Goal: Task Accomplishment & Management: Manage account settings

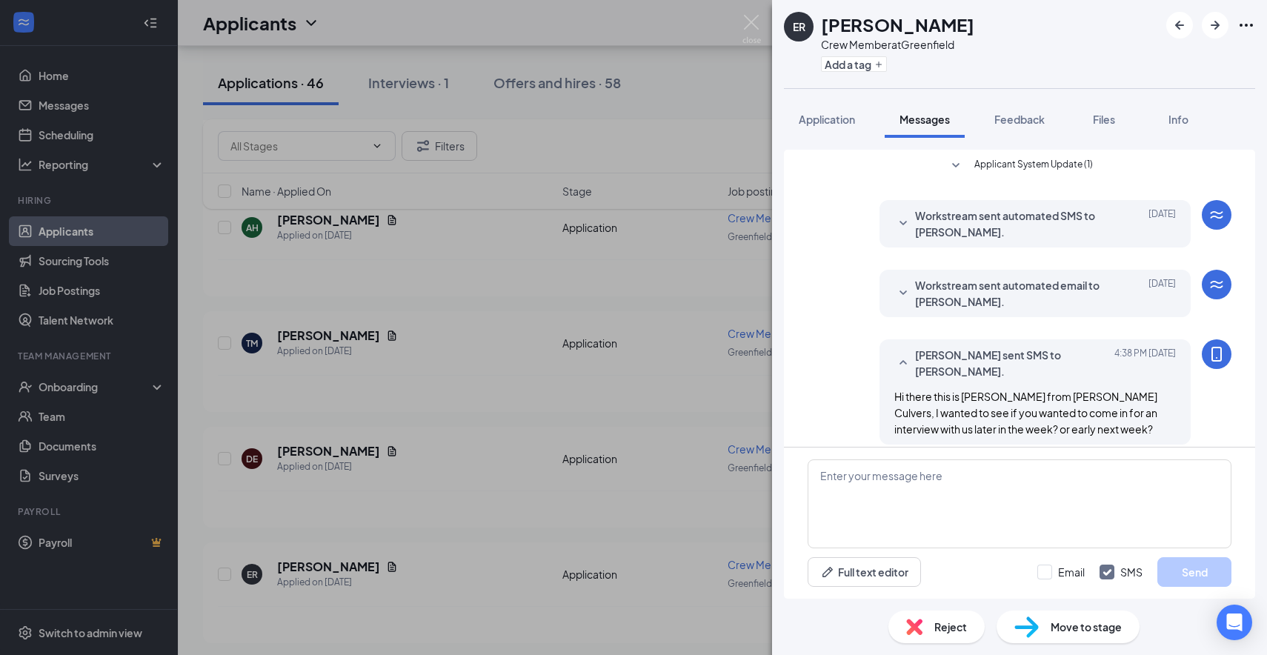
scroll to position [93, 0]
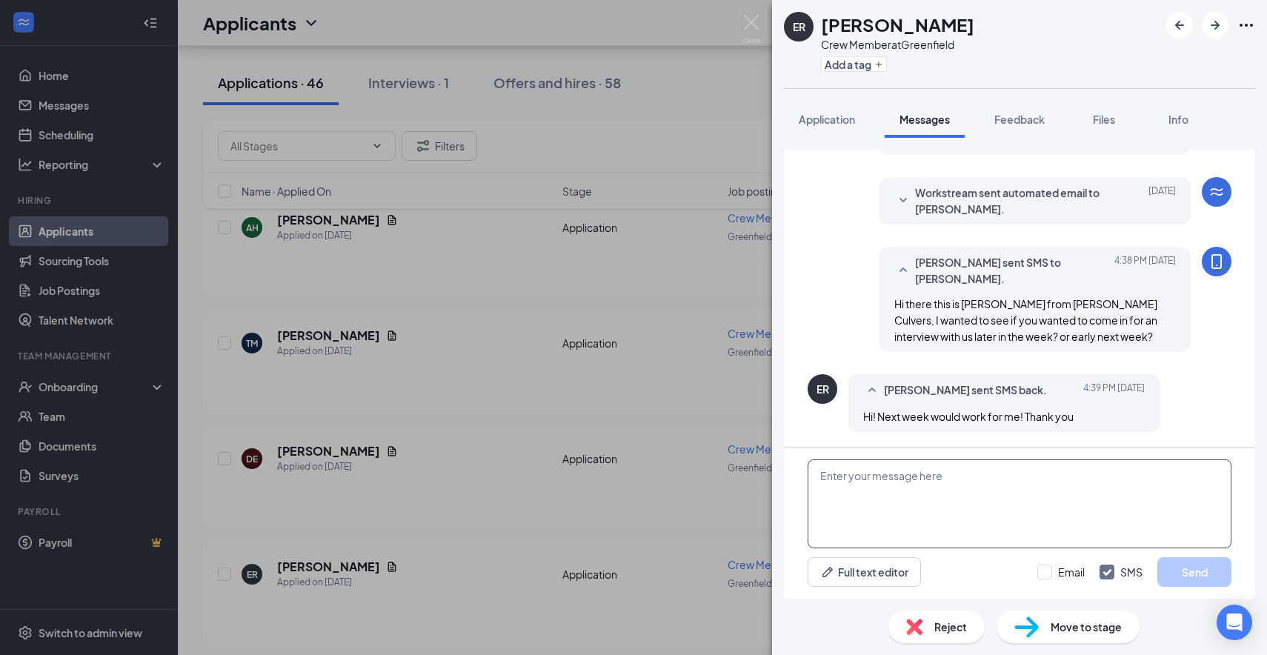
click at [1037, 504] on textarea at bounding box center [1020, 503] width 424 height 89
type textarea "Would you like to do [DATE] 6 pm?"
click at [1212, 556] on div "Would you like to do Monday 9/22 at 6 pm? Full text editor Email SMS Send" at bounding box center [1019, 523] width 471 height 151
click at [1203, 569] on button "Send" at bounding box center [1194, 572] width 74 height 30
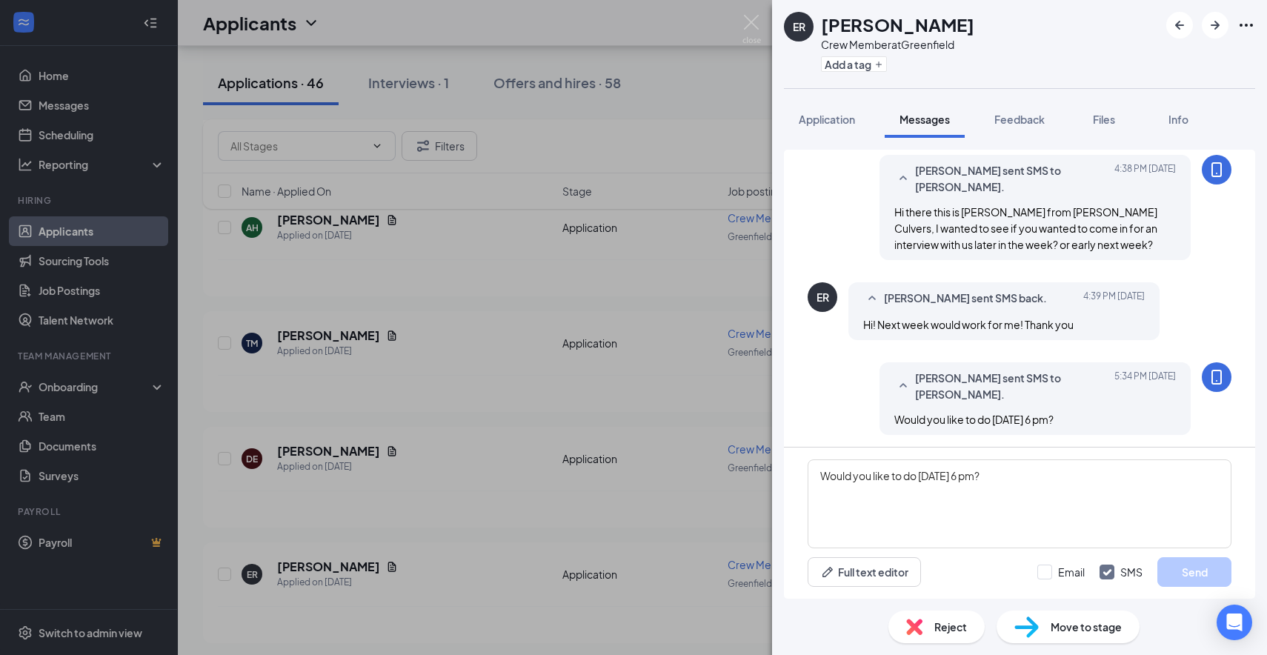
scroll to position [187, 0]
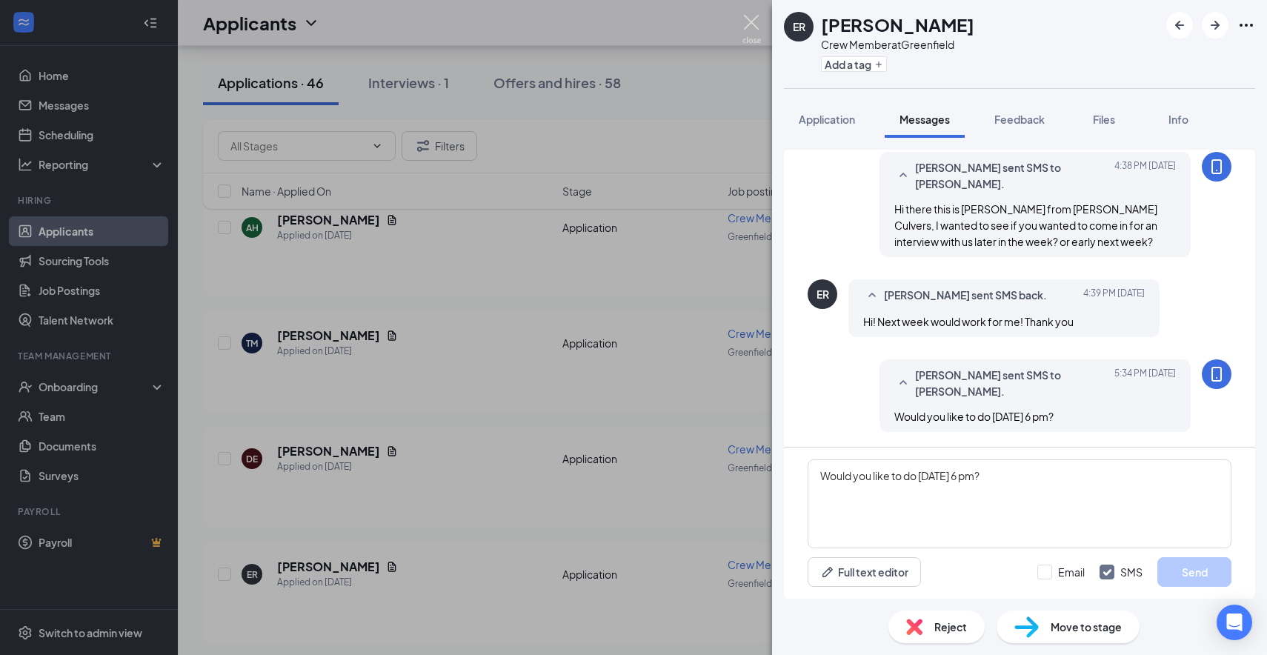
click at [753, 21] on img at bounding box center [752, 29] width 19 height 29
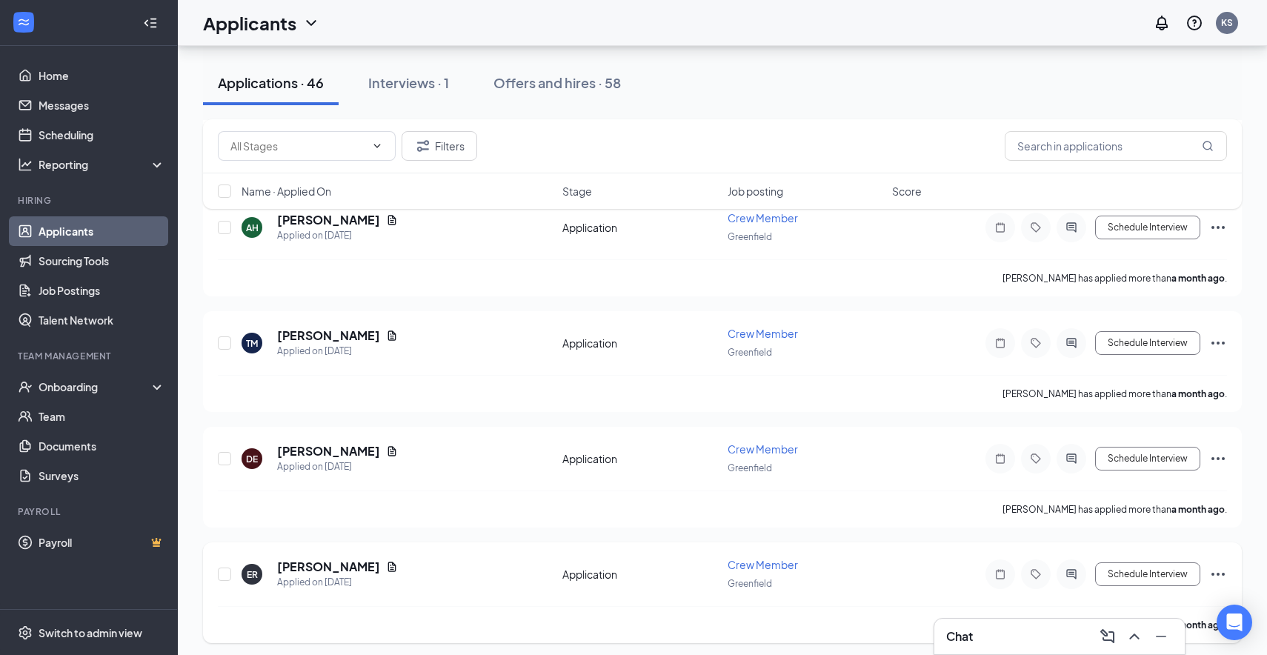
scroll to position [10426, 0]
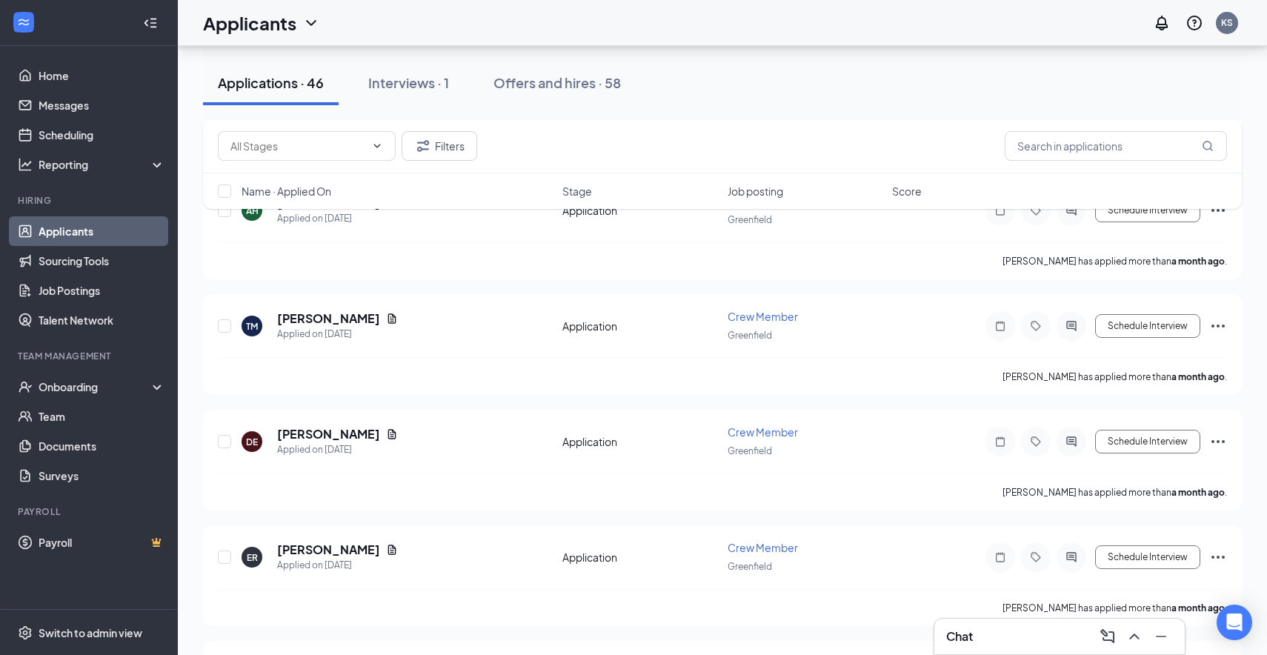
click at [962, 640] on h3 "Chat" at bounding box center [959, 636] width 27 height 16
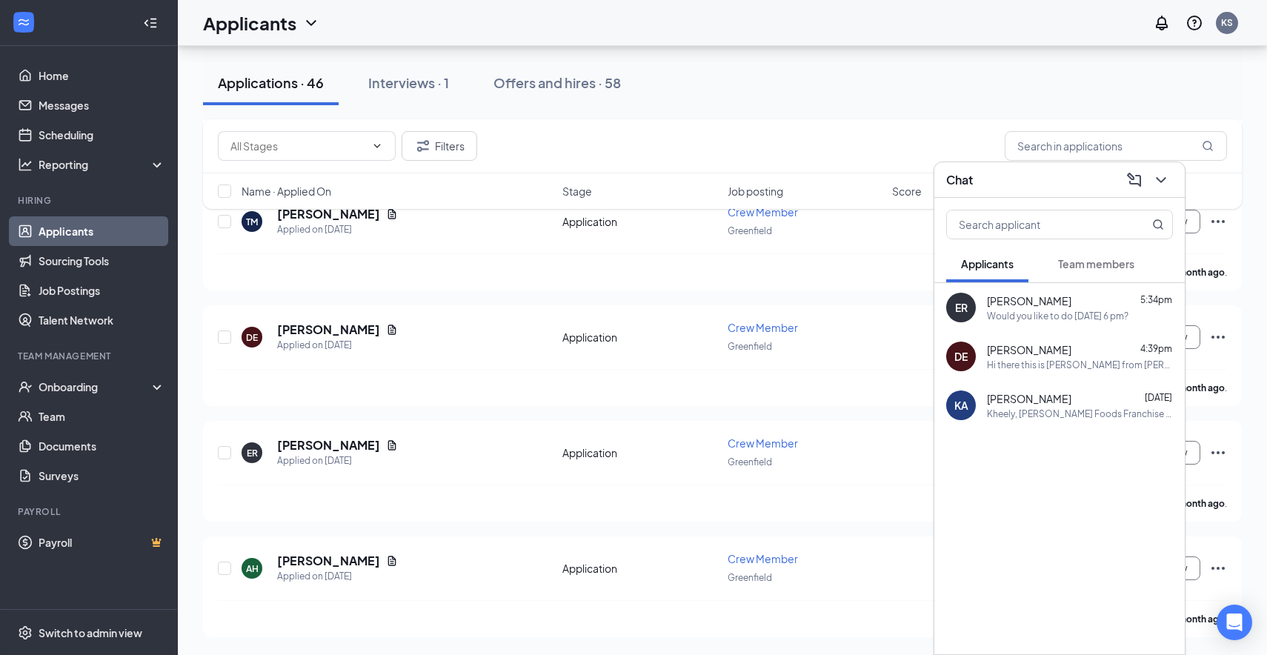
scroll to position [10182, 0]
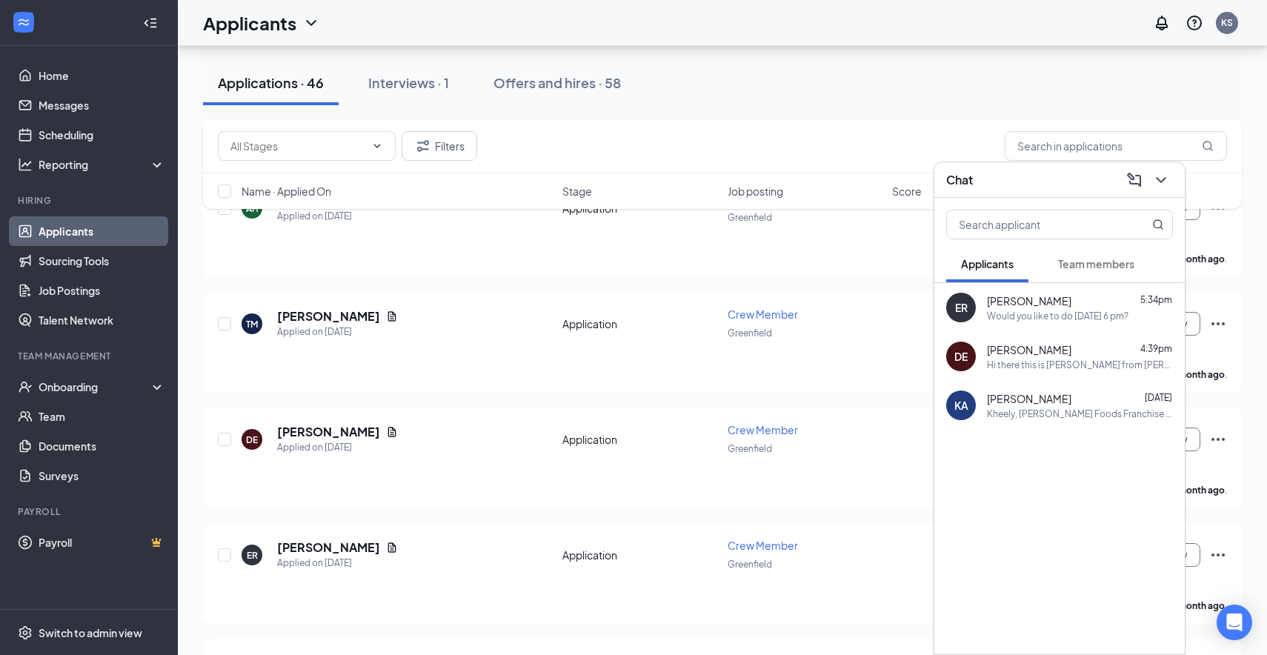
click at [1070, 364] on div "Hi there this is [PERSON_NAME] from [PERSON_NAME] Culvers, I wanted to see if y…" at bounding box center [1080, 365] width 186 height 13
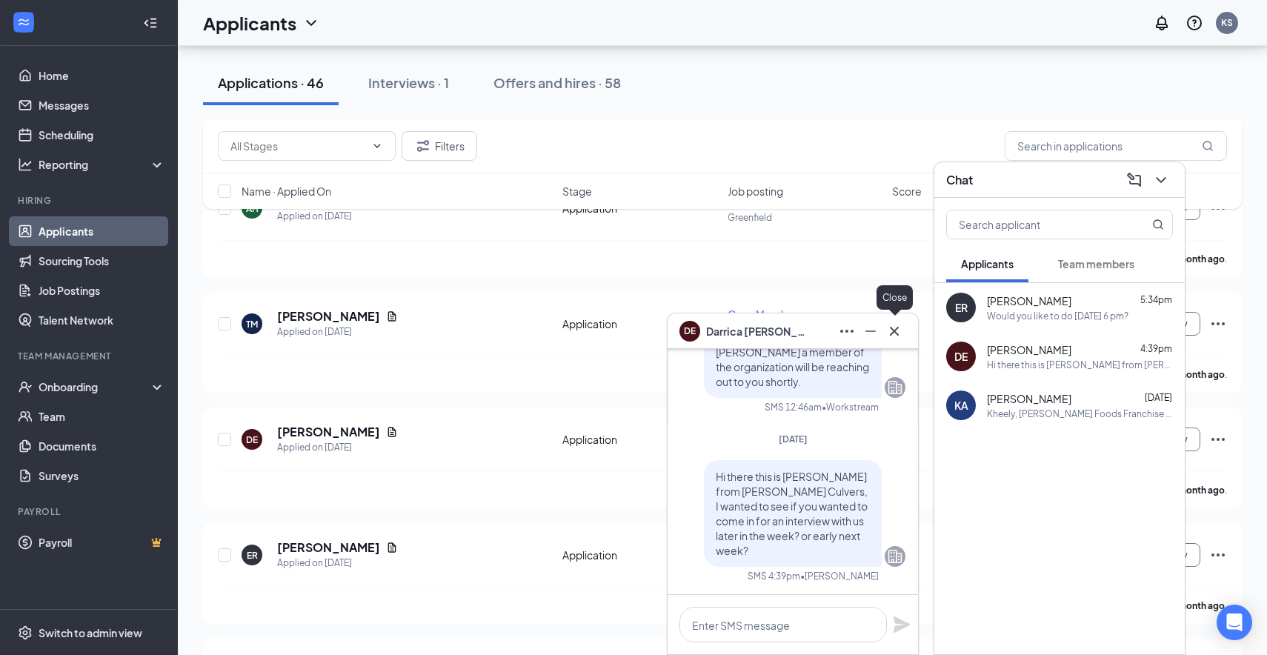
click at [901, 328] on icon "Cross" at bounding box center [895, 331] width 18 height 18
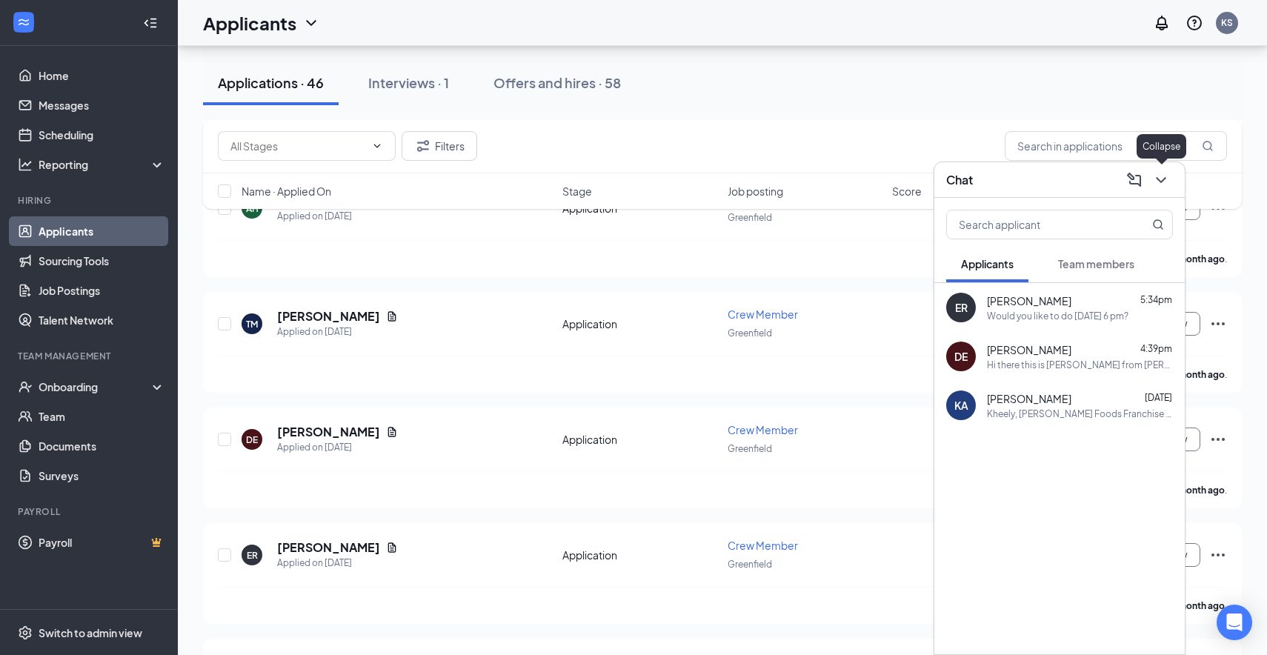
click at [1169, 180] on icon "ChevronDown" at bounding box center [1161, 180] width 18 height 18
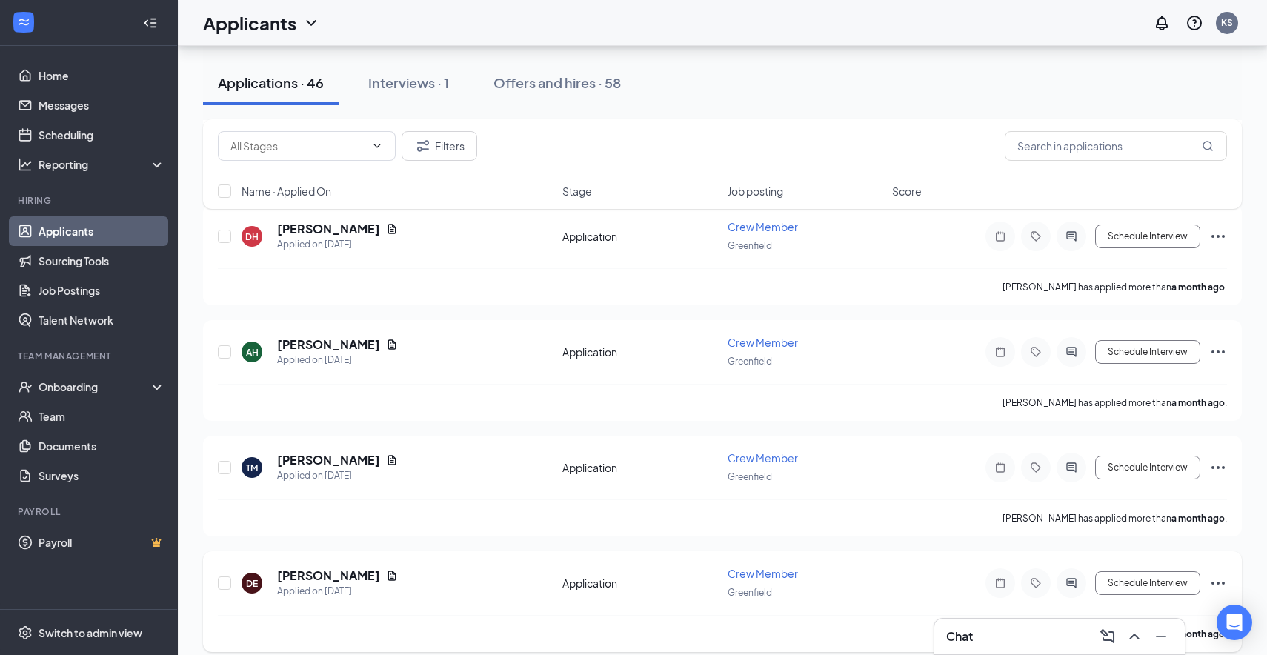
scroll to position [10025, 0]
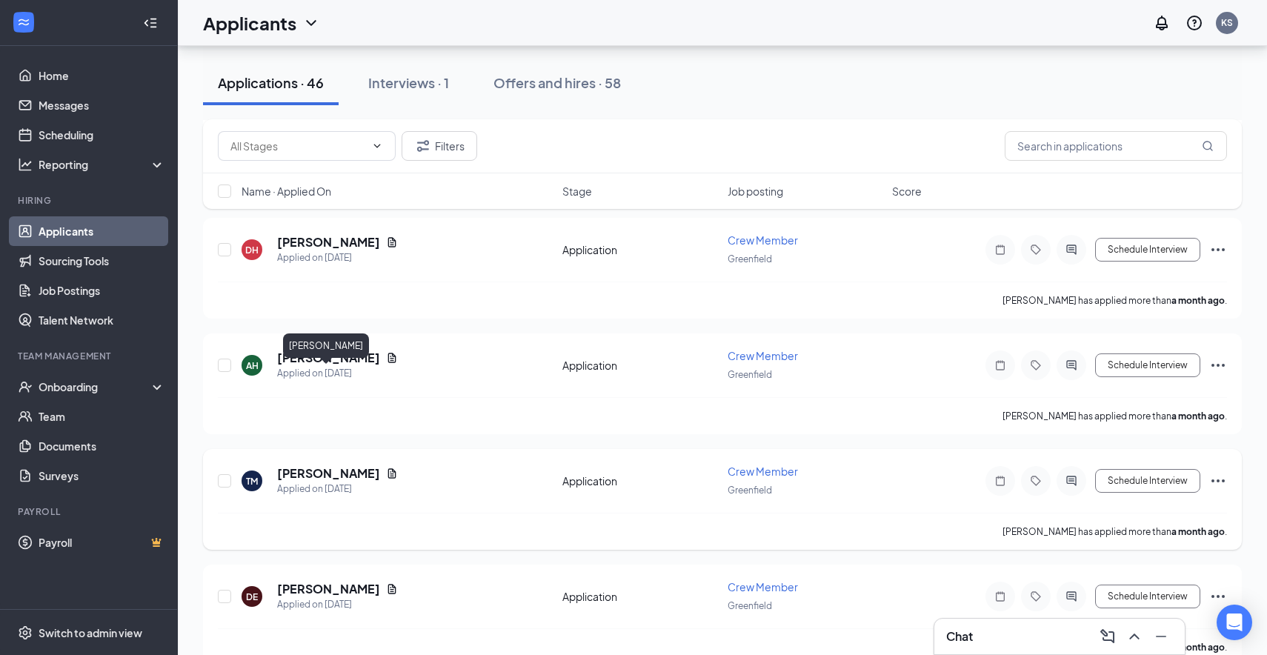
click at [327, 465] on h5 "[PERSON_NAME]" at bounding box center [328, 473] width 103 height 16
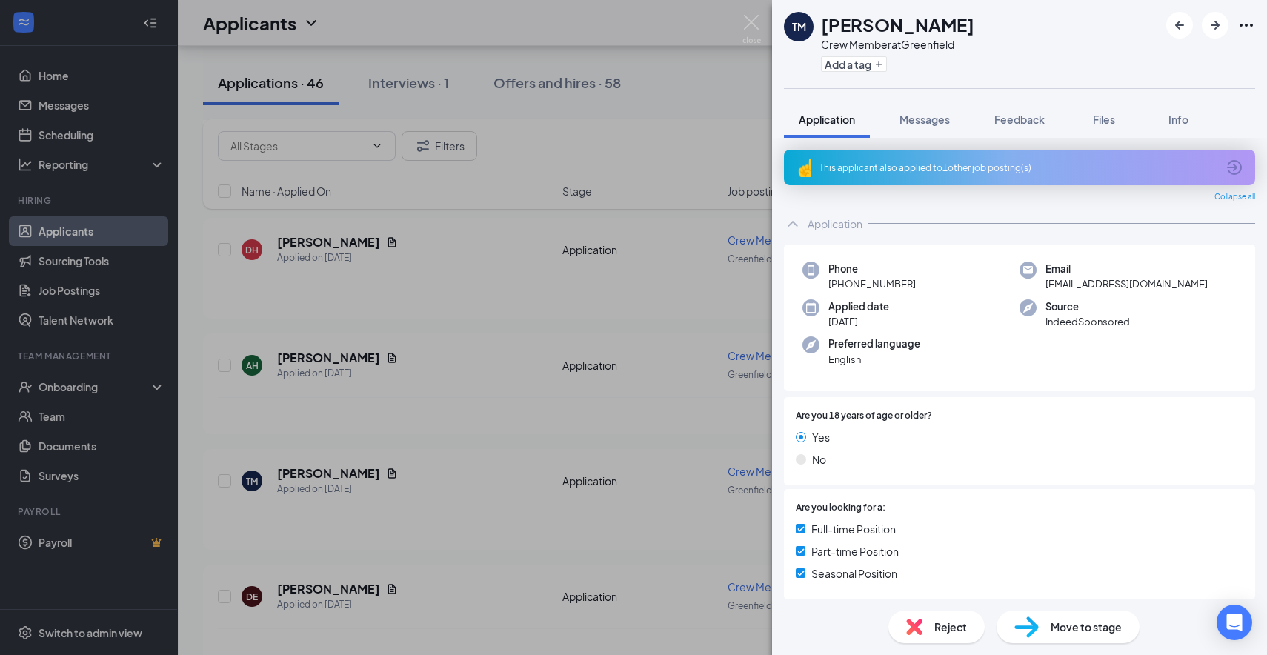
click at [914, 171] on div "This applicant also applied to 1 other job posting(s)" at bounding box center [1018, 168] width 397 height 13
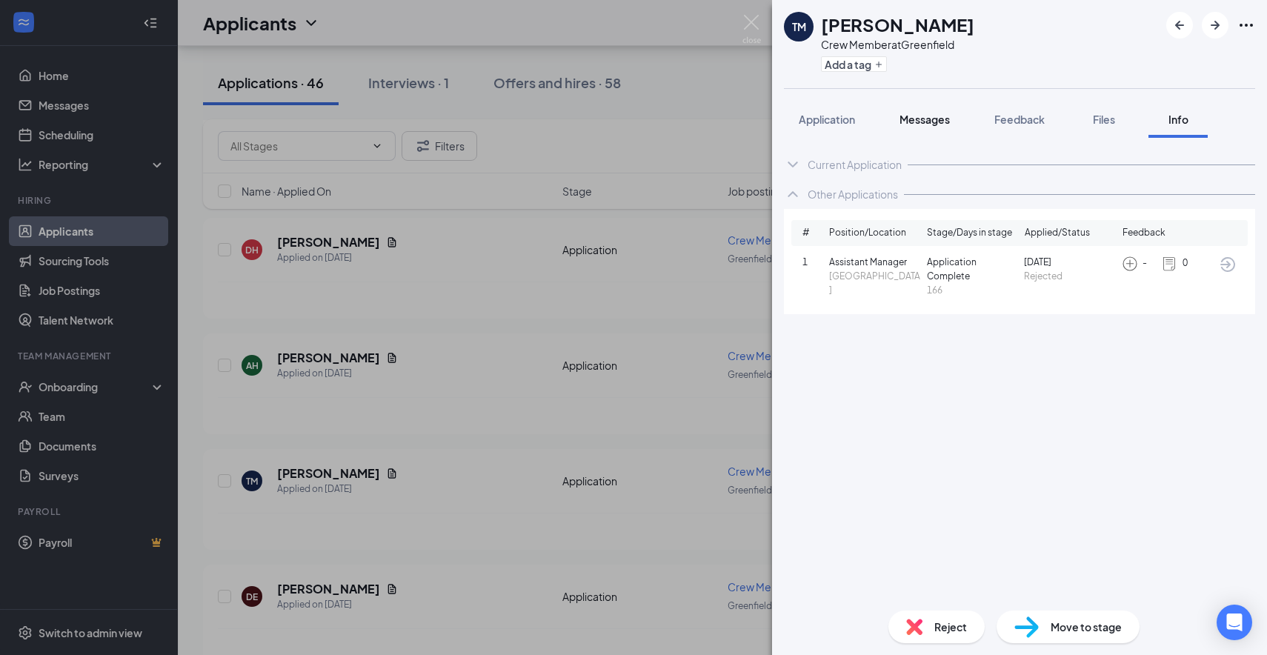
click at [958, 113] on button "Messages" at bounding box center [925, 119] width 80 height 37
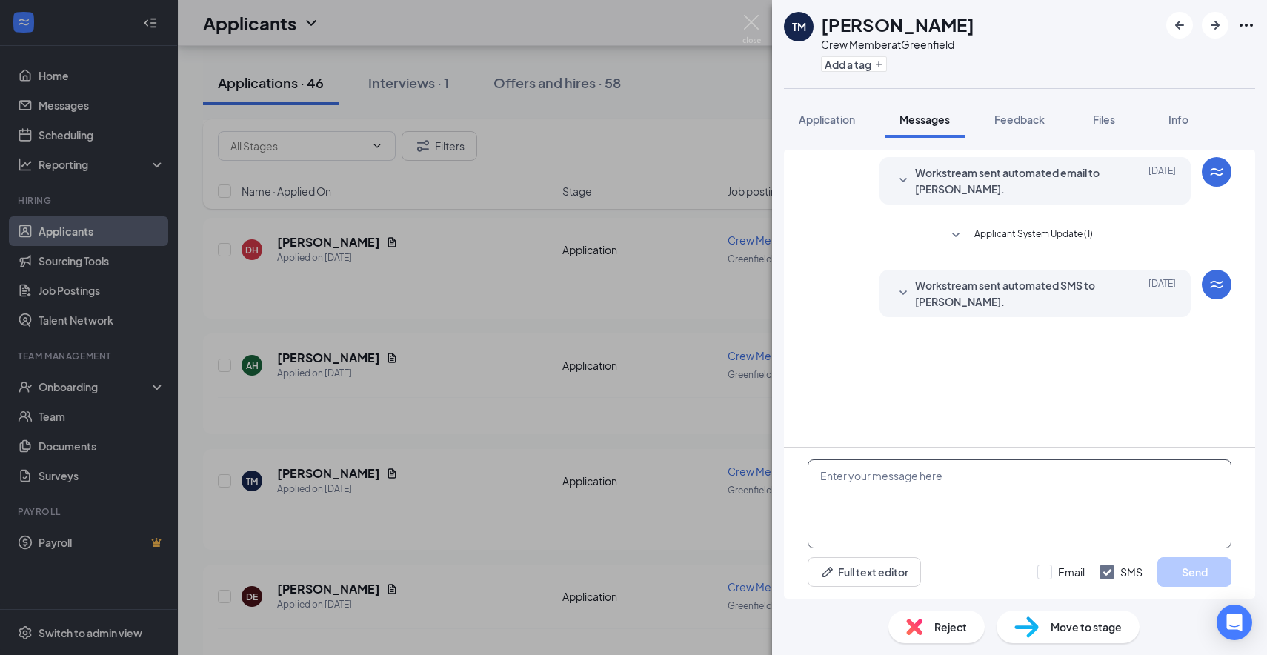
click at [929, 498] on textarea at bounding box center [1020, 503] width 424 height 89
type textarea "Hi [PERSON_NAME], I notived you applied at [GEOGRAPHIC_DATA] too, are you close…"
click at [1192, 574] on button "Send" at bounding box center [1194, 572] width 74 height 30
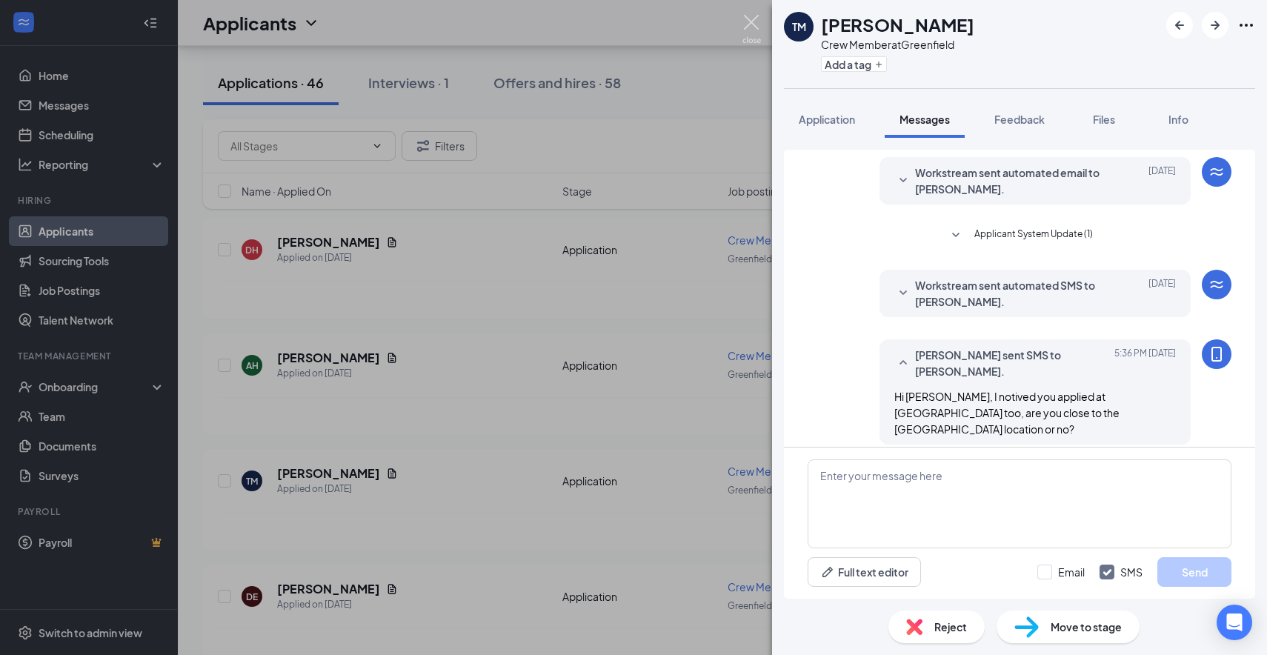
click at [757, 28] on img at bounding box center [752, 29] width 19 height 29
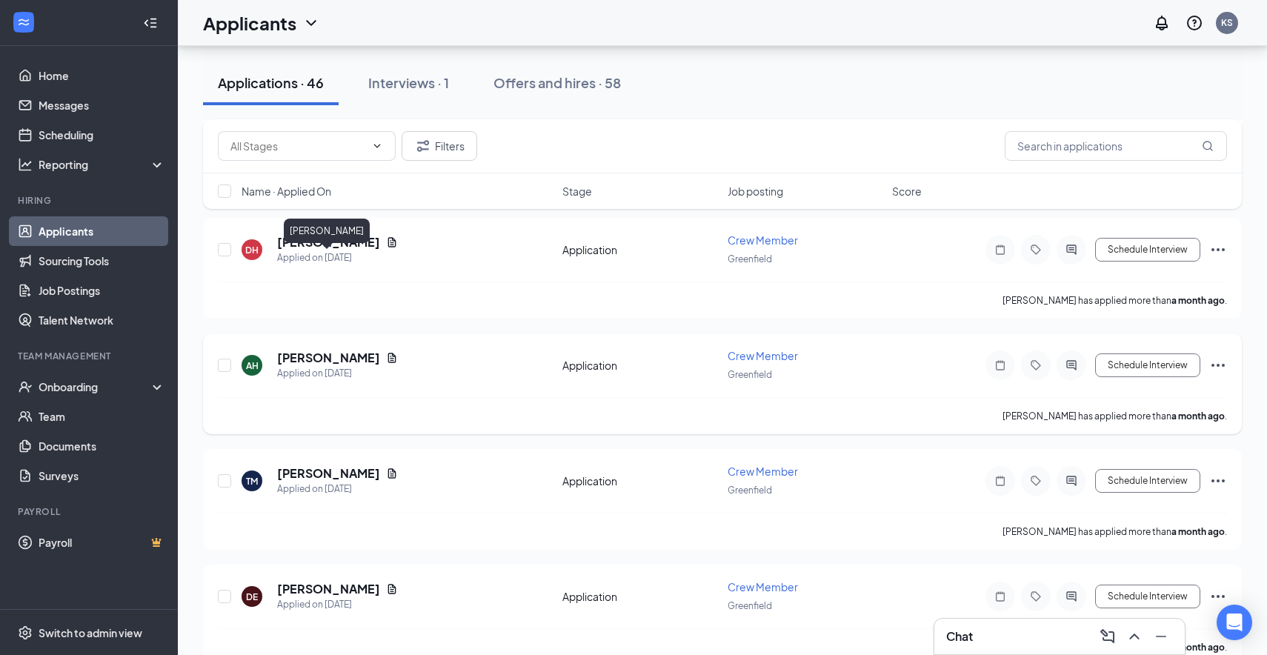
click at [325, 350] on h5 "aireanne harper" at bounding box center [328, 358] width 103 height 16
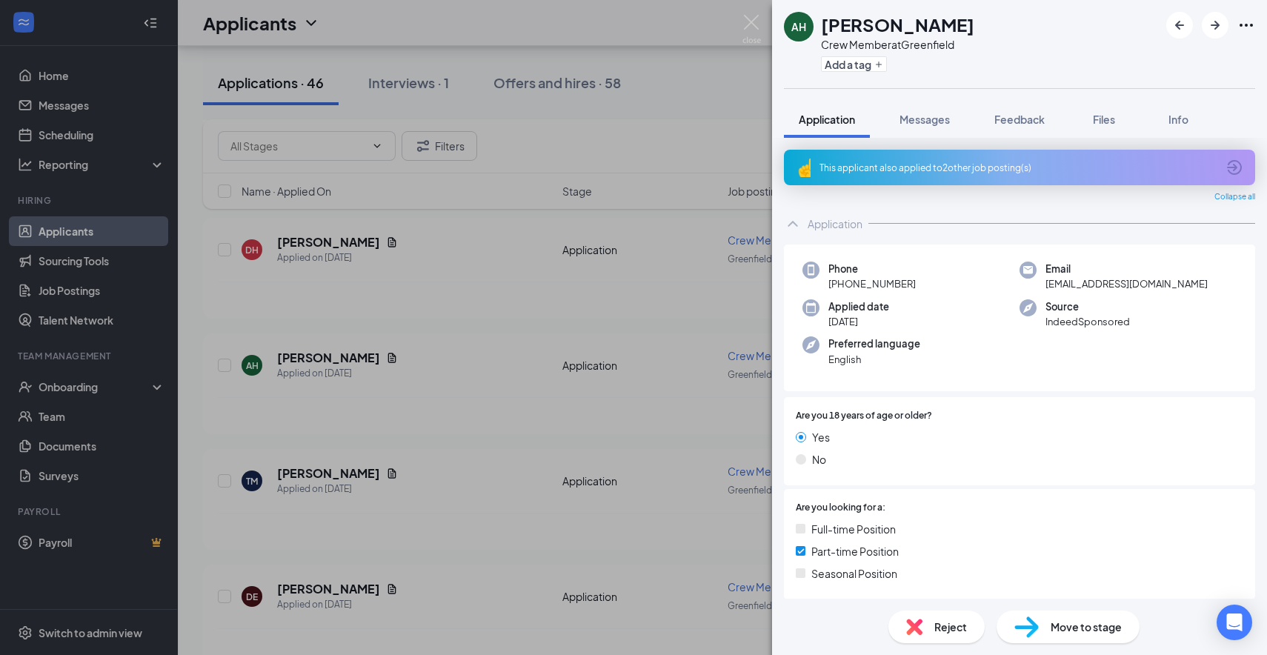
click at [871, 156] on div "This applicant also applied to 2 other job posting(s)" at bounding box center [1019, 168] width 471 height 36
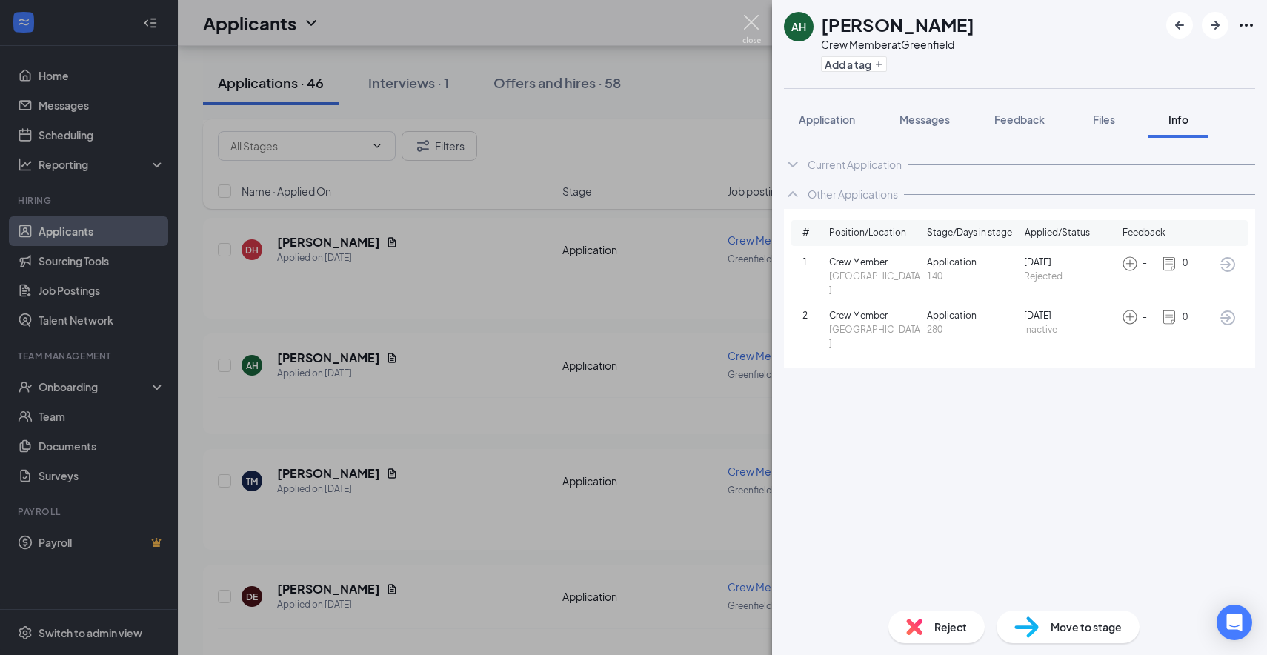
click at [754, 21] on img at bounding box center [752, 29] width 19 height 29
click at [752, 24] on img at bounding box center [752, 29] width 19 height 29
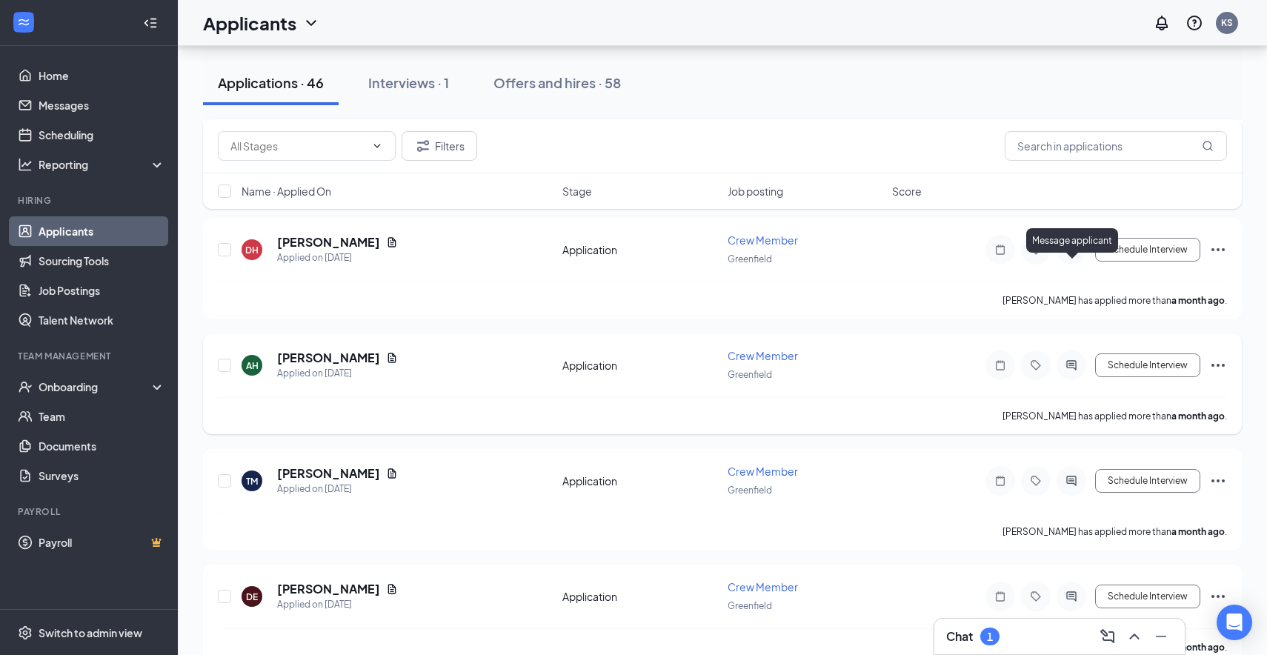
click at [1069, 360] on icon "ActiveChat" at bounding box center [1071, 365] width 10 height 10
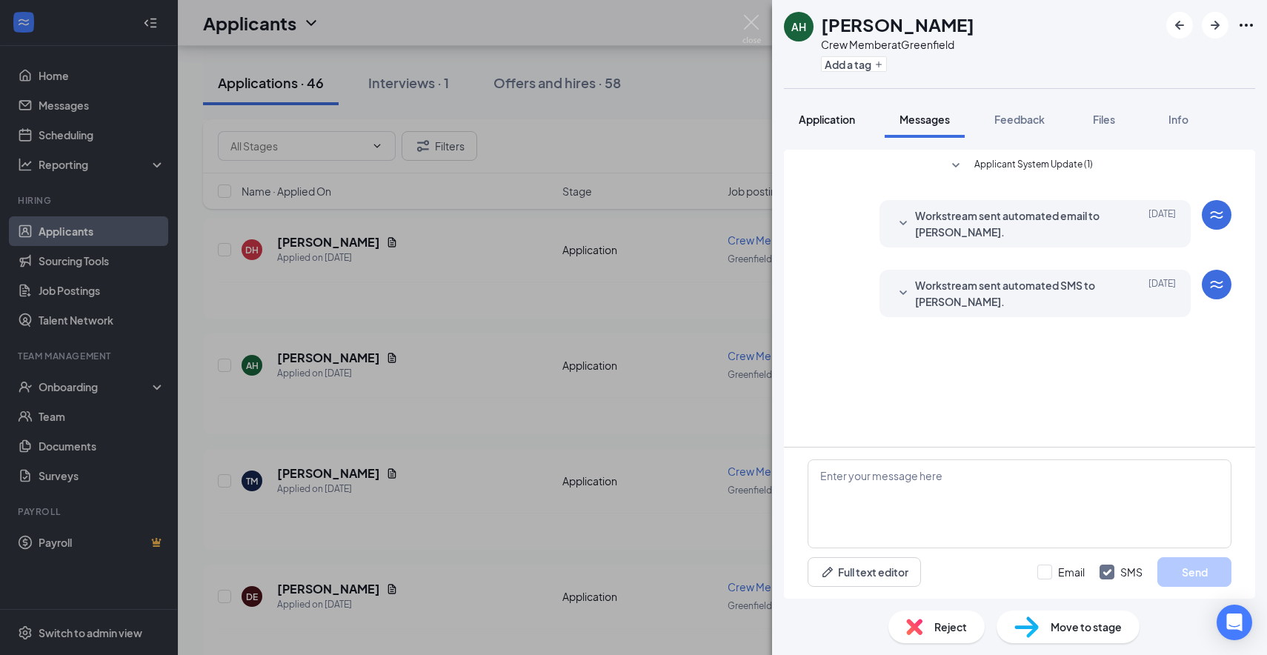
click at [838, 122] on span "Application" at bounding box center [827, 119] width 56 height 13
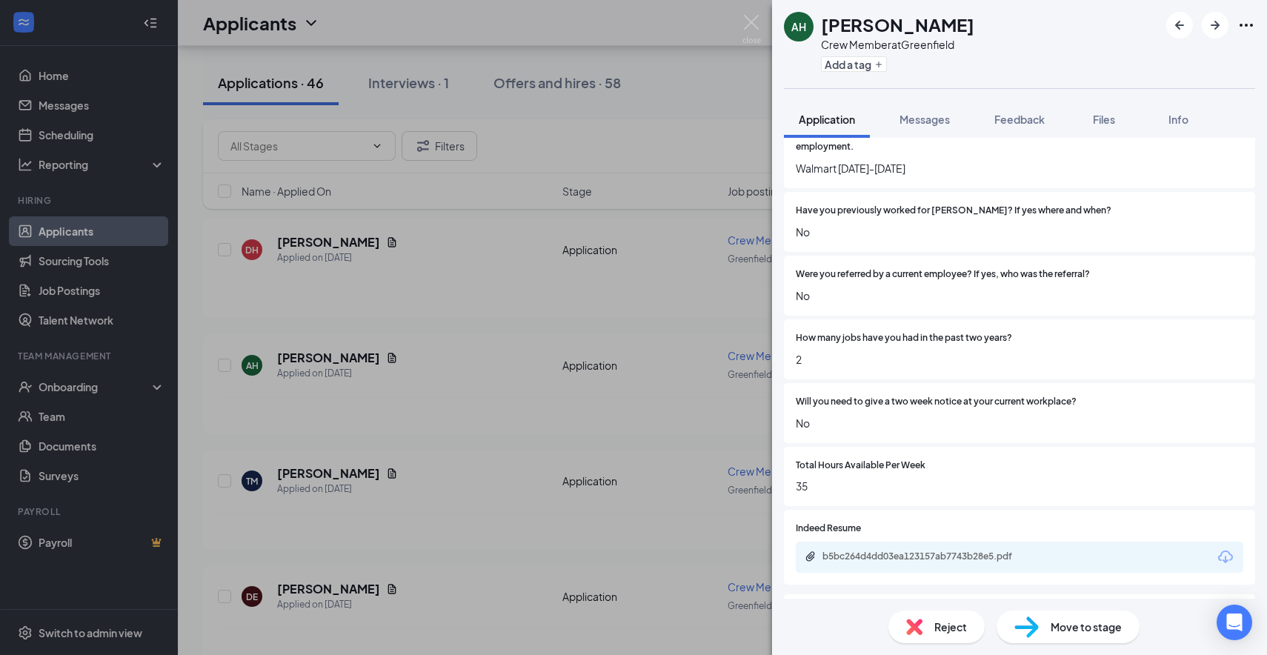
scroll to position [941, 0]
click at [857, 561] on div "b5bc264d4dd03ea123157ab7743b28e5.pdf" at bounding box center [926, 557] width 207 height 12
click at [926, 625] on div "Reject" at bounding box center [936, 627] width 96 height 33
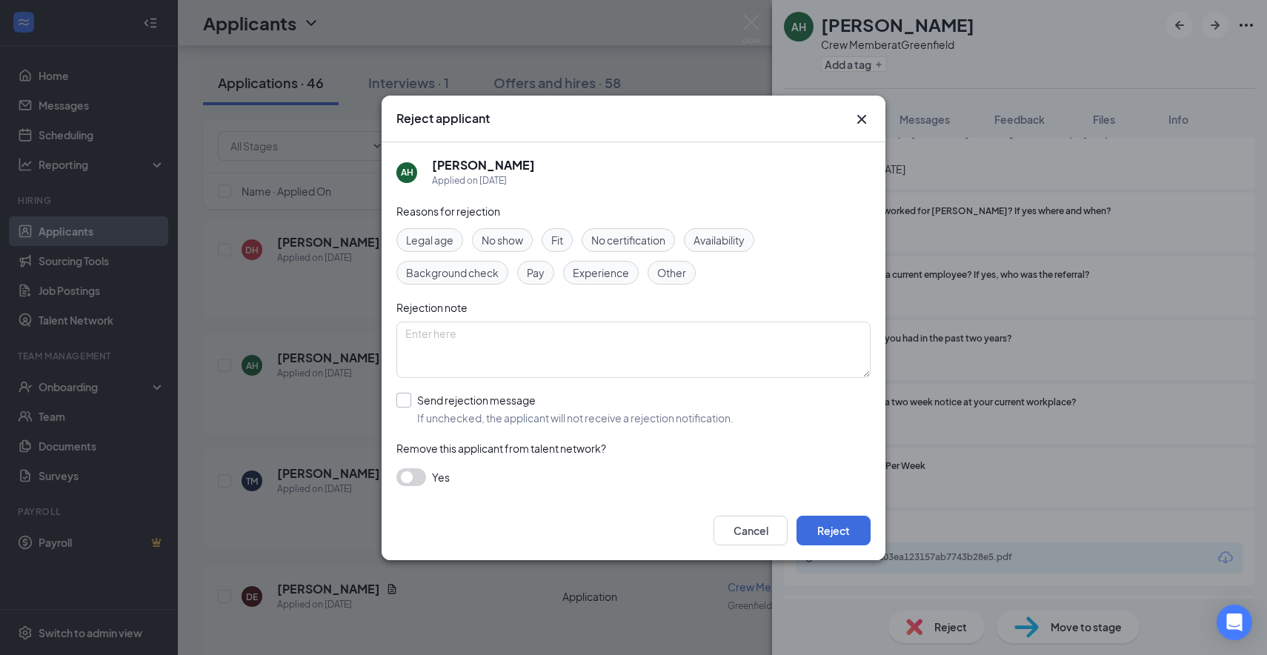
click at [402, 399] on input "Send rejection message If unchecked, the applicant will not receive a rejection…" at bounding box center [564, 409] width 337 height 33
checkbox input "true"
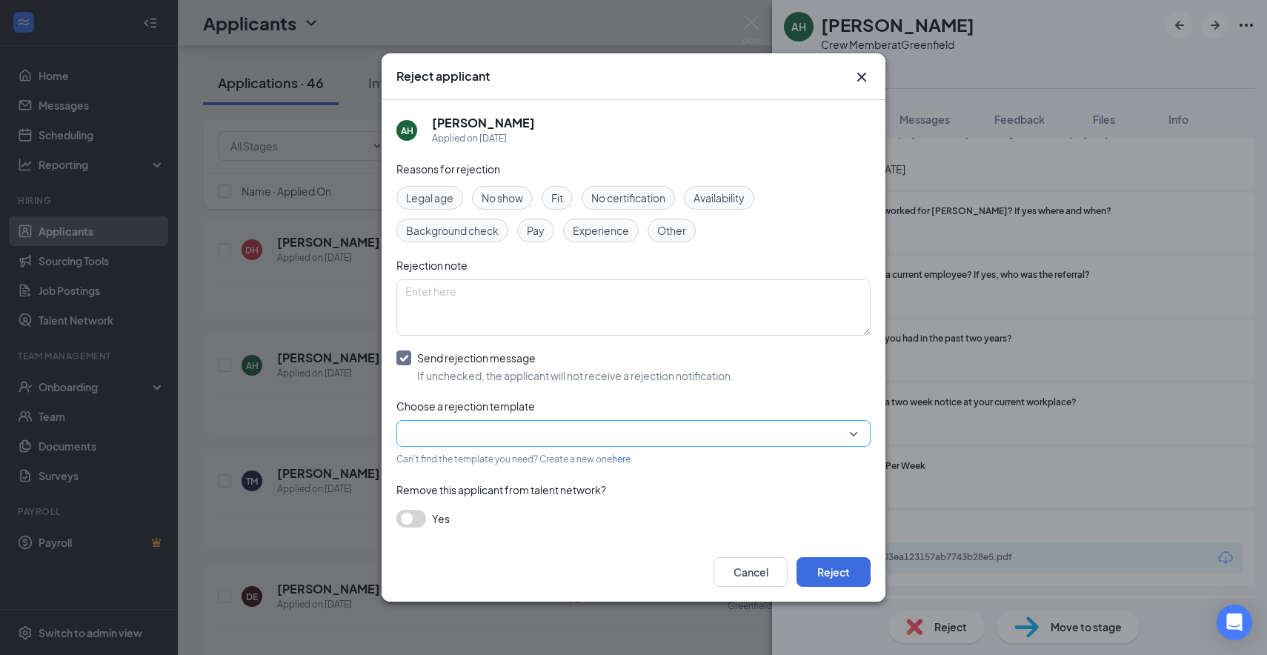
click at [846, 436] on input "search" at bounding box center [628, 433] width 446 height 25
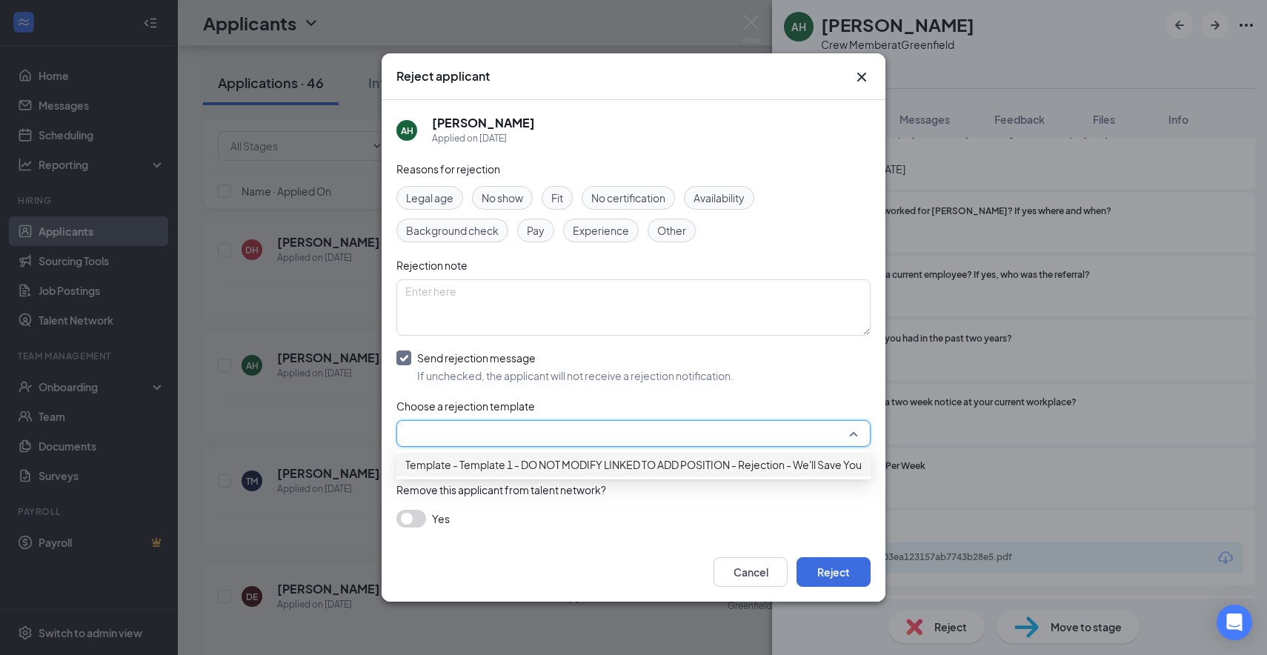
click at [798, 471] on span "Template - Template 1 - DO NOT MODIFY LINKED TO ADD POSITION - Rejection - We'l…" at bounding box center [663, 464] width 516 height 16
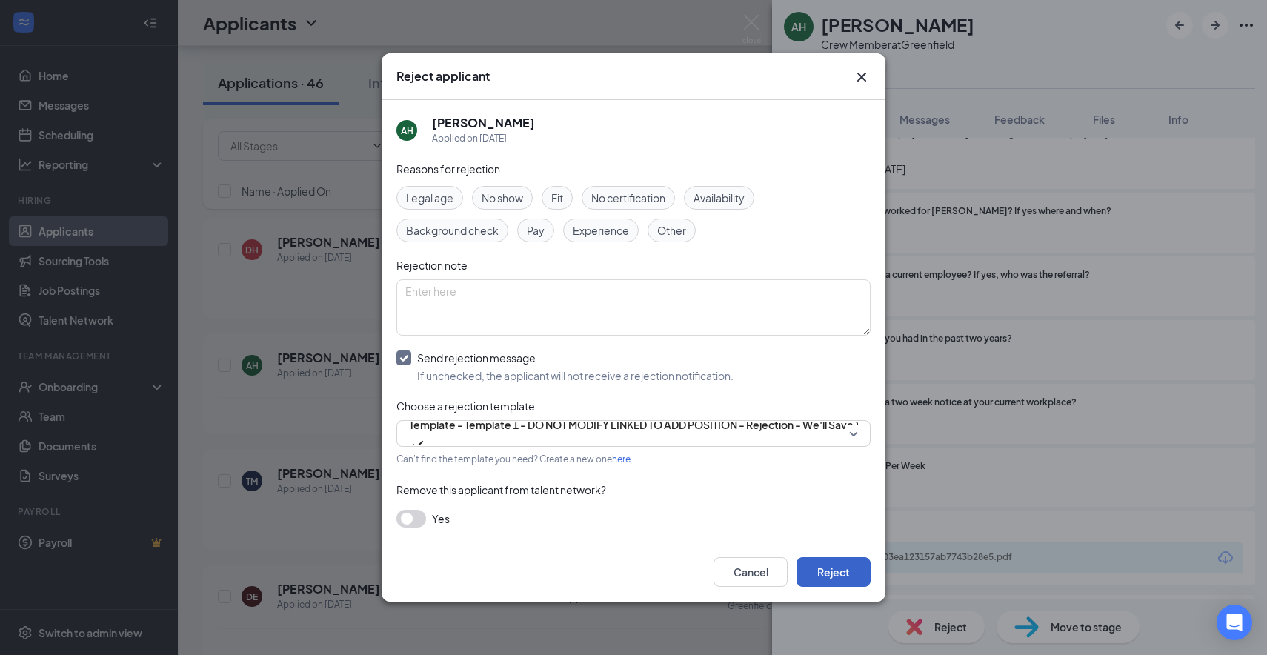
click at [811, 576] on button "Reject" at bounding box center [834, 572] width 74 height 30
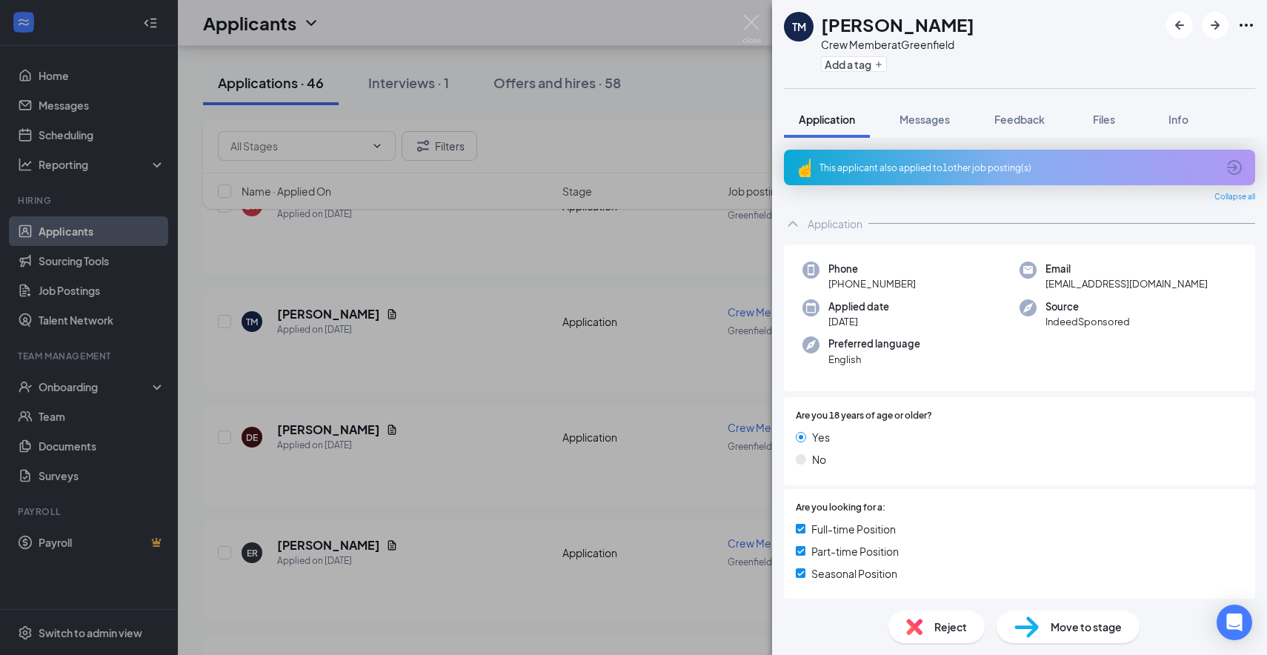
click at [829, 124] on span "Application" at bounding box center [827, 119] width 56 height 13
click at [840, 119] on span "Application" at bounding box center [827, 119] width 56 height 13
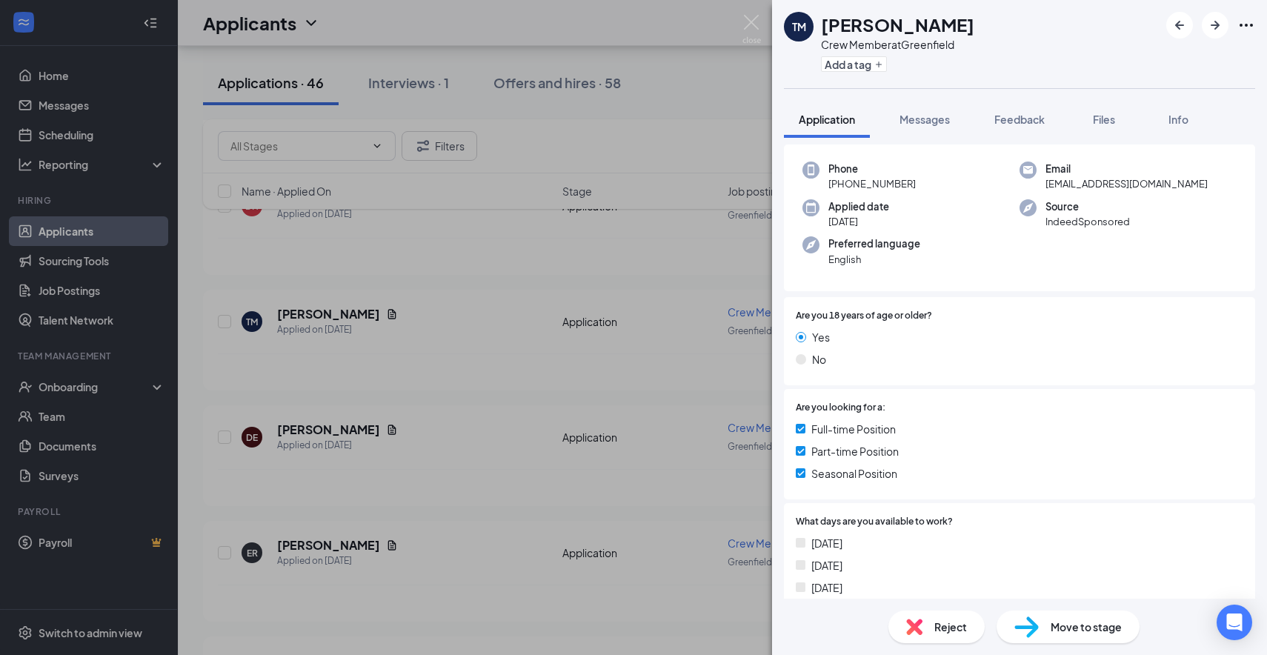
scroll to position [102, 0]
click at [751, 19] on img at bounding box center [752, 29] width 19 height 29
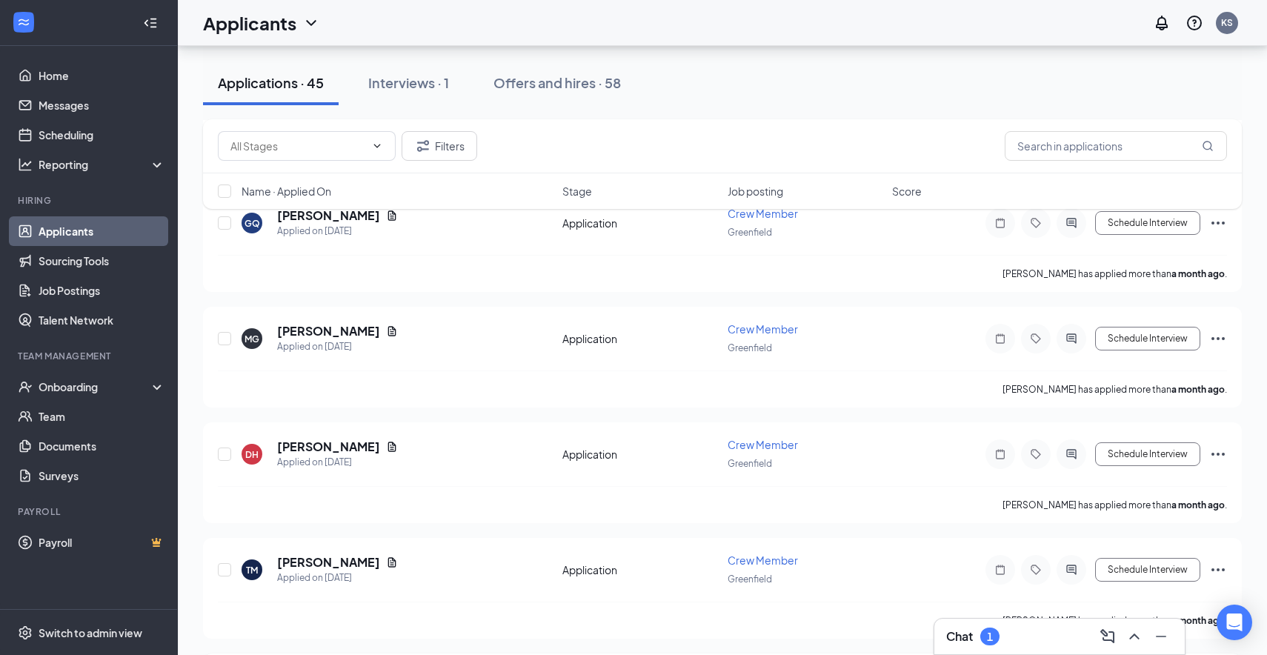
scroll to position [9704, 0]
click at [313, 439] on h5 "[PERSON_NAME]" at bounding box center [328, 447] width 103 height 16
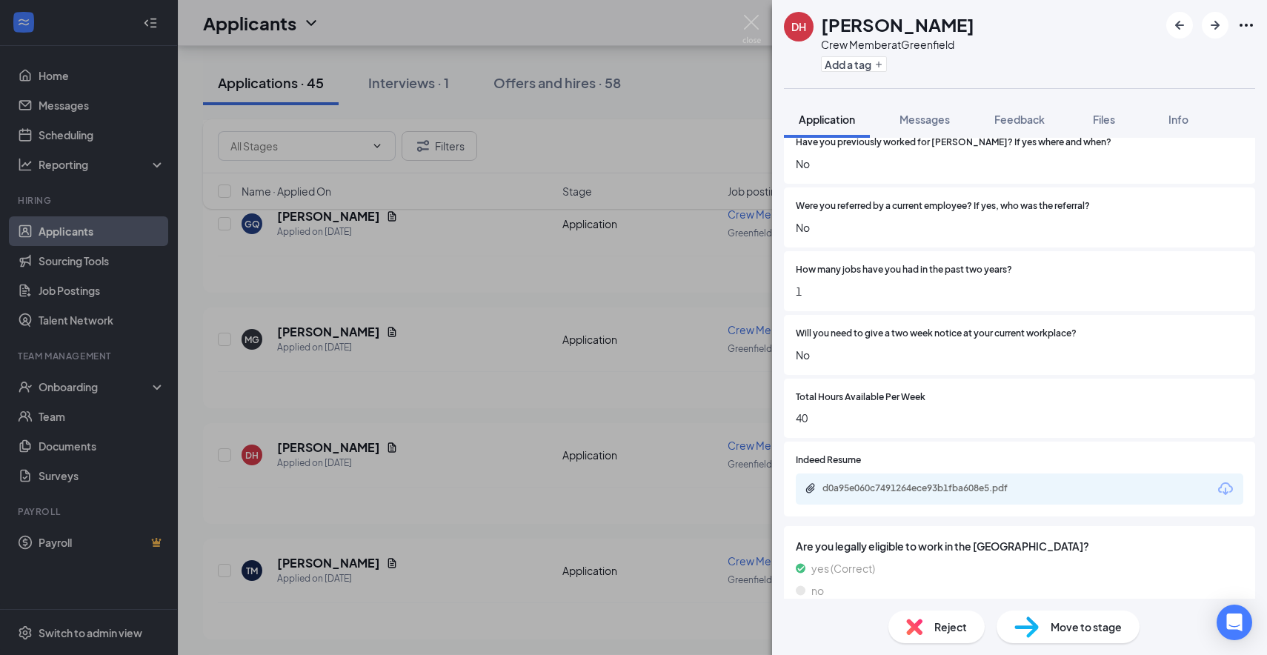
scroll to position [1042, 0]
click at [926, 493] on div "d0a95e060c7491264ece93b1fba608e5.pdf" at bounding box center [926, 489] width 207 height 12
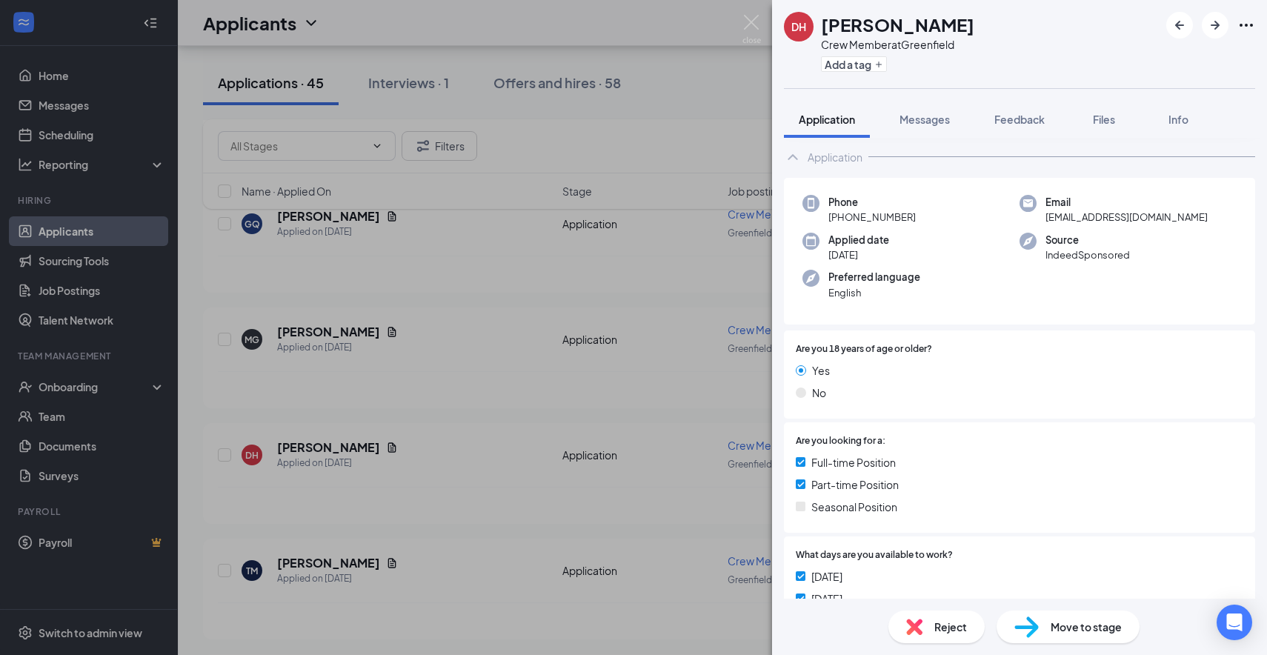
scroll to position [0, 0]
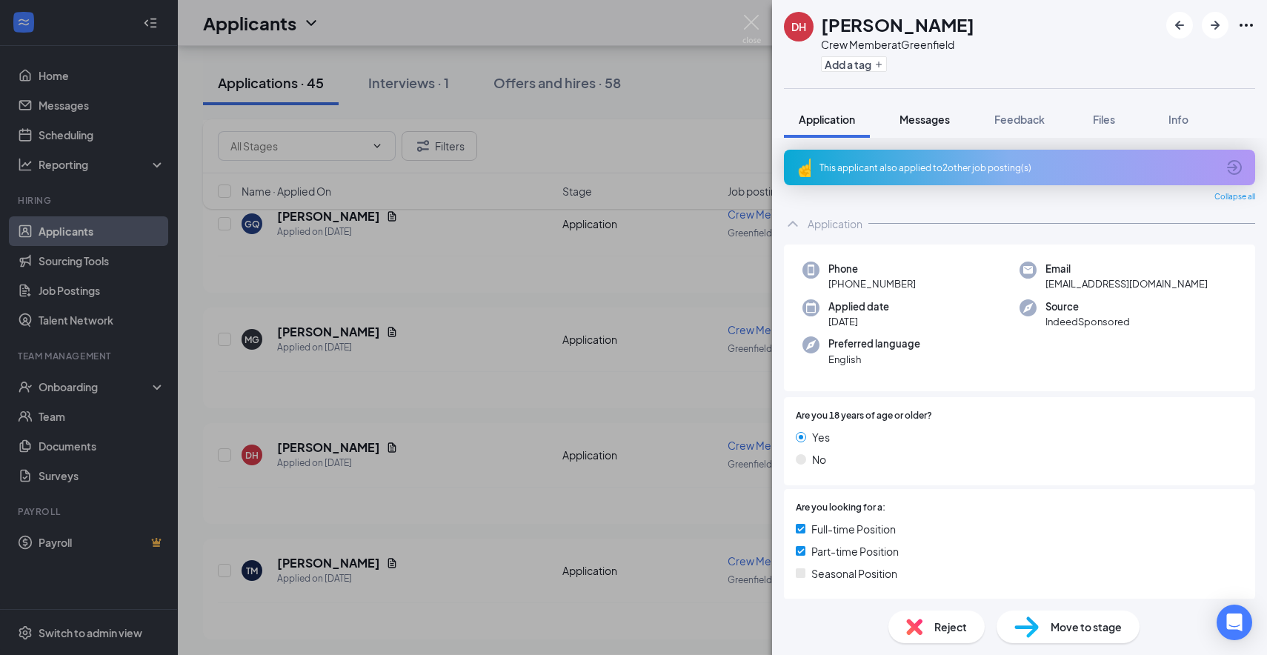
click at [926, 116] on span "Messages" at bounding box center [925, 119] width 50 height 13
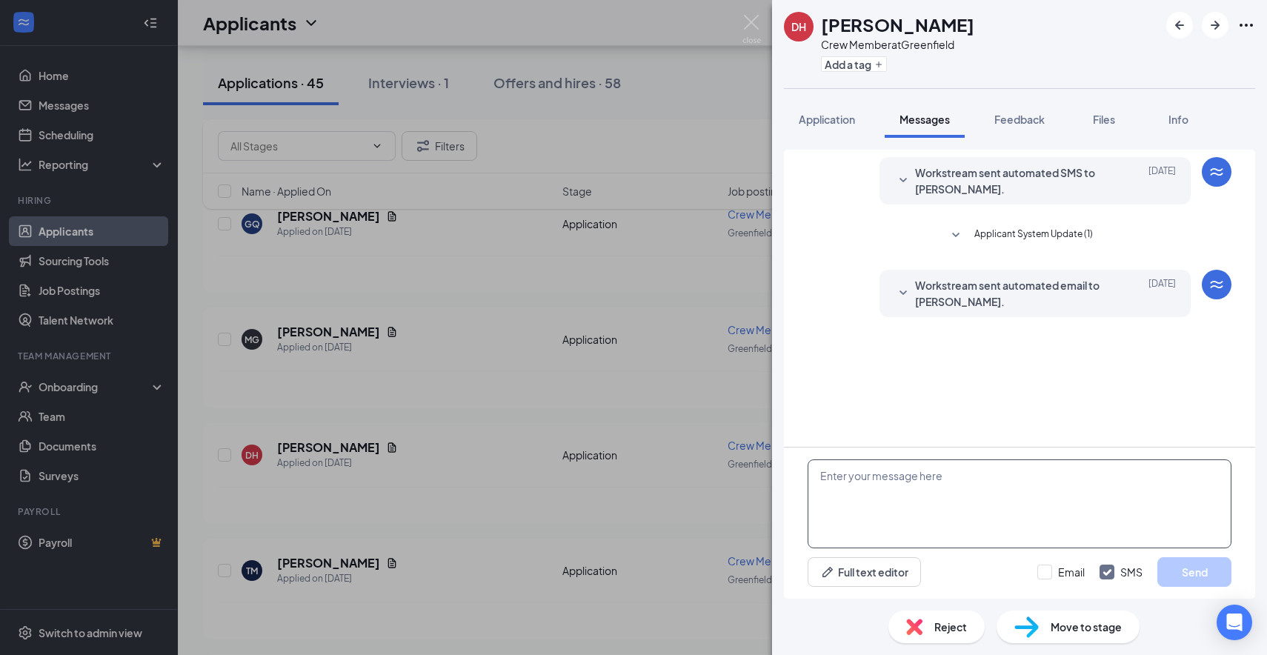
click at [870, 502] on textarea at bounding box center [1020, 503] width 424 height 89
paste textarea "Hi there this is [PERSON_NAME] from [PERSON_NAME] Culvers, I wanted to see if y…"
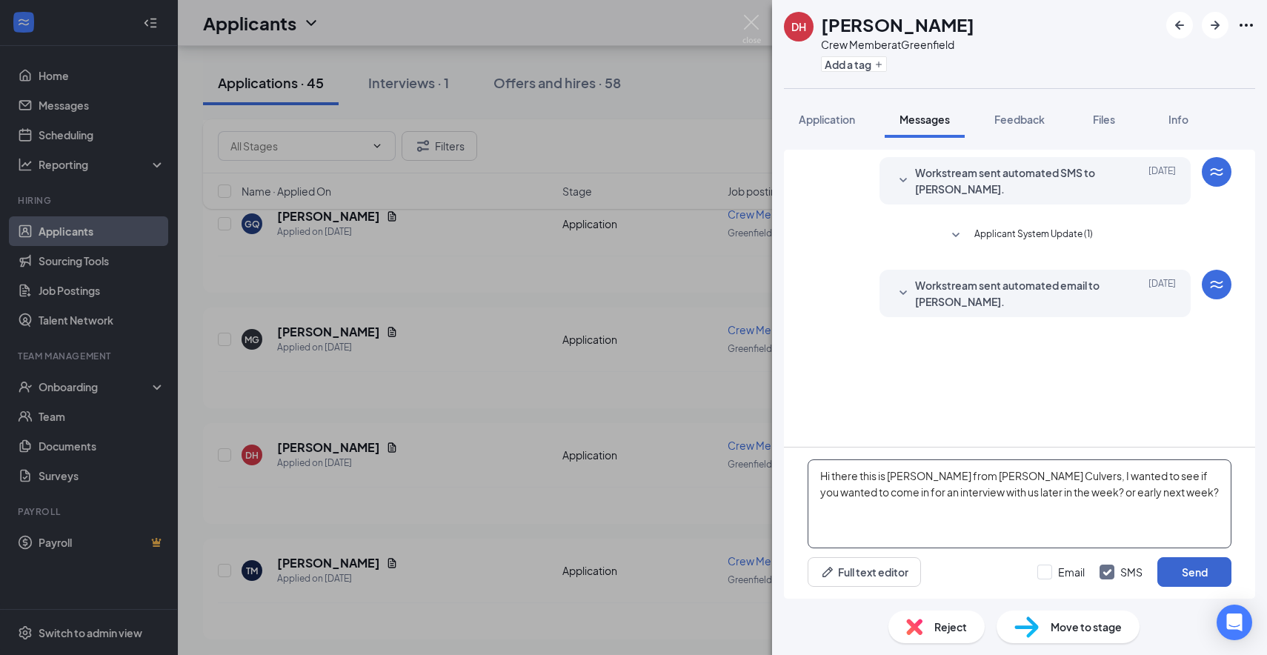
type textarea "Hi there this is [PERSON_NAME] from [PERSON_NAME] Culvers, I wanted to see if y…"
click at [1179, 569] on button "Send" at bounding box center [1194, 572] width 74 height 30
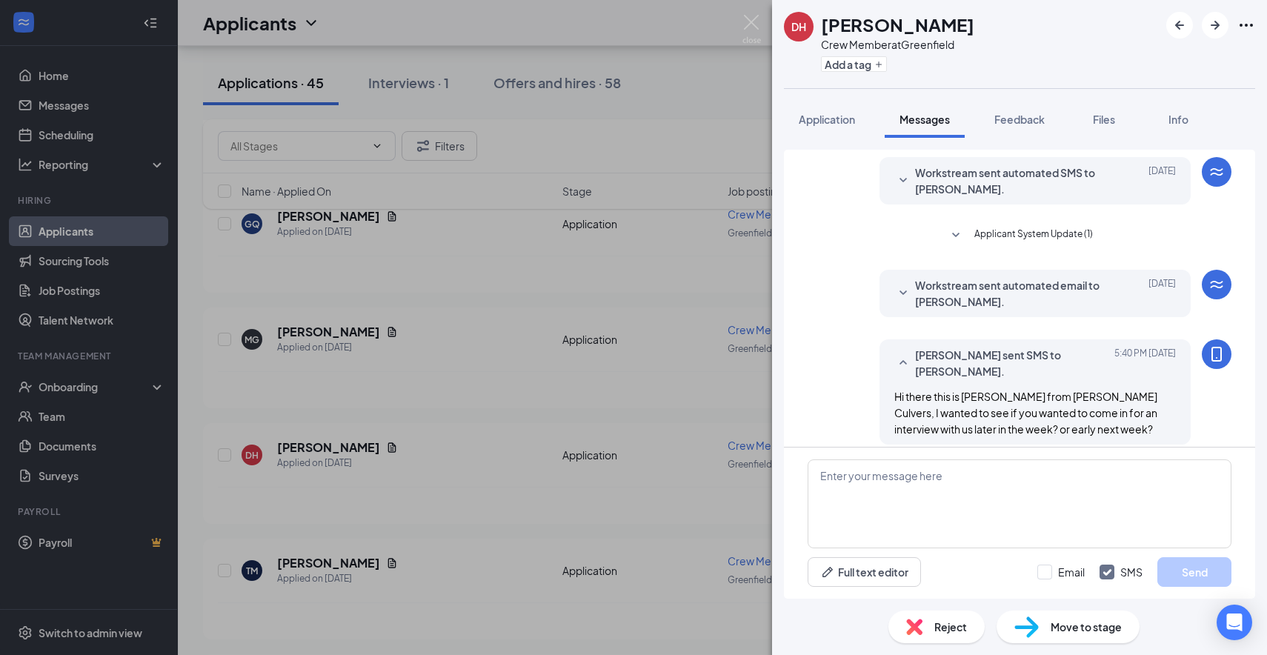
scroll to position [13, 0]
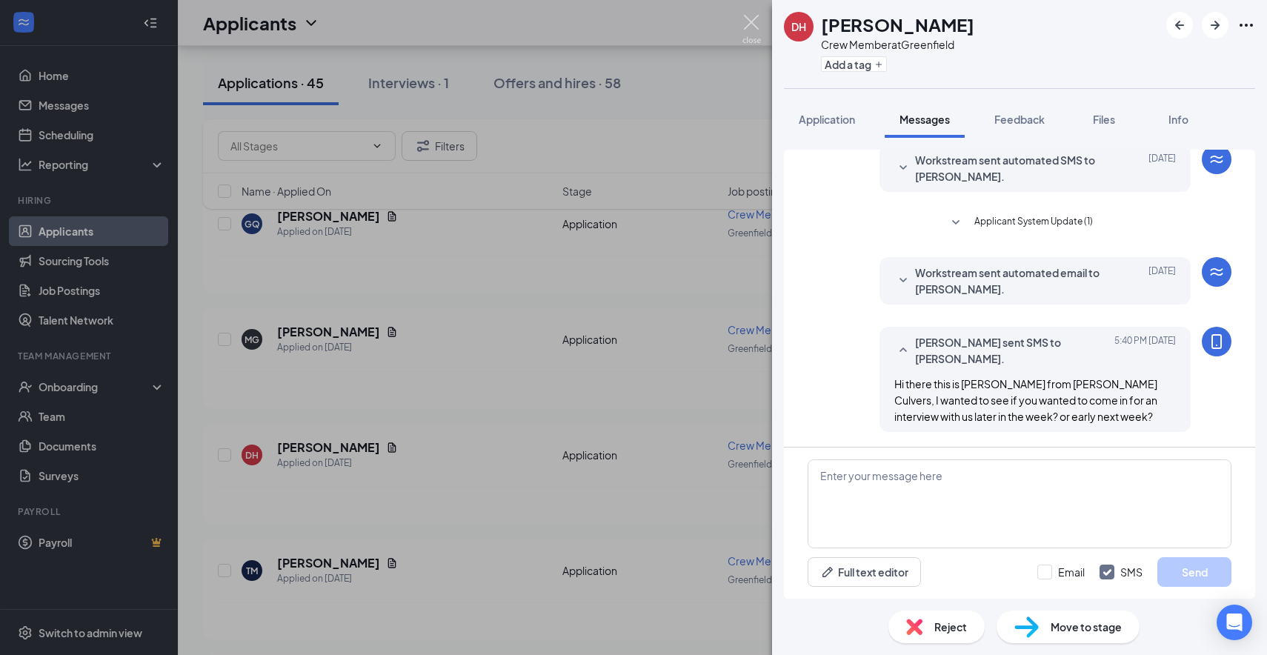
click at [752, 19] on img at bounding box center [752, 29] width 19 height 29
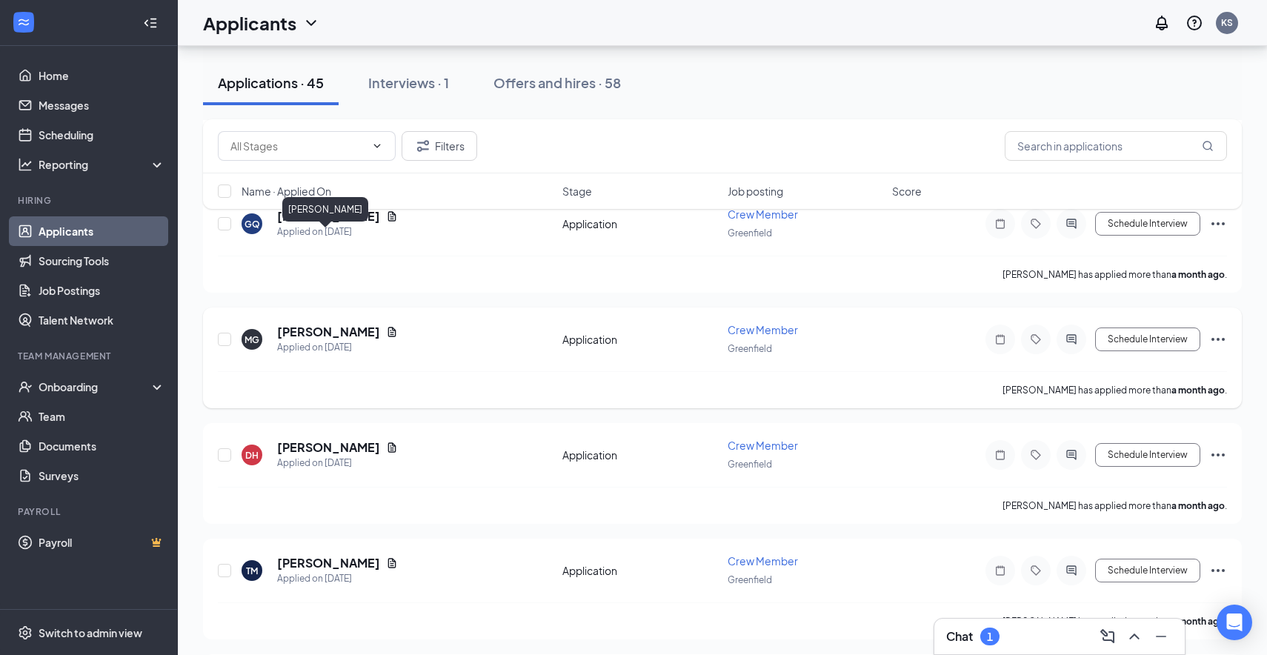
click at [305, 324] on h5 "Myles Garner" at bounding box center [328, 332] width 103 height 16
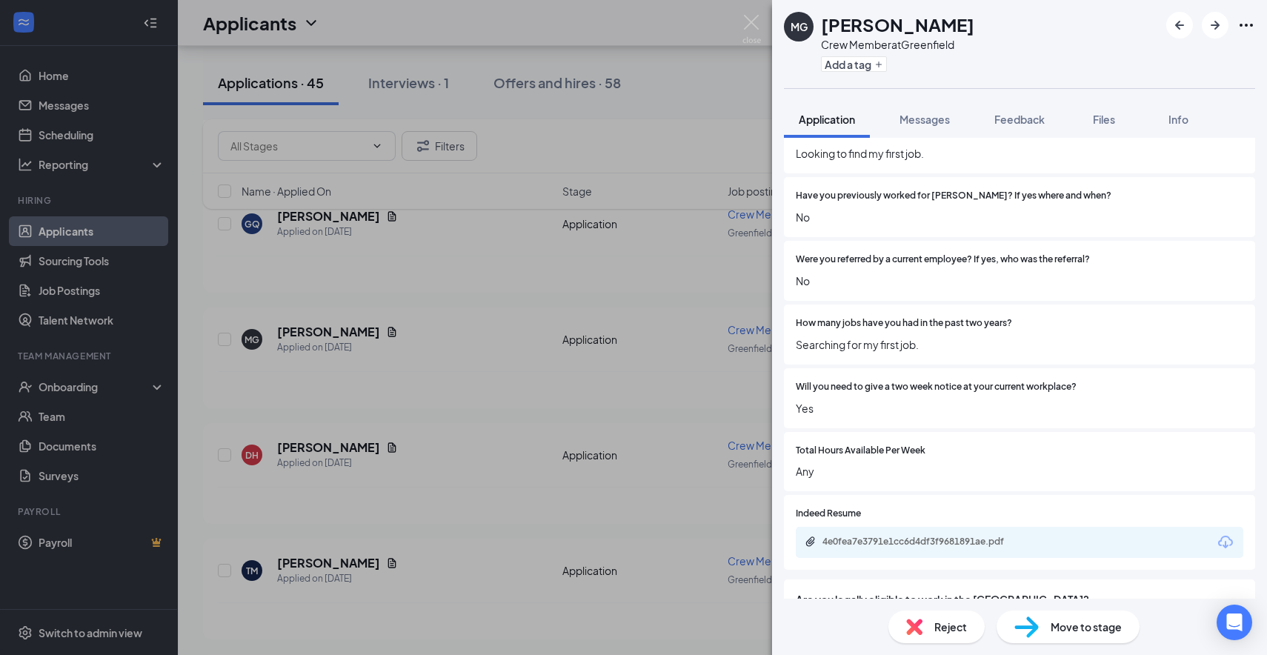
scroll to position [990, 0]
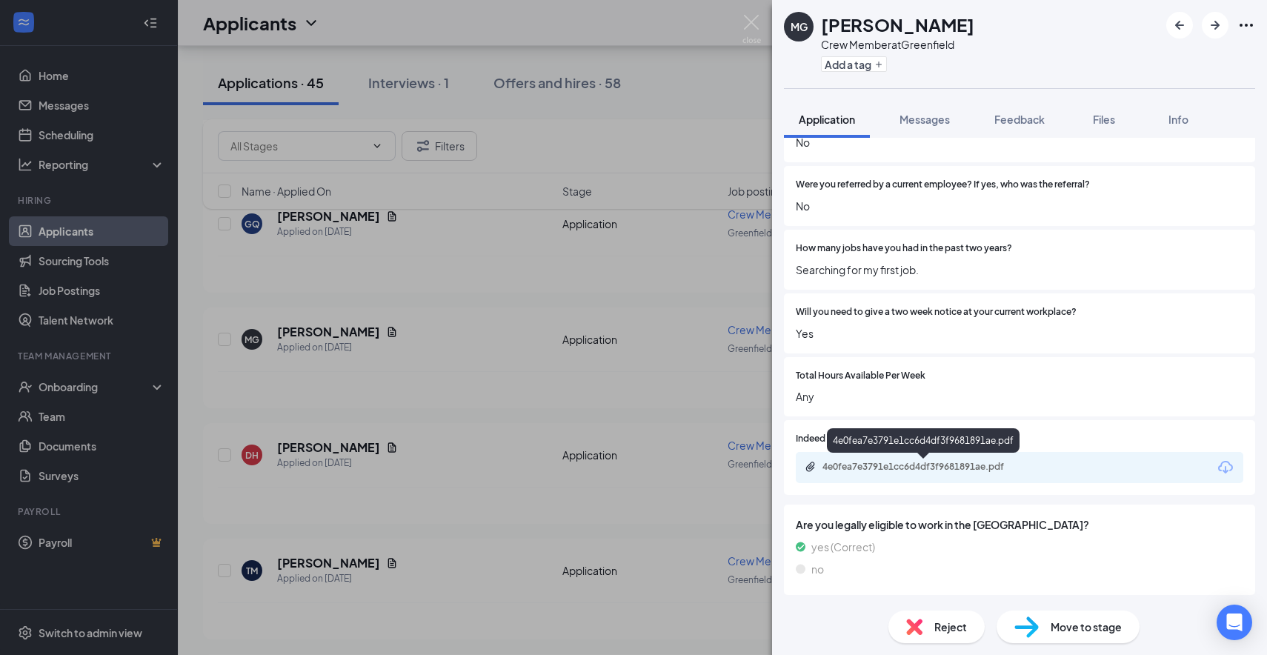
click at [888, 470] on div "4e0fea7e3791e1cc6d4df3f9681891ae.pdf" at bounding box center [926, 467] width 207 height 12
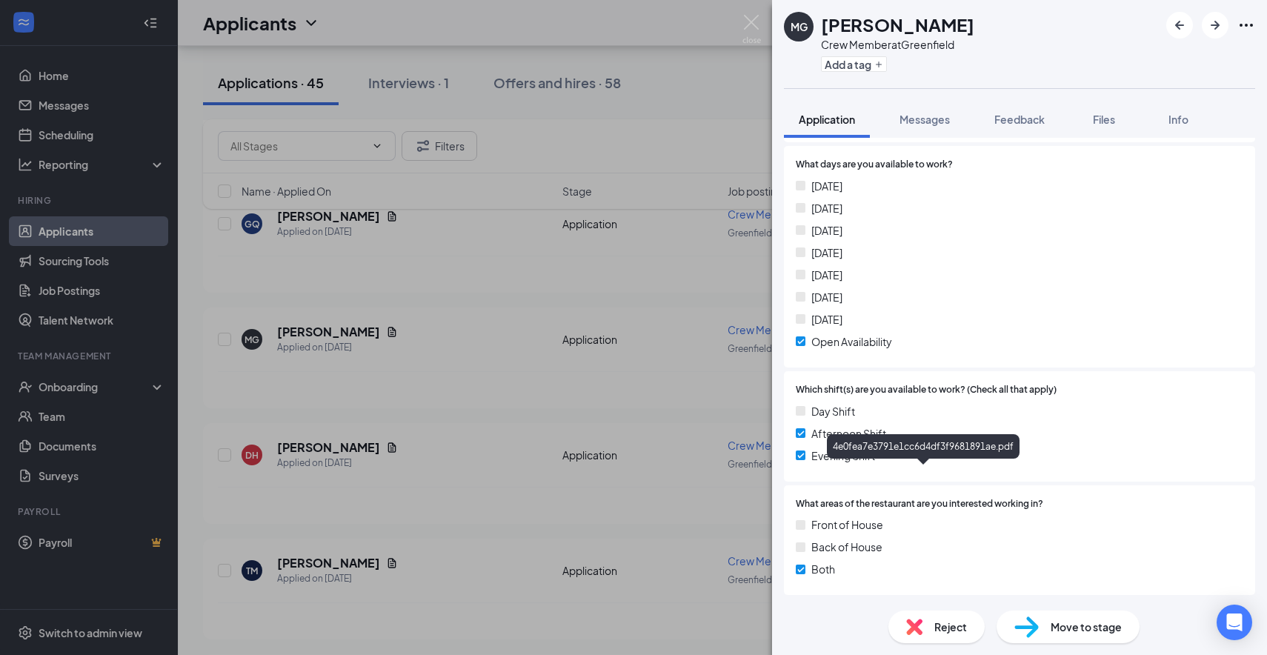
scroll to position [151, 0]
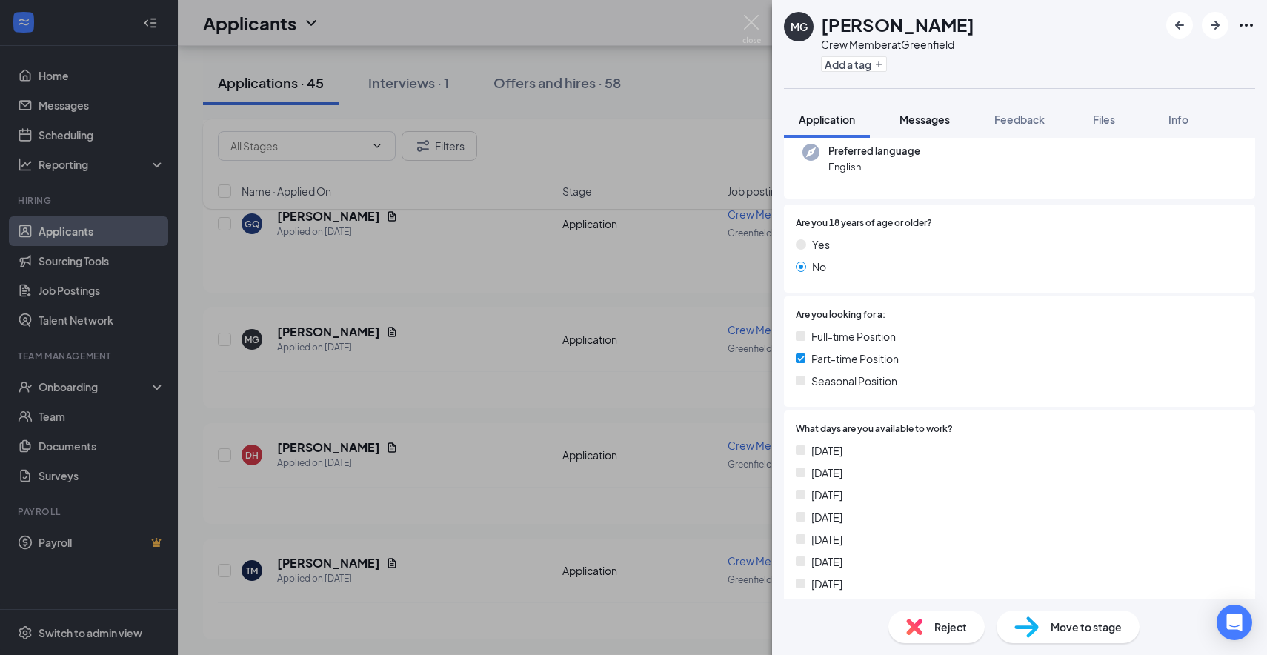
click at [934, 118] on span "Messages" at bounding box center [925, 119] width 50 height 13
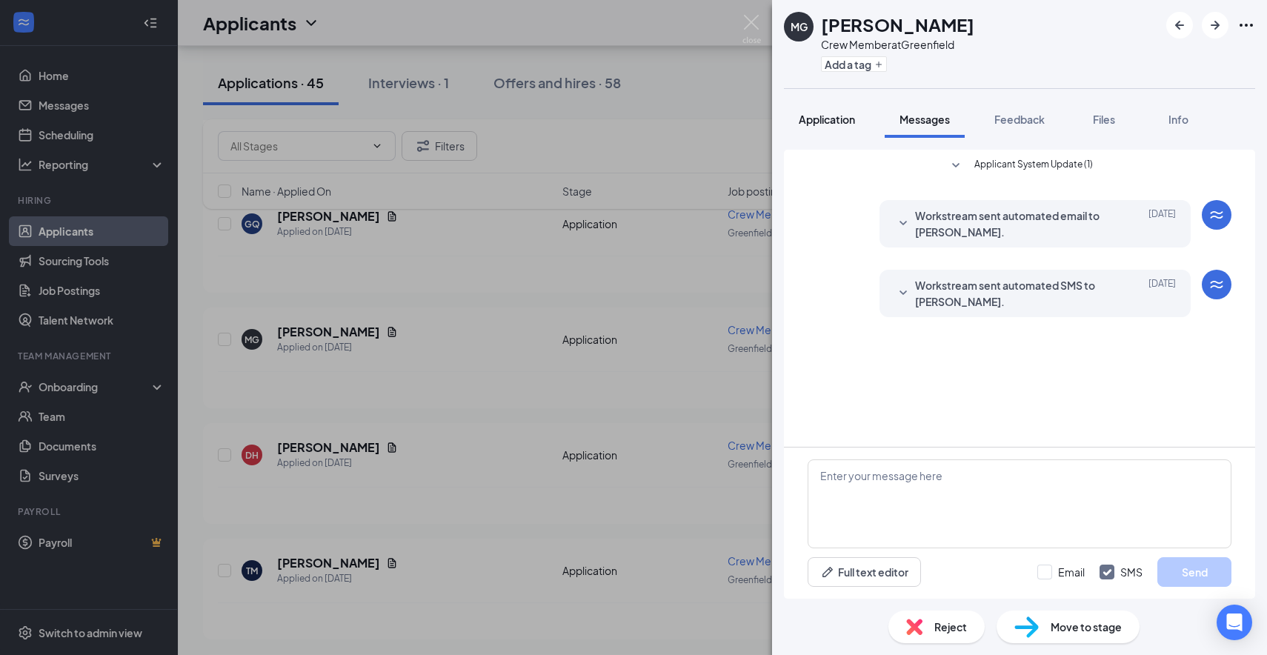
click at [832, 126] on div "Application" at bounding box center [827, 119] width 56 height 15
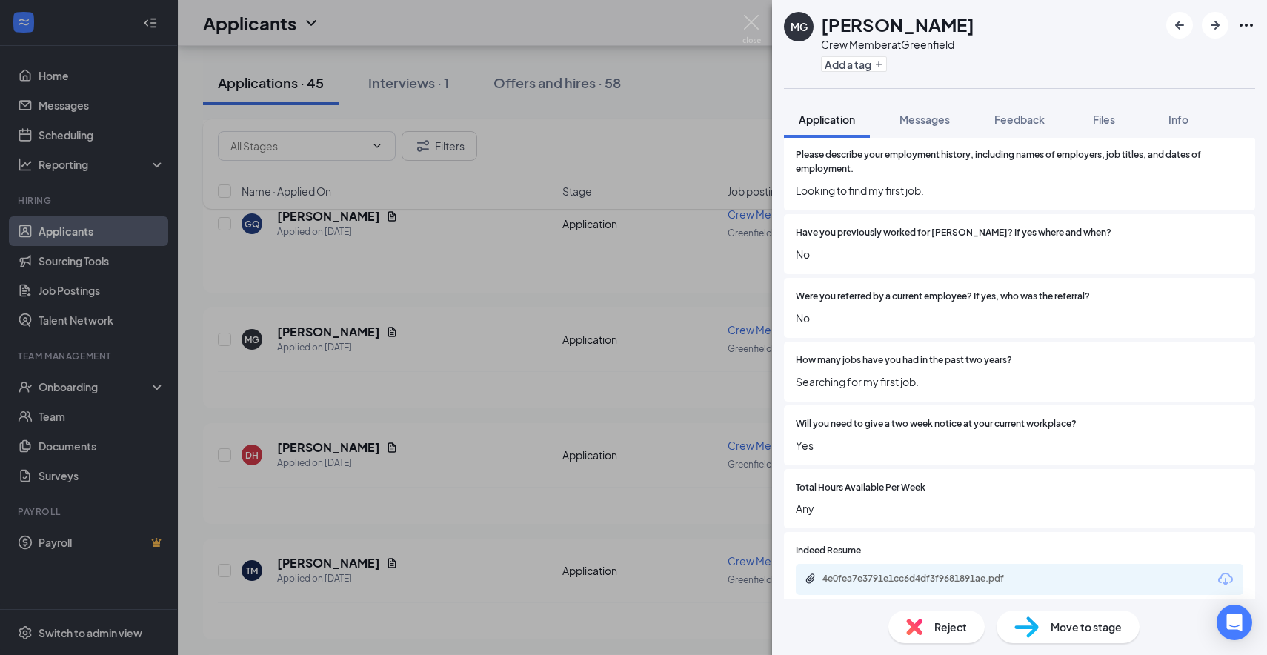
scroll to position [927, 0]
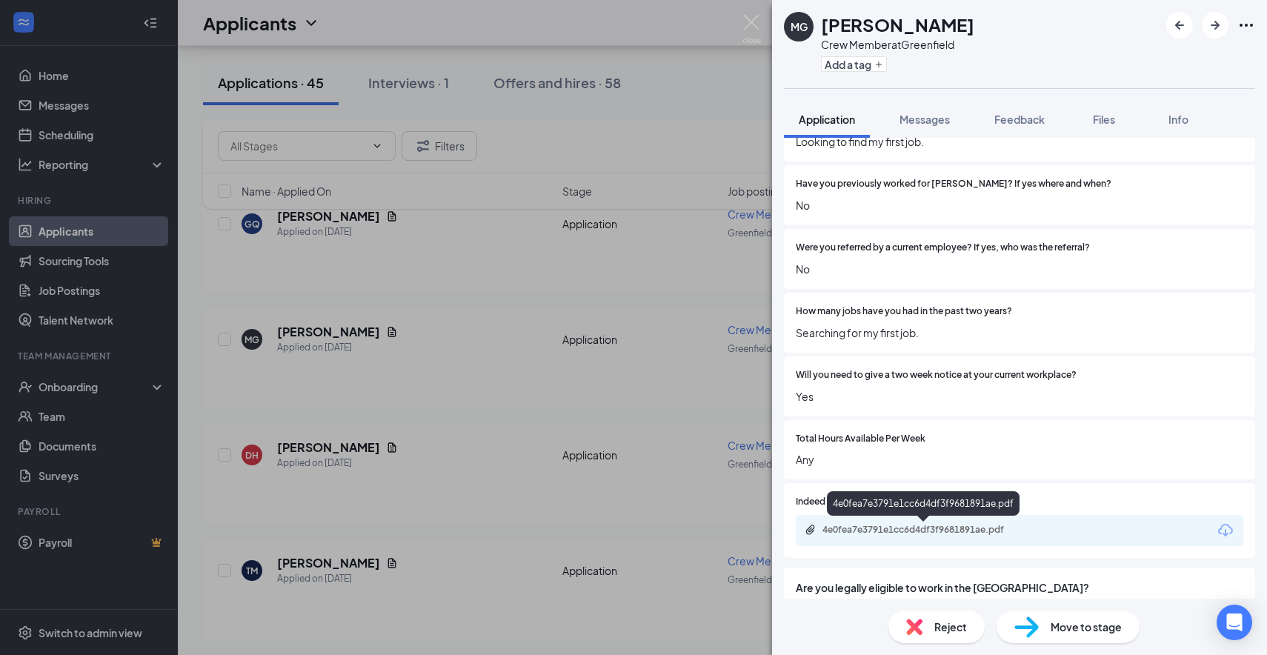
click at [906, 531] on div "4e0fea7e3791e1cc6d4df3f9681891ae.pdf" at bounding box center [926, 530] width 207 height 12
click at [959, 625] on span "Reject" at bounding box center [950, 627] width 33 height 16
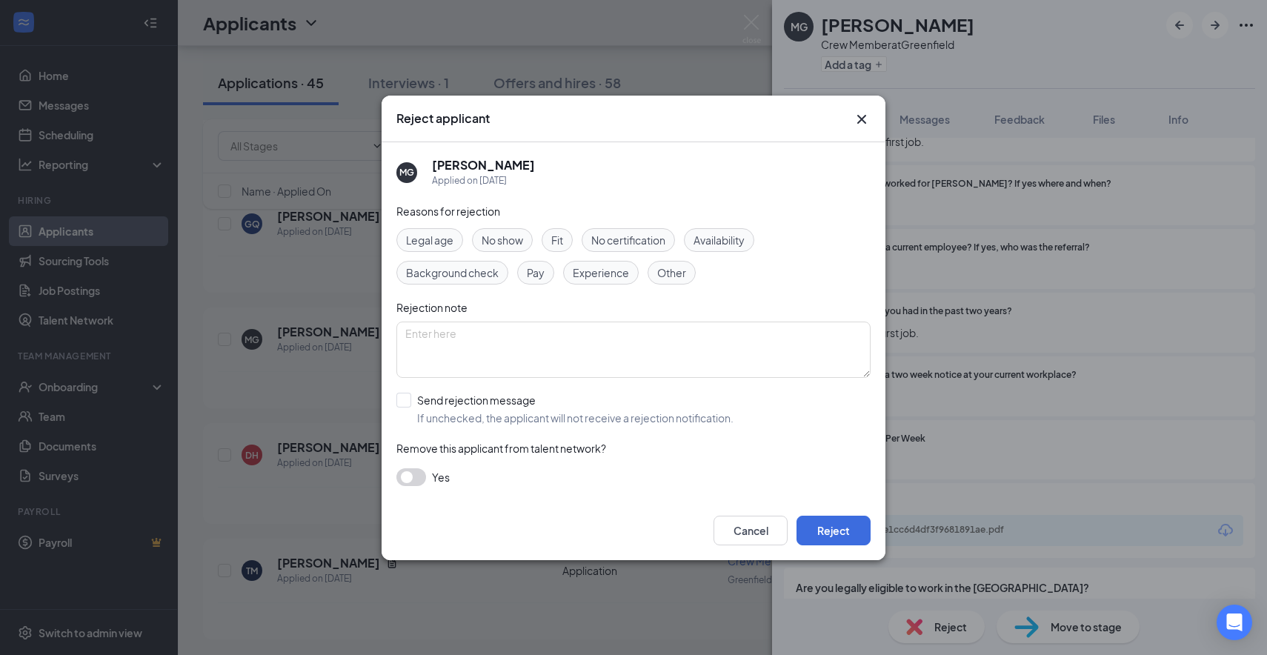
click at [821, 504] on div "Cancel Reject" at bounding box center [634, 530] width 504 height 59
click at [829, 528] on button "Reject" at bounding box center [834, 531] width 74 height 30
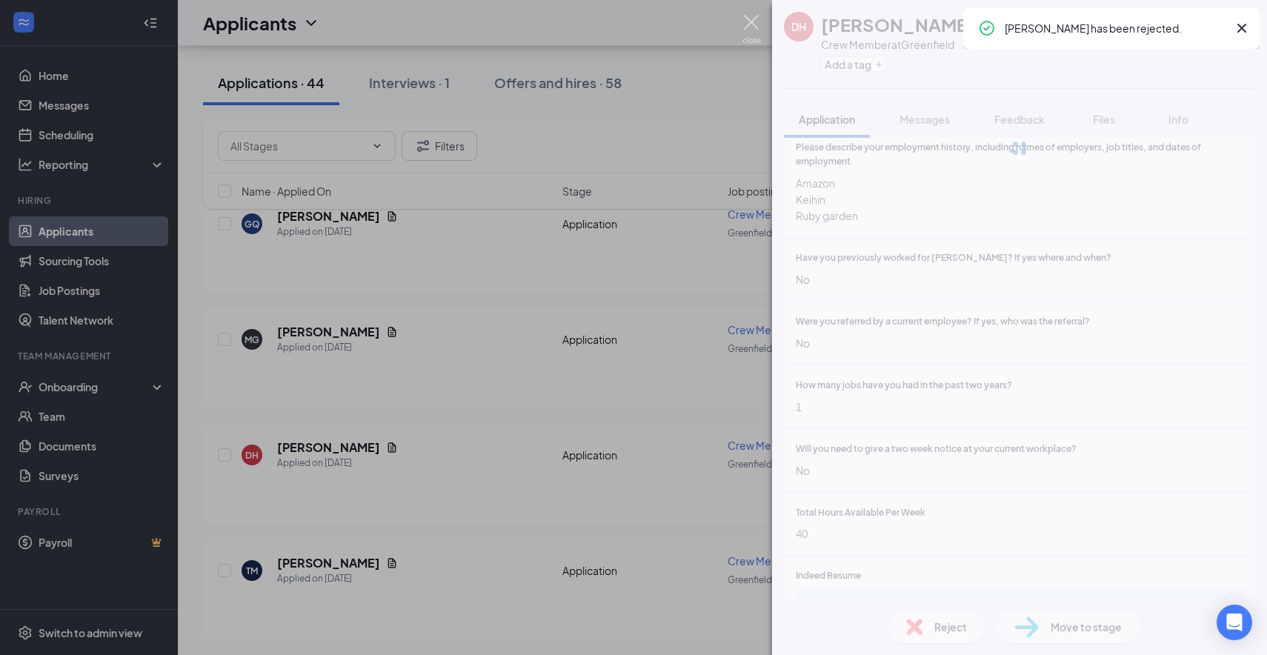
click at [752, 26] on img at bounding box center [752, 29] width 19 height 29
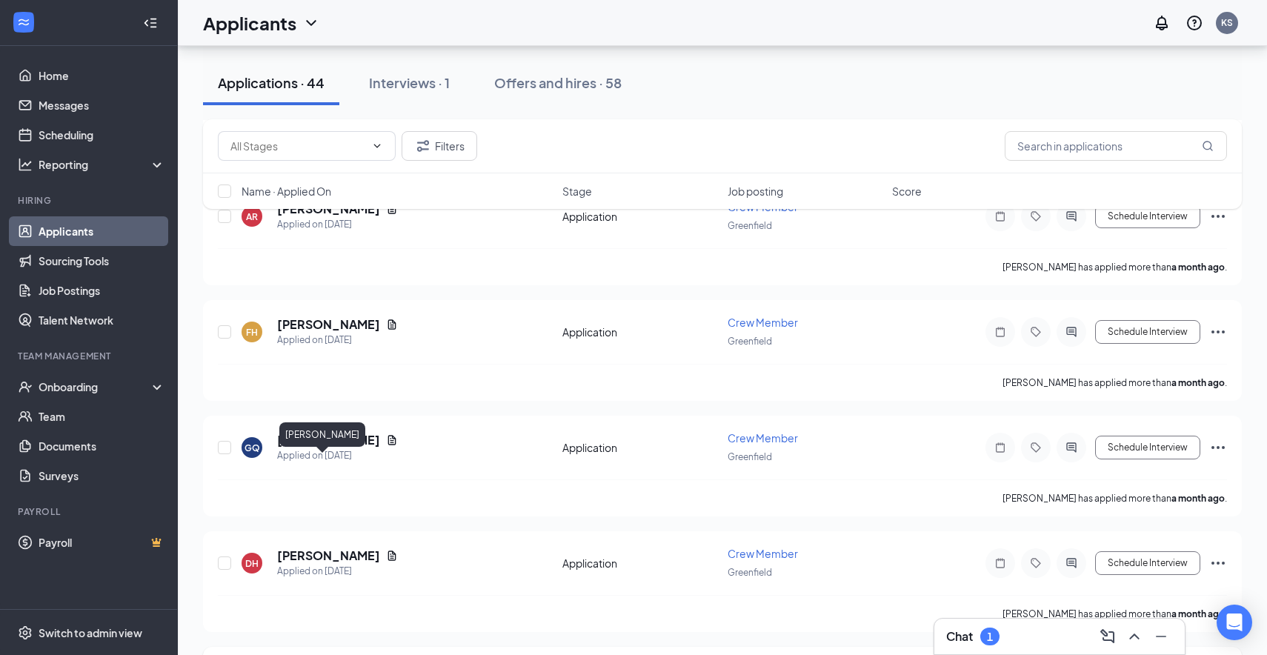
scroll to position [9364, 0]
click at [330, 433] on h5 "Gabriel Quiroga" at bounding box center [328, 441] width 103 height 16
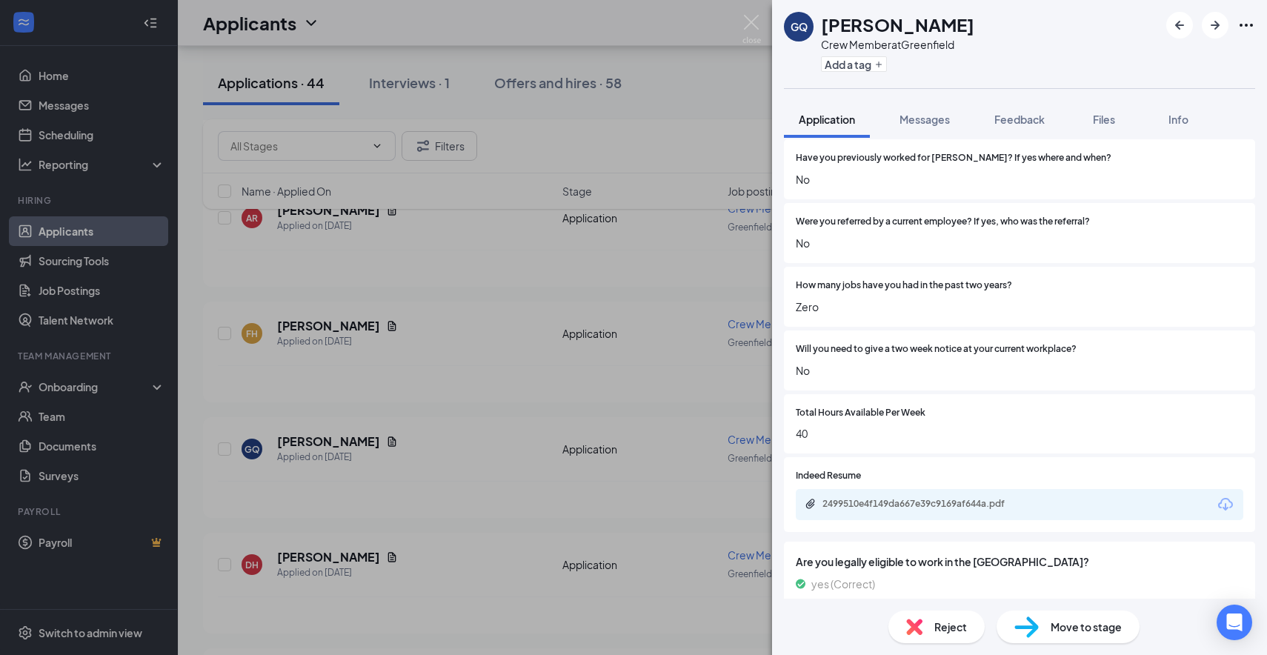
scroll to position [966, 0]
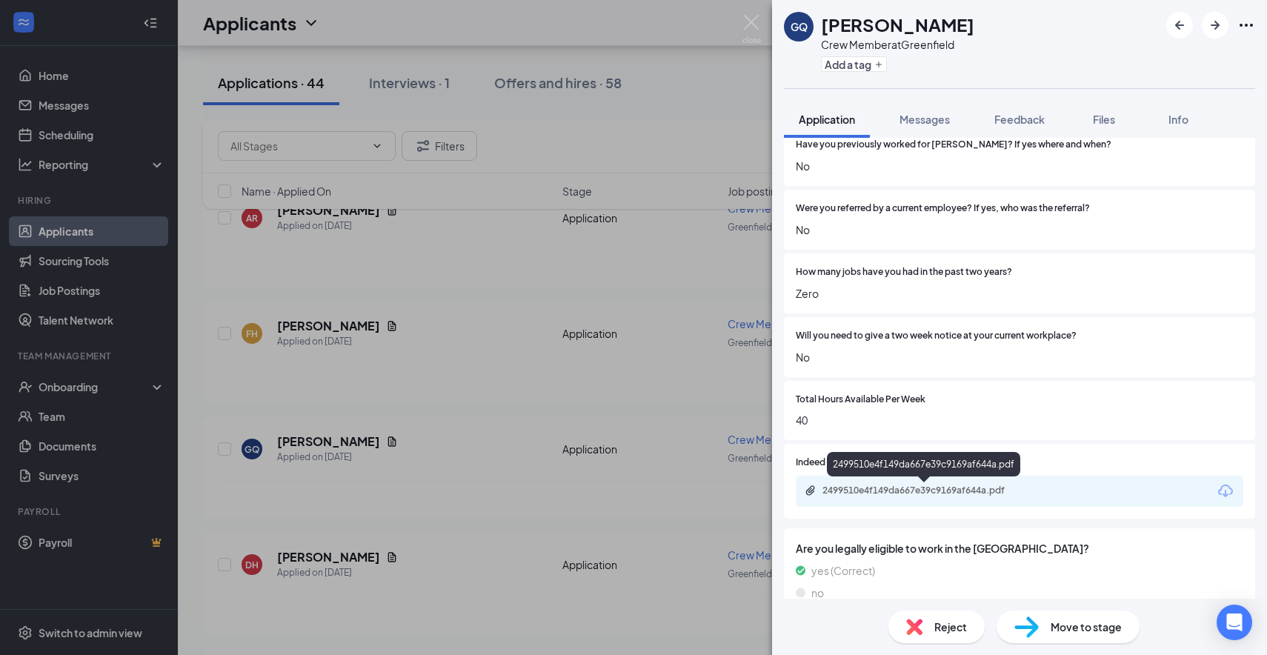
click at [834, 496] on div "2499510e4f149da667e39c9169af644a.pdf" at bounding box center [925, 492] width 240 height 14
click at [937, 119] on span "Messages" at bounding box center [925, 119] width 50 height 13
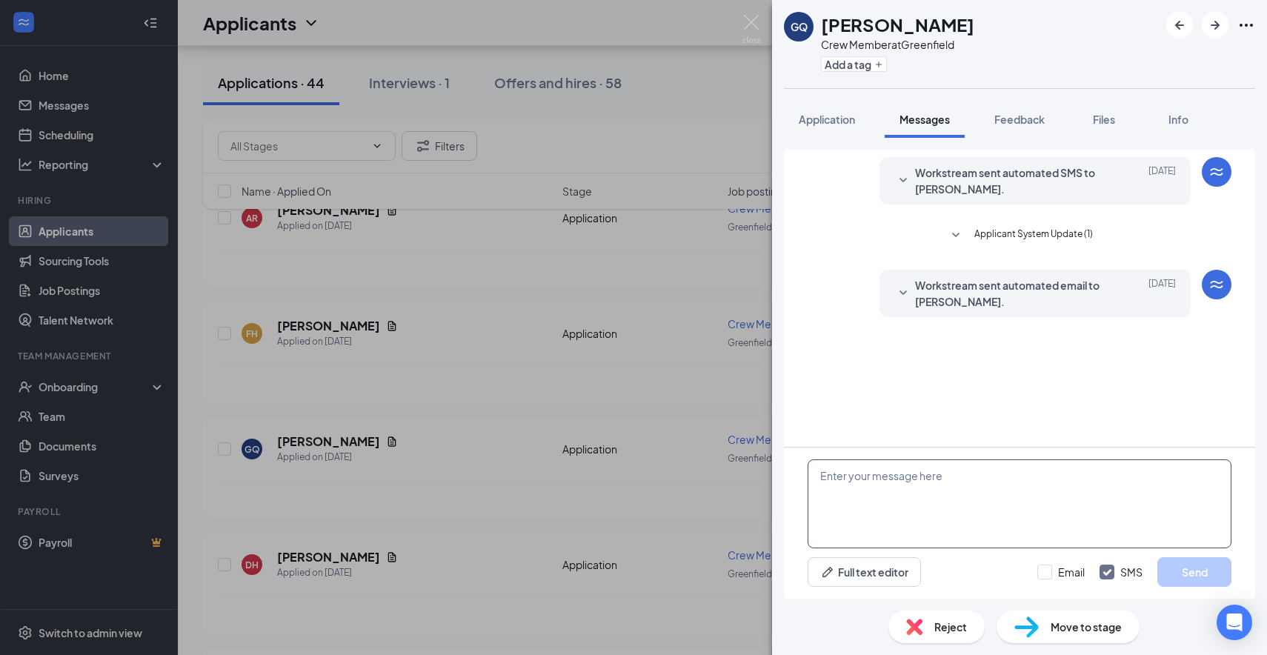
click at [866, 502] on textarea at bounding box center [1020, 503] width 424 height 89
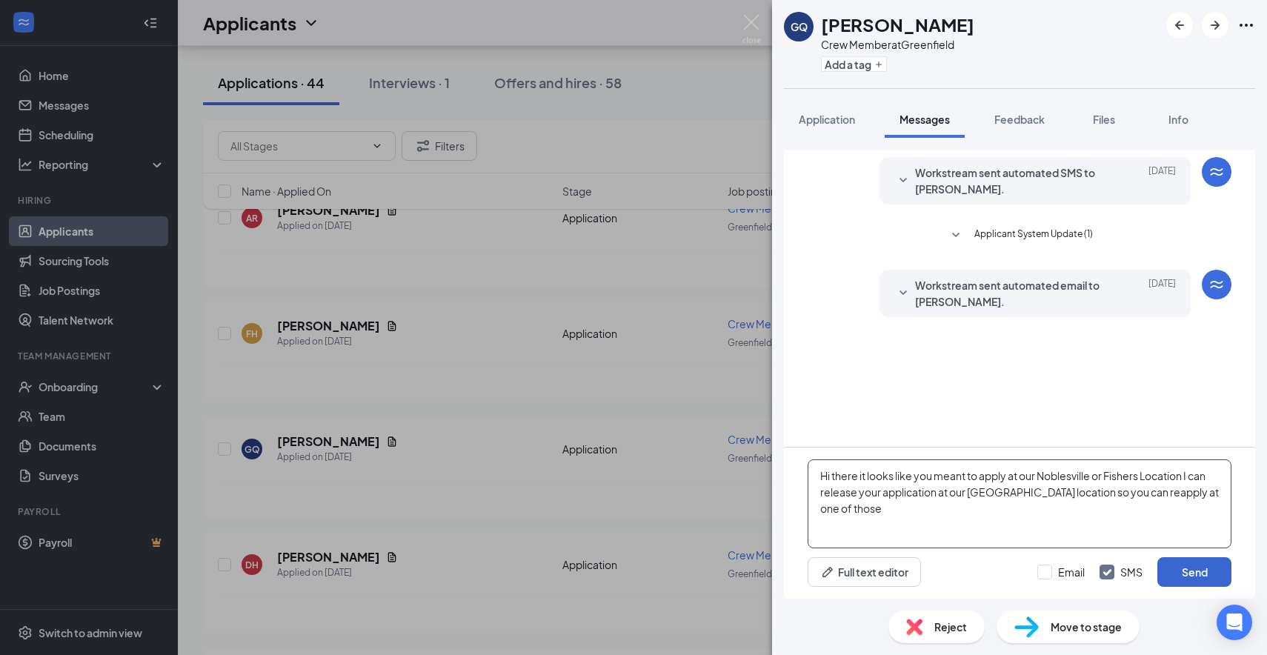
type textarea "Hi there it looks like you meant to apply at our Noblesville or Fishers Locatio…"
click at [1179, 573] on button "Send" at bounding box center [1194, 572] width 74 height 30
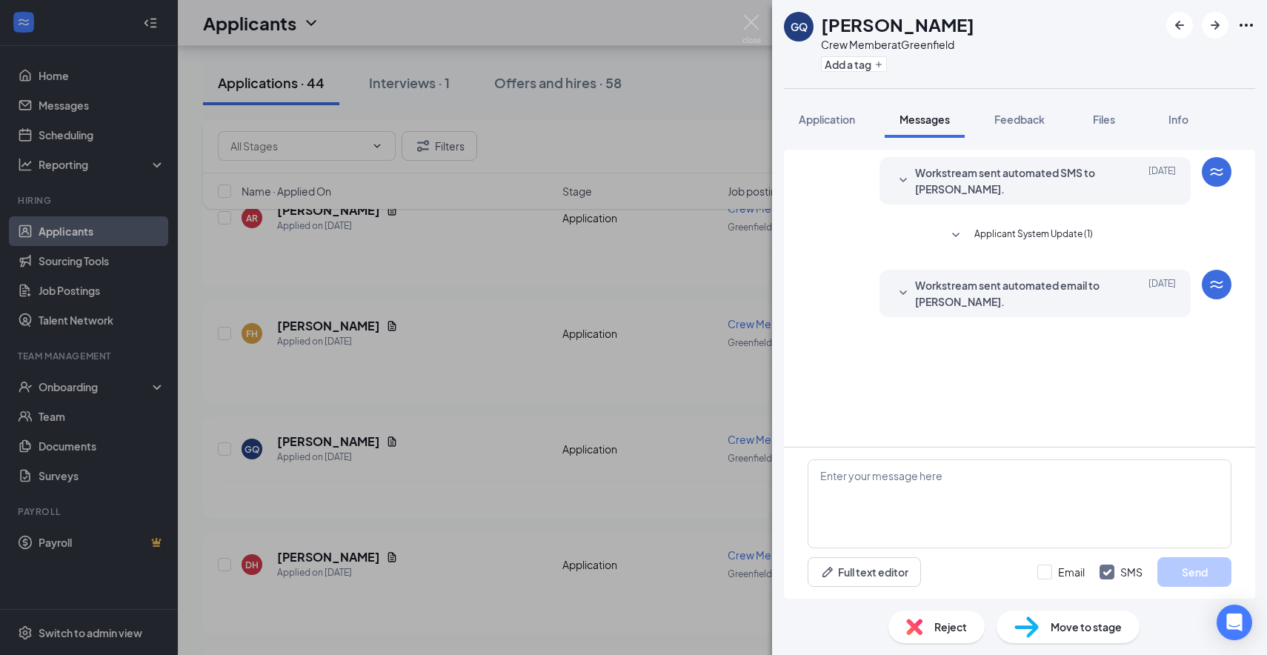
scroll to position [13, 0]
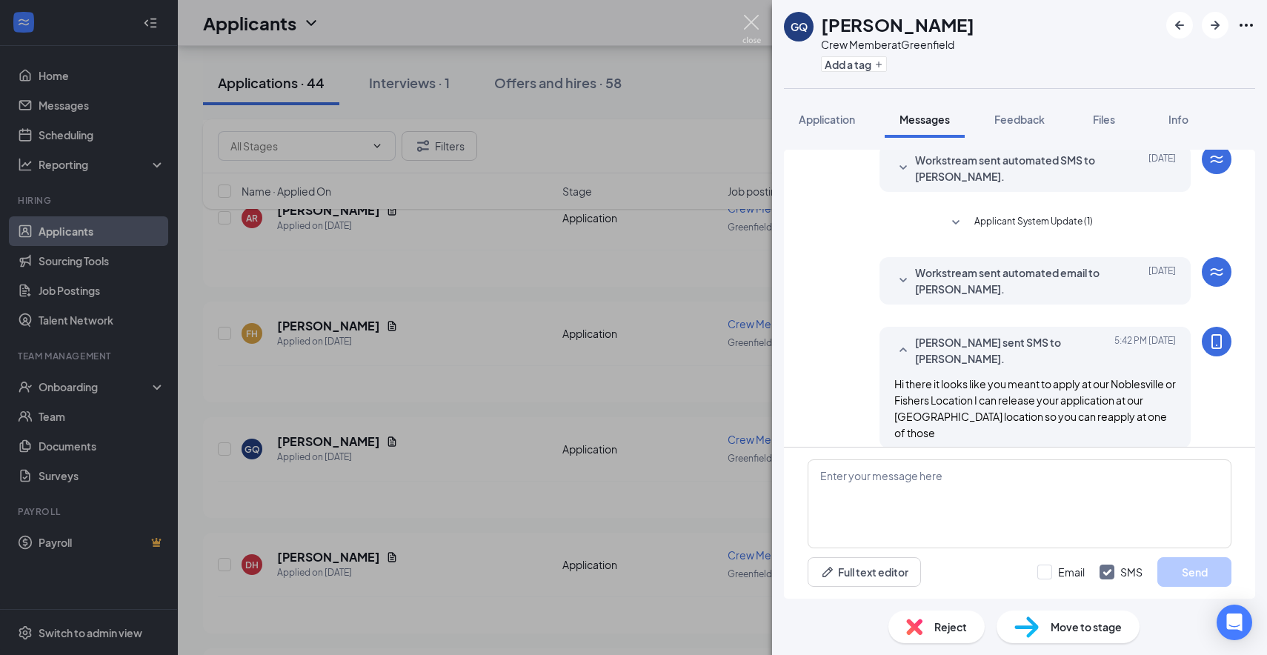
click at [755, 25] on img at bounding box center [752, 29] width 19 height 29
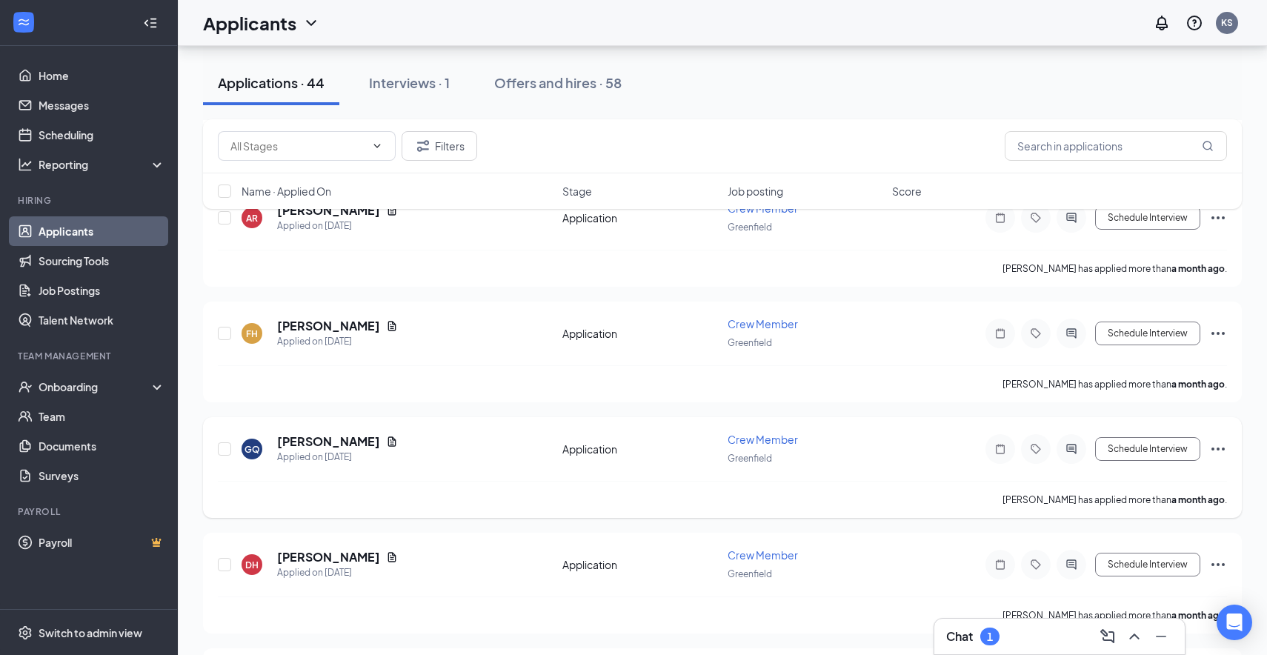
click at [1216, 440] on icon "Ellipses" at bounding box center [1218, 449] width 18 height 18
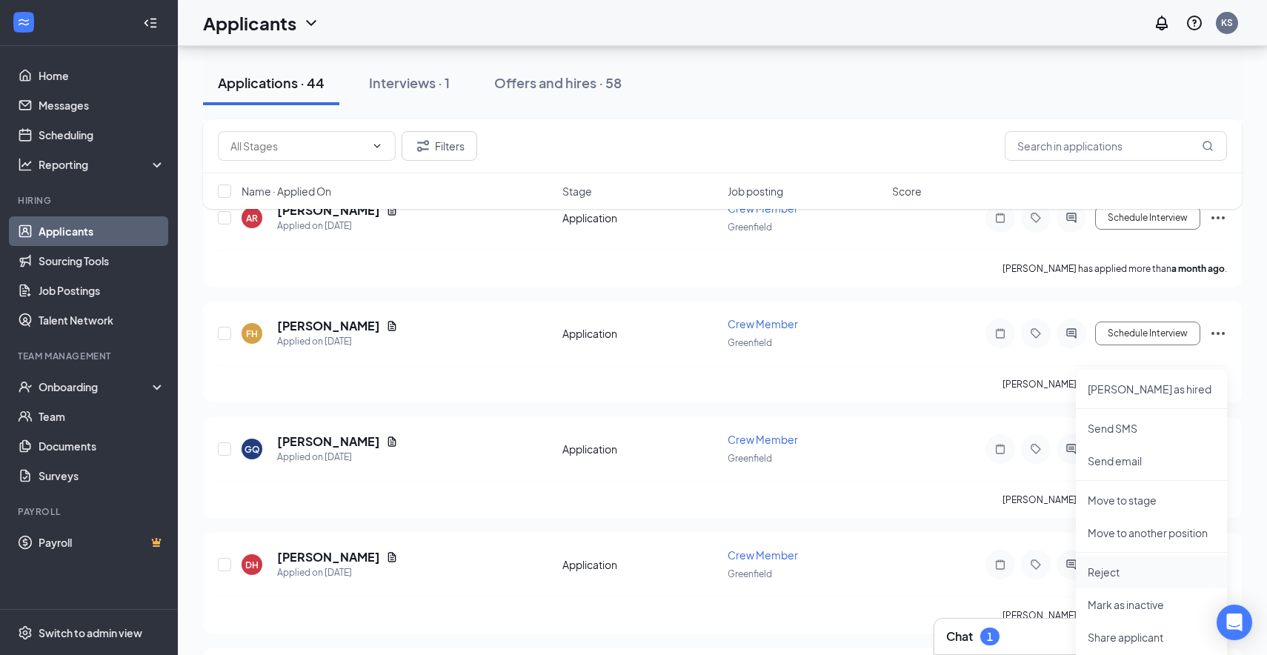
click at [1114, 567] on p "Reject" at bounding box center [1151, 572] width 127 height 15
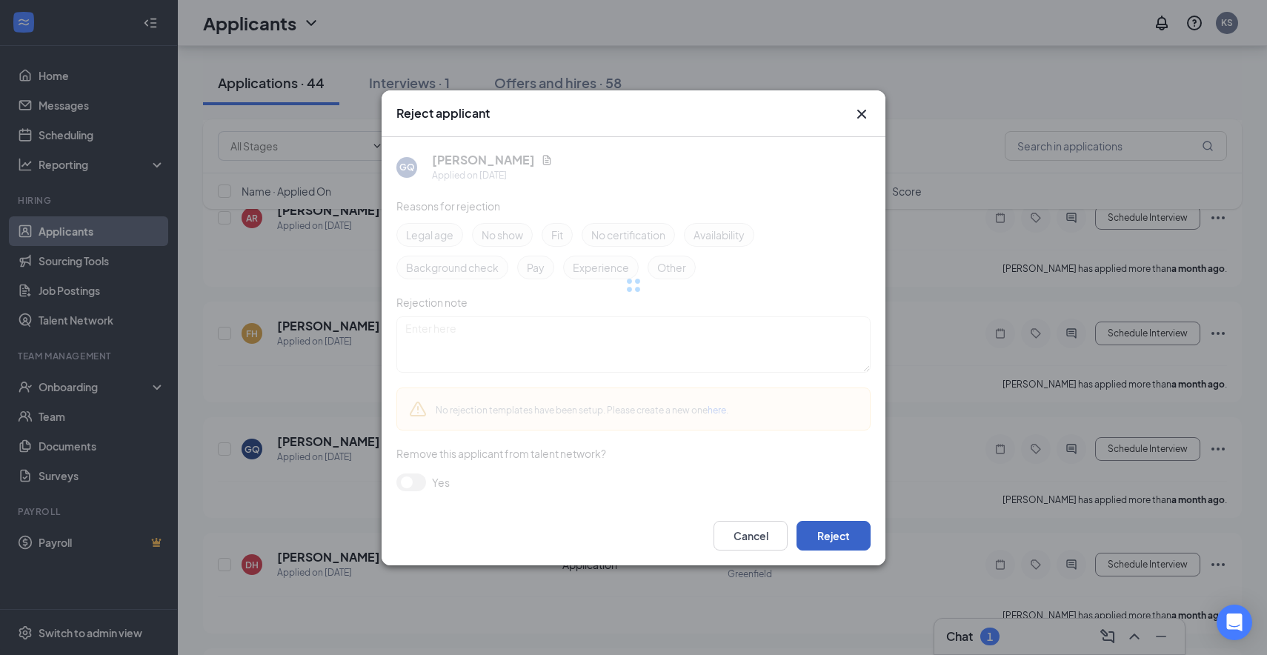
click at [836, 540] on button "Reject" at bounding box center [834, 536] width 74 height 30
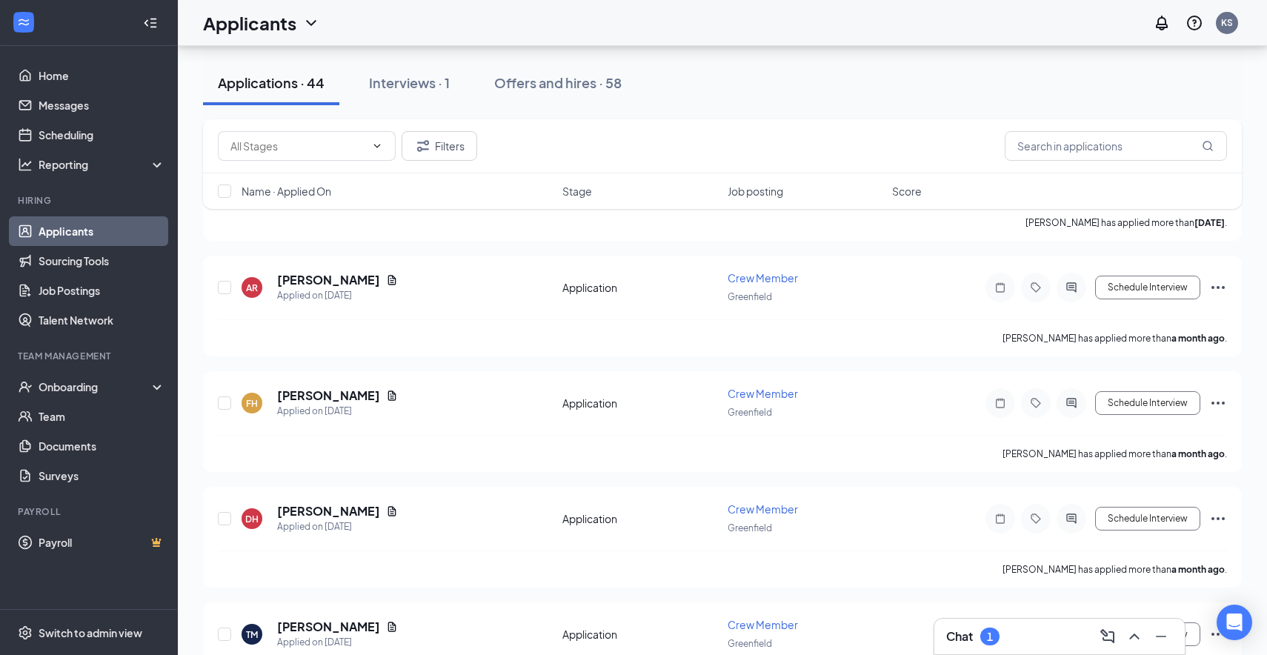
scroll to position [9174, 0]
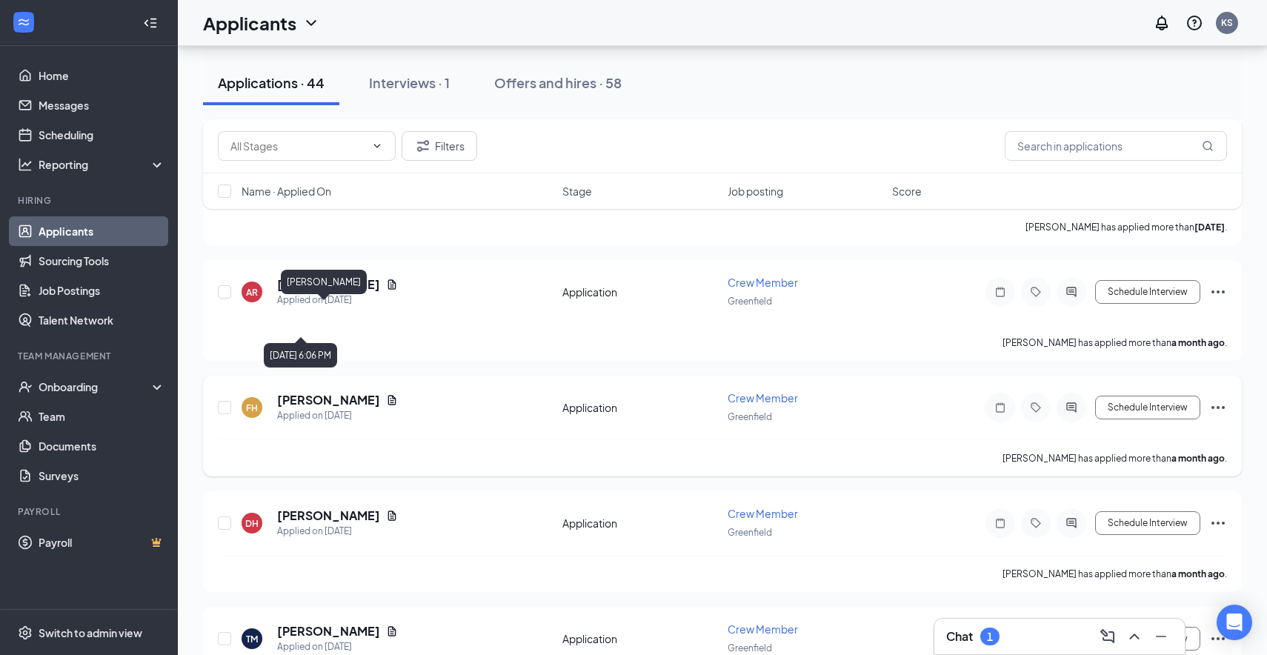
click at [319, 392] on h5 "[PERSON_NAME]" at bounding box center [328, 400] width 103 height 16
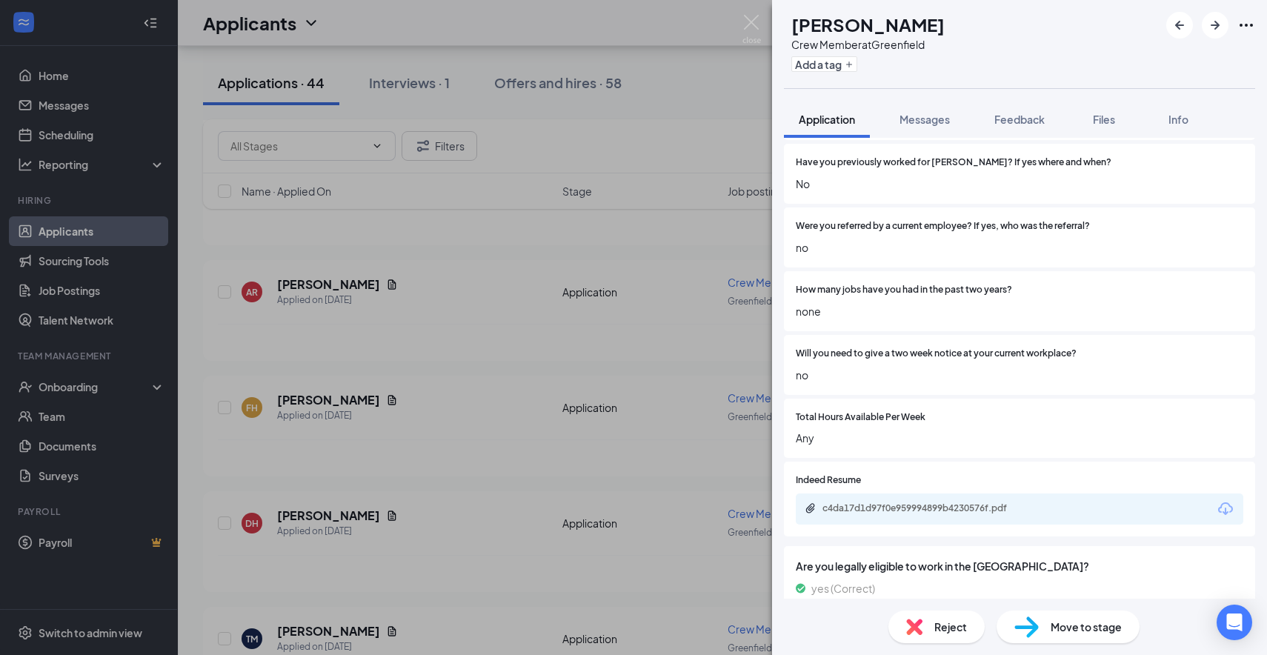
scroll to position [949, 0]
click at [900, 510] on div "c4da17d1d97f0e959994899b4230576f.pdf" at bounding box center [926, 508] width 207 height 12
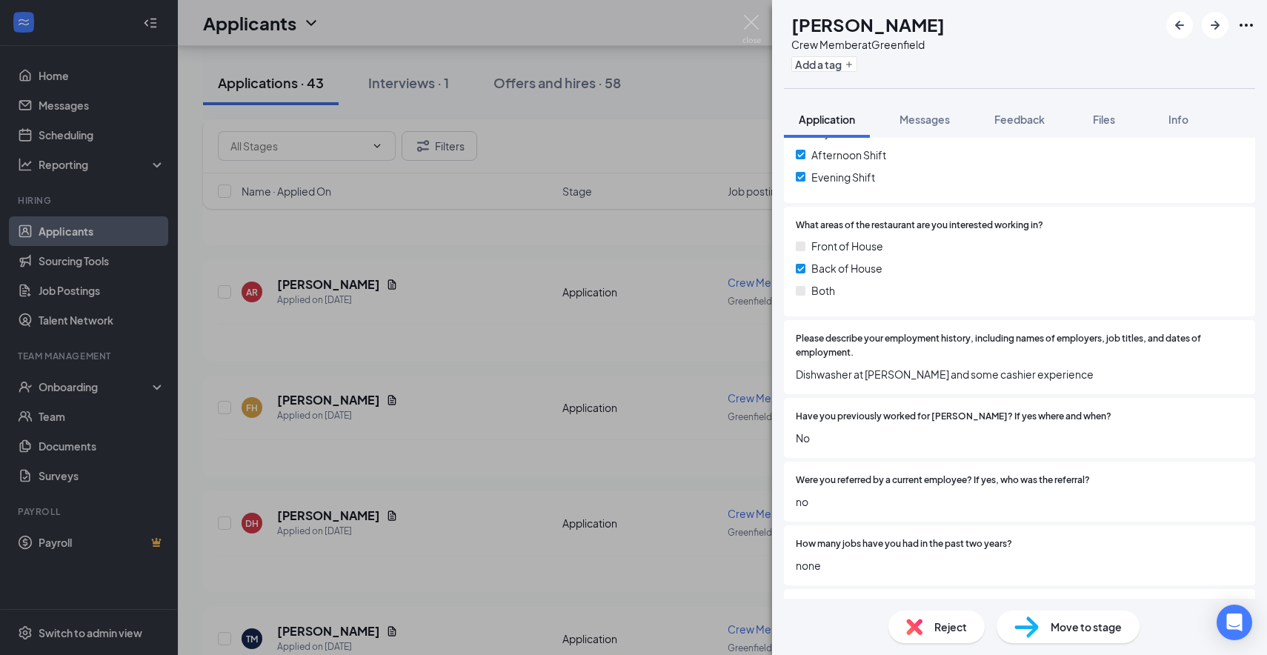
scroll to position [694, 0]
click at [923, 127] on button "Messages" at bounding box center [925, 119] width 80 height 37
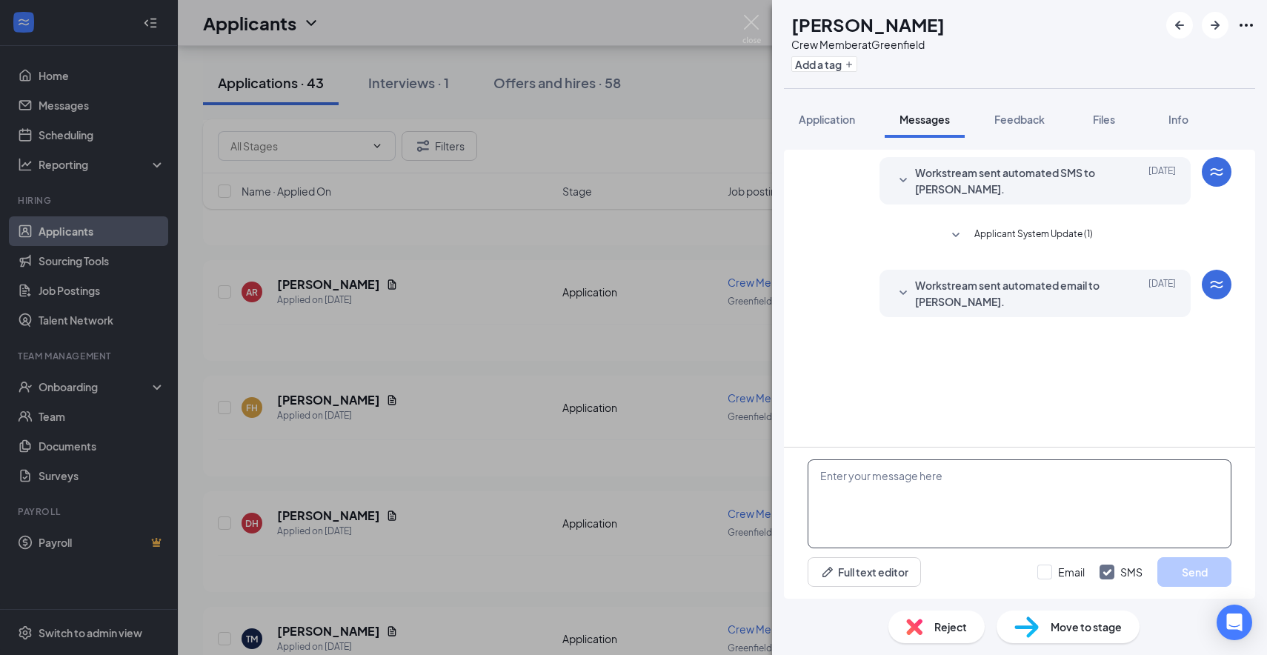
click at [891, 504] on textarea at bounding box center [1020, 503] width 424 height 89
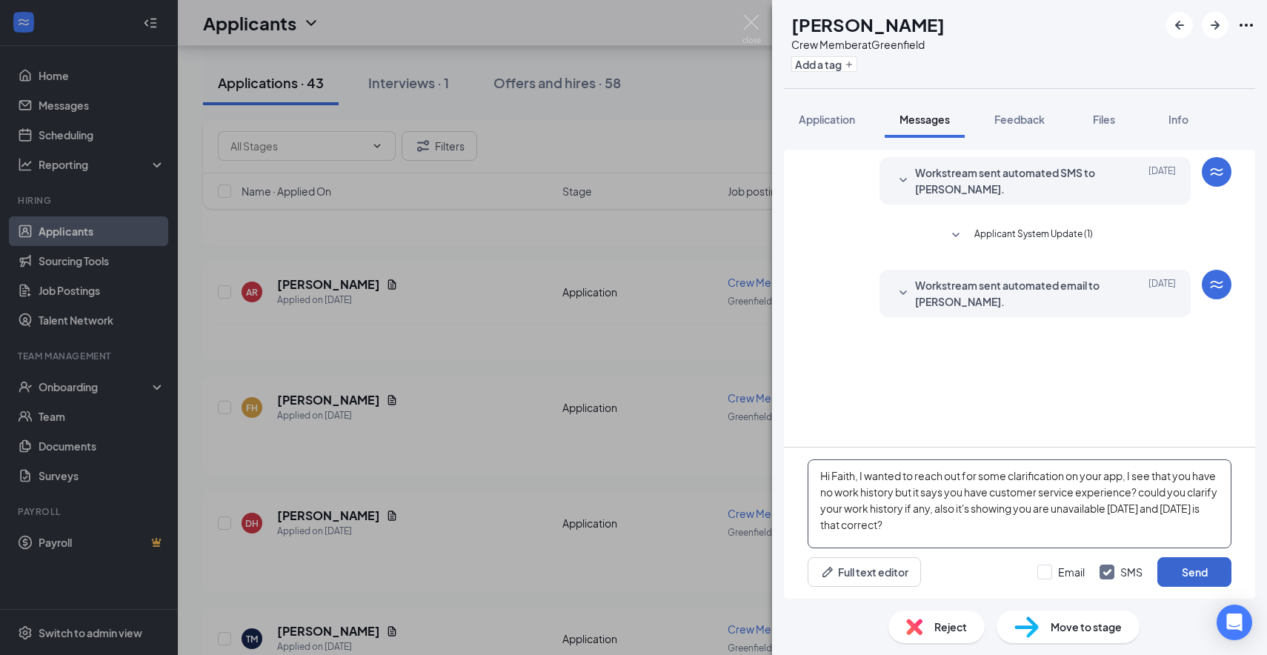
type textarea "Hi Faith, I wanted to reach out for some clarification on your app, I see that …"
click at [1199, 577] on button "Send" at bounding box center [1194, 572] width 74 height 30
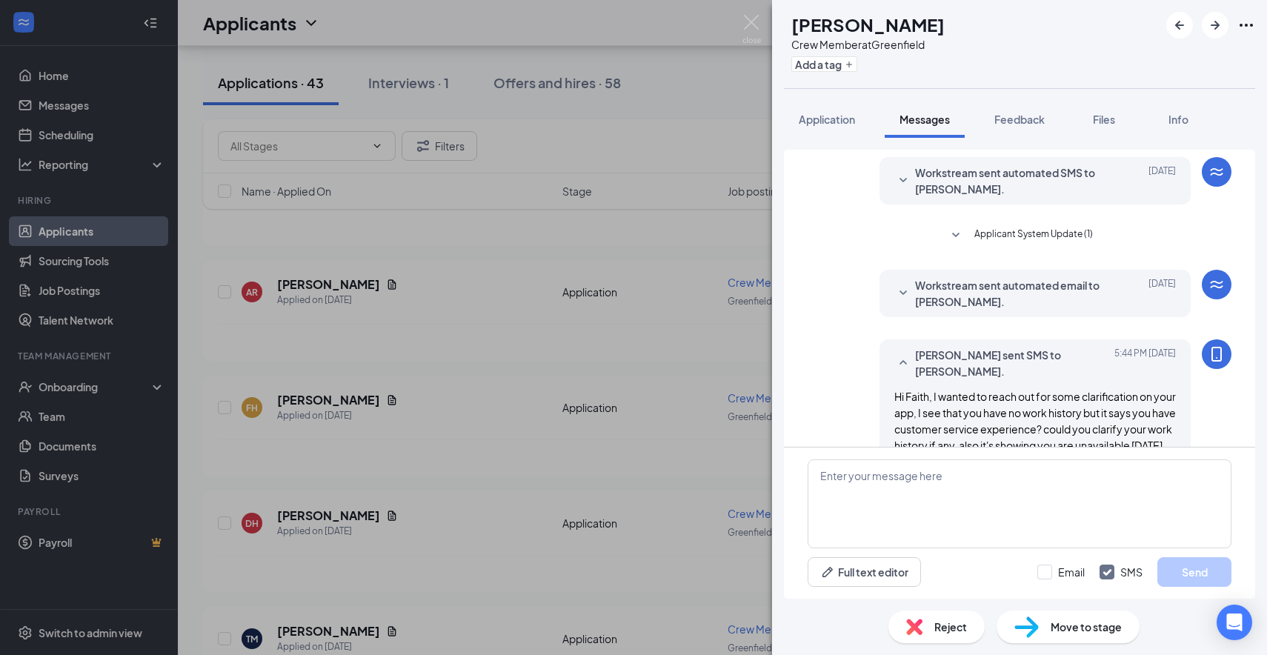
scroll to position [45, 0]
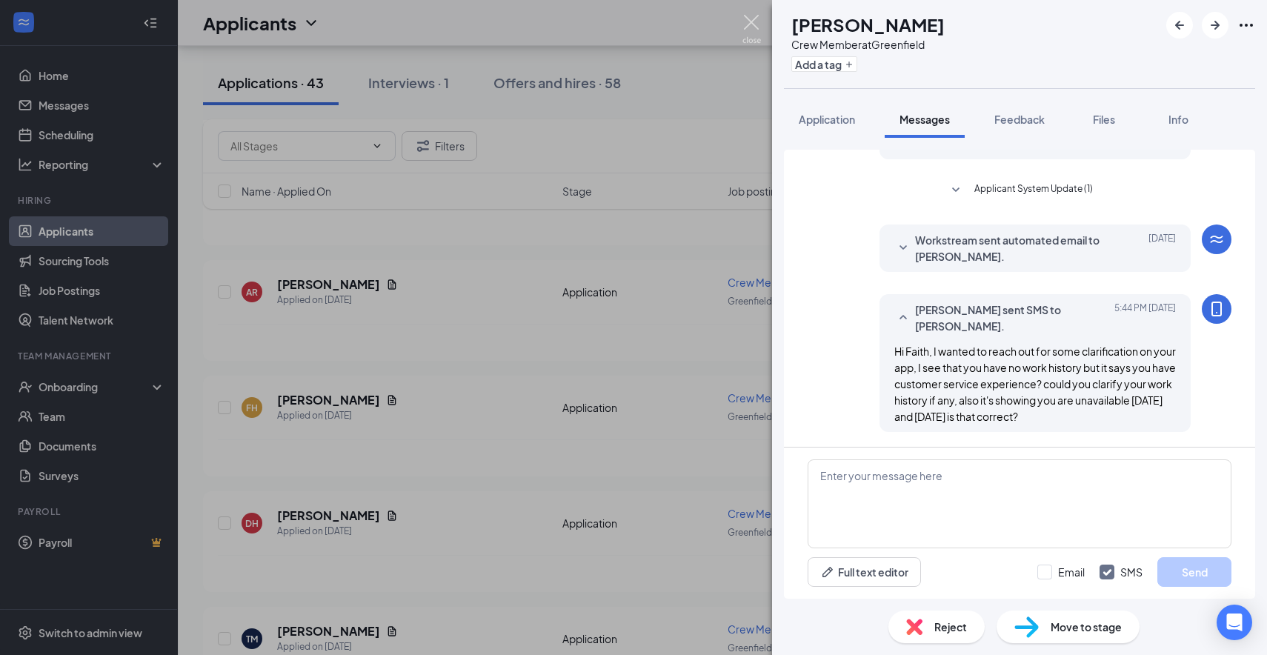
click at [753, 17] on img at bounding box center [752, 29] width 19 height 29
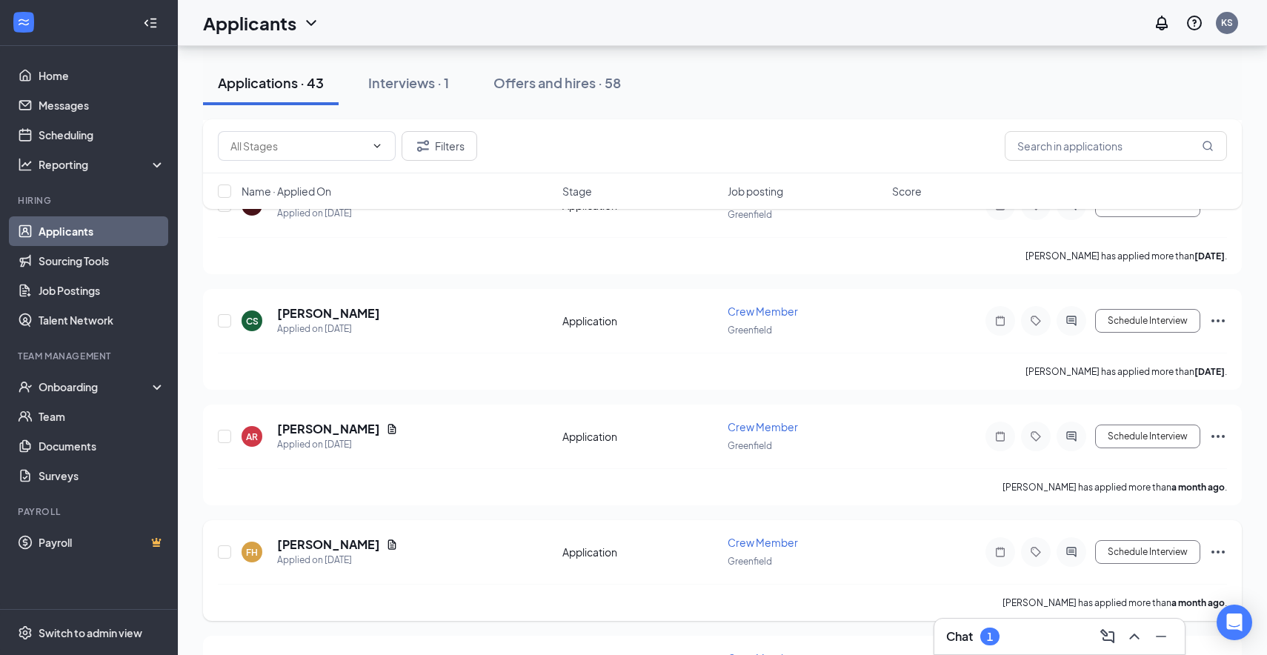
scroll to position [9021, 0]
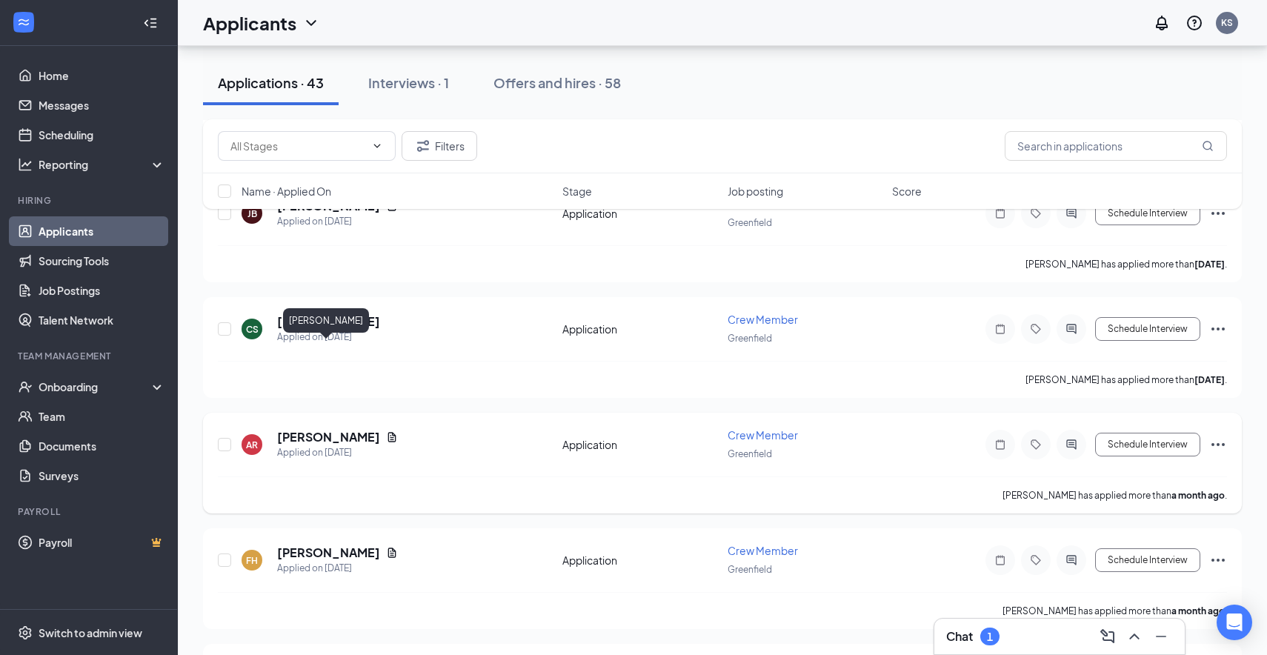
click at [351, 429] on h5 "[PERSON_NAME]" at bounding box center [328, 437] width 103 height 16
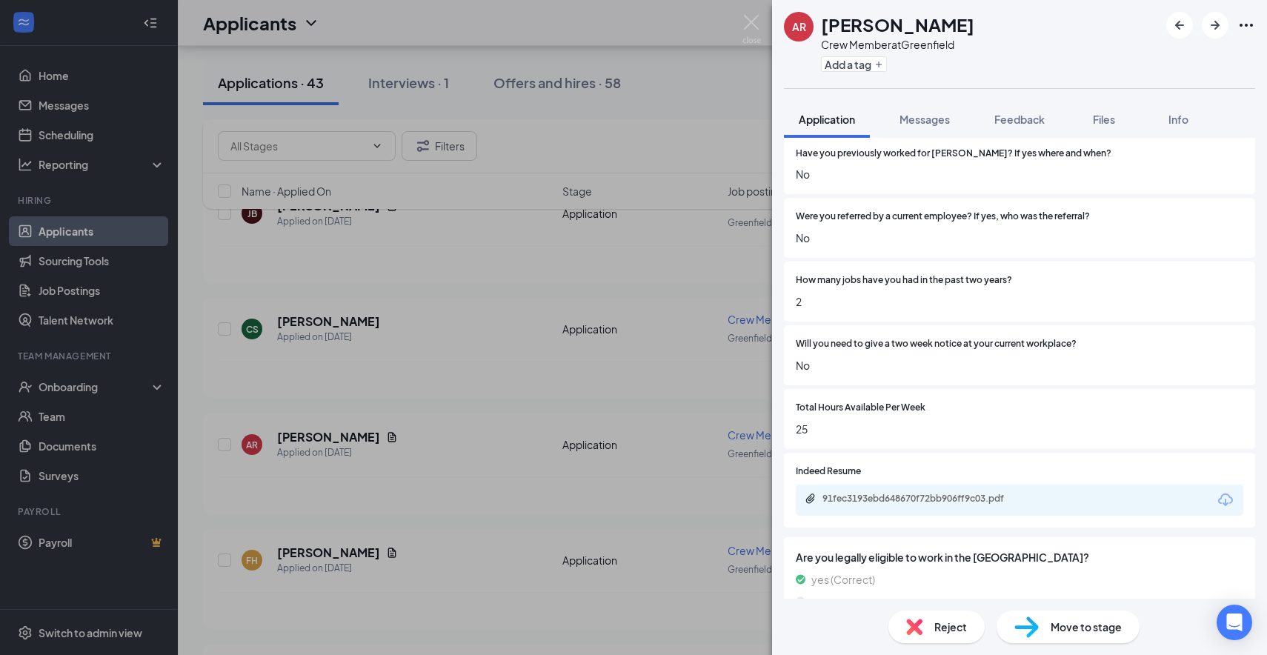
scroll to position [1025, 0]
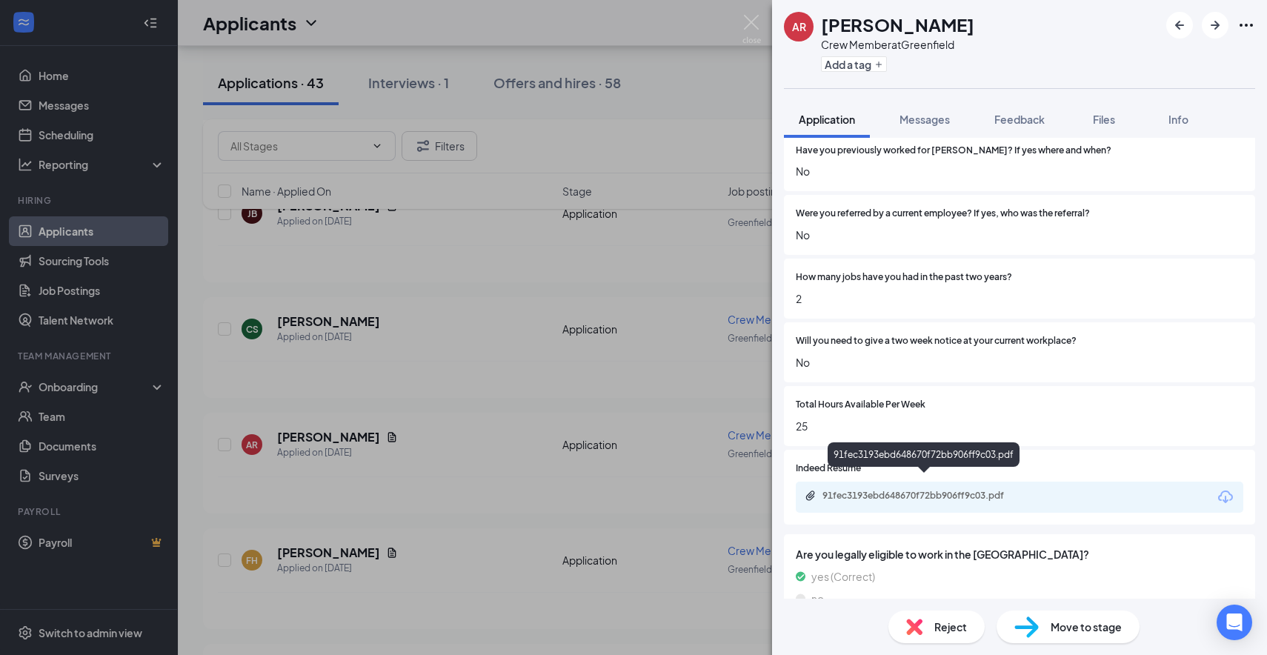
click at [910, 490] on div "91fec3193ebd648670f72bb906ff9c03.pdf" at bounding box center [926, 496] width 207 height 12
click at [926, 119] on span "Messages" at bounding box center [925, 119] width 50 height 13
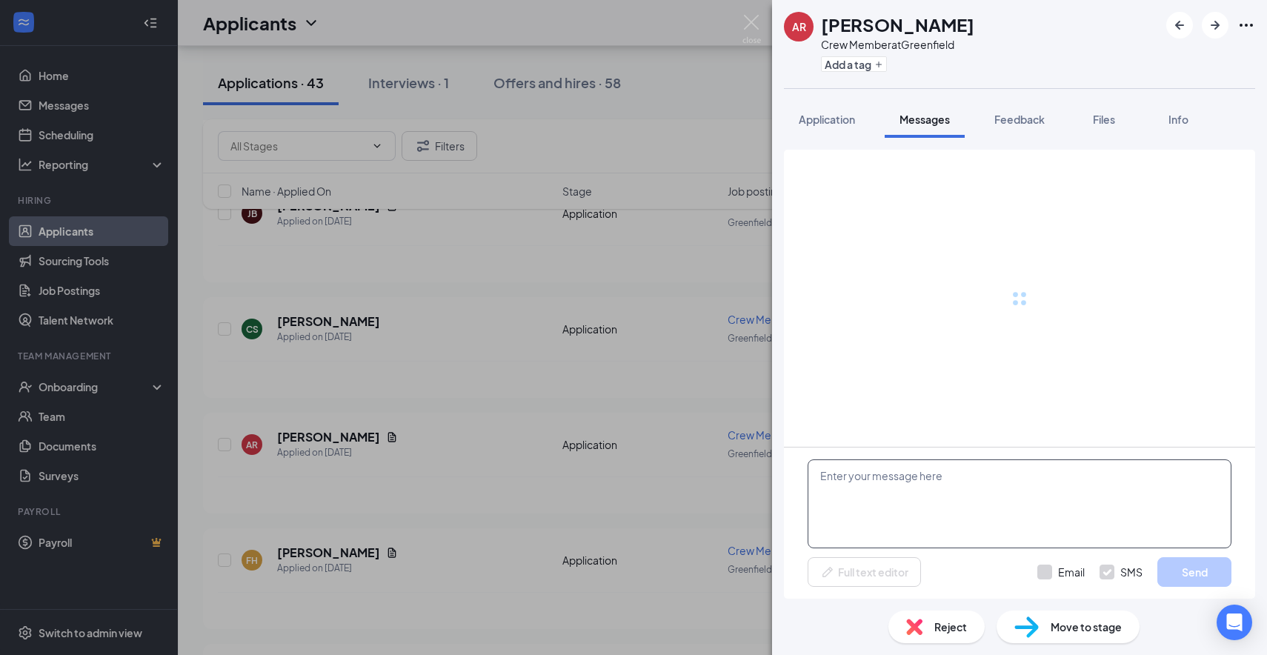
drag, startPoint x: 898, startPoint y: 519, endPoint x: 898, endPoint y: 505, distance: 14.1
click at [898, 519] on textarea at bounding box center [1020, 503] width 424 height 89
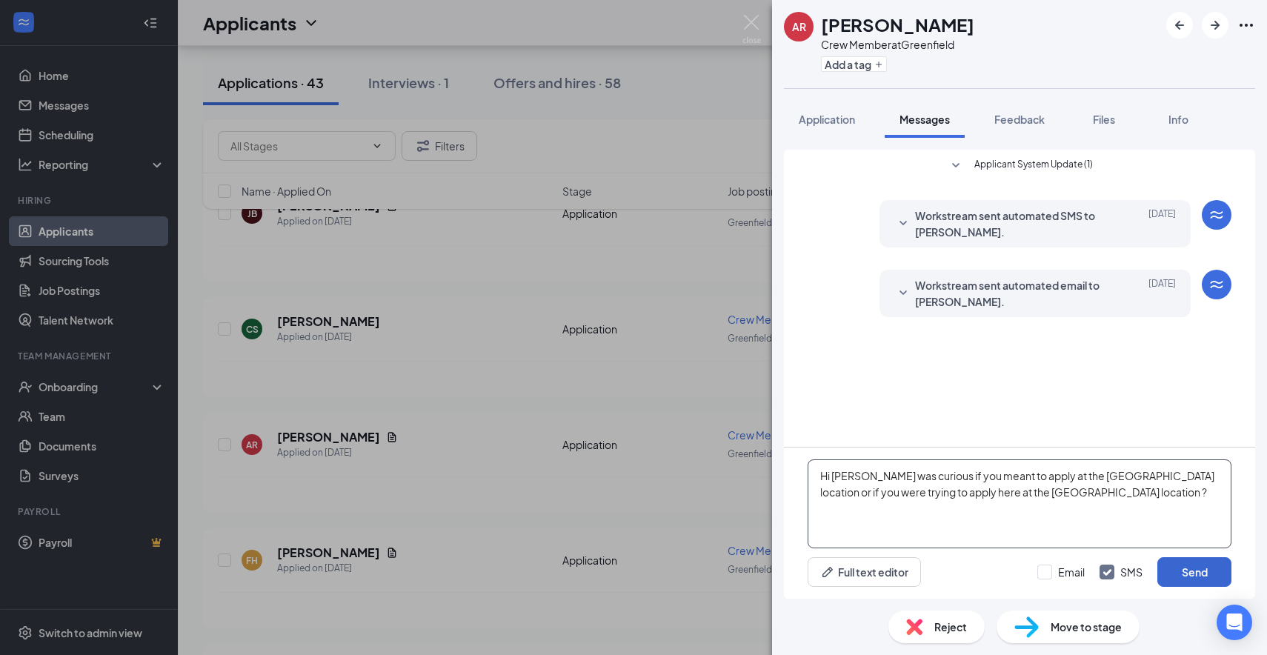
type textarea "Hi [PERSON_NAME] was curious if you meant to apply at the [GEOGRAPHIC_DATA] loc…"
click at [1192, 566] on button "Send" at bounding box center [1194, 572] width 74 height 30
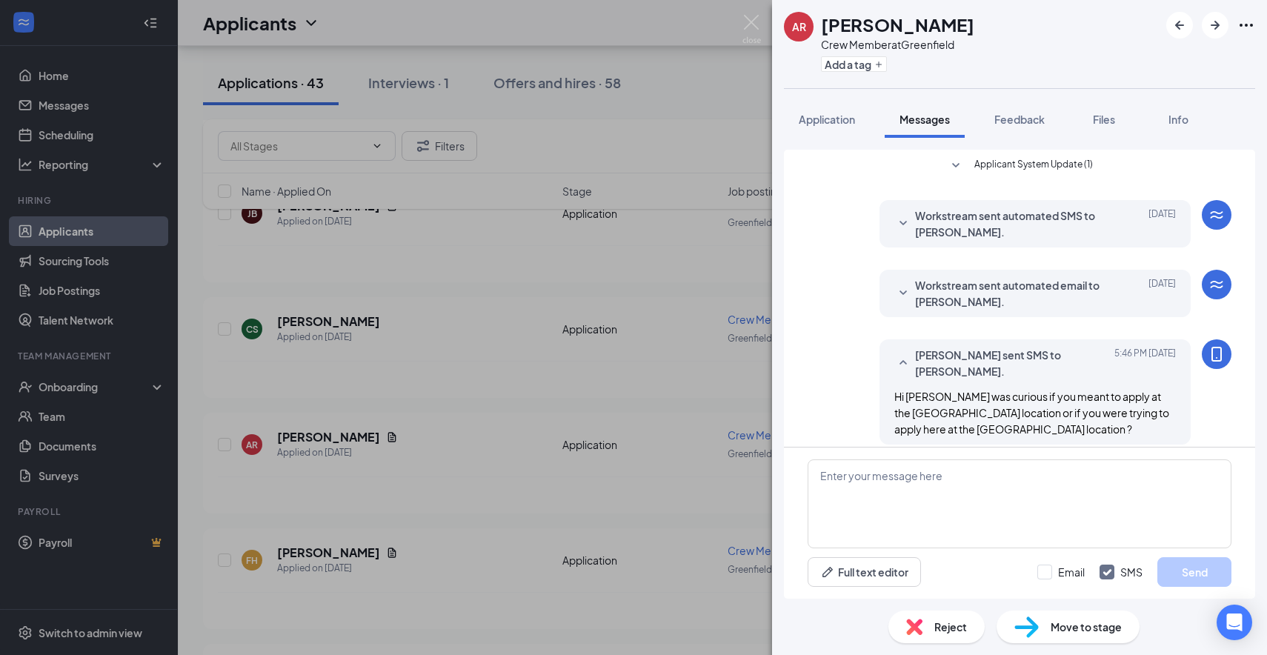
scroll to position [13, 0]
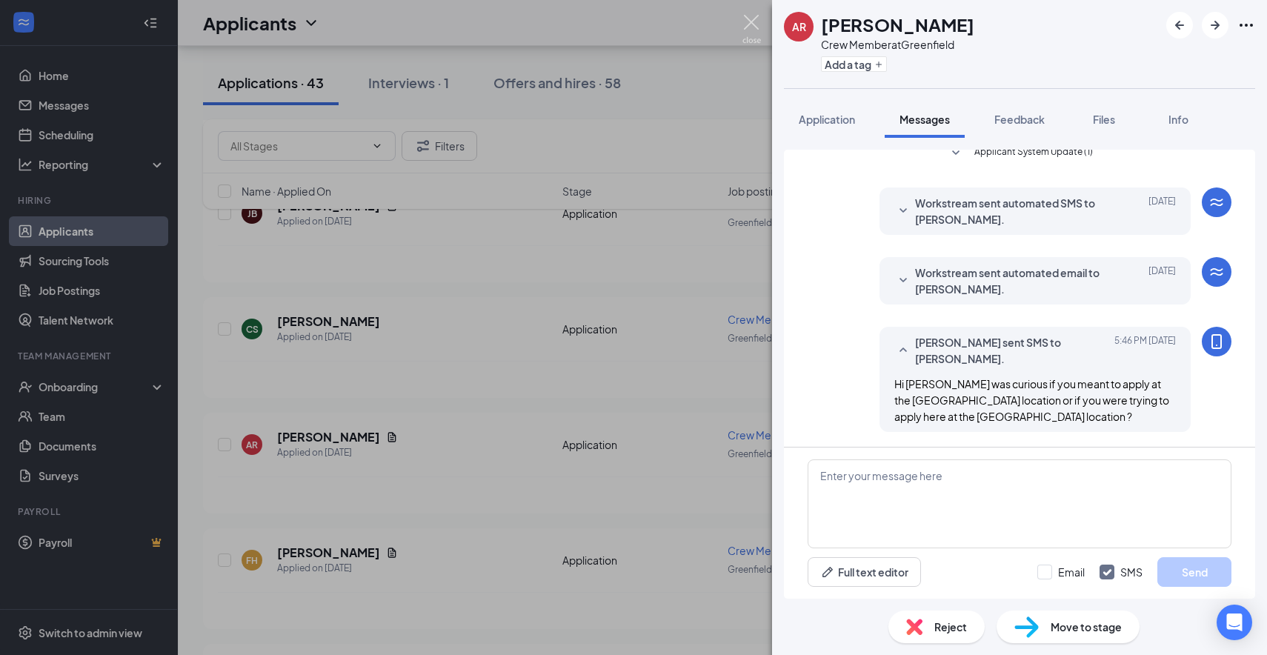
click at [749, 27] on img at bounding box center [752, 29] width 19 height 29
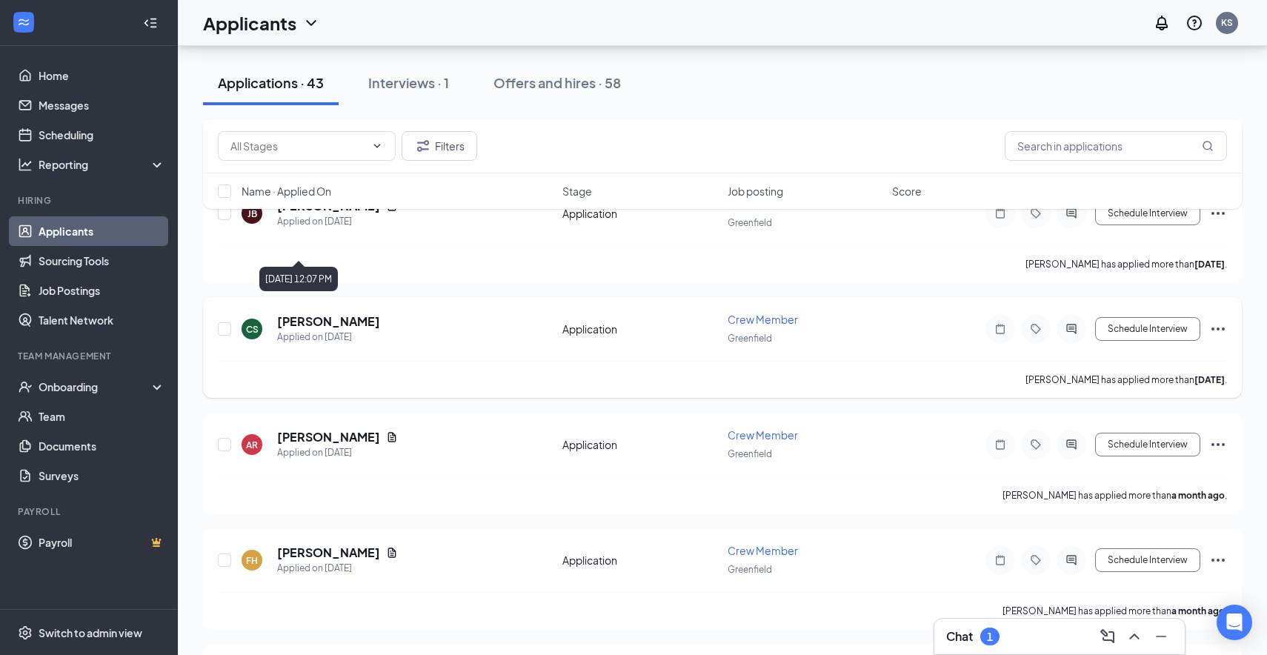
click at [294, 330] on div "Applied on [DATE]" at bounding box center [328, 337] width 103 height 15
click at [302, 313] on h5 "[PERSON_NAME]" at bounding box center [328, 321] width 103 height 16
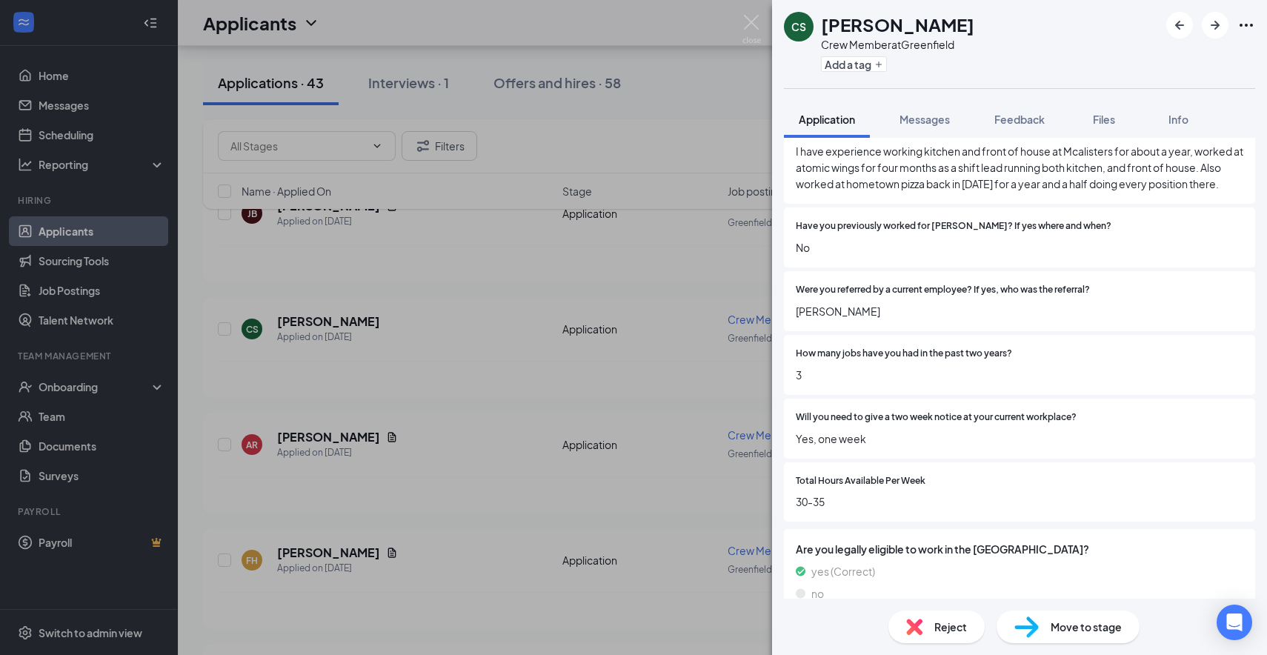
scroll to position [942, 0]
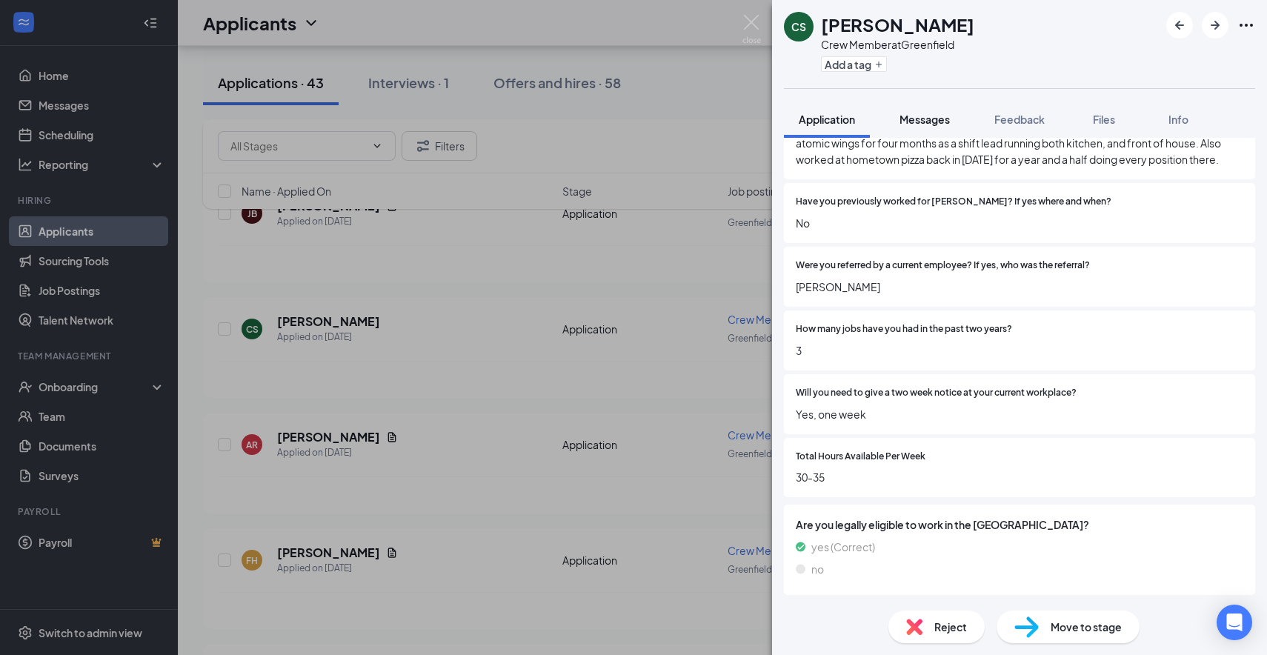
click at [926, 118] on span "Messages" at bounding box center [925, 119] width 50 height 13
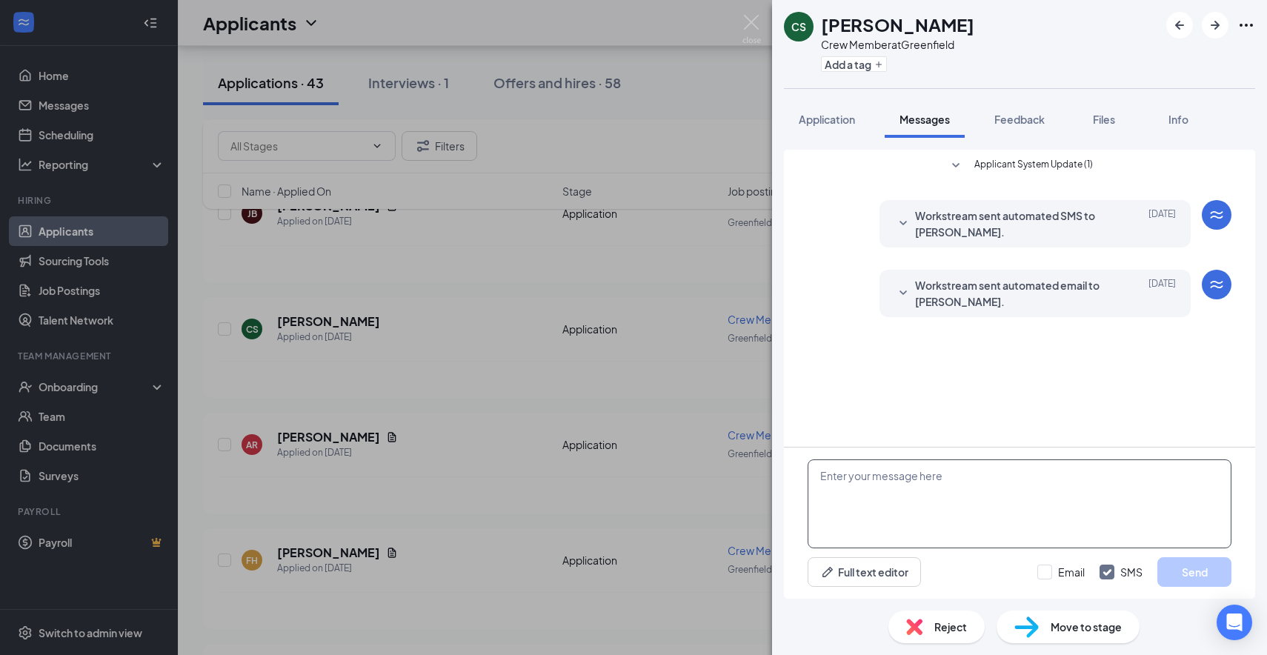
click at [883, 524] on textarea at bounding box center [1020, 503] width 424 height 89
type textarea "Hi there, I wanted to see if you wanted to come into Culvers for an interview w…"
click at [1198, 576] on button "Send" at bounding box center [1194, 572] width 74 height 30
click at [757, 18] on img at bounding box center [752, 29] width 19 height 29
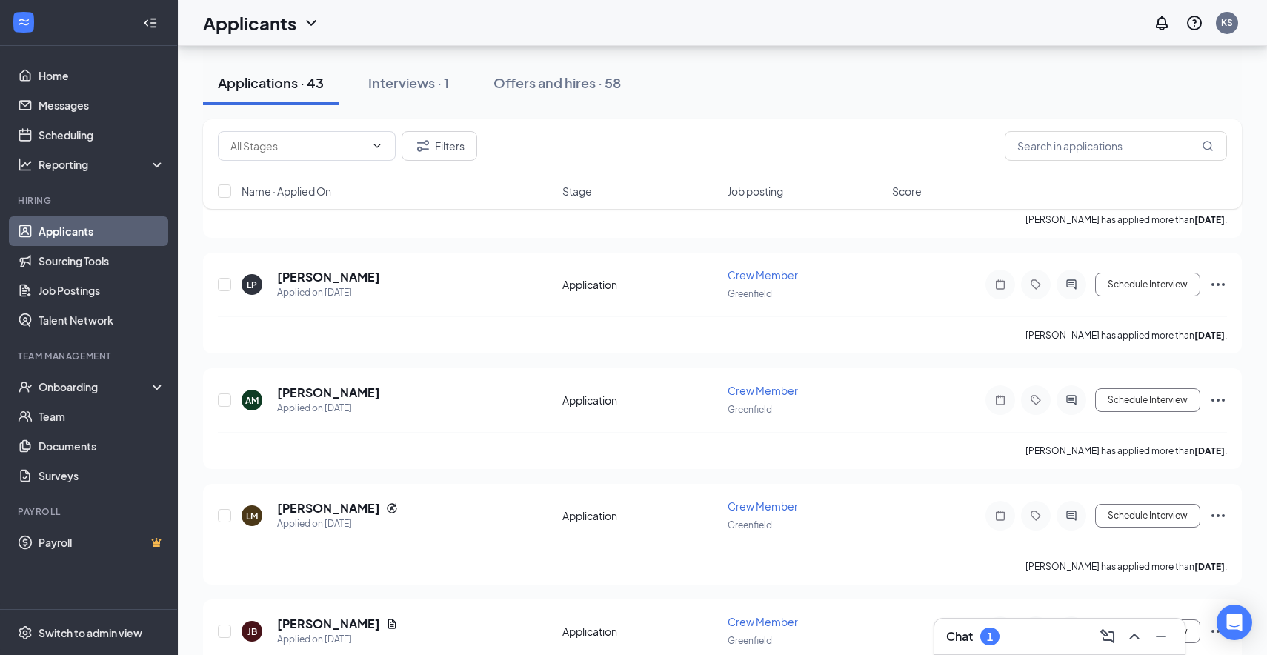
scroll to position [8589, 0]
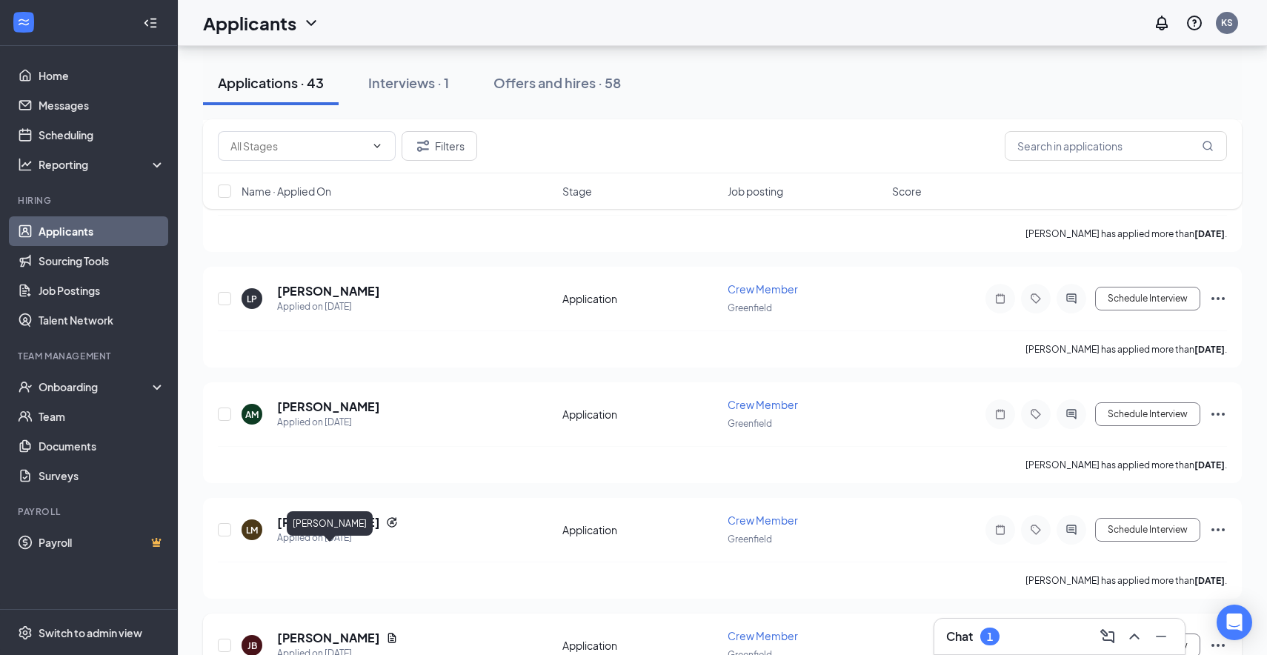
click at [354, 630] on h5 "[PERSON_NAME]" at bounding box center [328, 638] width 103 height 16
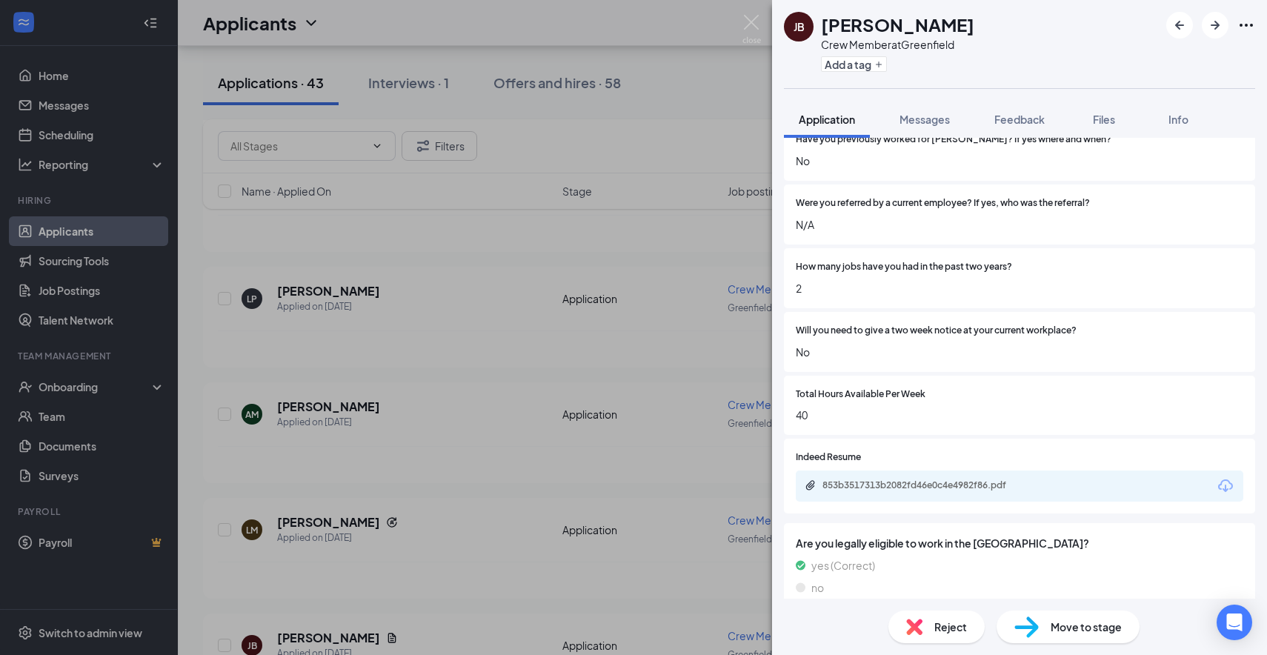
scroll to position [972, 0]
click at [872, 485] on div "853b3517313b2082fd46e0c4e4982f86.pdf" at bounding box center [926, 485] width 207 height 12
click at [917, 107] on button "Messages" at bounding box center [925, 119] width 80 height 37
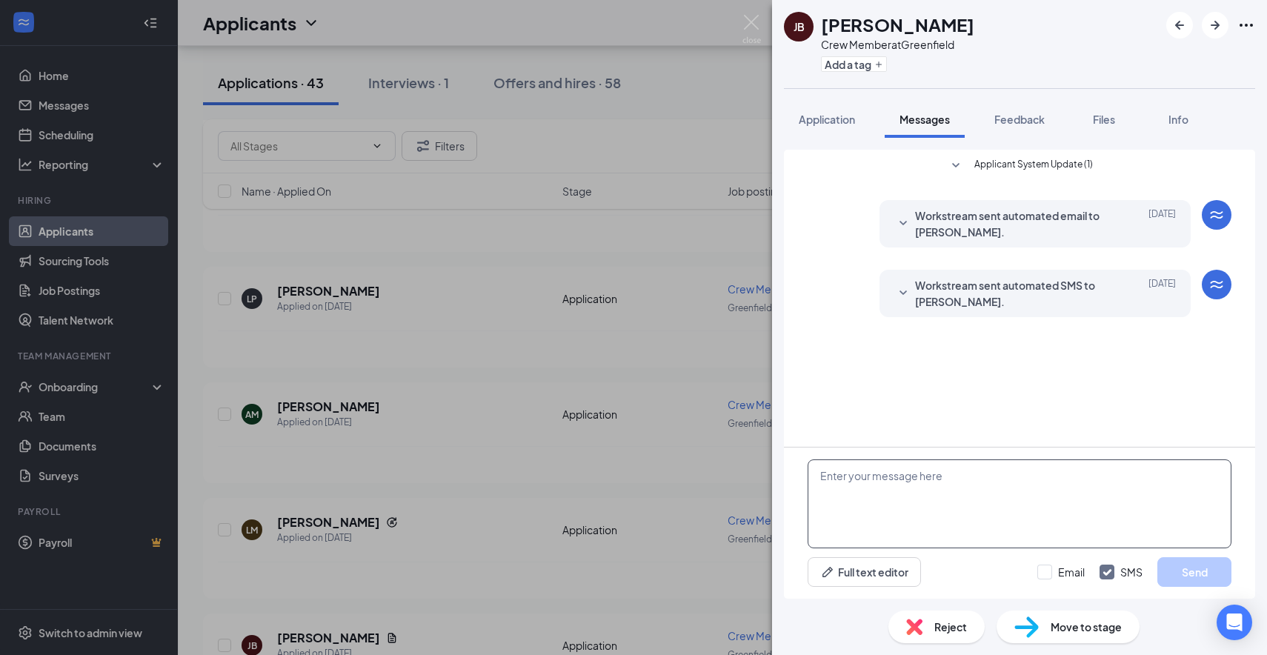
click at [889, 495] on textarea at bounding box center [1020, 503] width 424 height 89
type textarea "Hi there, would you like to come into culvers for an interview at our [GEOGRAPH…"
click at [1192, 568] on button "Send" at bounding box center [1194, 572] width 74 height 30
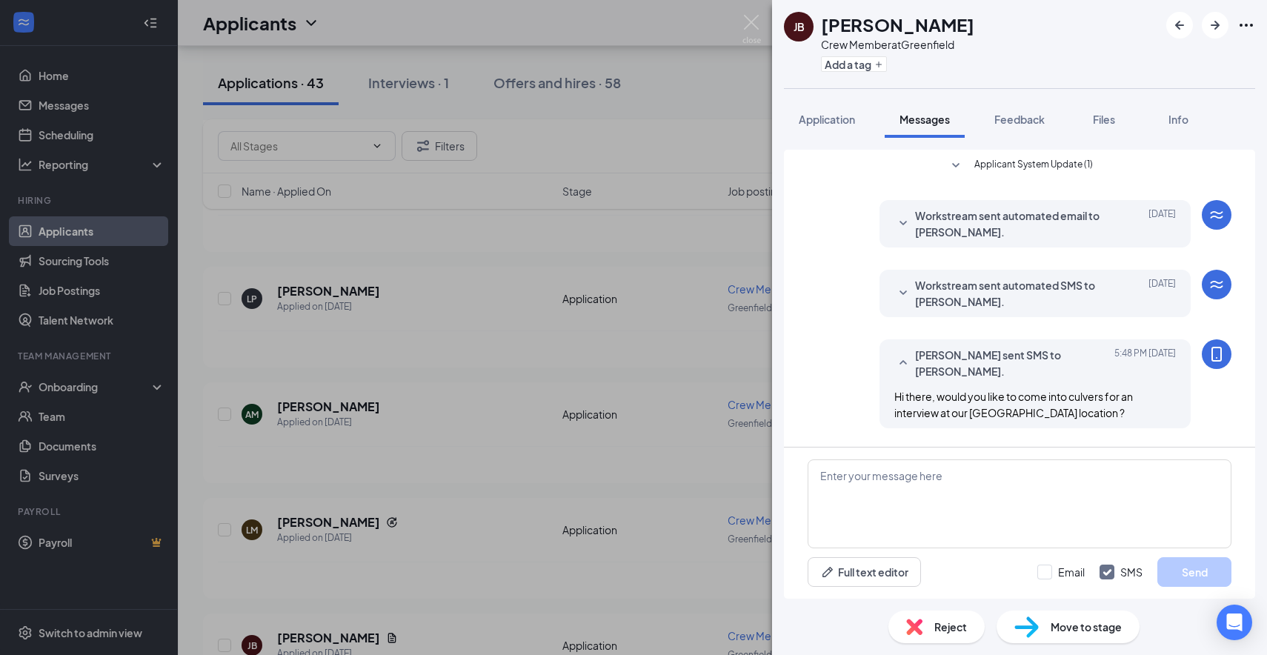
click at [759, 24] on img at bounding box center [752, 29] width 19 height 29
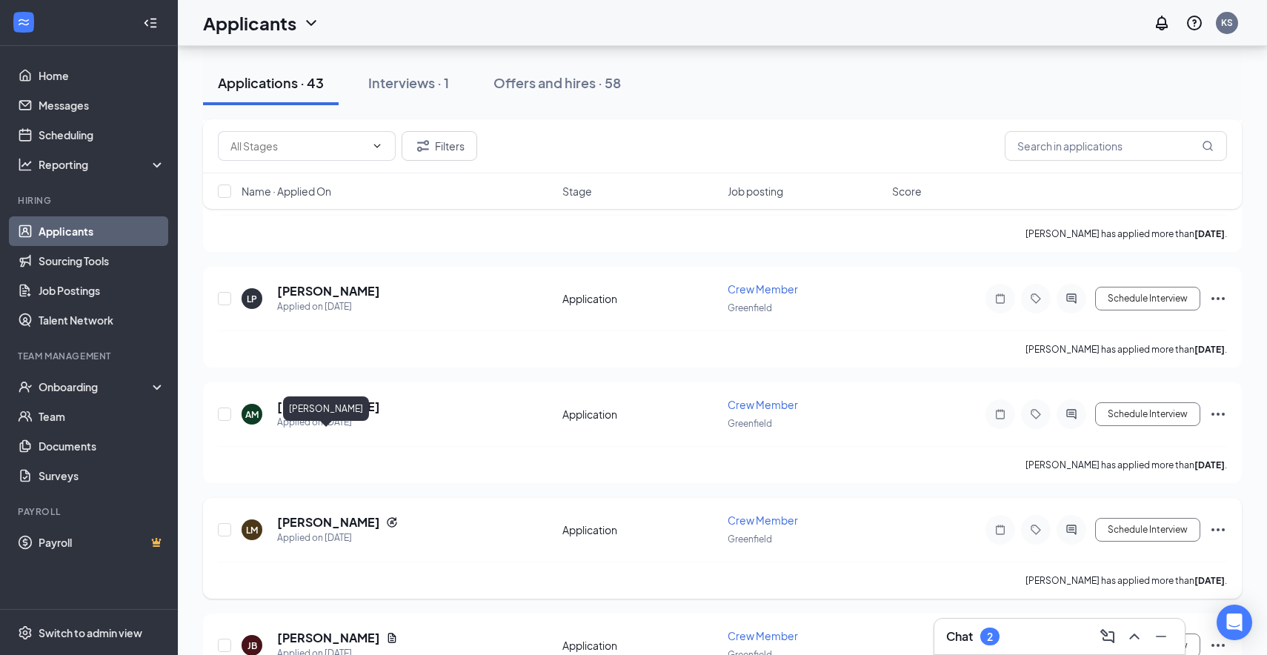
click at [336, 514] on h5 "[PERSON_NAME]" at bounding box center [328, 522] width 103 height 16
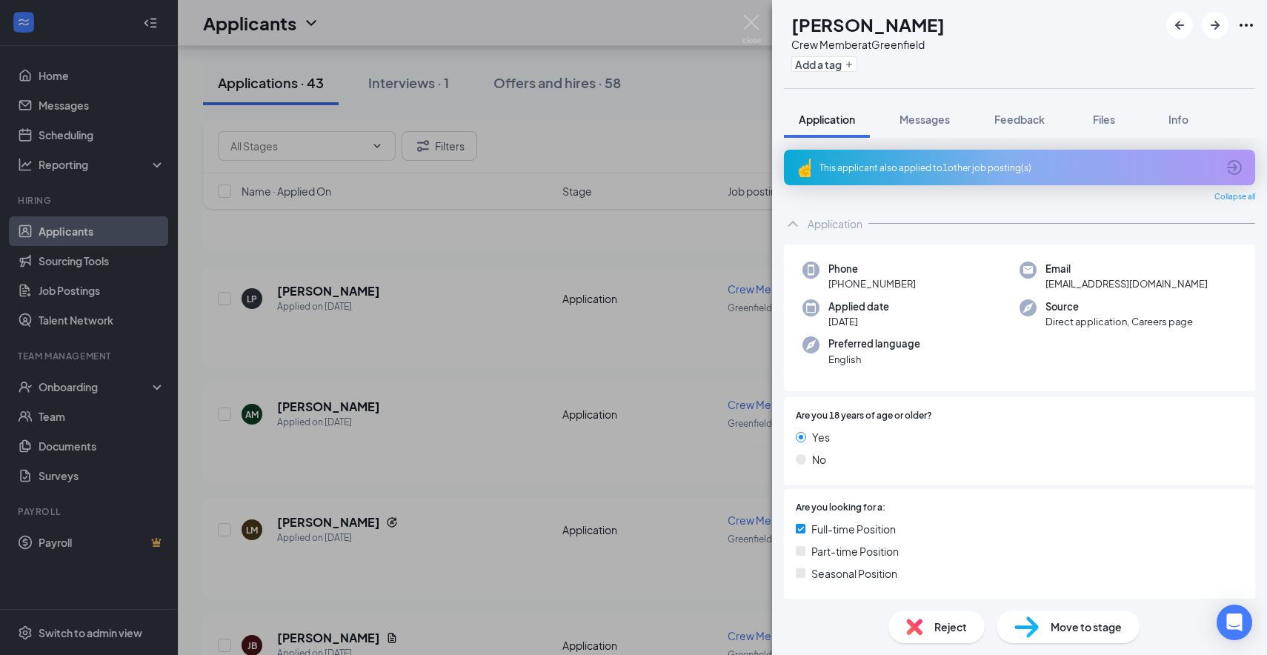
click at [951, 167] on div "This applicant also applied to 1 other job posting(s)" at bounding box center [1018, 168] width 397 height 13
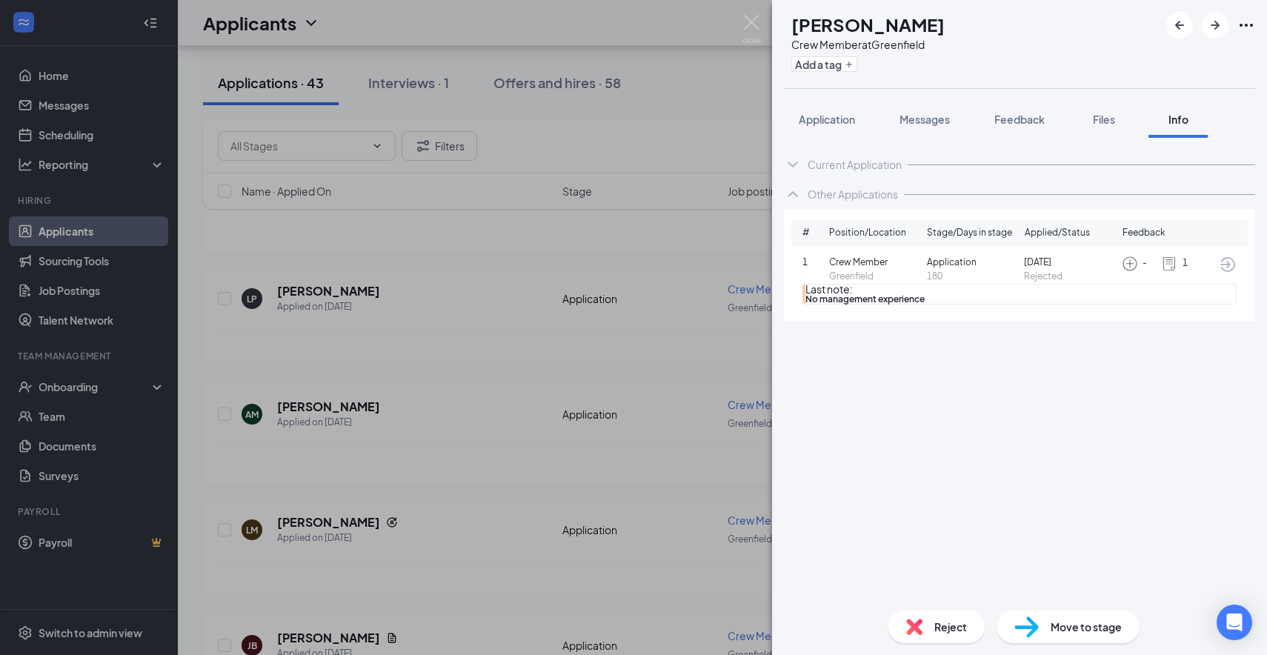
click at [1232, 259] on icon "ArrowCircle" at bounding box center [1227, 264] width 15 height 15
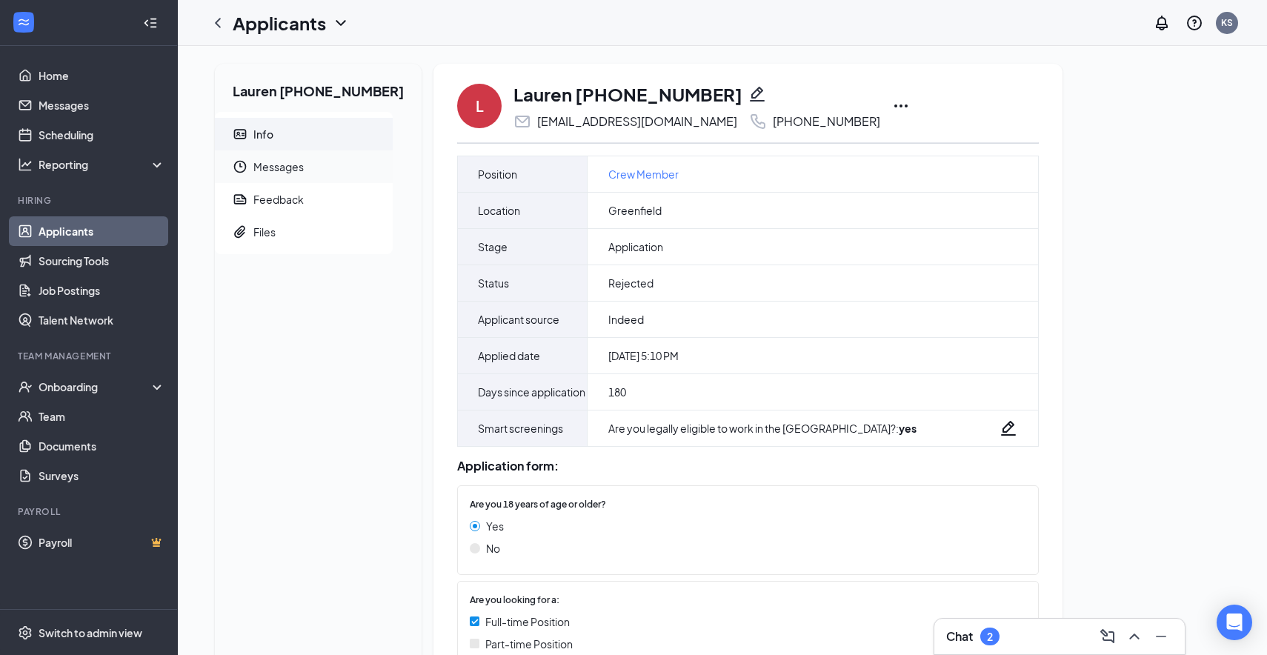
click at [270, 168] on span "Messages" at bounding box center [316, 166] width 127 height 33
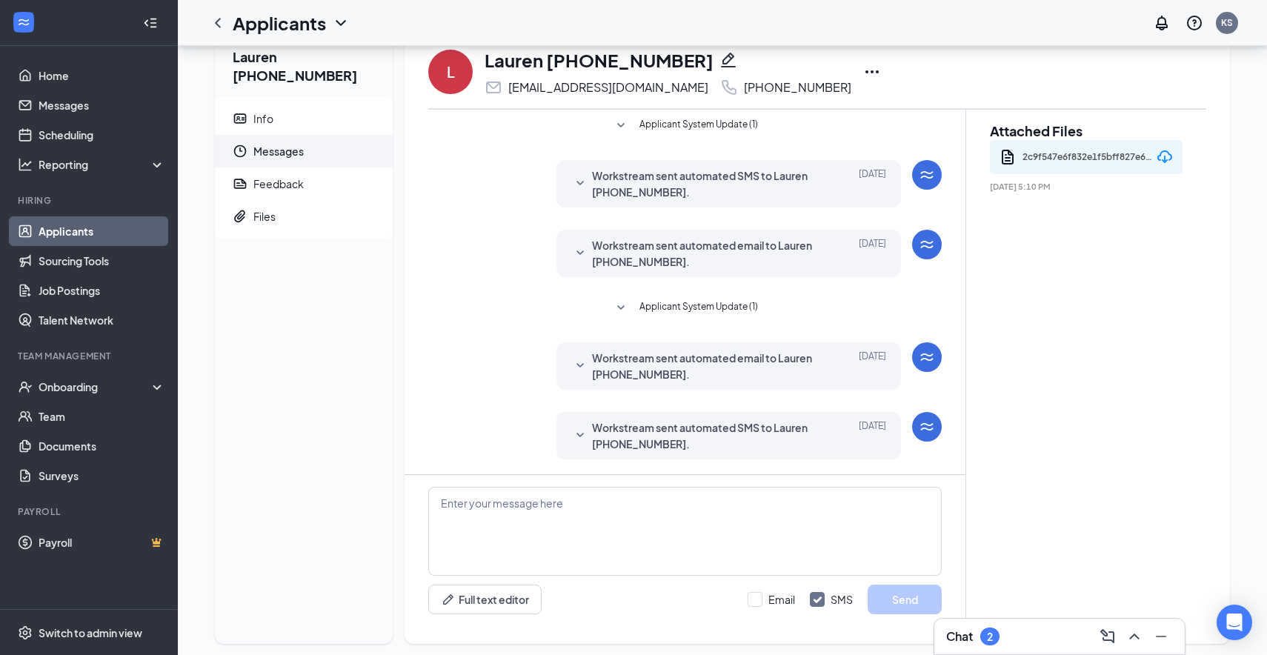
scroll to position [53, 0]
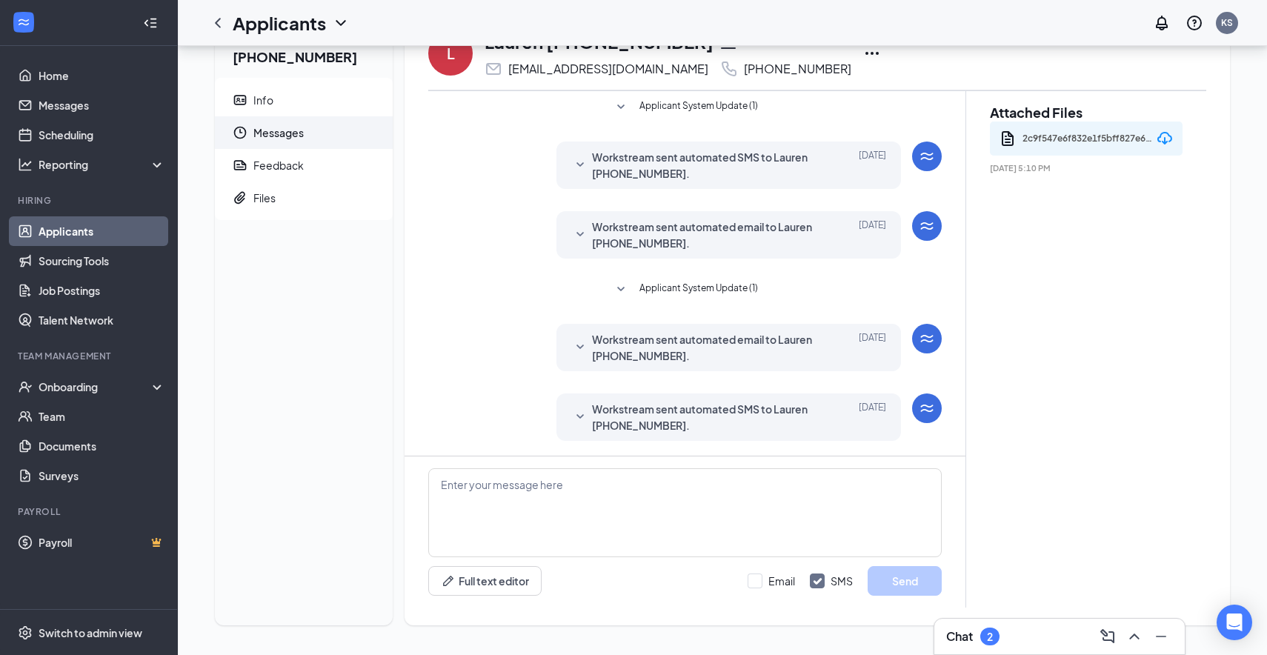
click at [702, 283] on span "Applicant System Update (1)" at bounding box center [698, 290] width 119 height 18
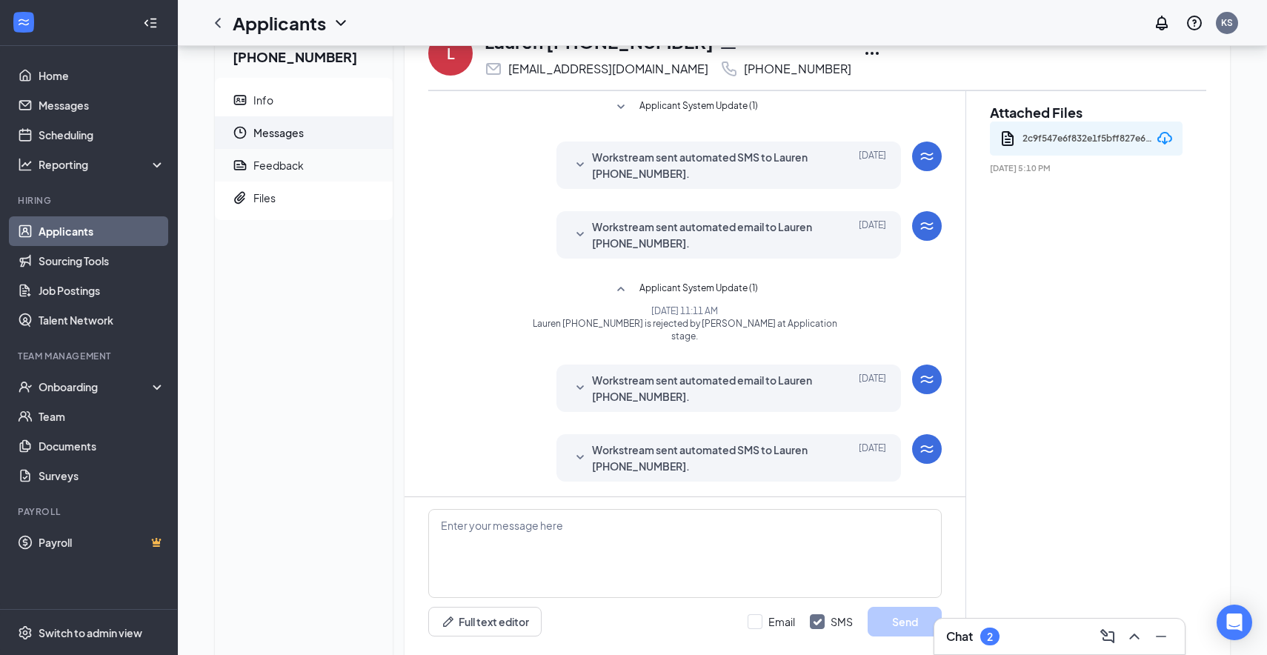
click at [296, 163] on div "Feedback" at bounding box center [278, 165] width 50 height 15
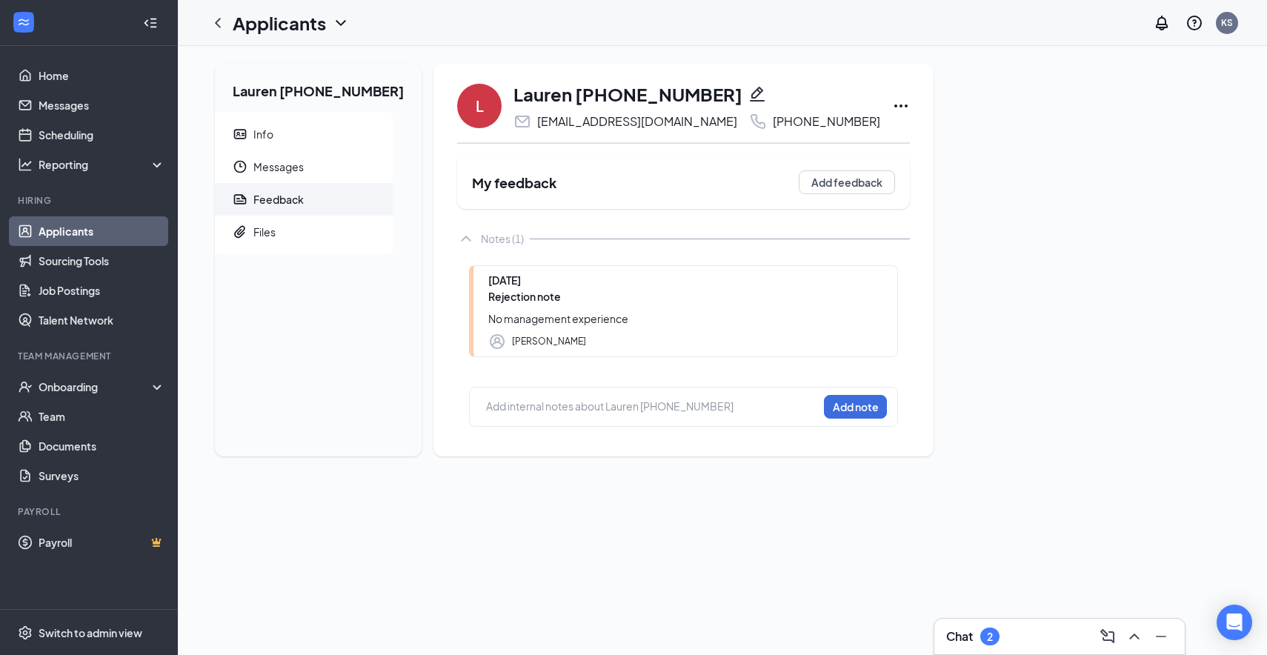
click at [78, 224] on link "Applicants" at bounding box center [102, 231] width 127 height 30
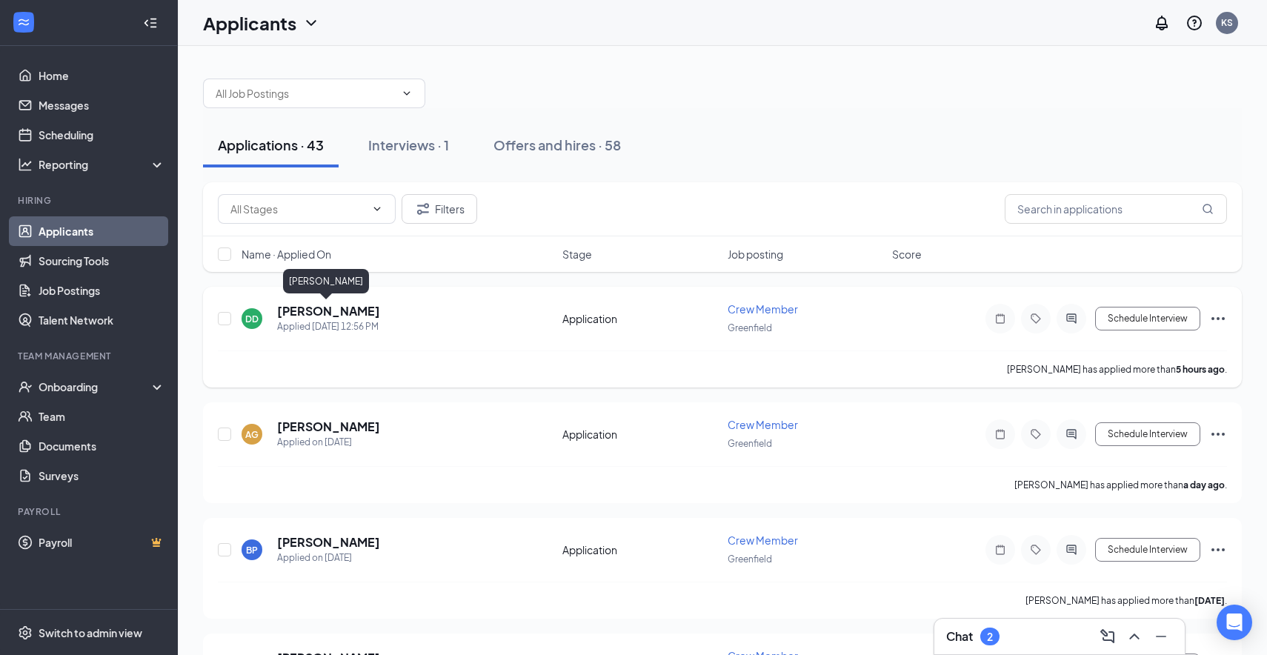
click at [324, 311] on h5 "[PERSON_NAME]" at bounding box center [328, 311] width 103 height 16
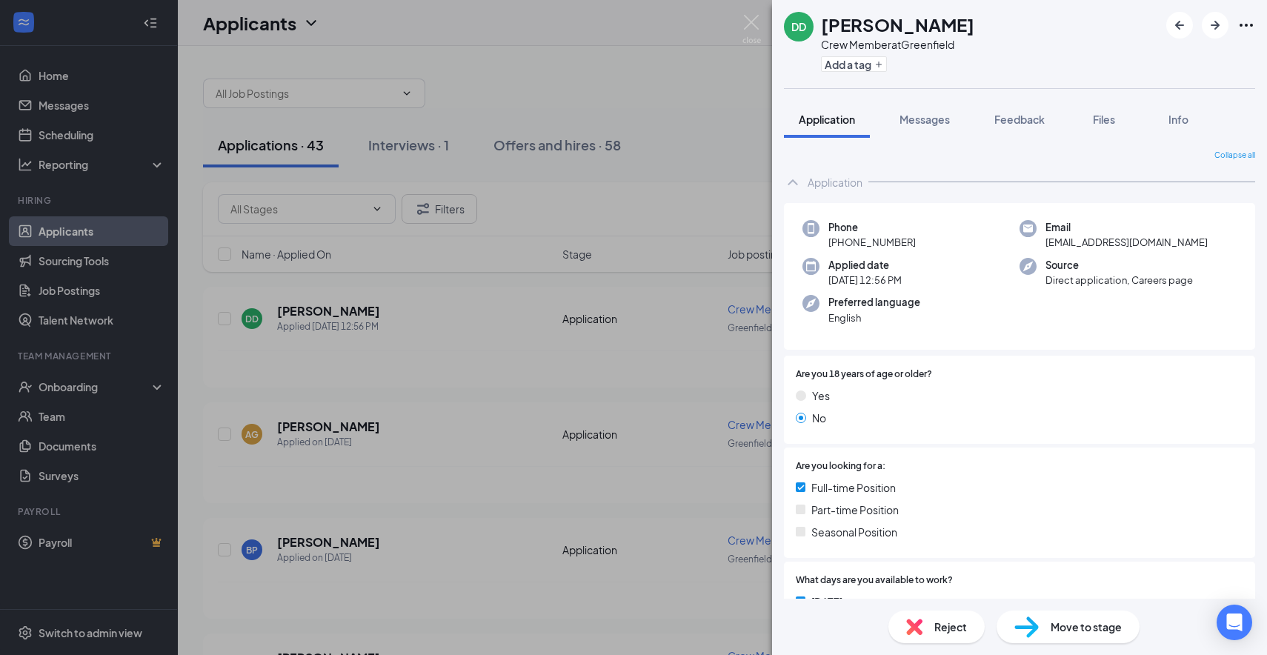
scroll to position [909, 0]
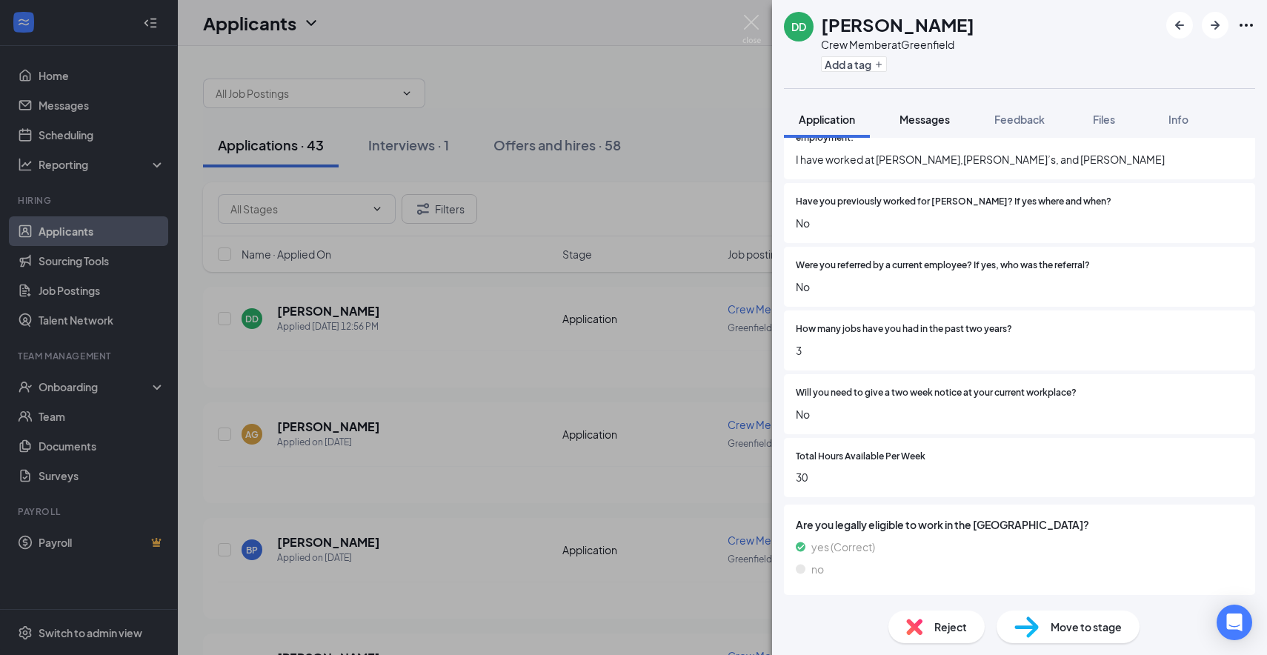
click at [935, 116] on span "Messages" at bounding box center [925, 119] width 50 height 13
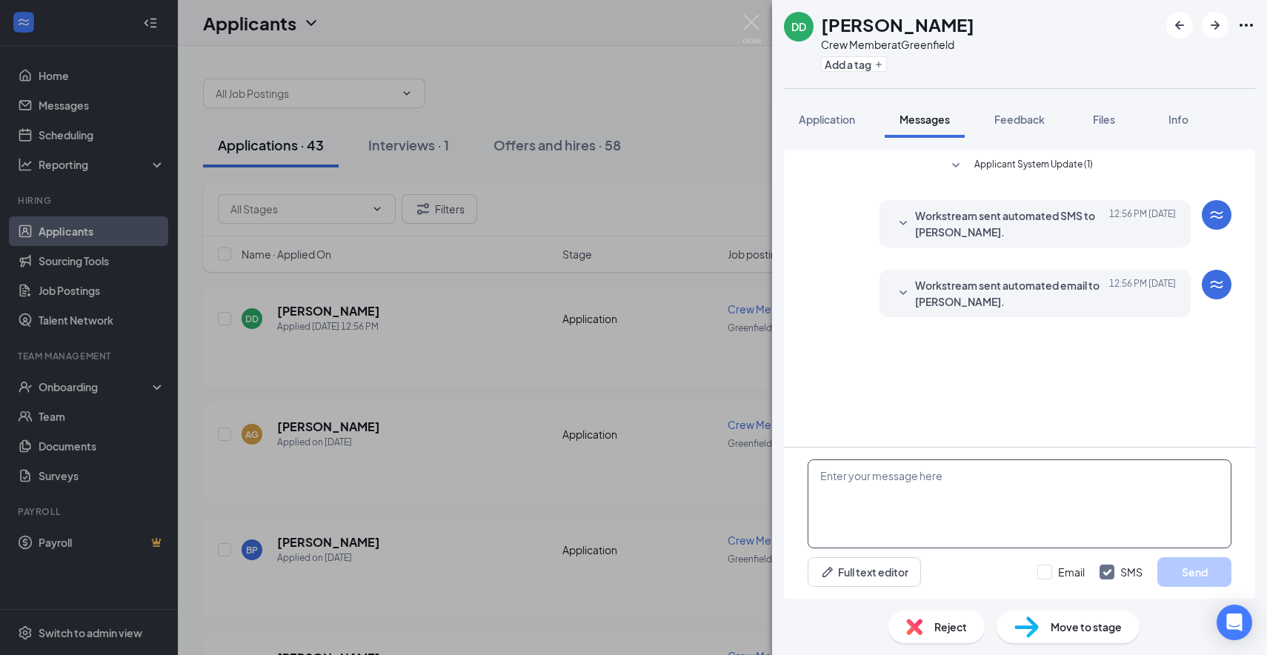
click at [1018, 488] on textarea at bounding box center [1020, 503] width 424 height 89
type textarea "Hi Diamond, I'm reaching out from Greenfield Culvers, I wanted to see if you wa…"
click at [1211, 576] on button "Send" at bounding box center [1194, 572] width 74 height 30
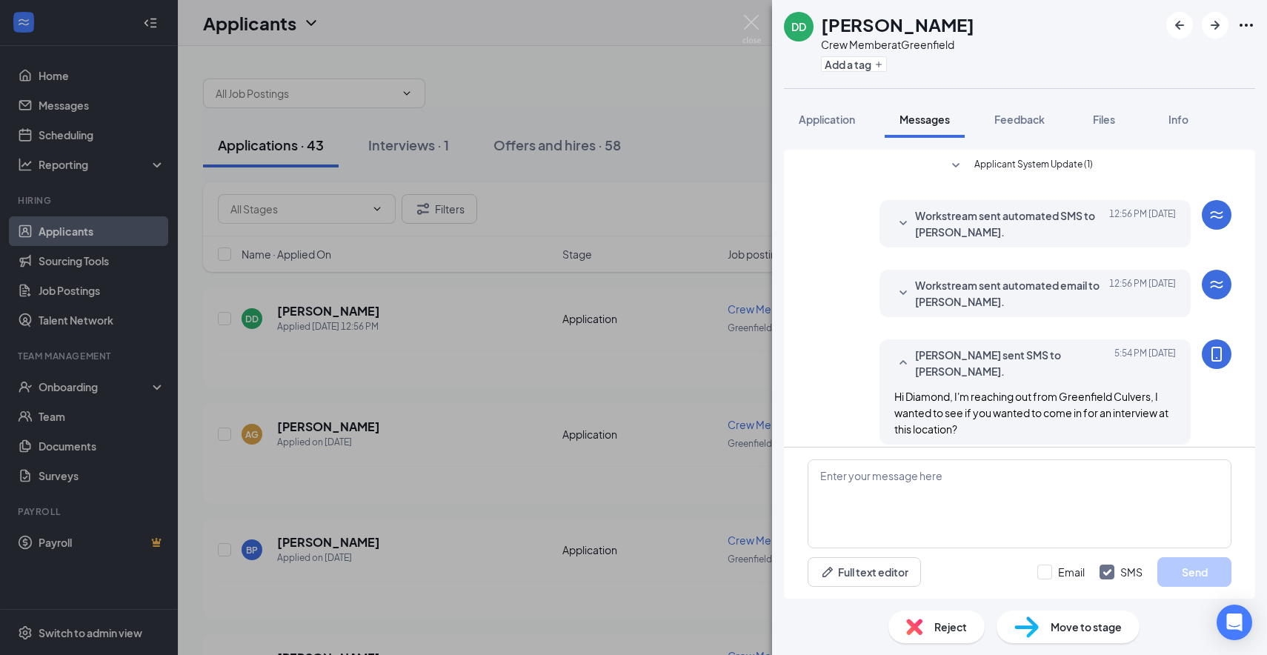
scroll to position [13, 0]
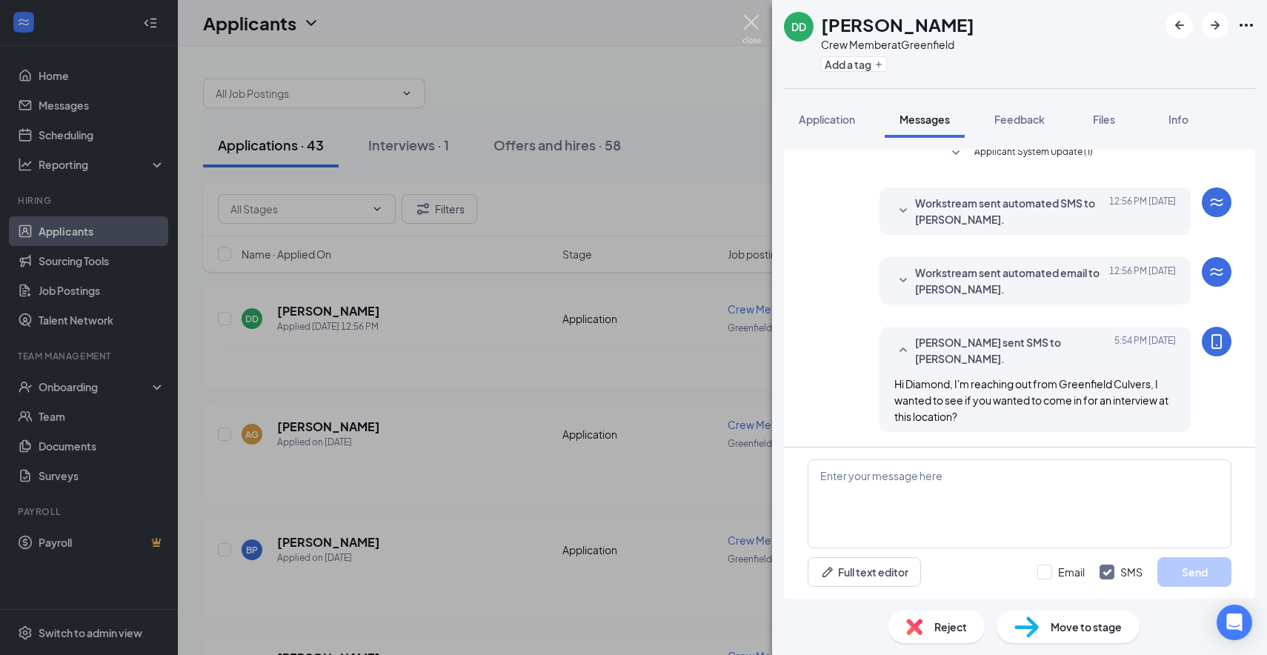
click at [753, 26] on img at bounding box center [752, 29] width 19 height 29
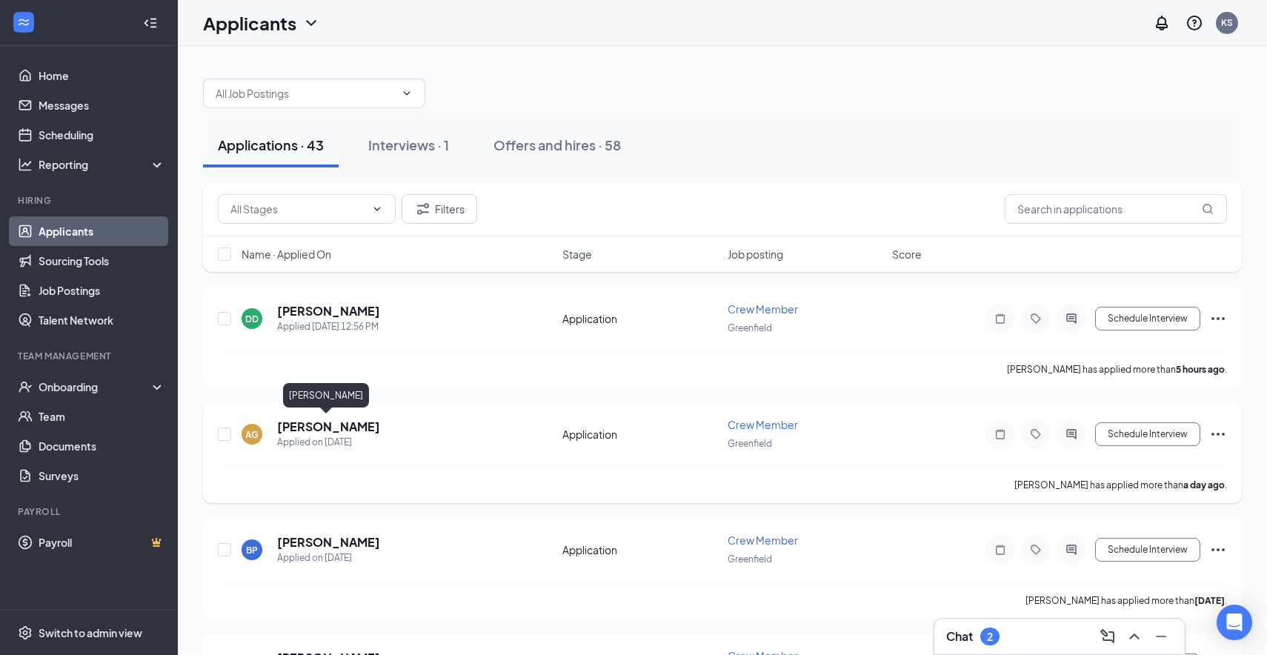
click at [345, 425] on h5 "[PERSON_NAME]" at bounding box center [328, 427] width 103 height 16
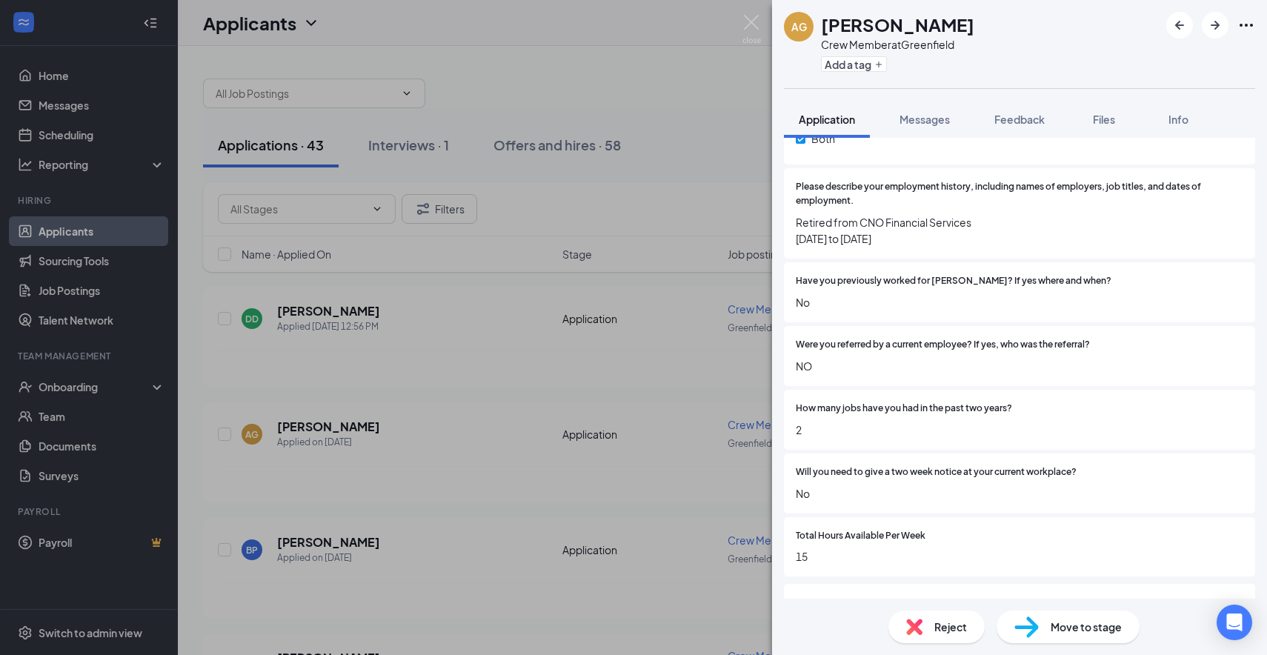
scroll to position [926, 0]
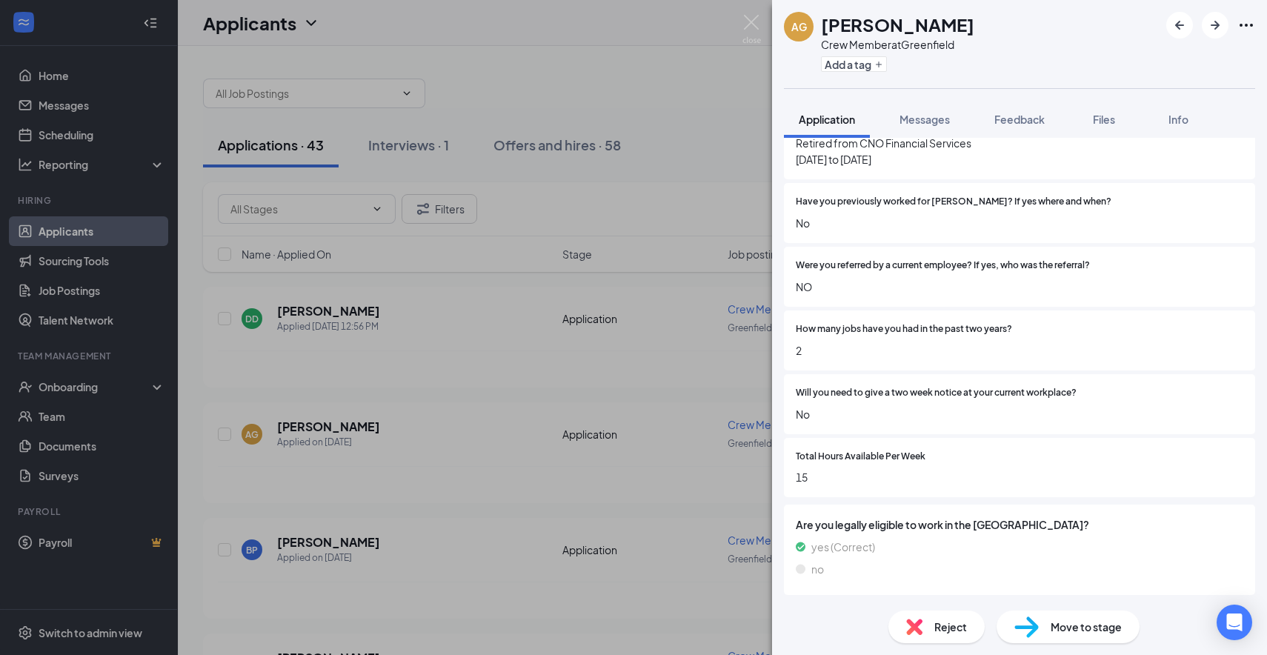
click at [939, 619] on span "Reject" at bounding box center [950, 627] width 33 height 16
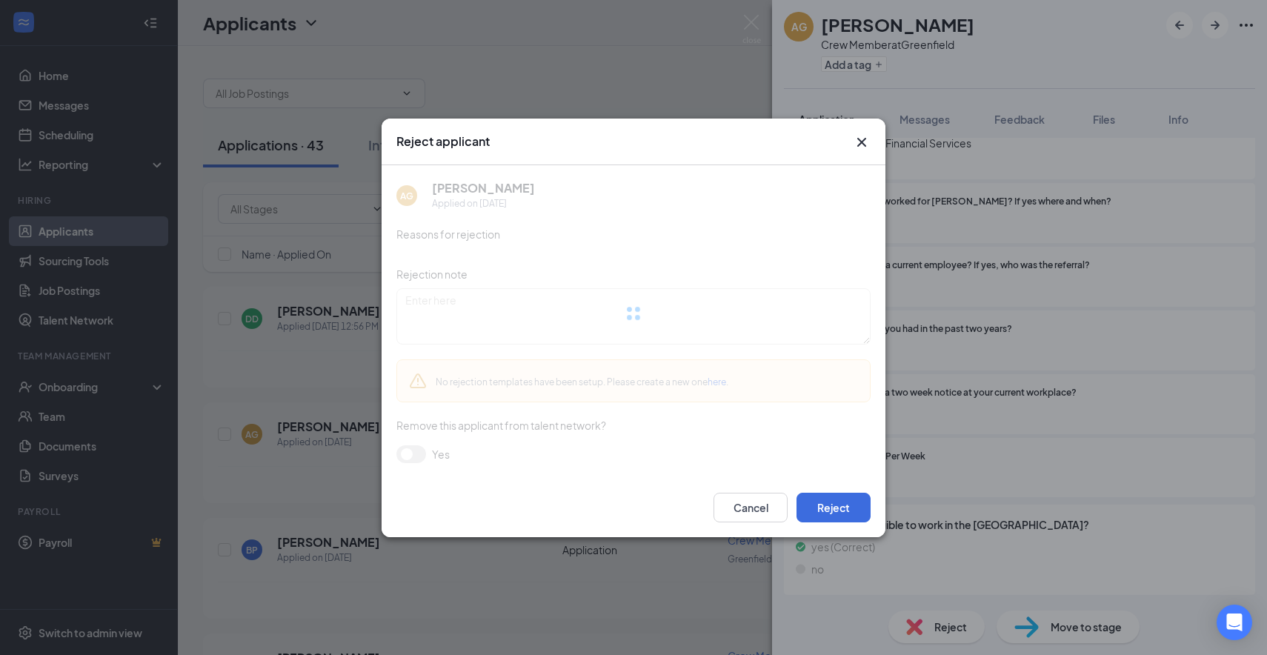
scroll to position [920, 0]
click at [841, 478] on div "AG [PERSON_NAME] Applied on [DATE] Reasons for rejection Rejection note No reje…" at bounding box center [633, 321] width 474 height 313
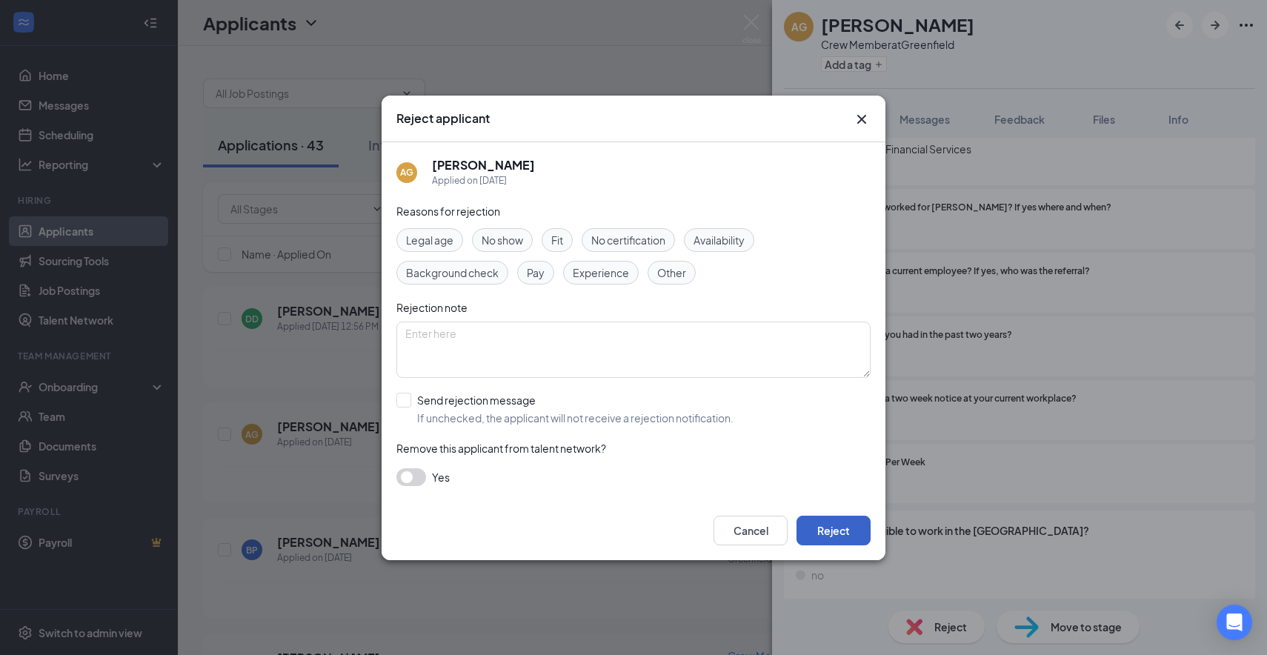
click at [838, 538] on button "Reject" at bounding box center [834, 531] width 74 height 30
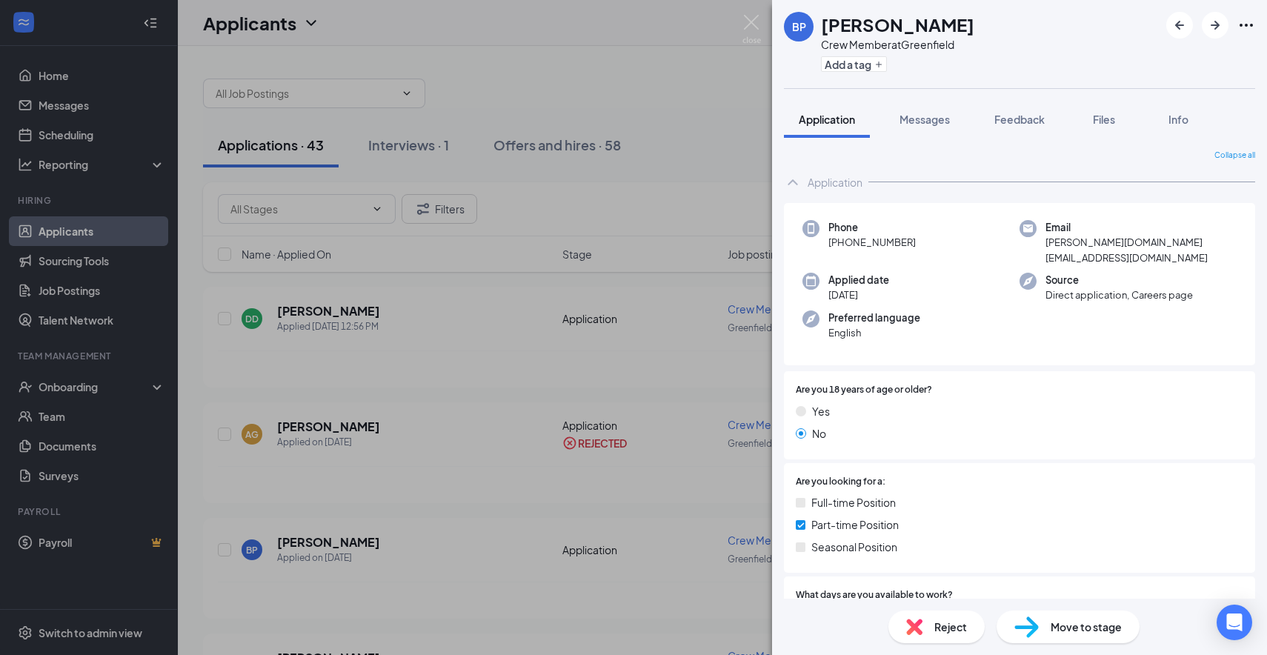
click at [322, 542] on div "BP [PERSON_NAME] Crew Member at [GEOGRAPHIC_DATA] Add a tag Application Message…" at bounding box center [633, 327] width 1267 height 655
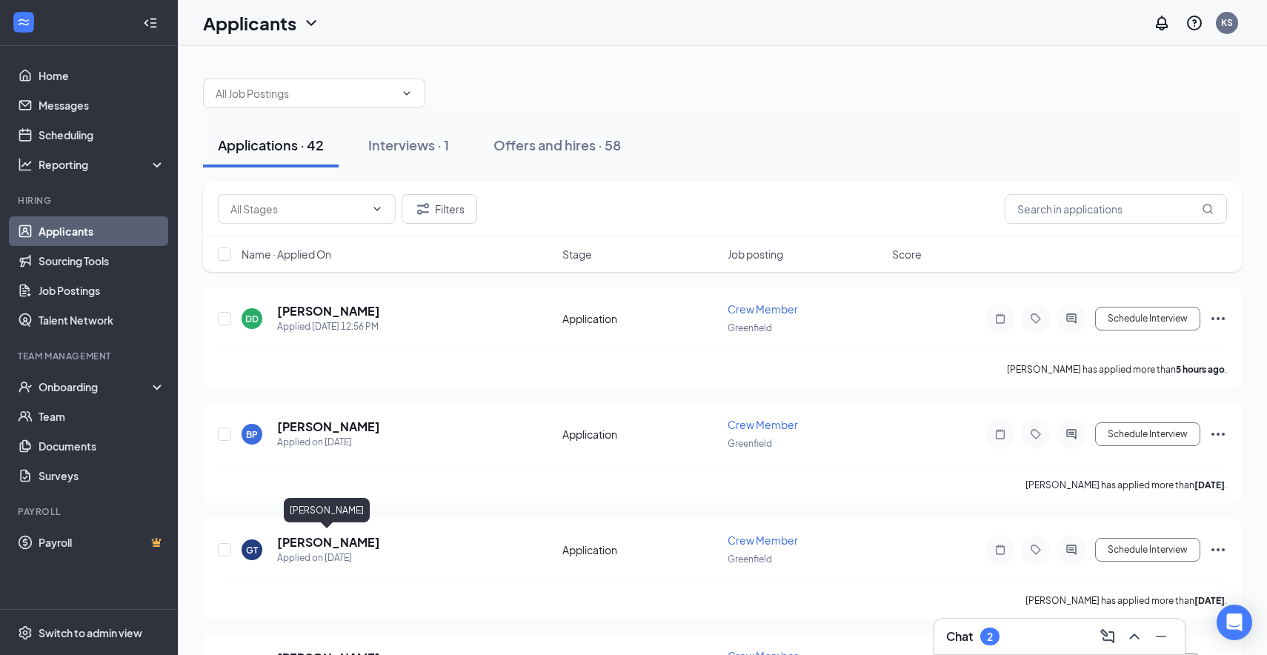
click at [322, 542] on h5 "[PERSON_NAME]" at bounding box center [328, 542] width 103 height 16
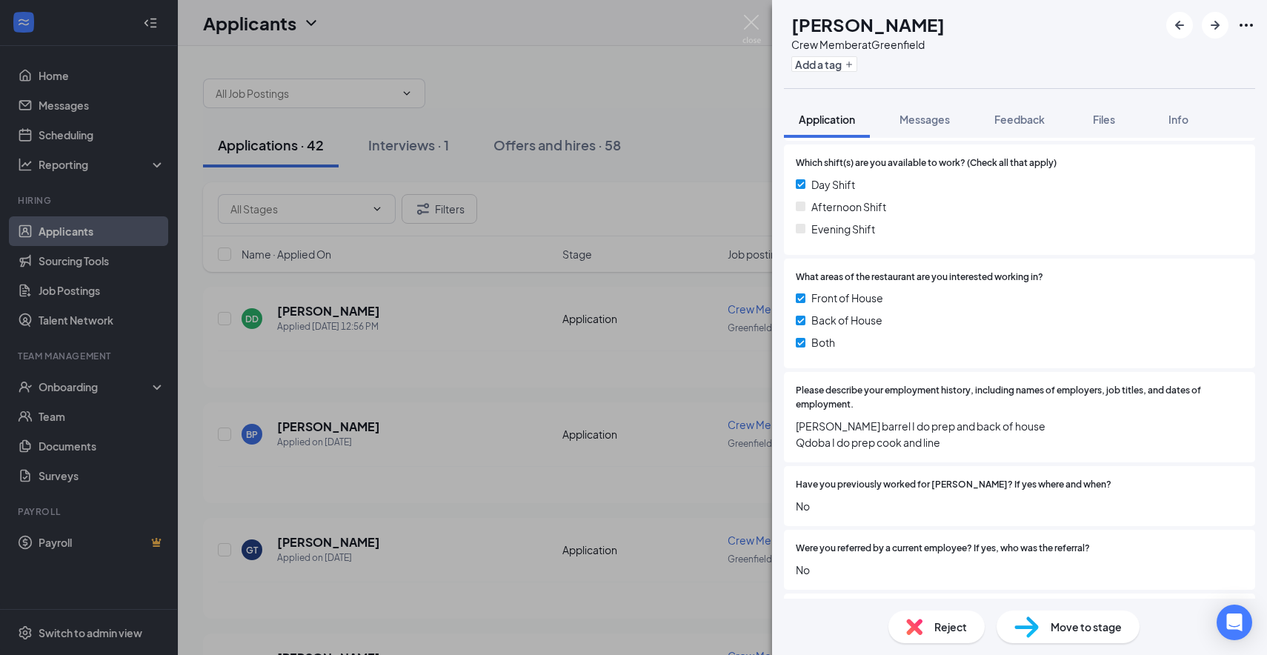
scroll to position [659, 0]
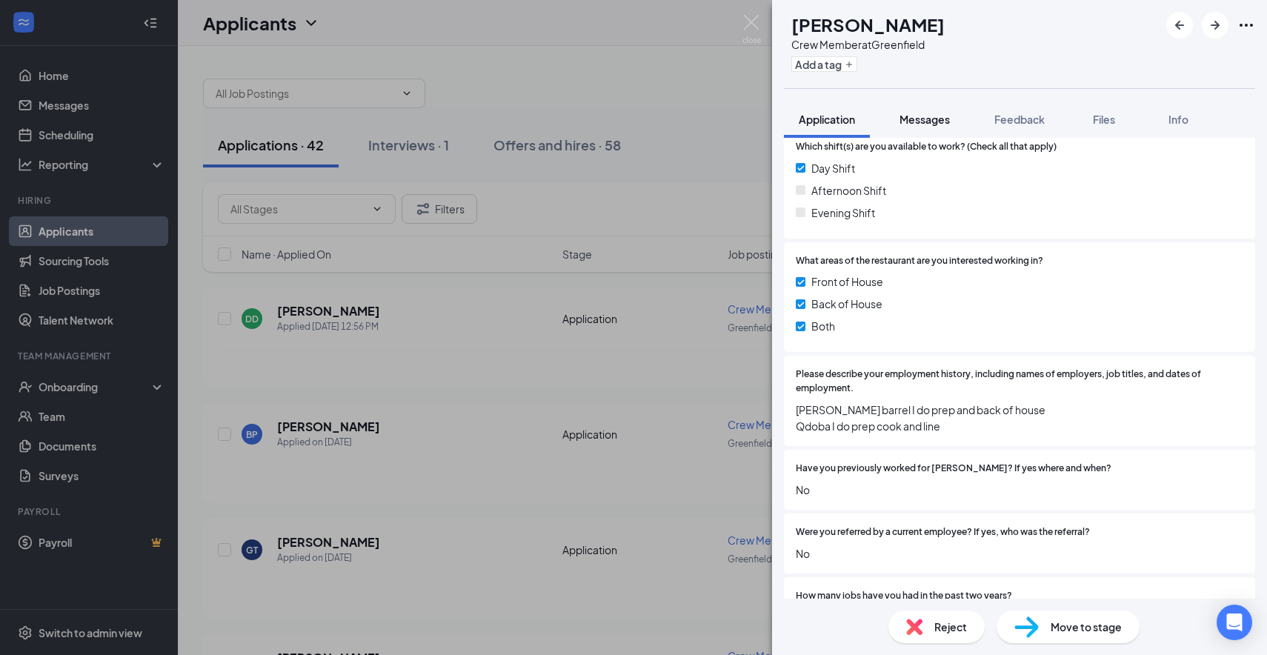
click at [920, 113] on span "Messages" at bounding box center [925, 119] width 50 height 13
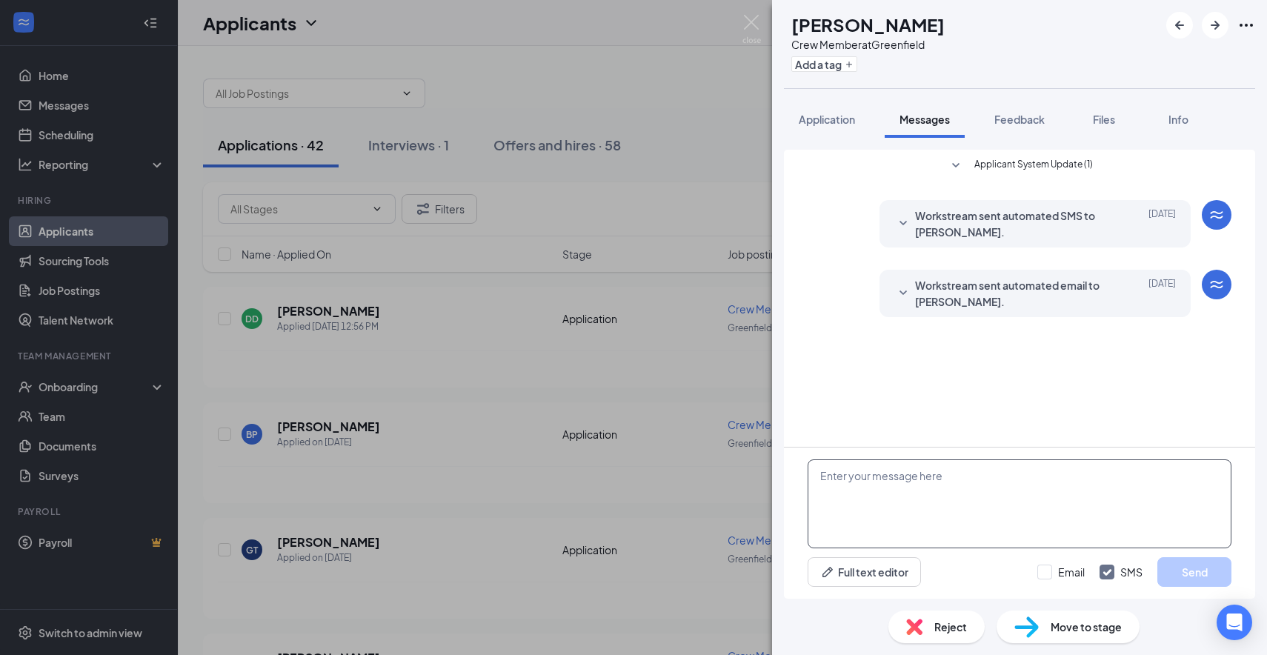
click at [896, 508] on textarea at bounding box center [1020, 503] width 424 height 89
click at [896, 503] on textarea at bounding box center [1020, 503] width 424 height 89
paste textarea "Hi there this is [PERSON_NAME] from [PERSON_NAME] Culvers, I wanted to see if y…"
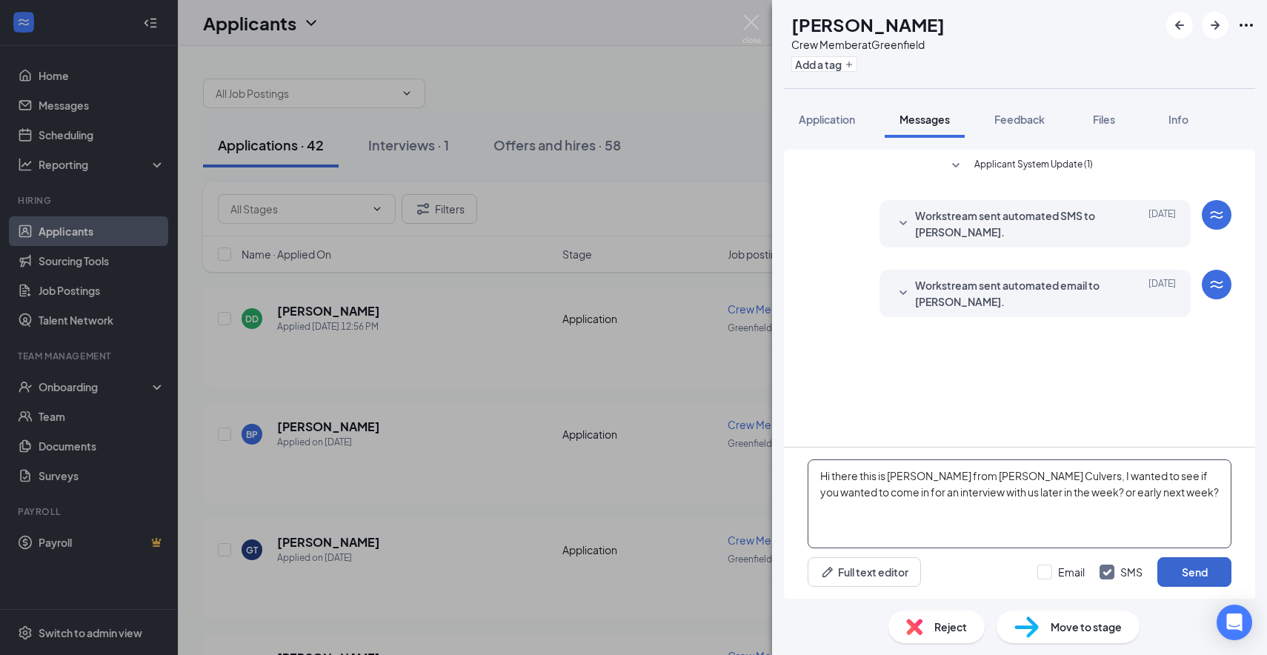
type textarea "Hi there this is [PERSON_NAME] from [PERSON_NAME] Culvers, I wanted to see if y…"
click at [1177, 583] on button "Send" at bounding box center [1194, 572] width 74 height 30
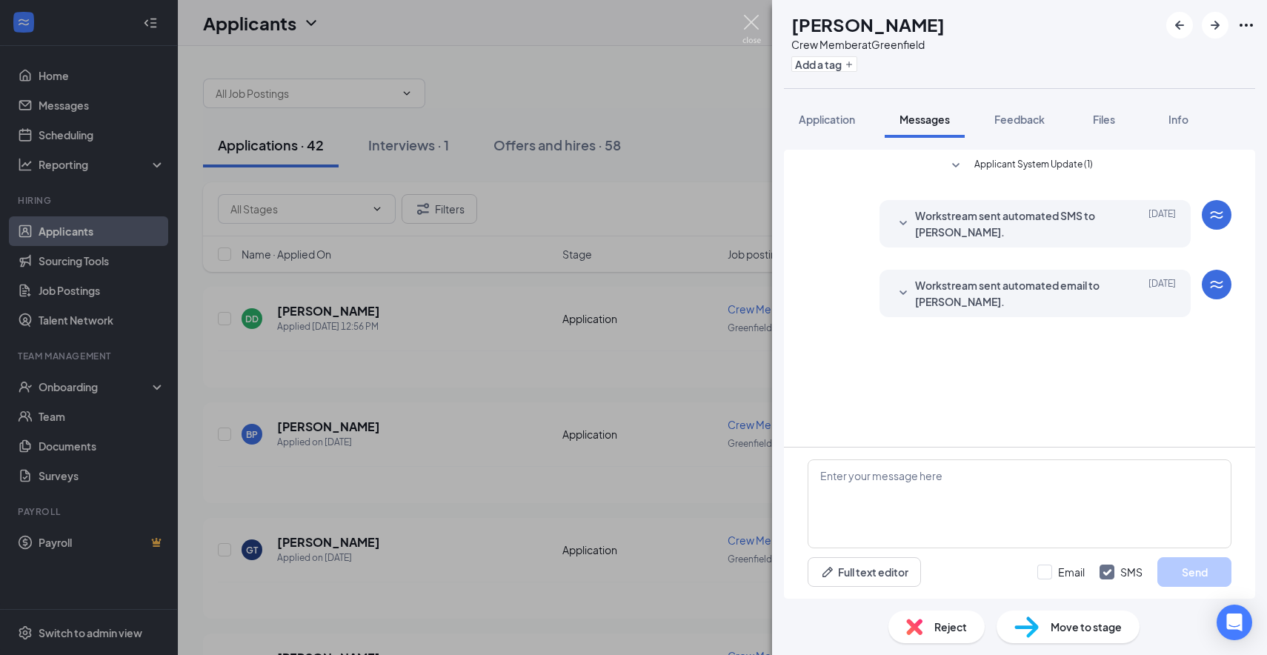
click at [748, 16] on img at bounding box center [752, 29] width 19 height 29
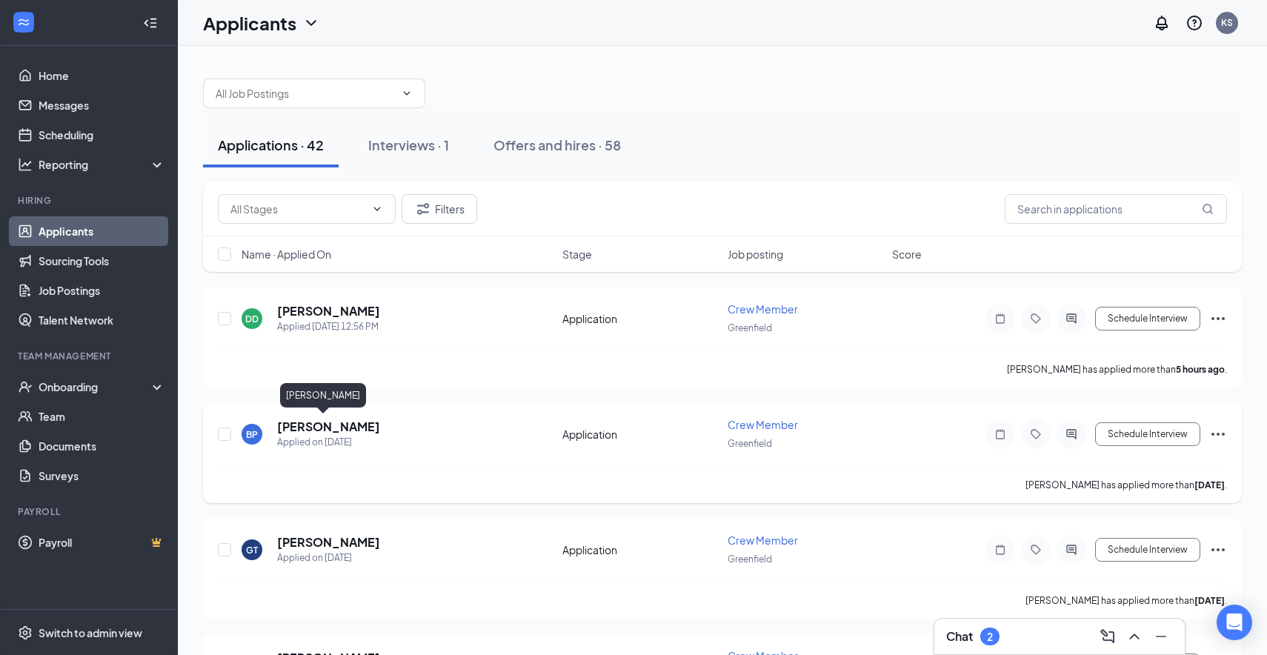
click at [312, 423] on h5 "[PERSON_NAME]" at bounding box center [328, 427] width 103 height 16
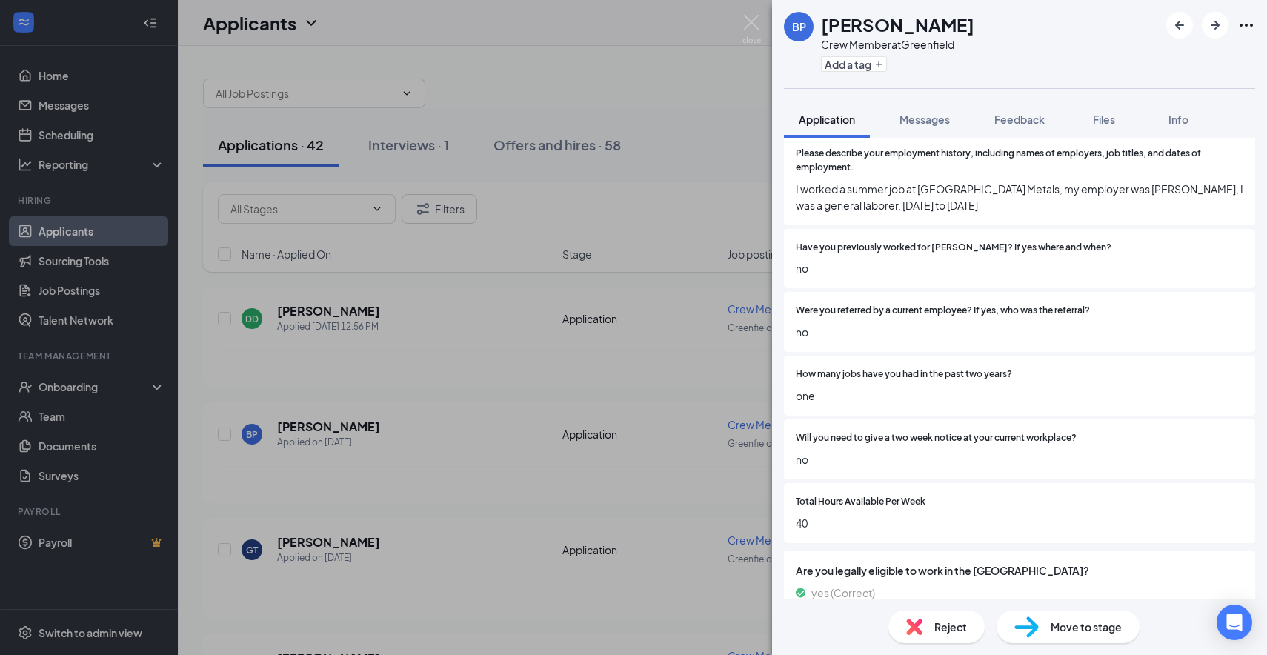
scroll to position [926, 0]
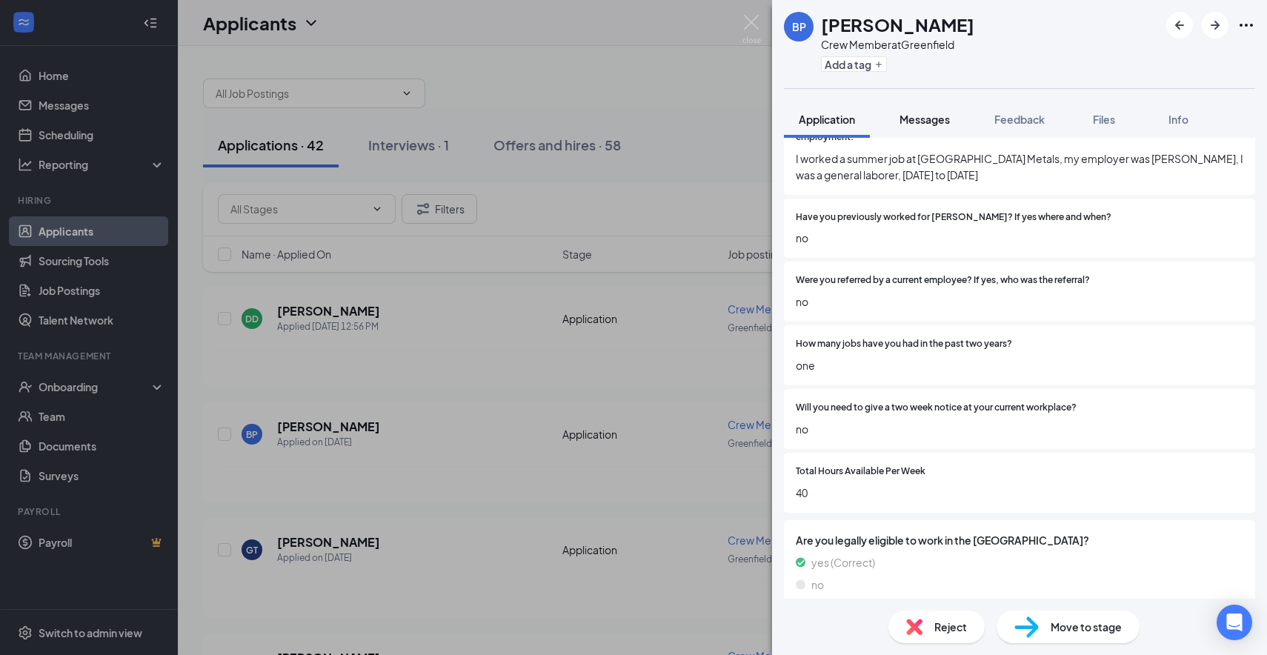
click at [928, 131] on button "Messages" at bounding box center [925, 119] width 80 height 37
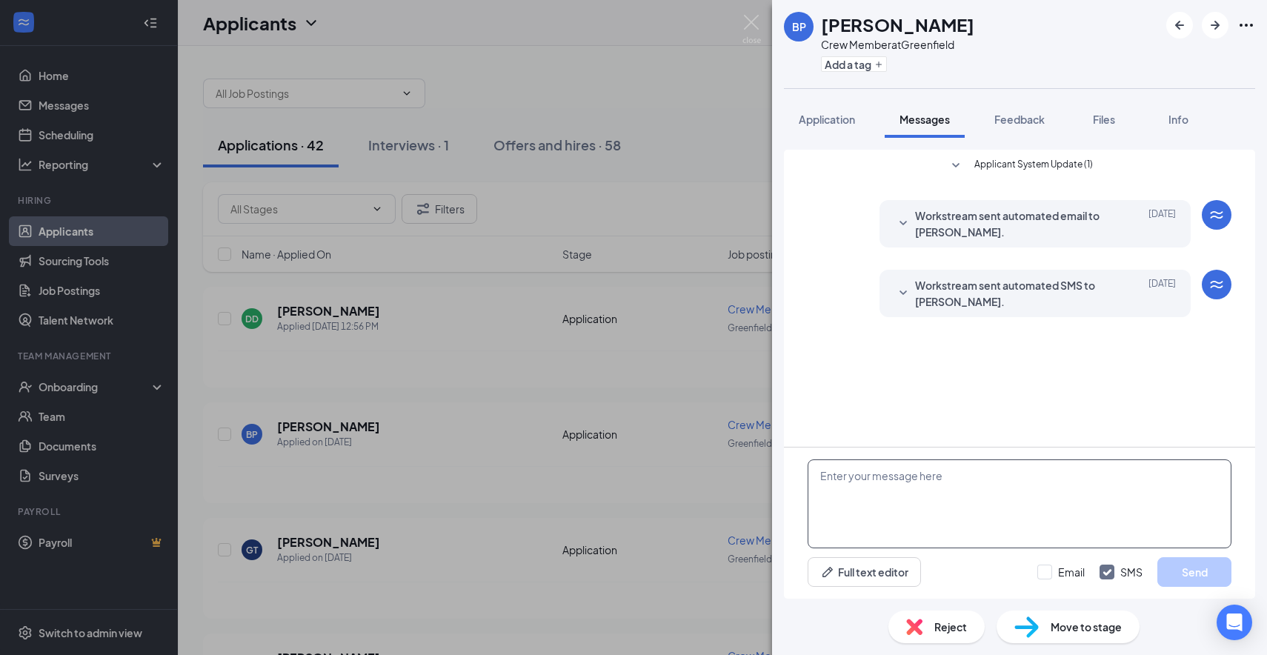
click at [897, 507] on textarea at bounding box center [1020, 503] width 424 height 89
paste textarea "Hi there this is [PERSON_NAME] from [PERSON_NAME] Culvers, I wanted to see if y…"
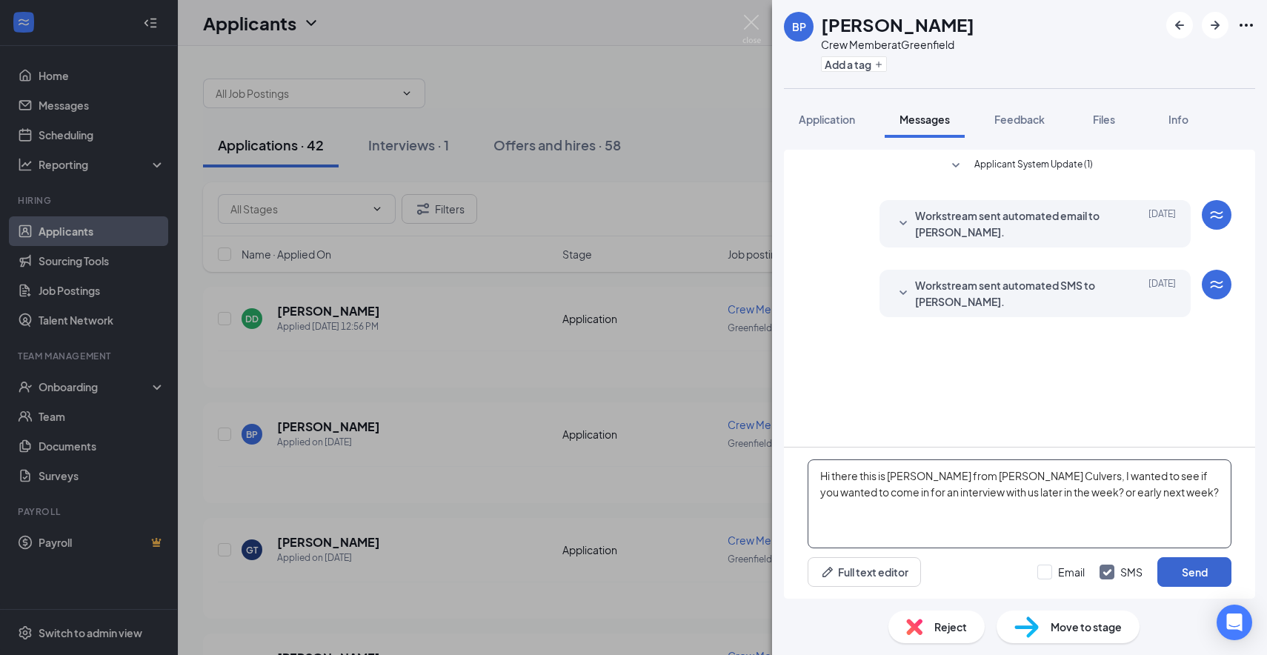
type textarea "Hi there this is [PERSON_NAME] from [PERSON_NAME] Culvers, I wanted to see if y…"
click at [1181, 577] on button "Send" at bounding box center [1194, 572] width 74 height 30
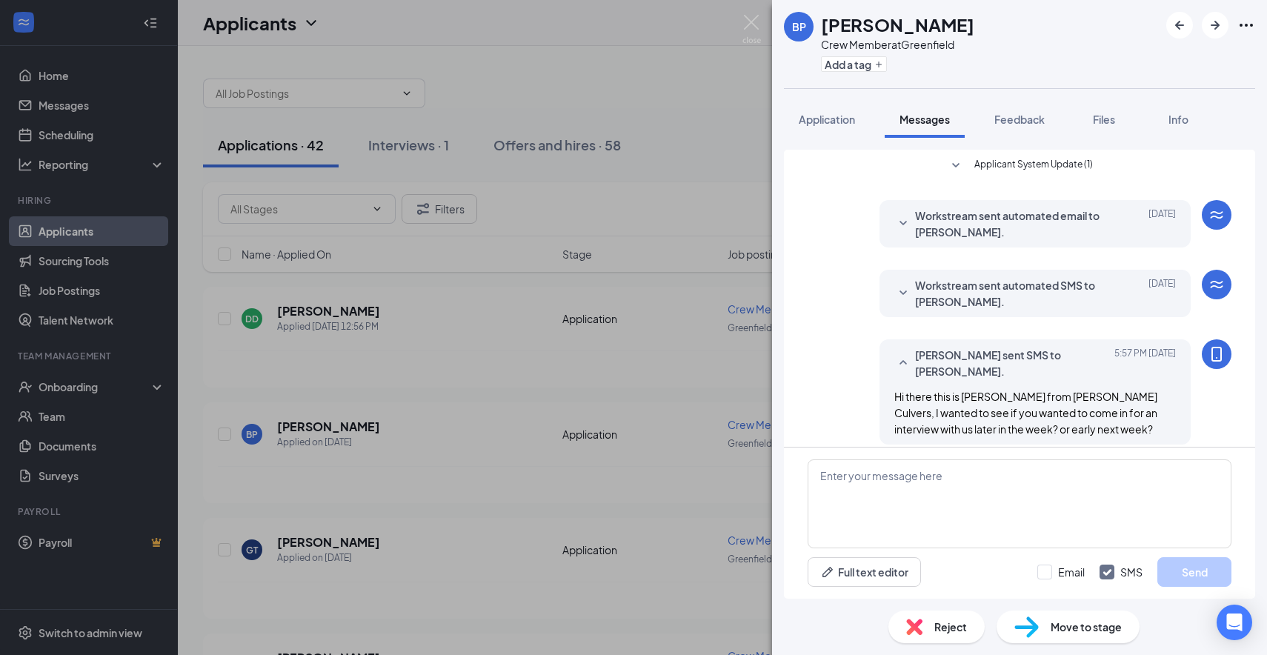
scroll to position [13, 0]
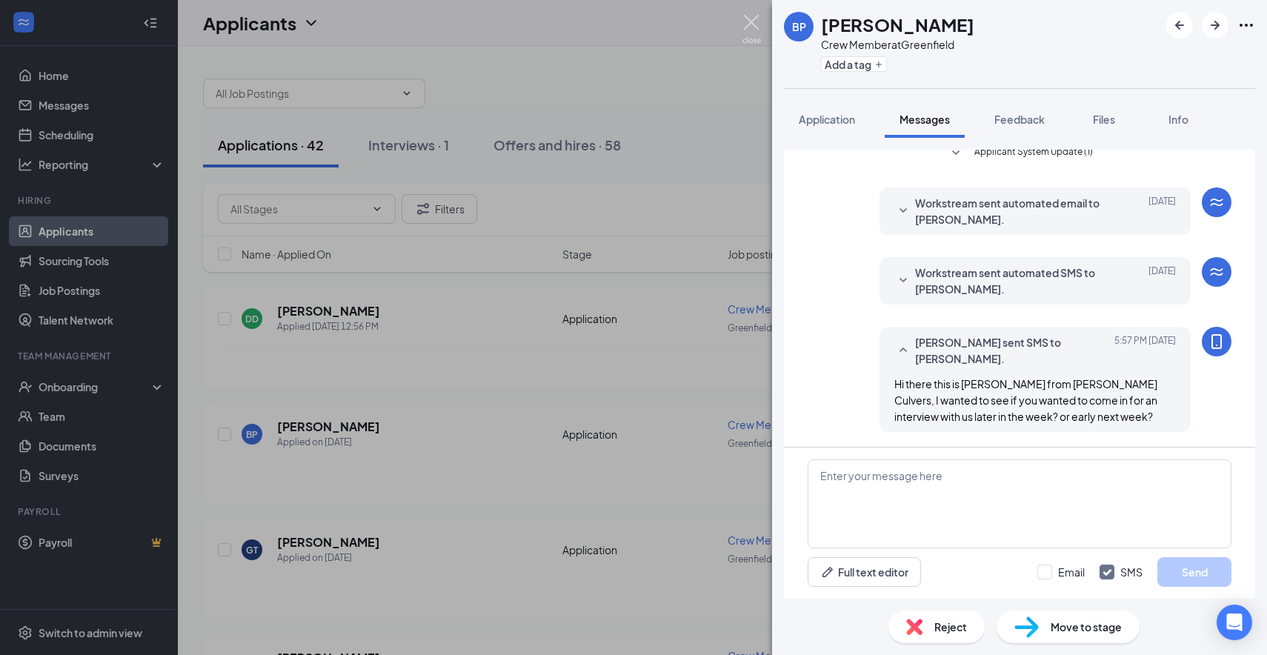
click at [759, 23] on img at bounding box center [752, 29] width 19 height 29
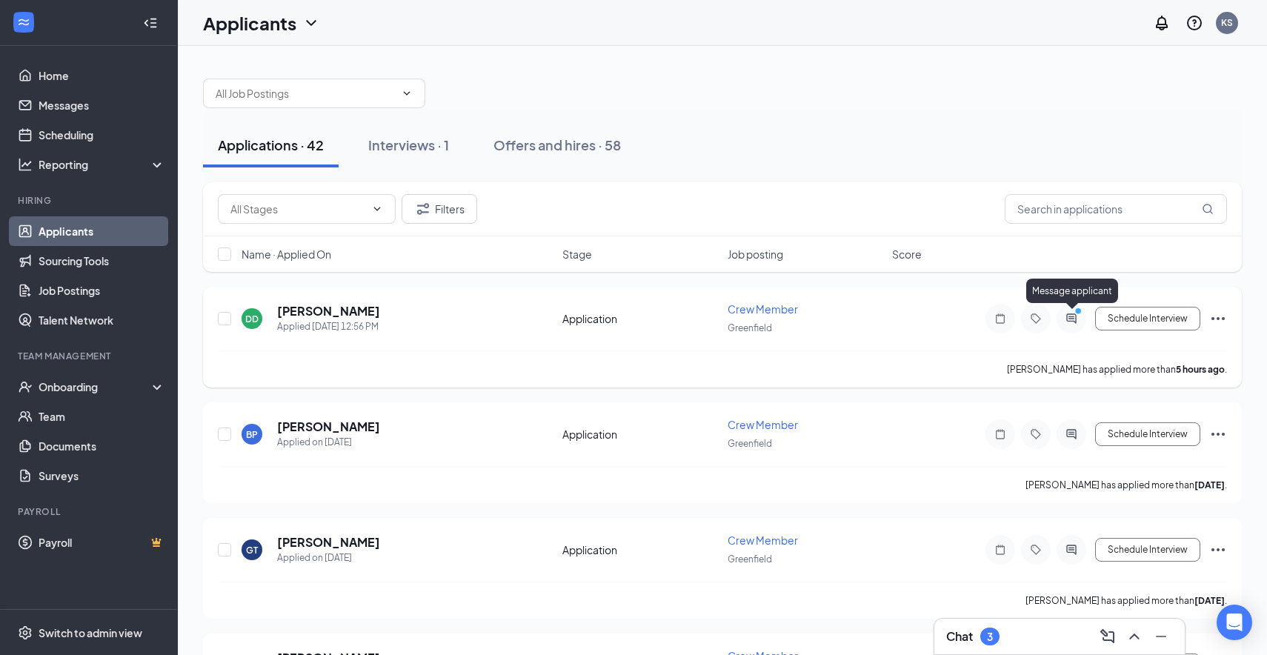
click at [1075, 317] on icon "PrimaryDot" at bounding box center [1081, 313] width 18 height 12
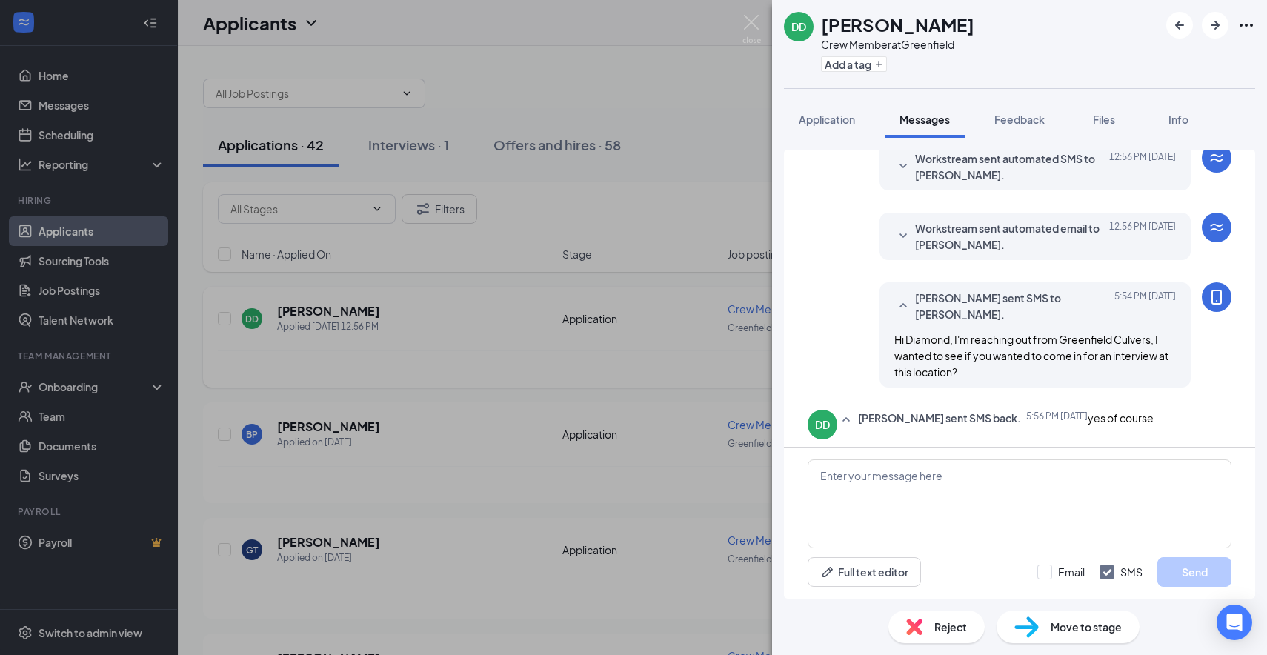
scroll to position [93, 0]
click at [914, 474] on textarea at bounding box center [1020, 503] width 424 height 89
type textarea "I have spots open [DATE] and [DATE] and [DATE] of next week?"
click at [1212, 563] on button "Send" at bounding box center [1194, 572] width 74 height 30
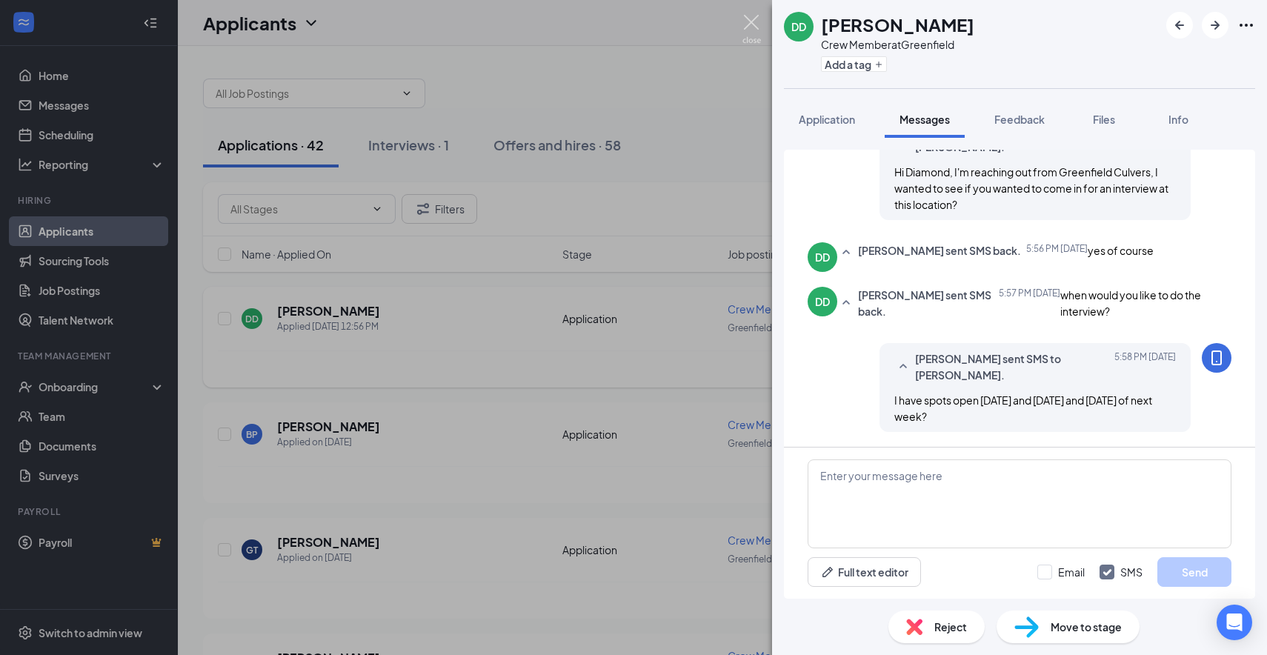
scroll to position [284, 0]
click at [747, 11] on div "[PERSON_NAME] [PERSON_NAME] Crew Member at [GEOGRAPHIC_DATA] Add a tag Applicat…" at bounding box center [633, 327] width 1267 height 655
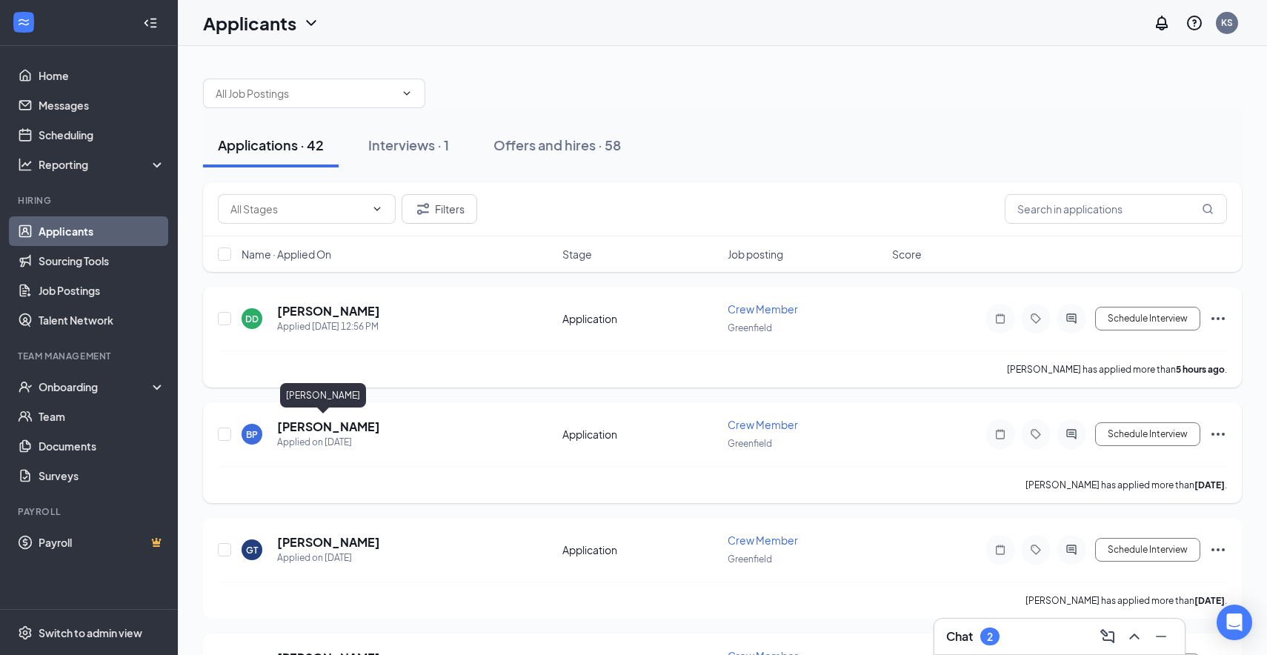
click at [337, 429] on h5 "[PERSON_NAME]" at bounding box center [328, 427] width 103 height 16
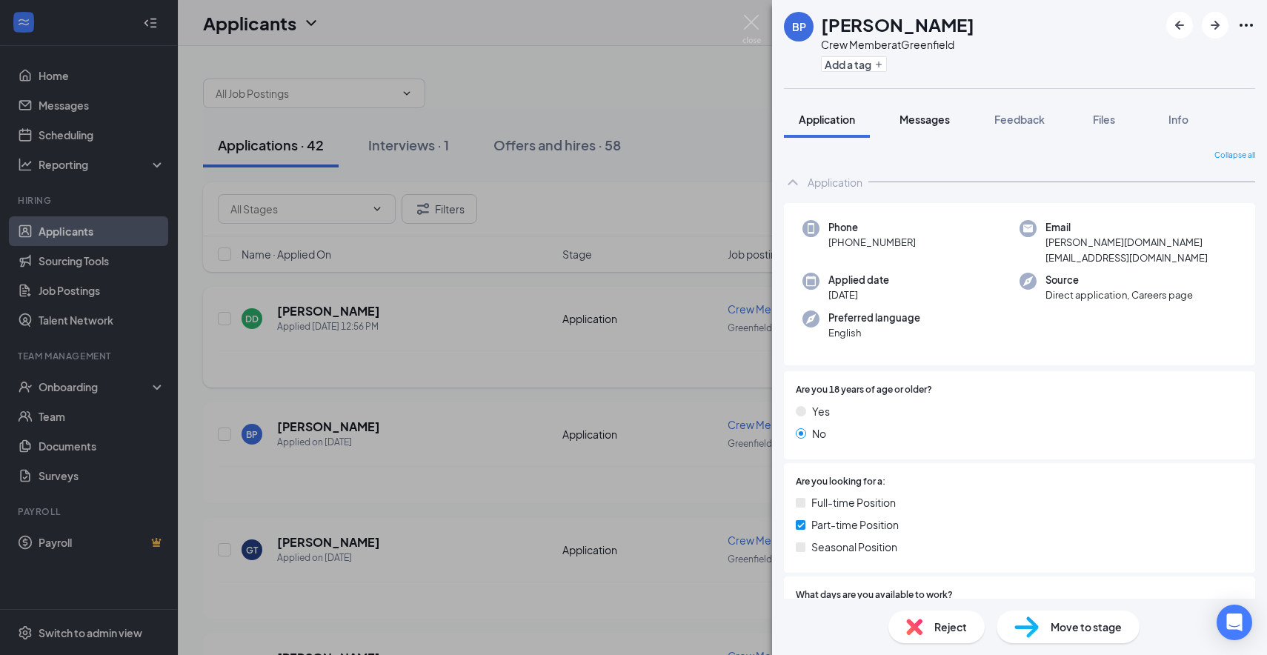
click at [925, 124] on span "Messages" at bounding box center [925, 119] width 50 height 13
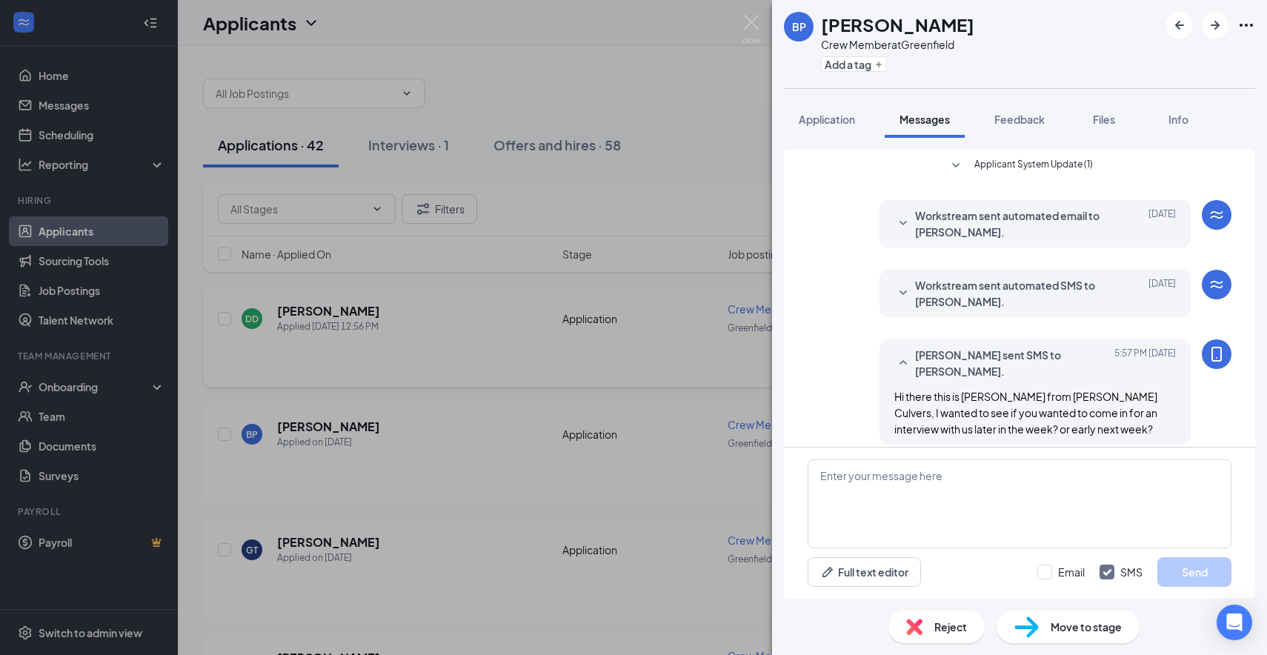
scroll to position [13, 0]
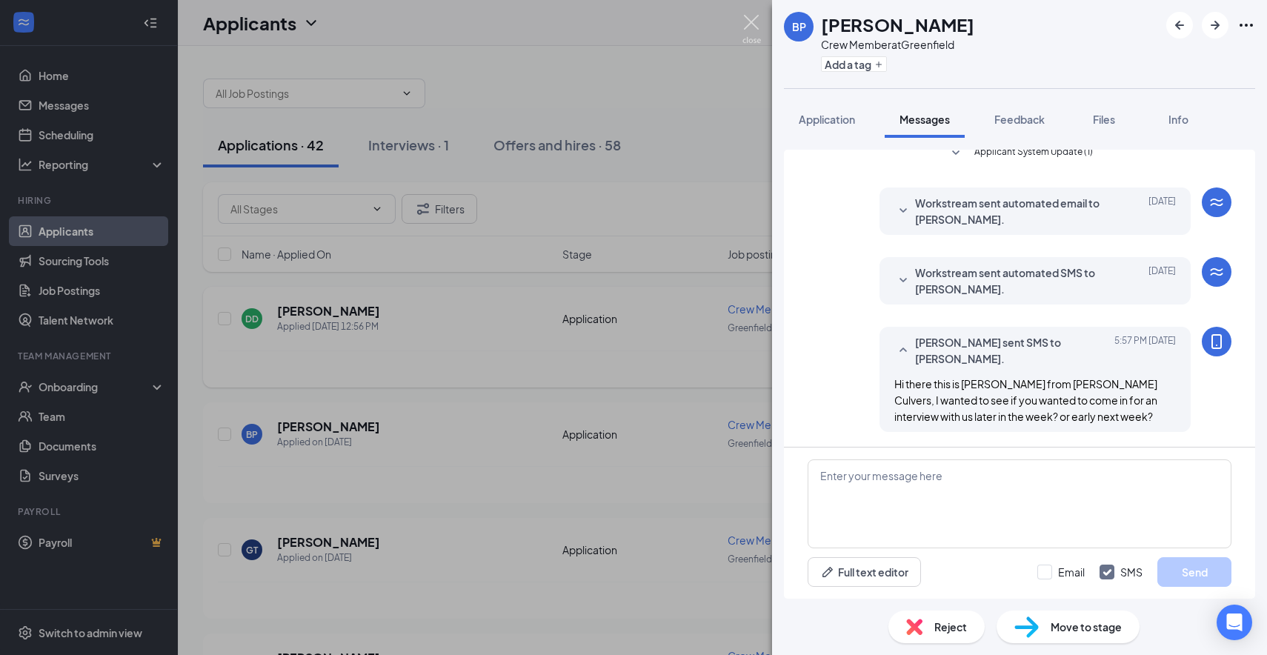
click at [757, 20] on img at bounding box center [752, 29] width 19 height 29
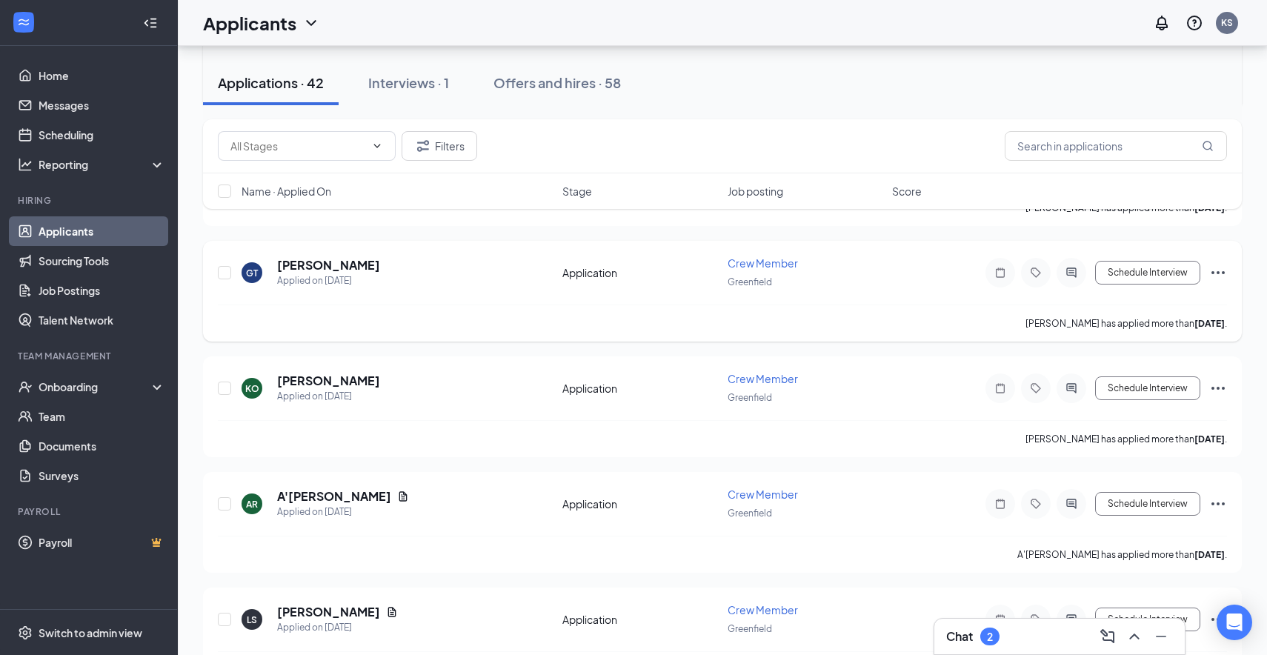
scroll to position [292, 0]
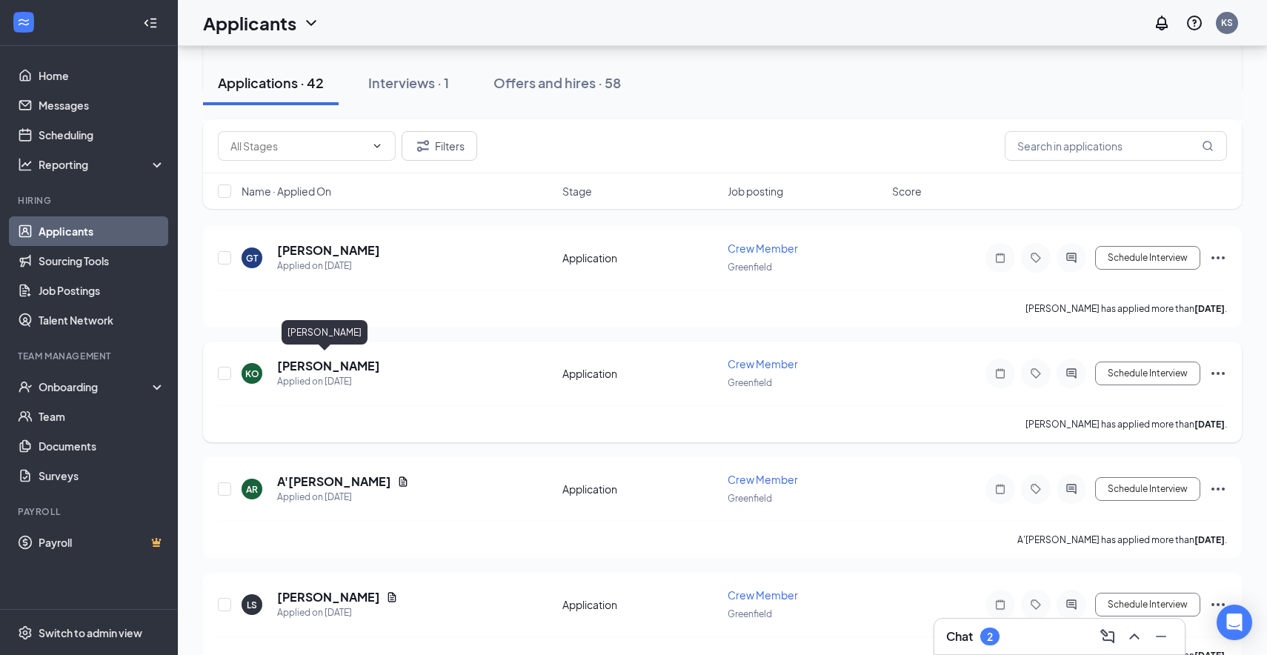
click at [316, 365] on h5 "[PERSON_NAME]" at bounding box center [328, 366] width 103 height 16
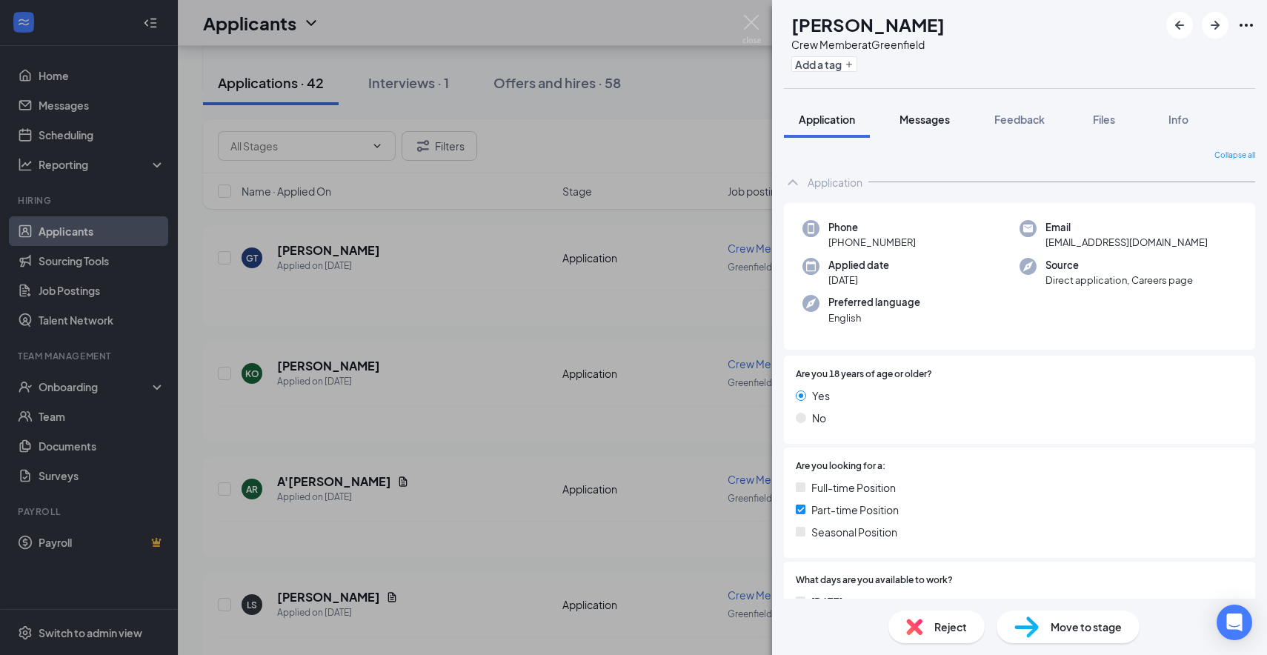
click at [949, 110] on button "Messages" at bounding box center [925, 119] width 80 height 37
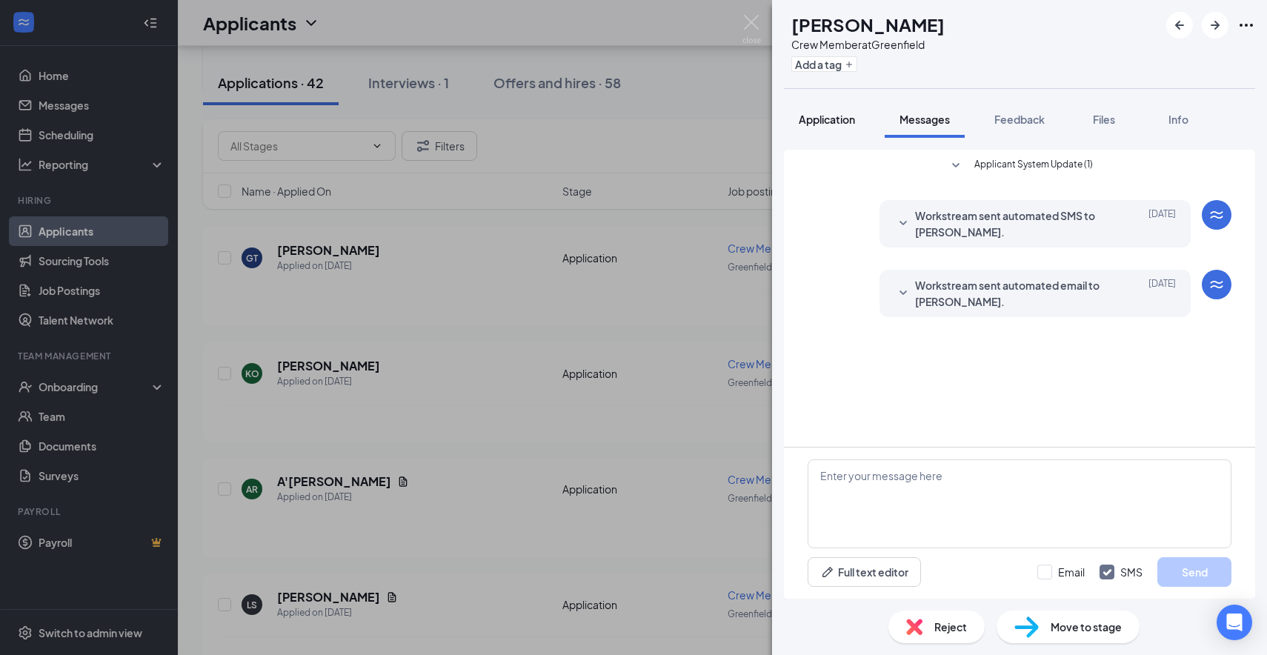
click at [814, 121] on span "Application" at bounding box center [827, 119] width 56 height 13
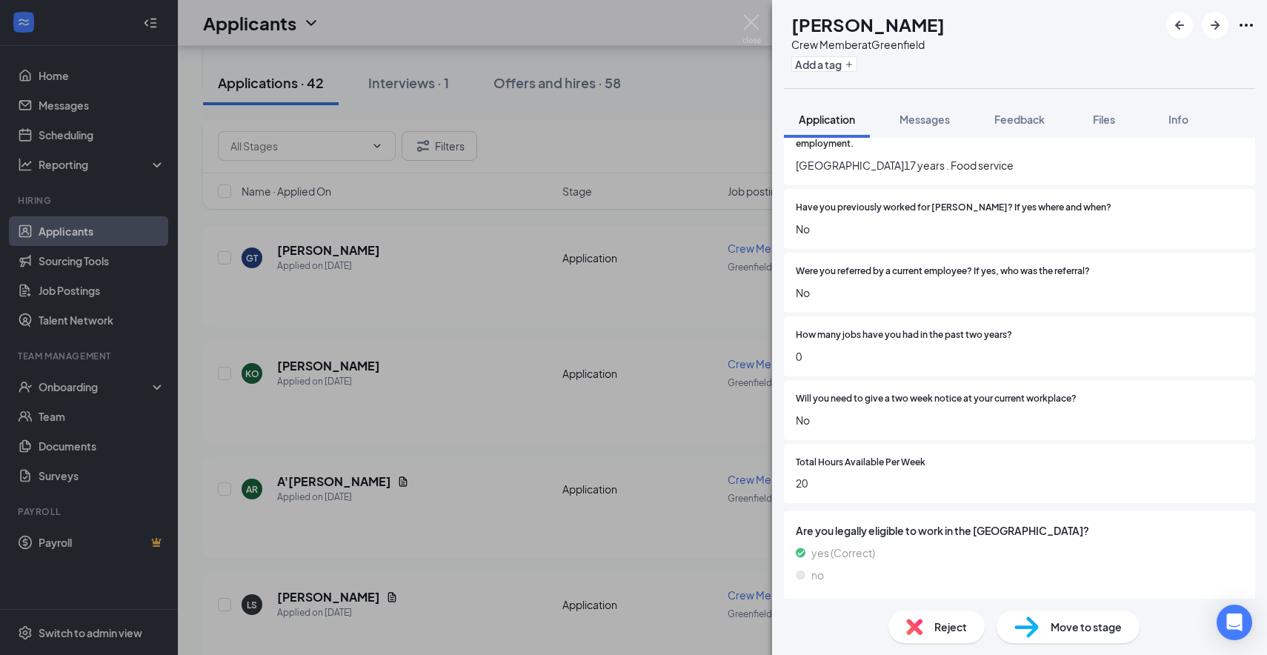
scroll to position [909, 0]
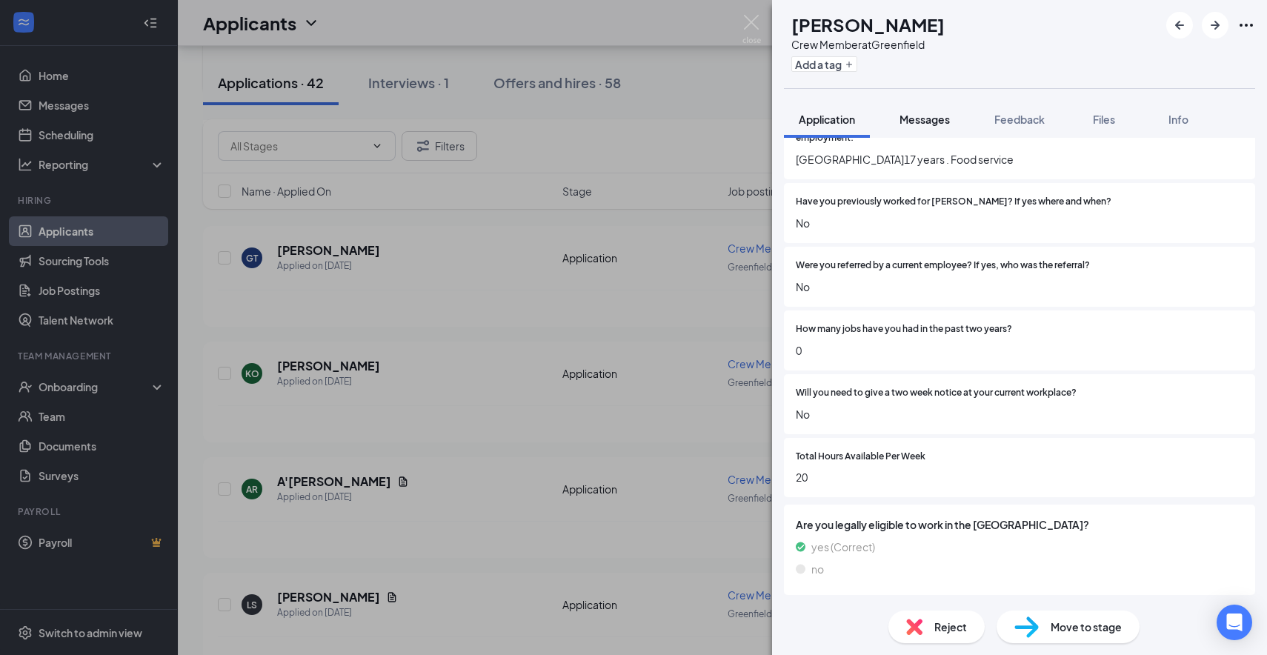
click at [912, 119] on span "Messages" at bounding box center [925, 119] width 50 height 13
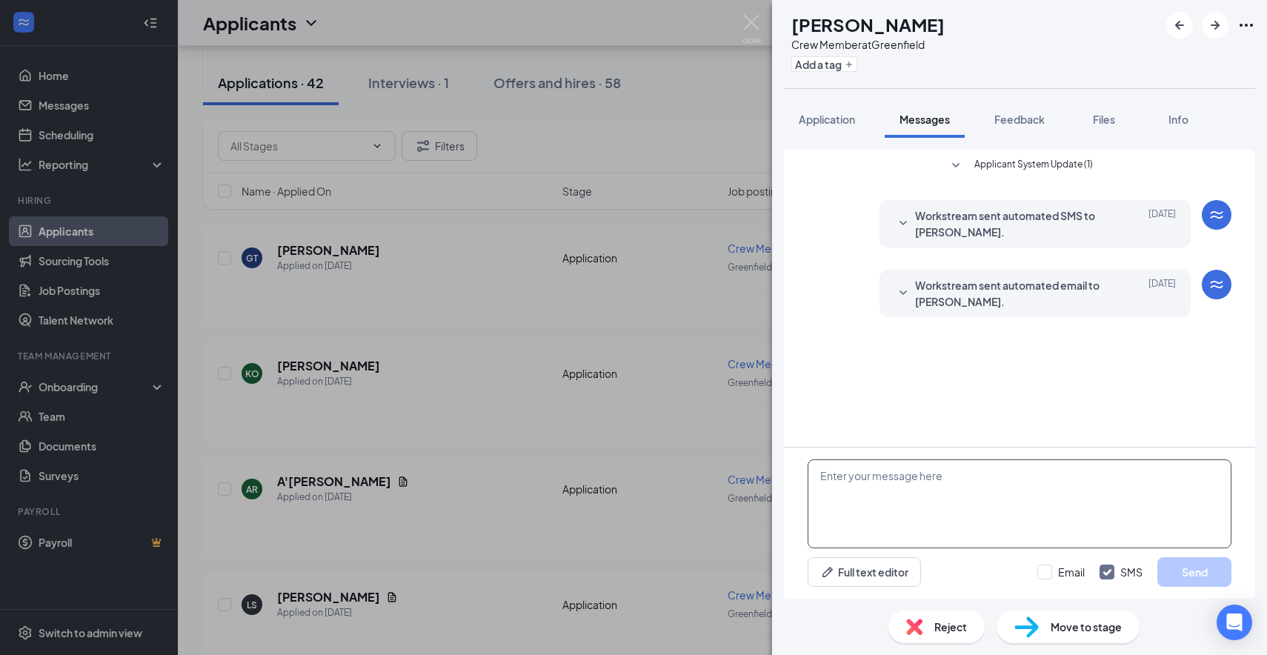
paste textarea "Hi there this is [PERSON_NAME] from [PERSON_NAME] Culvers, I wanted to see if y…"
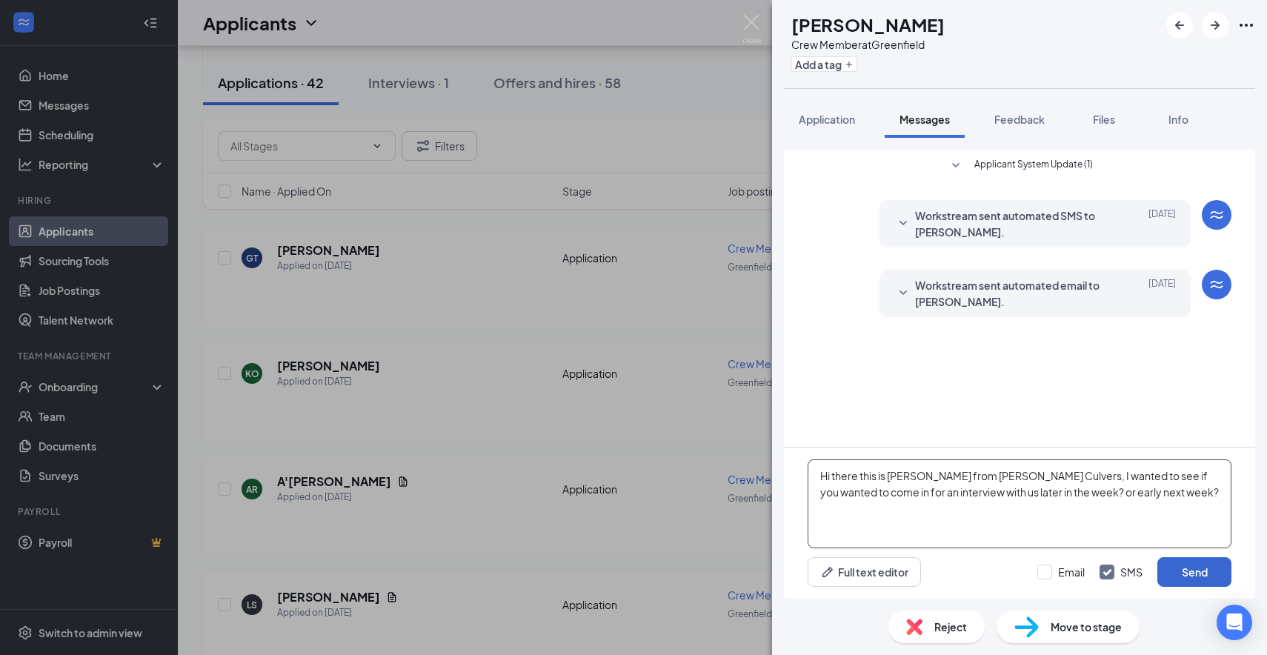
type textarea "Hi there this is [PERSON_NAME] from [PERSON_NAME] Culvers, I wanted to see if y…"
click at [1171, 577] on button "Send" at bounding box center [1194, 572] width 74 height 30
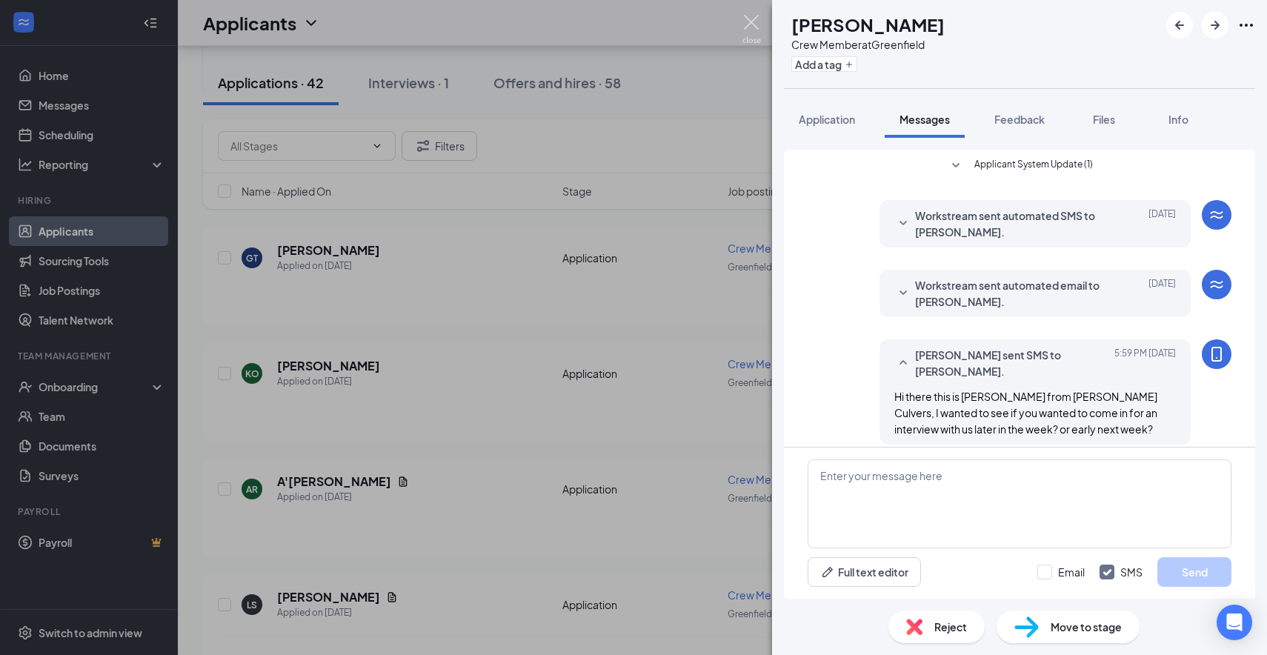
scroll to position [13, 0]
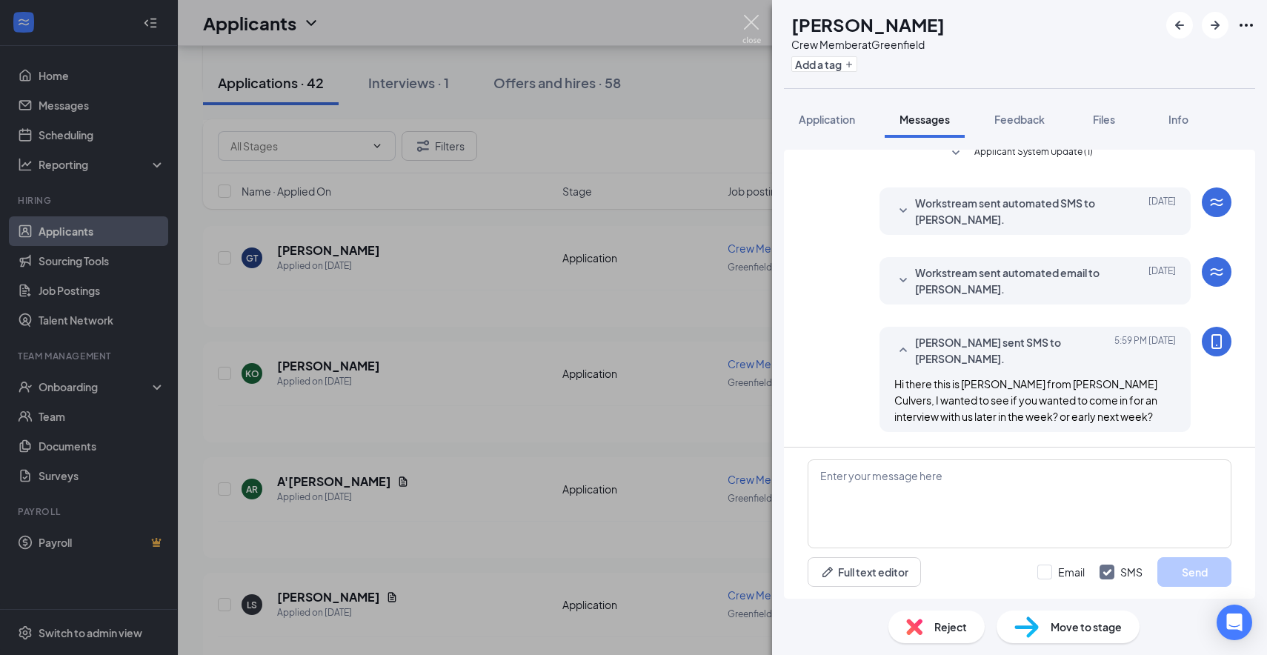
click at [752, 31] on img at bounding box center [752, 29] width 19 height 29
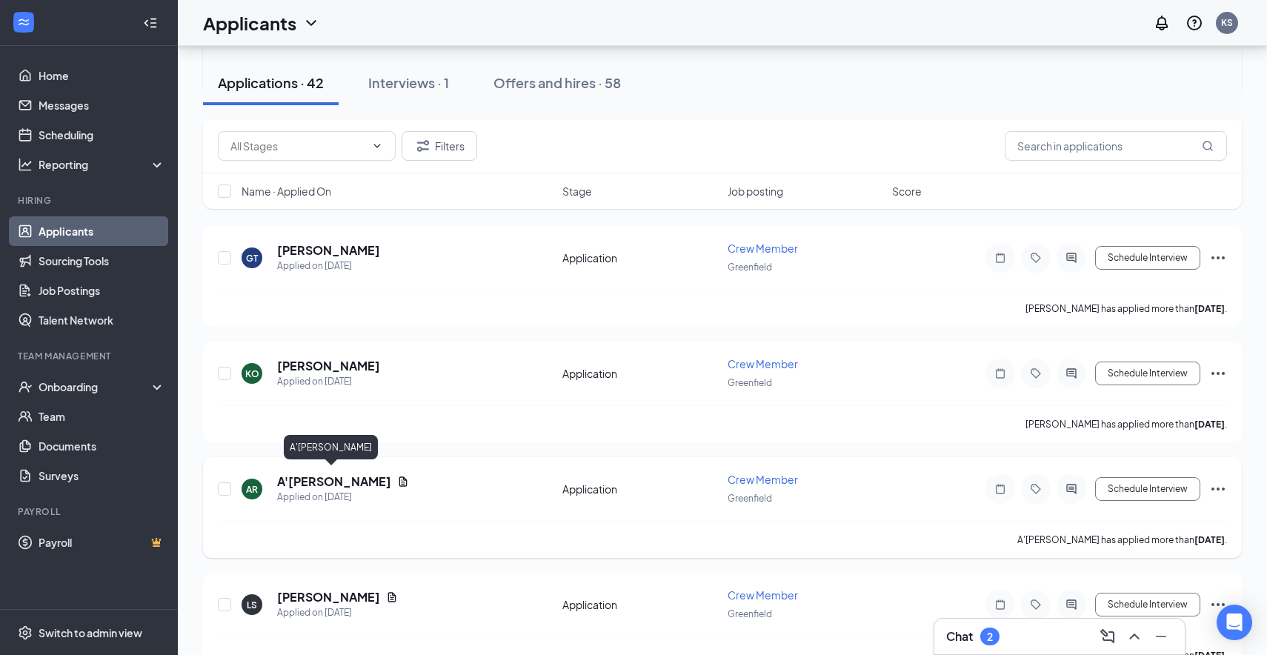
click at [342, 482] on h5 "A'[PERSON_NAME]" at bounding box center [334, 482] width 114 height 16
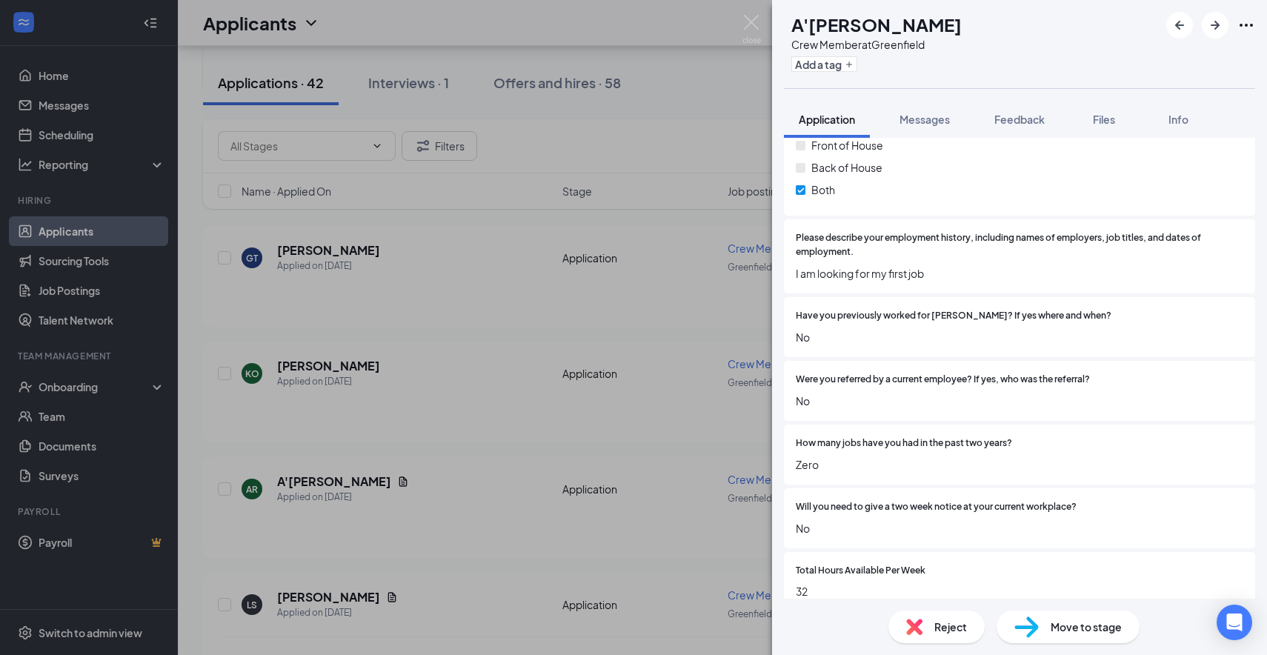
scroll to position [990, 0]
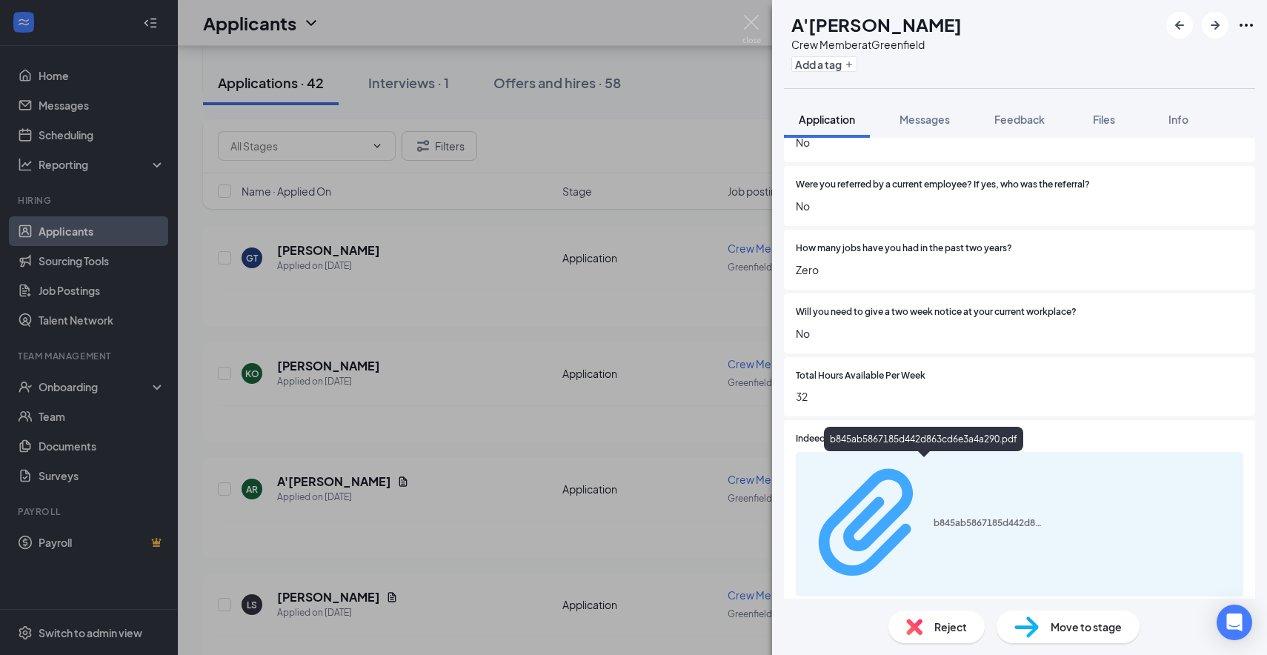
click at [934, 517] on div "b845ab5867185d442d863cd6e3a4a290.pdf" at bounding box center [989, 523] width 111 height 12
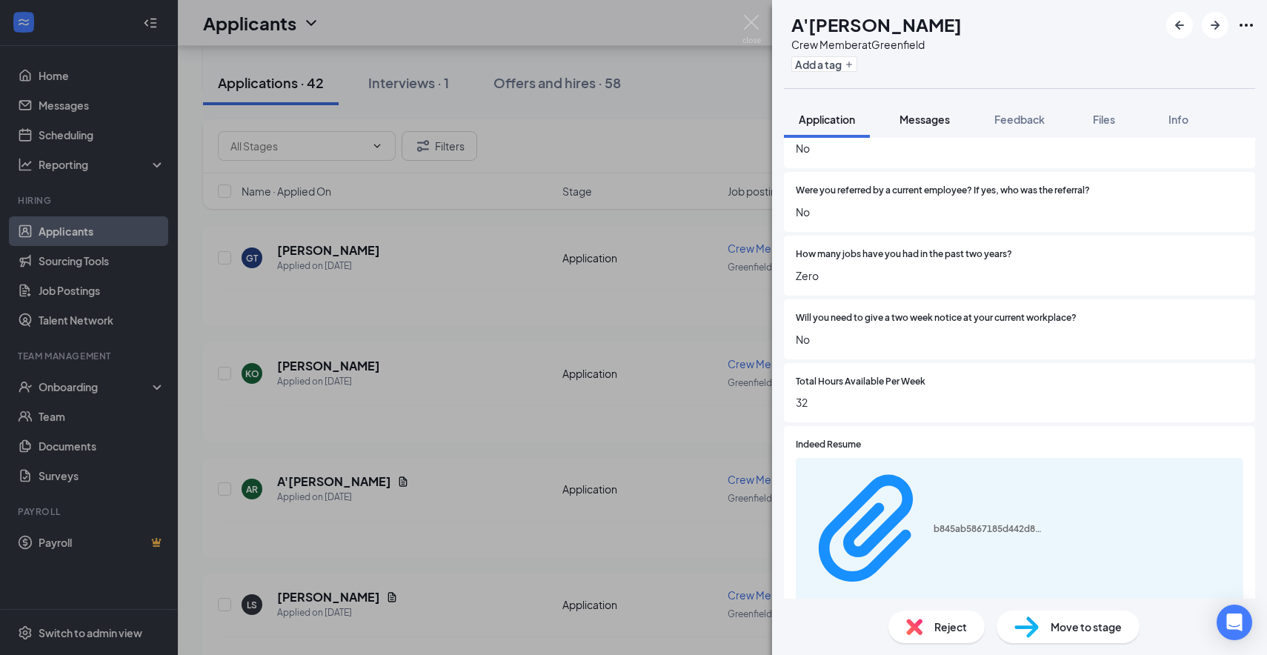
click at [934, 115] on span "Messages" at bounding box center [925, 119] width 50 height 13
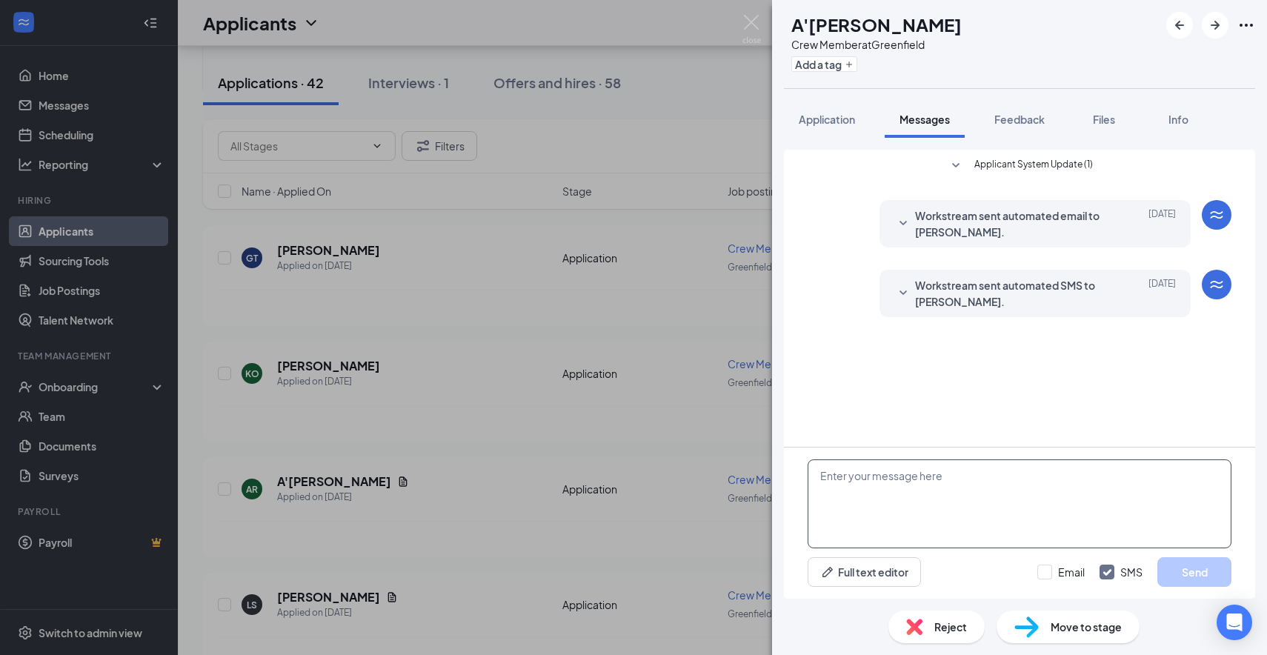
click at [879, 482] on textarea at bounding box center [1020, 503] width 424 height 89
paste textarea "Hi there this is [PERSON_NAME] from [PERSON_NAME] Culvers, I wanted to see if y…"
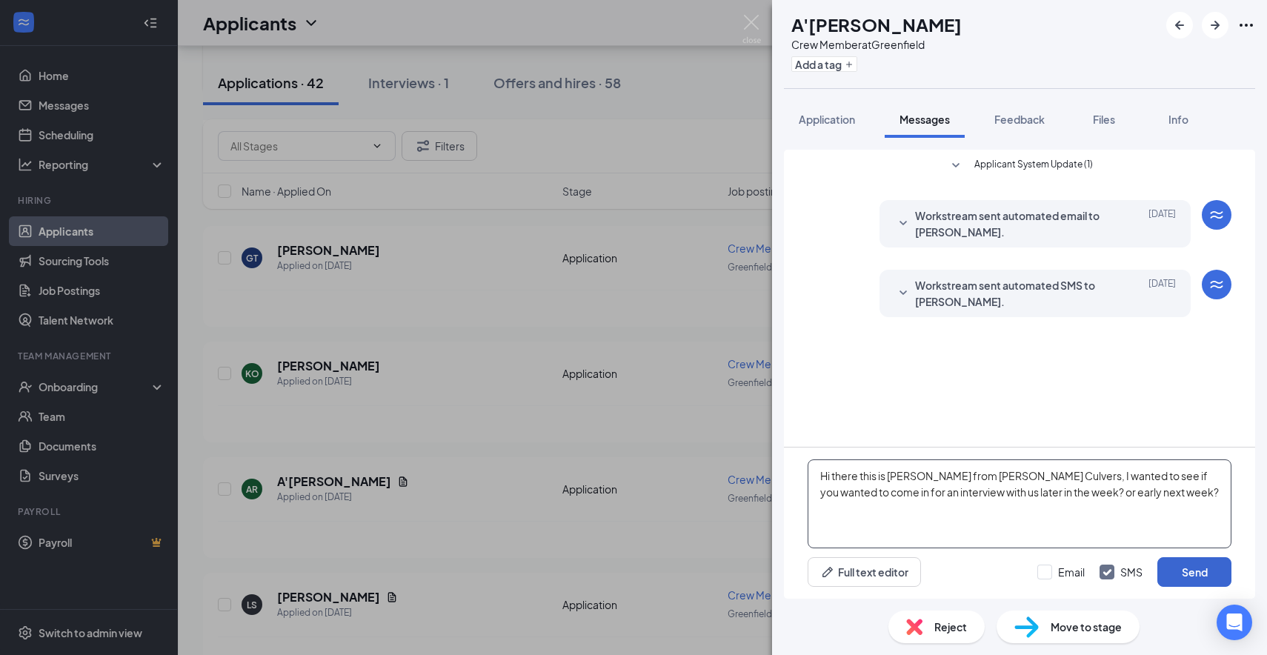
type textarea "Hi there this is [PERSON_NAME] from [PERSON_NAME] Culvers, I wanted to see if y…"
click at [1194, 573] on button "Send" at bounding box center [1194, 572] width 74 height 30
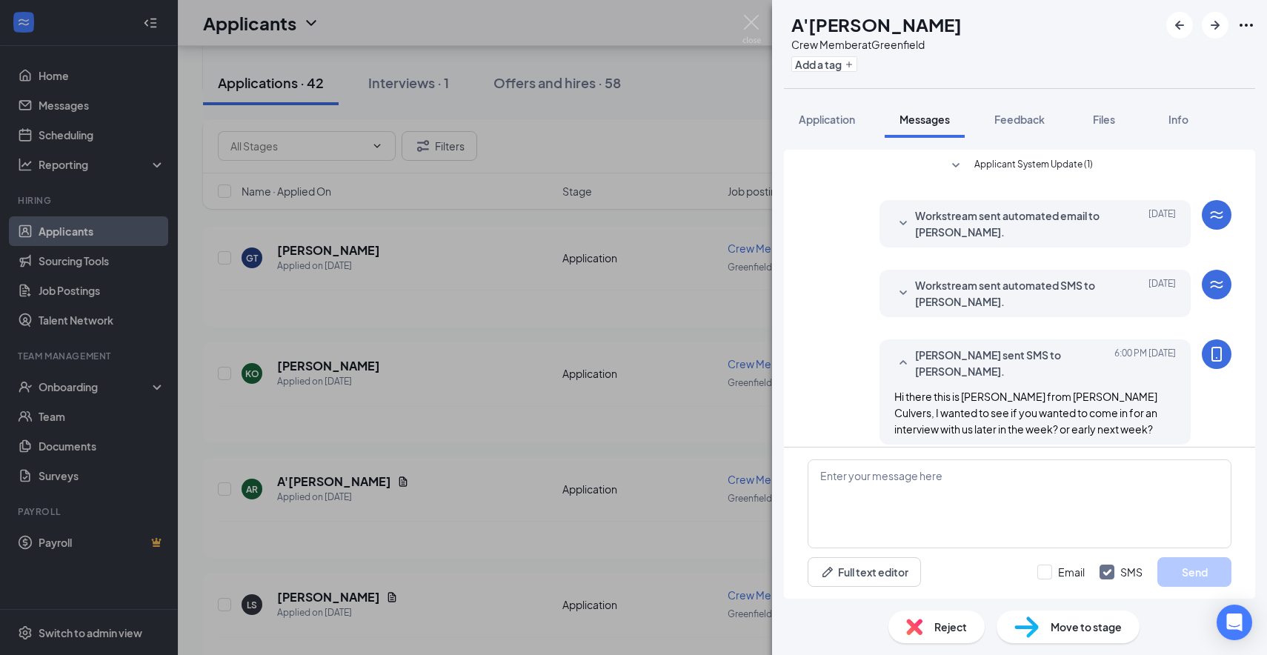
scroll to position [13, 0]
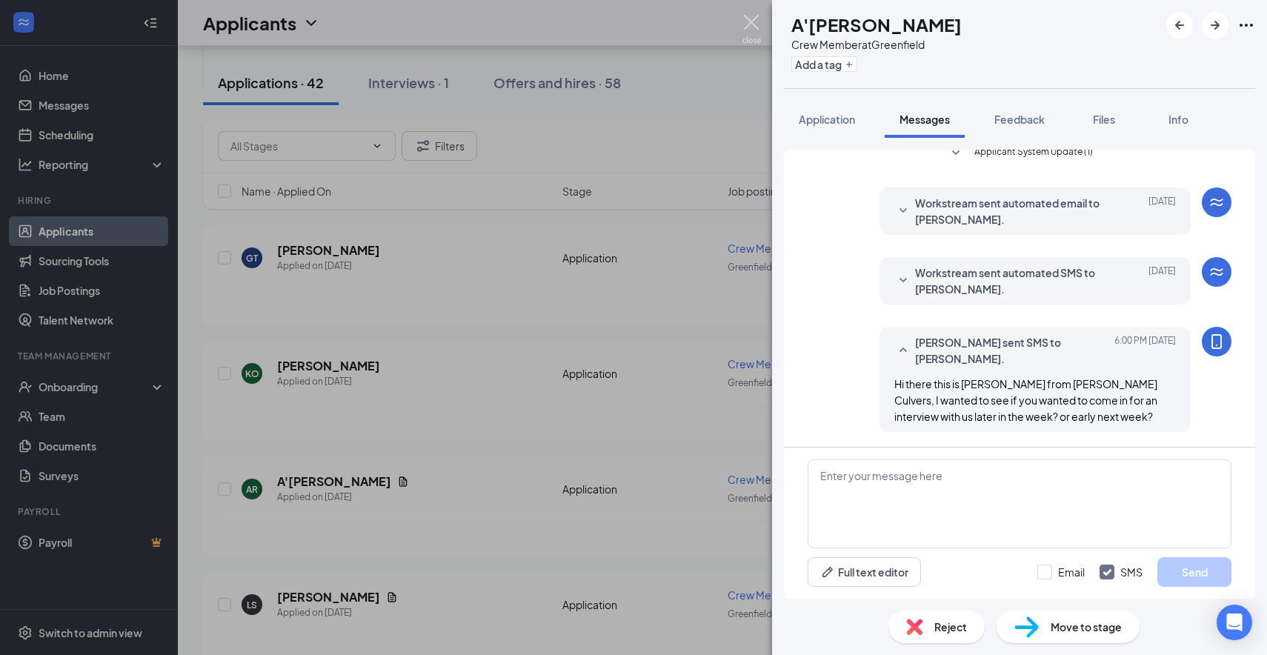
click at [754, 20] on img at bounding box center [752, 29] width 19 height 29
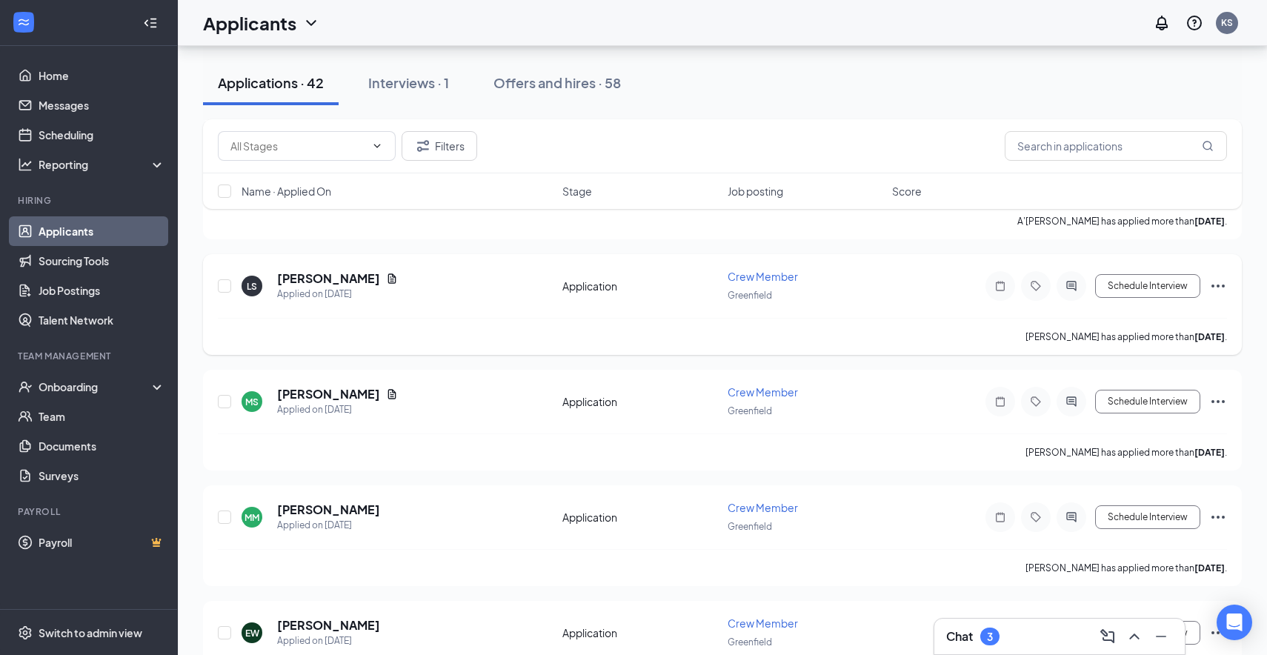
scroll to position [612, 0]
click at [351, 272] on h5 "[PERSON_NAME]" at bounding box center [328, 277] width 103 height 16
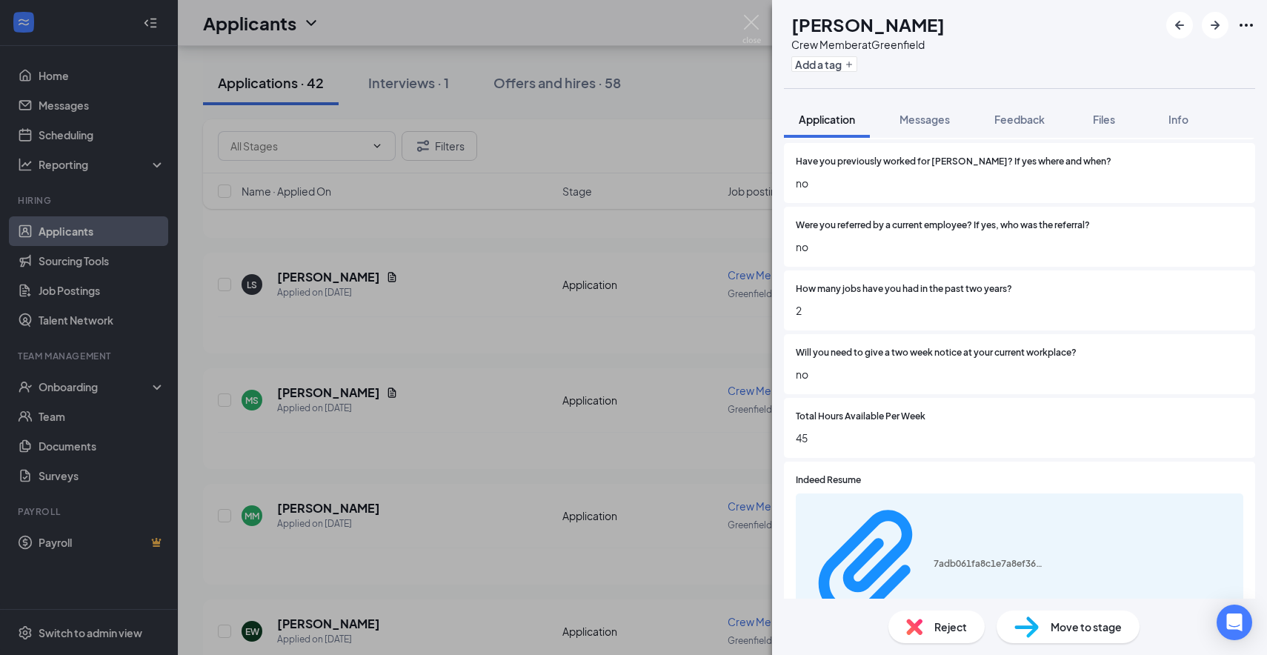
scroll to position [876, 0]
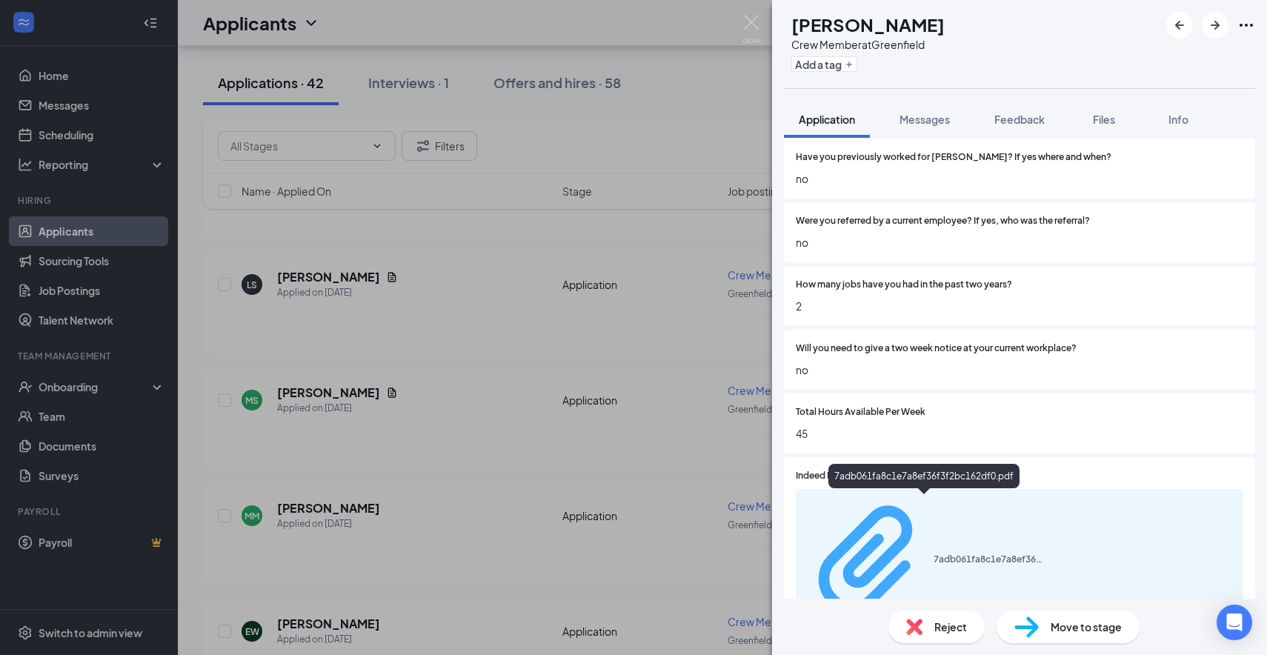
click at [934, 554] on div "7adb061fa8c1e7a8ef36f3f2bc162df0.pdf" at bounding box center [989, 560] width 111 height 12
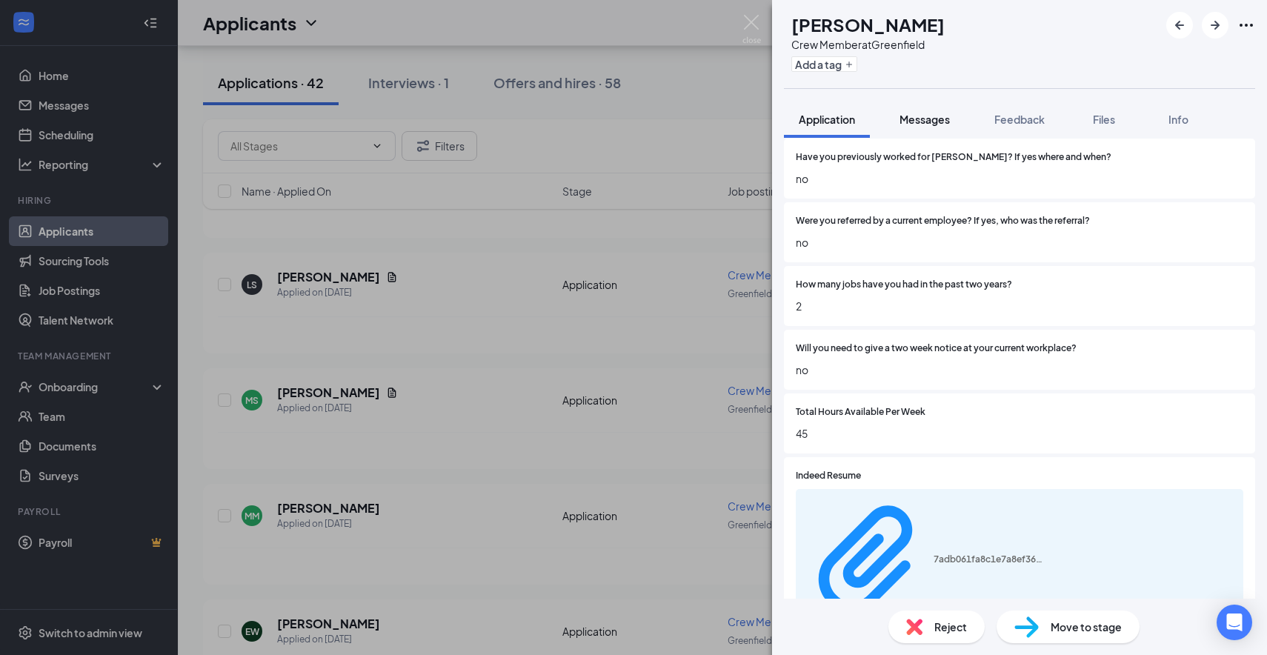
click at [923, 122] on span "Messages" at bounding box center [925, 119] width 50 height 13
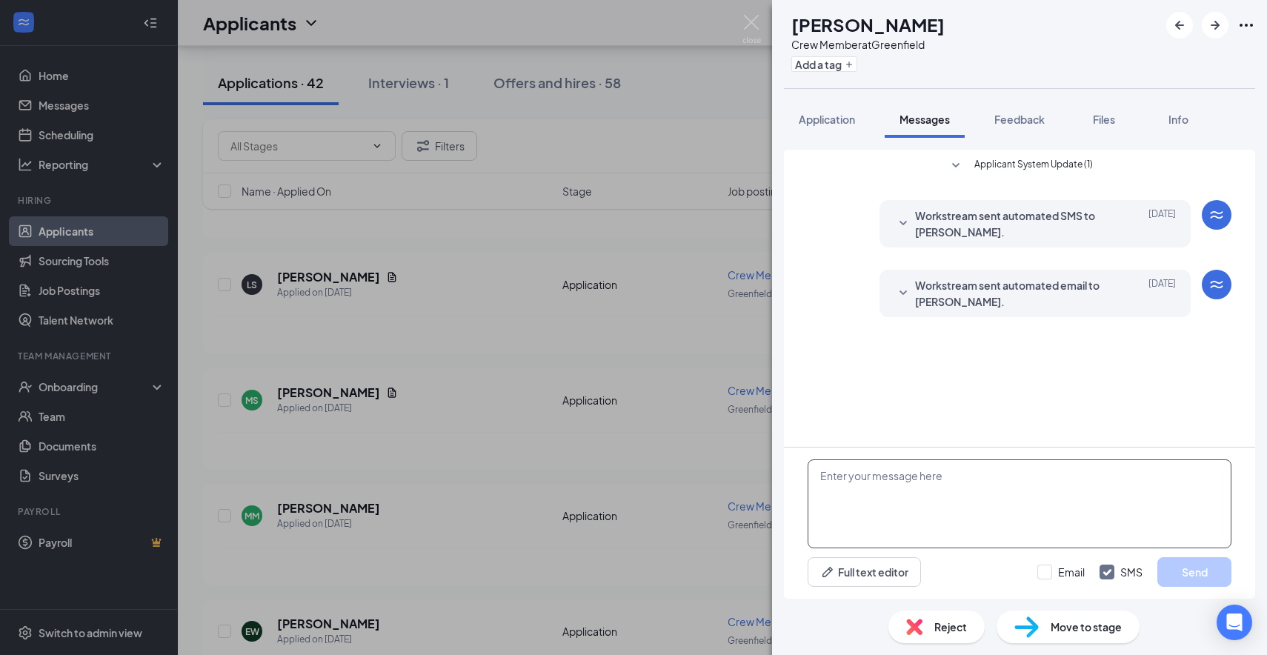
click at [839, 491] on textarea at bounding box center [1020, 503] width 424 height 89
paste textarea "Hi there this is [PERSON_NAME] from [PERSON_NAME] Culvers, I wanted to see if y…"
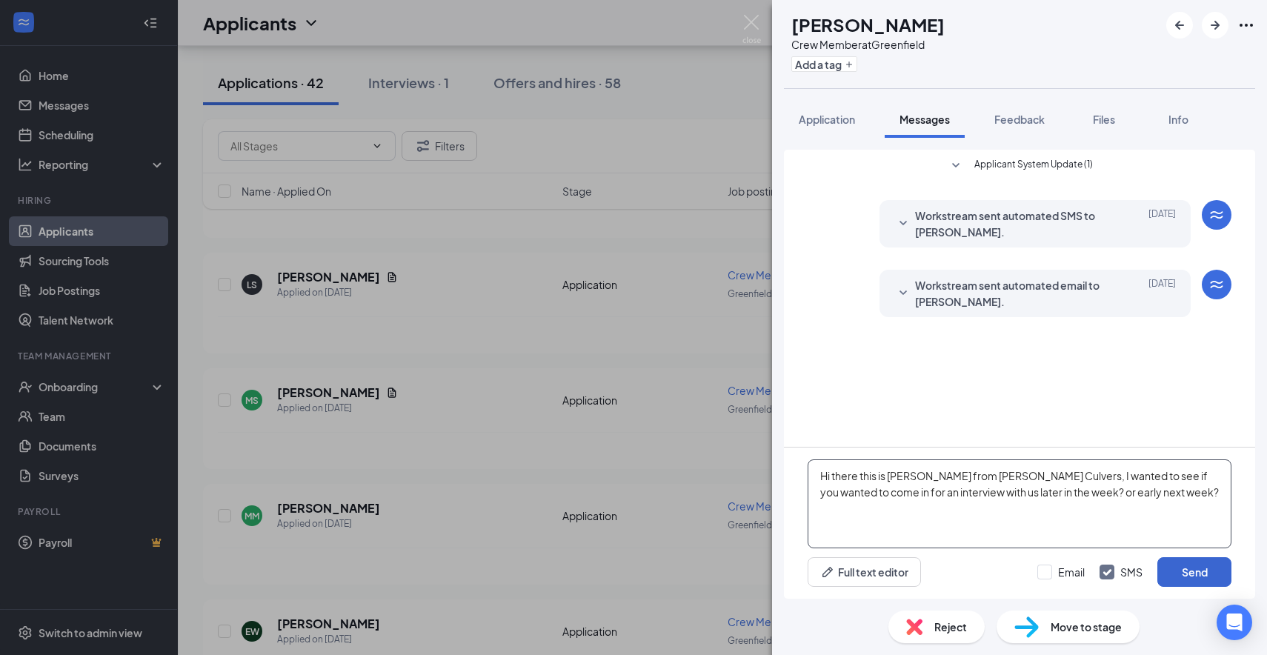
type textarea "Hi there this is [PERSON_NAME] from [PERSON_NAME] Culvers, I wanted to see if y…"
click at [1200, 575] on button "Send" at bounding box center [1194, 572] width 74 height 30
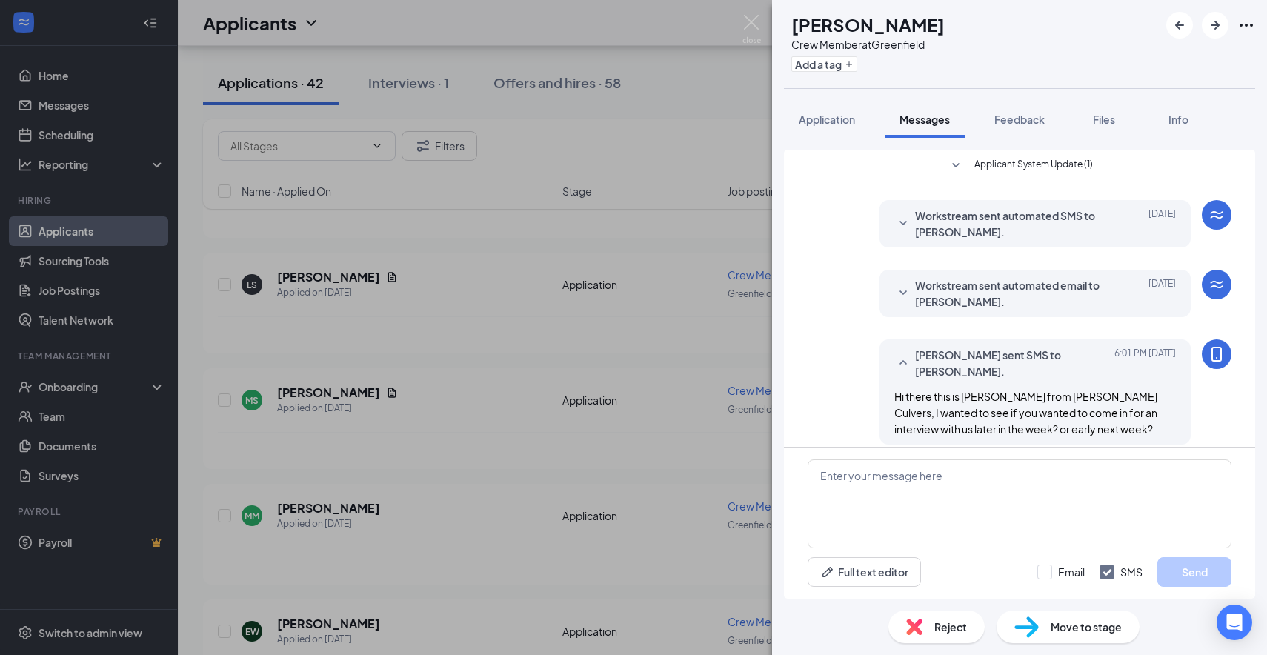
scroll to position [13, 0]
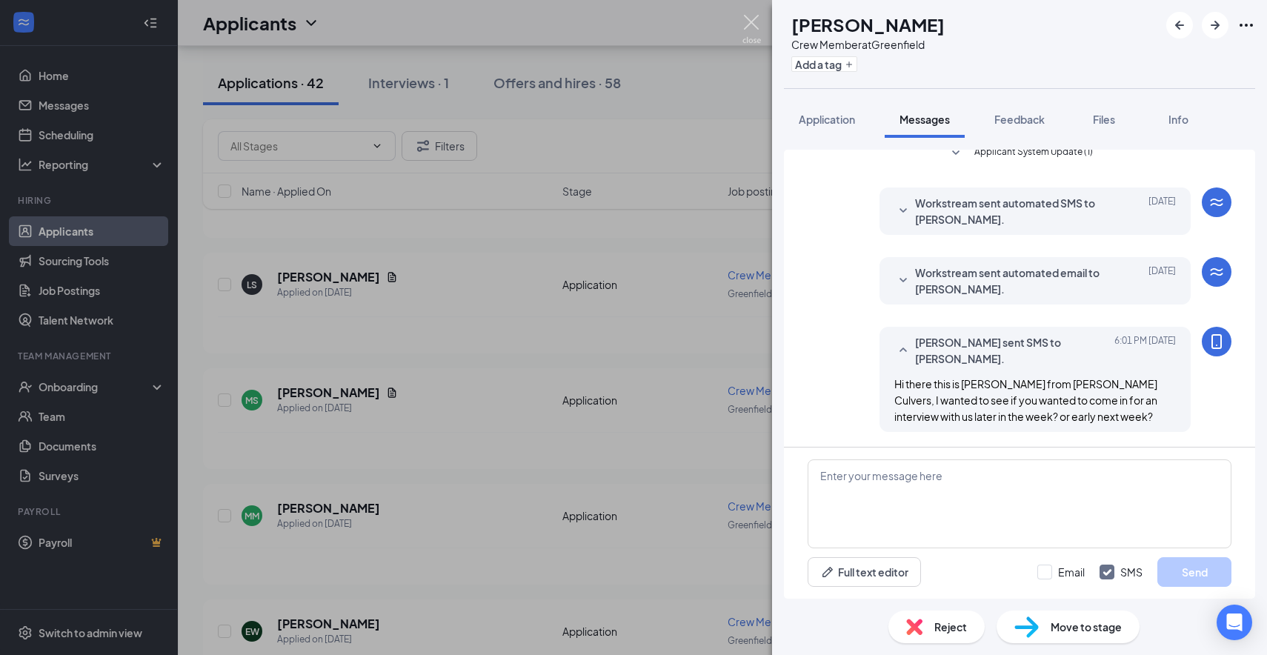
click at [751, 24] on img at bounding box center [752, 29] width 19 height 29
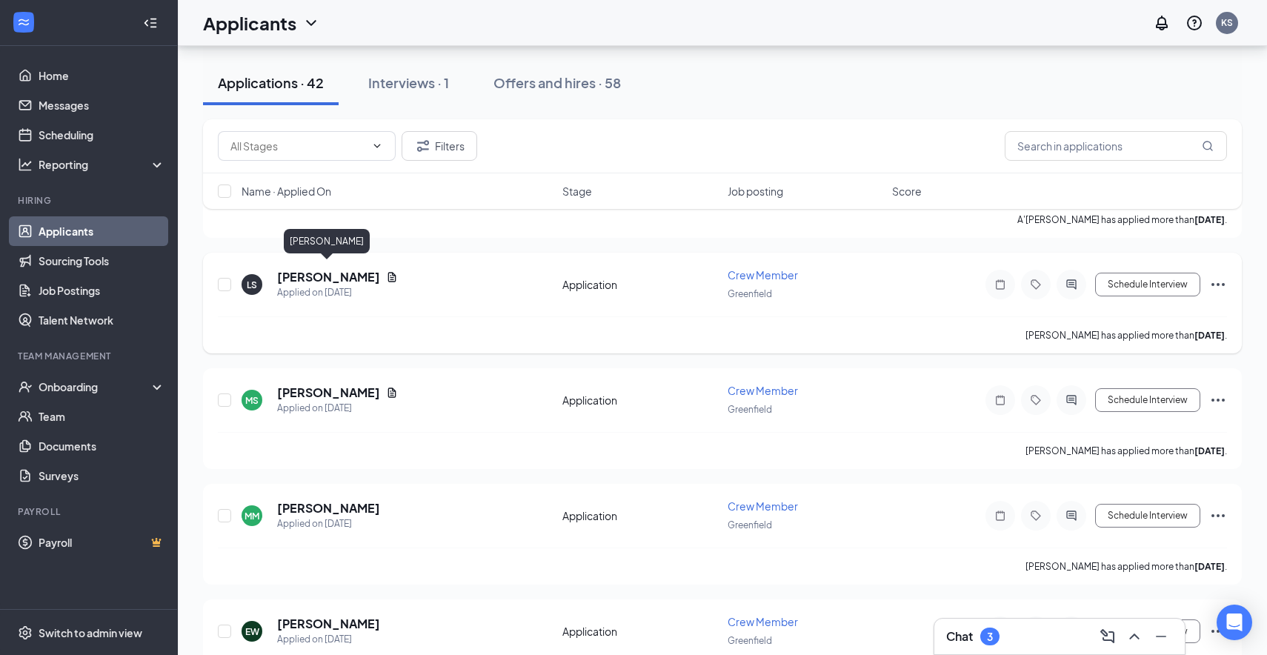
click at [351, 270] on h5 "[PERSON_NAME]" at bounding box center [328, 277] width 103 height 16
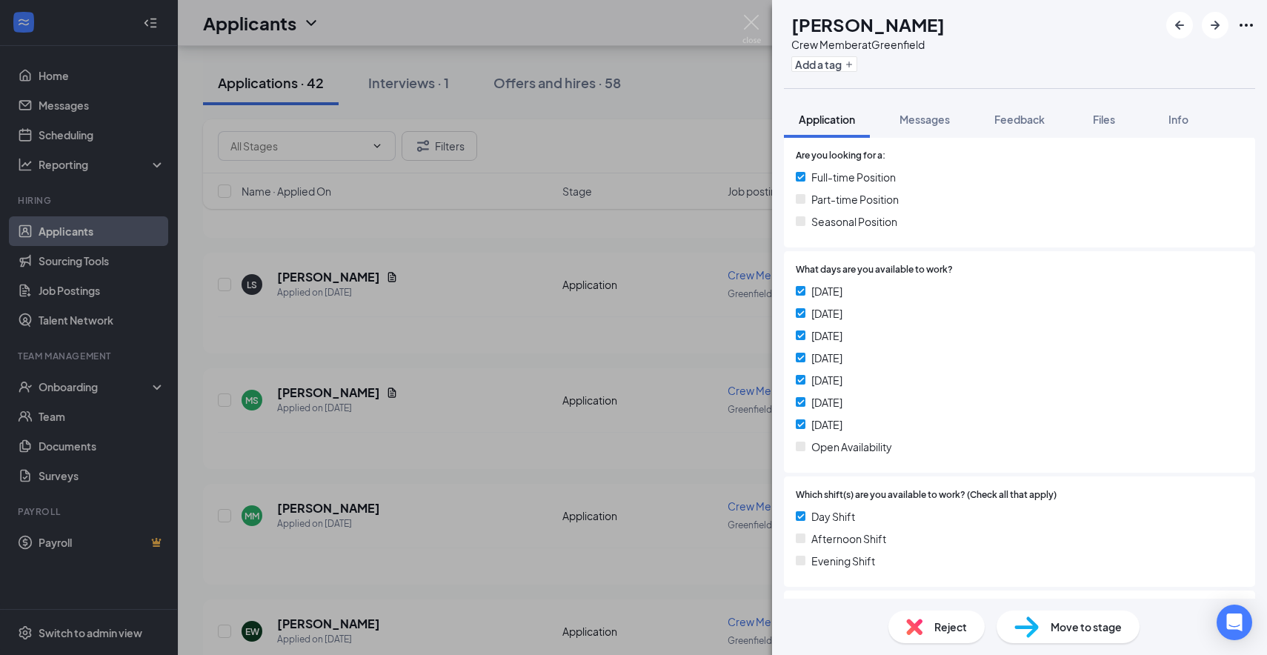
scroll to position [325, 0]
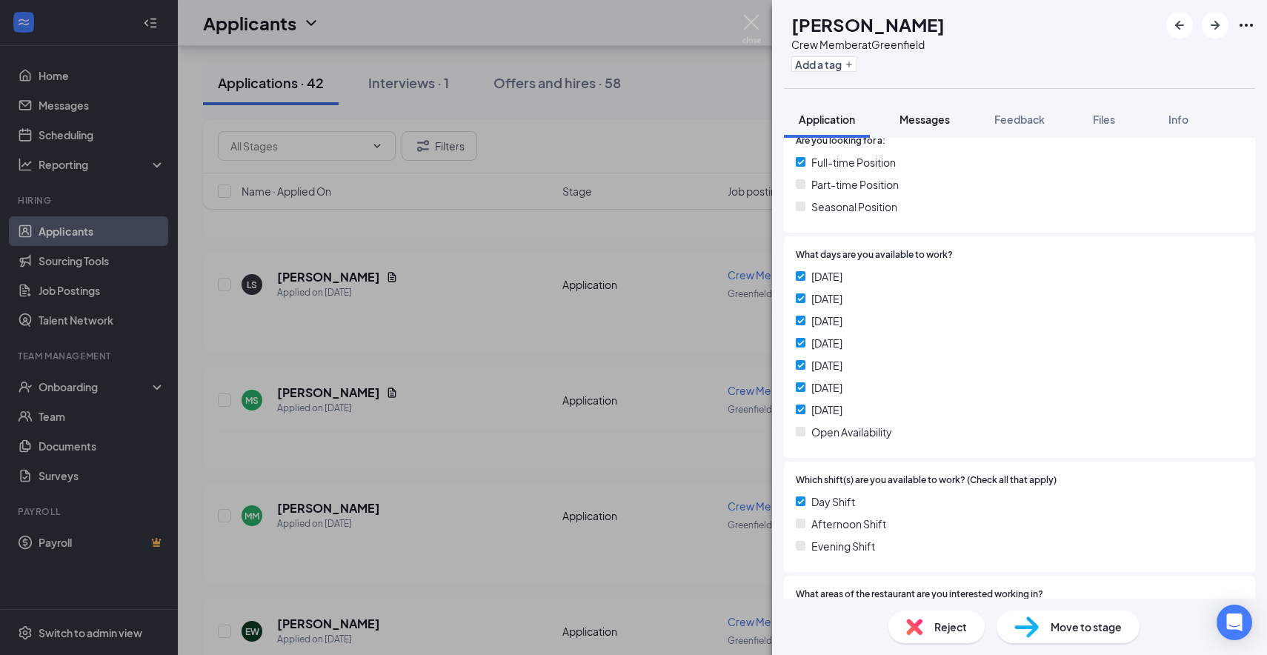
click at [931, 116] on span "Messages" at bounding box center [925, 119] width 50 height 13
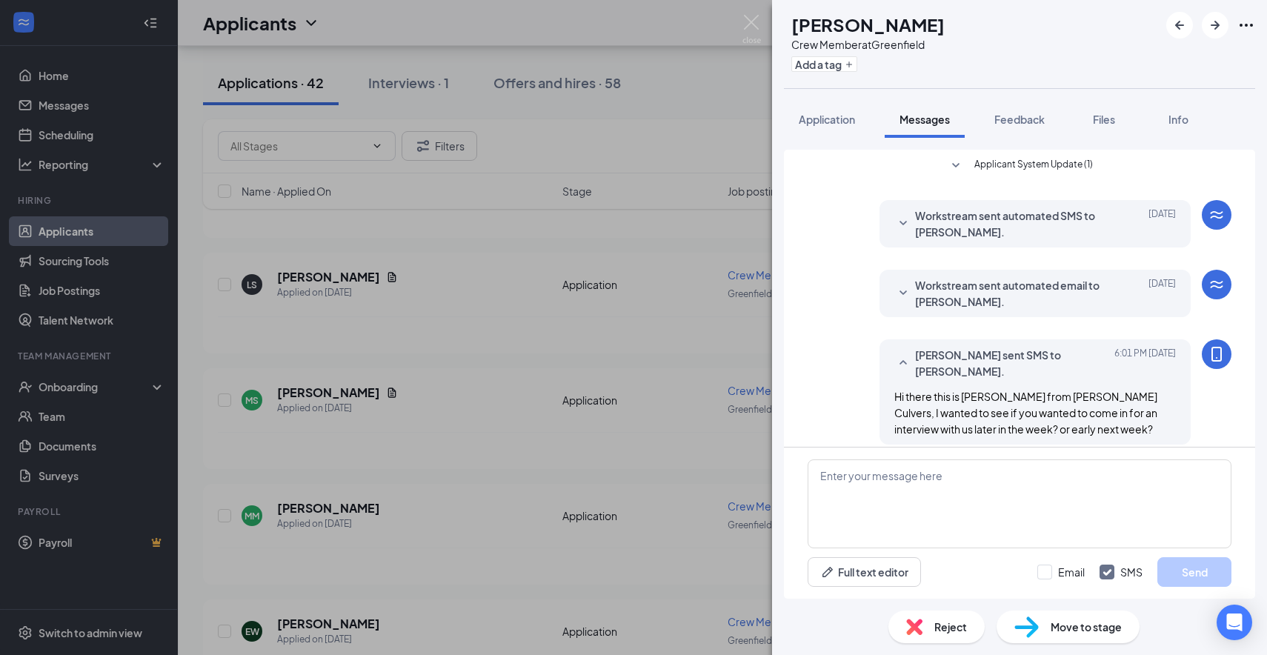
scroll to position [13, 0]
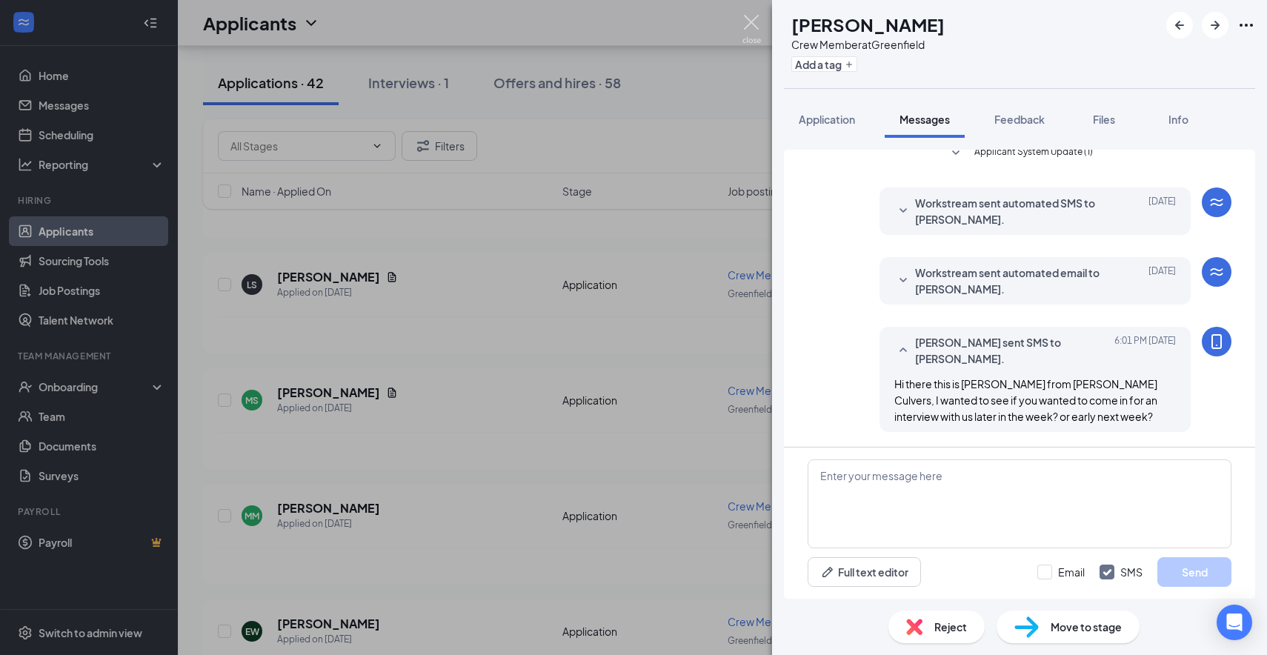
click at [754, 20] on img at bounding box center [752, 29] width 19 height 29
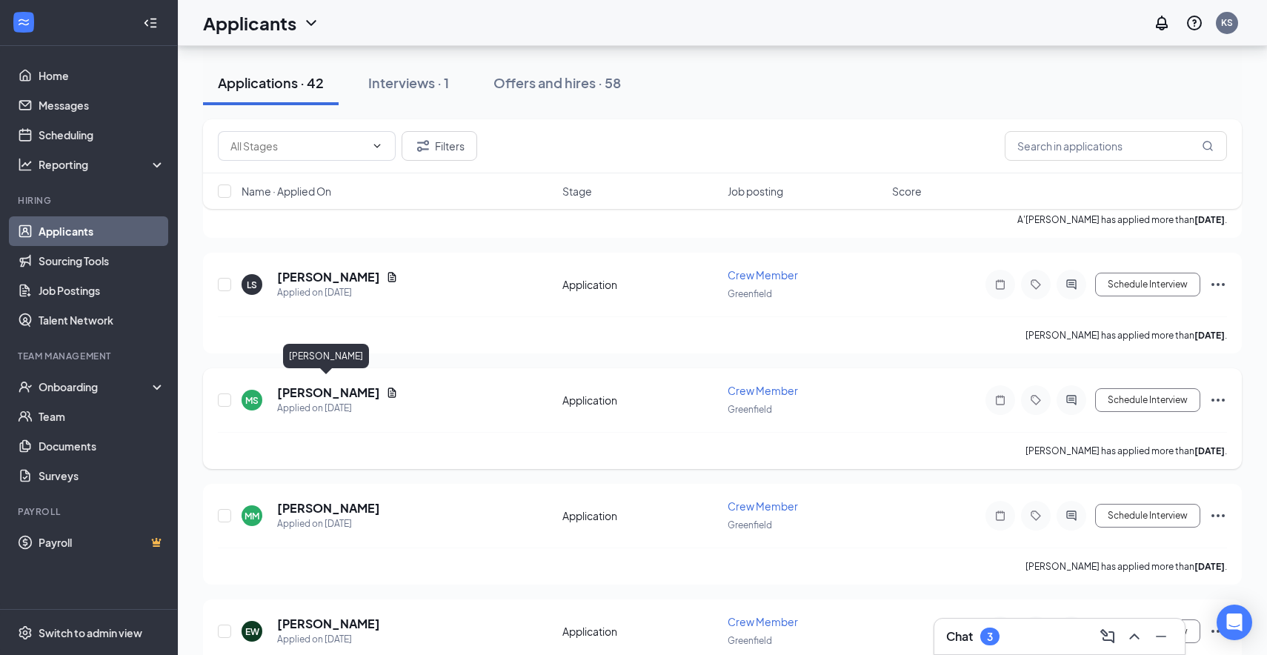
click at [336, 389] on h5 "[PERSON_NAME]" at bounding box center [328, 393] width 103 height 16
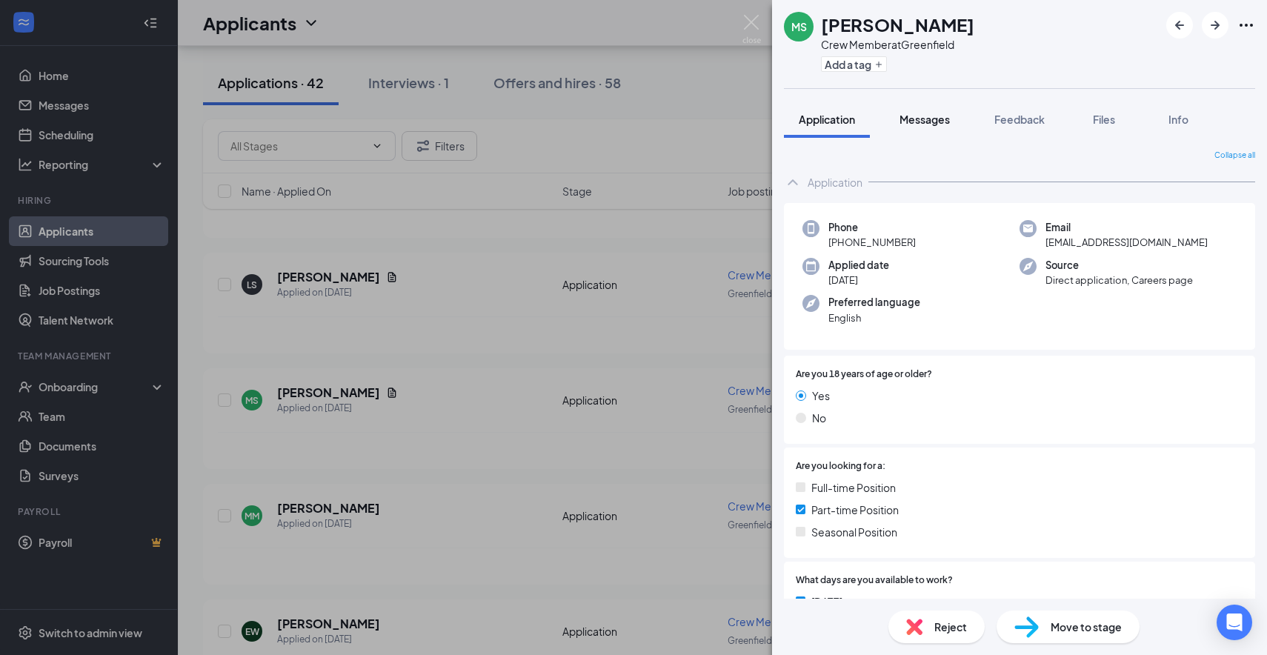
click at [925, 123] on span "Messages" at bounding box center [925, 119] width 50 height 13
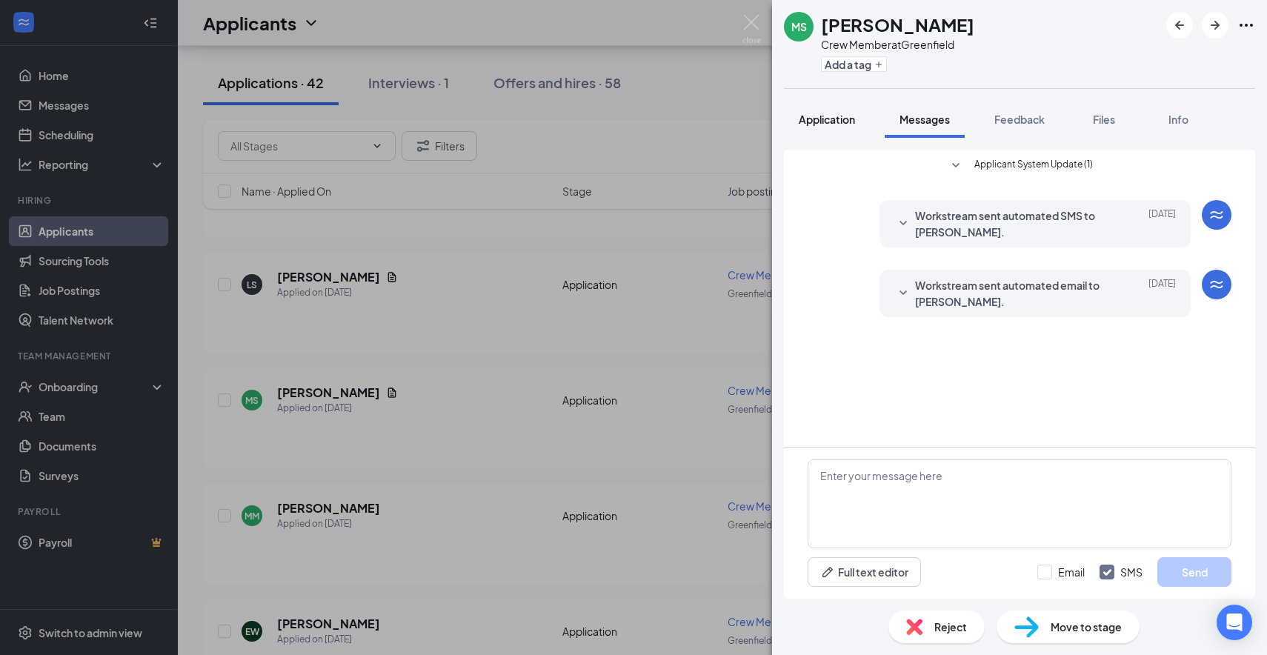
click at [829, 122] on span "Application" at bounding box center [827, 119] width 56 height 13
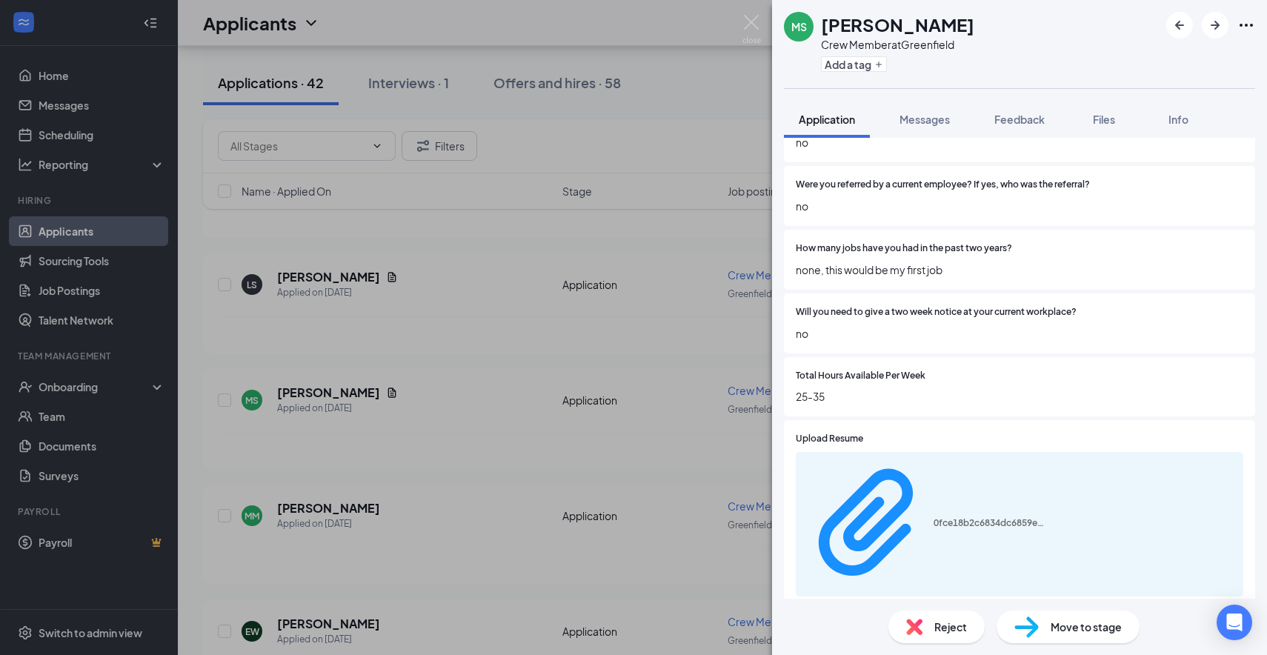
scroll to position [990, 0]
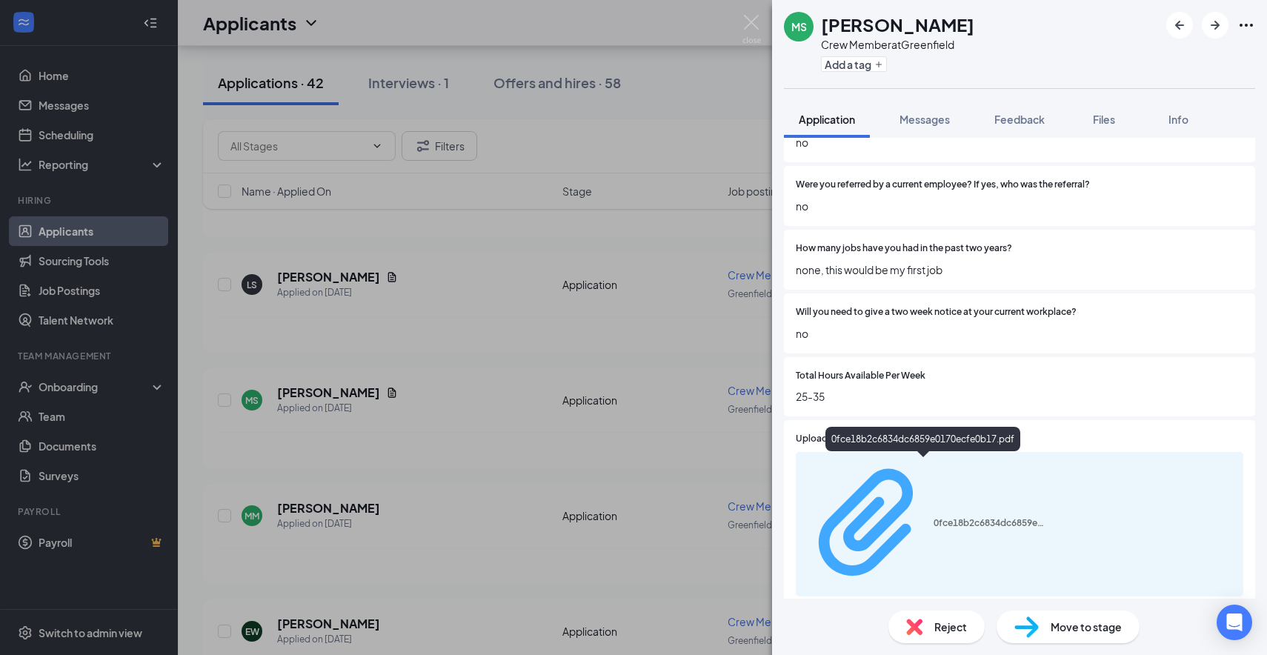
click at [934, 517] on div "0fce18b2c6834dc6859e0170ecfe0b17.pdf" at bounding box center [989, 523] width 111 height 12
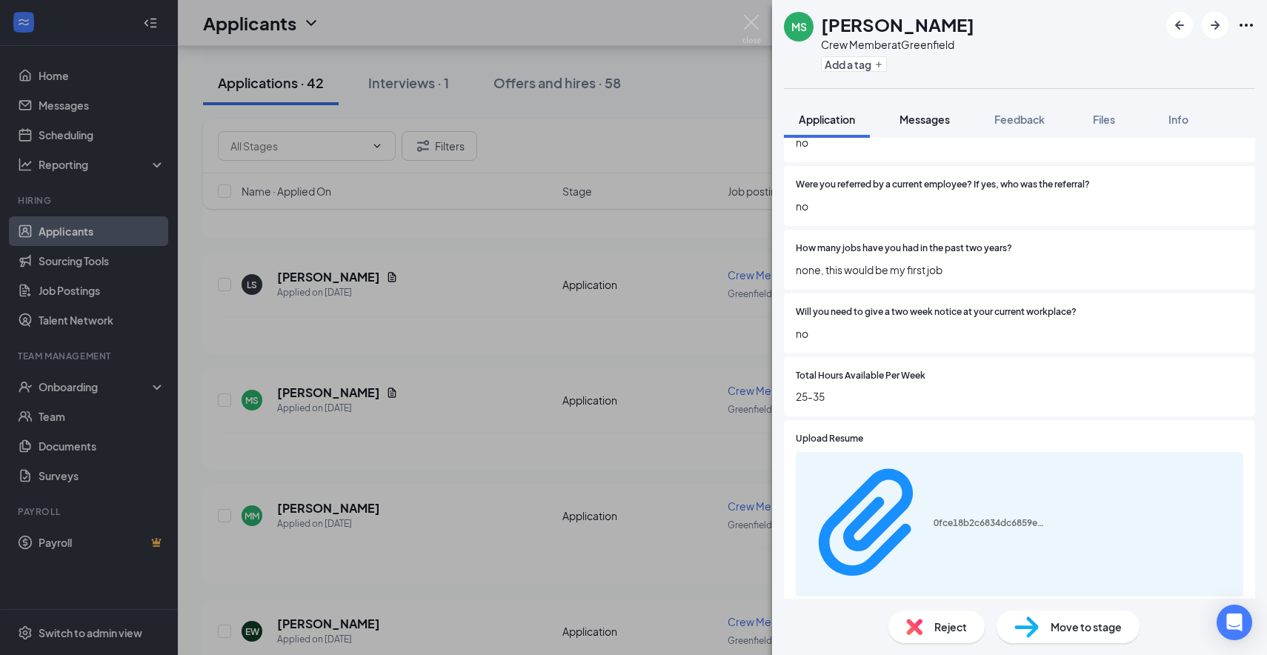
click at [937, 123] on span "Messages" at bounding box center [925, 119] width 50 height 13
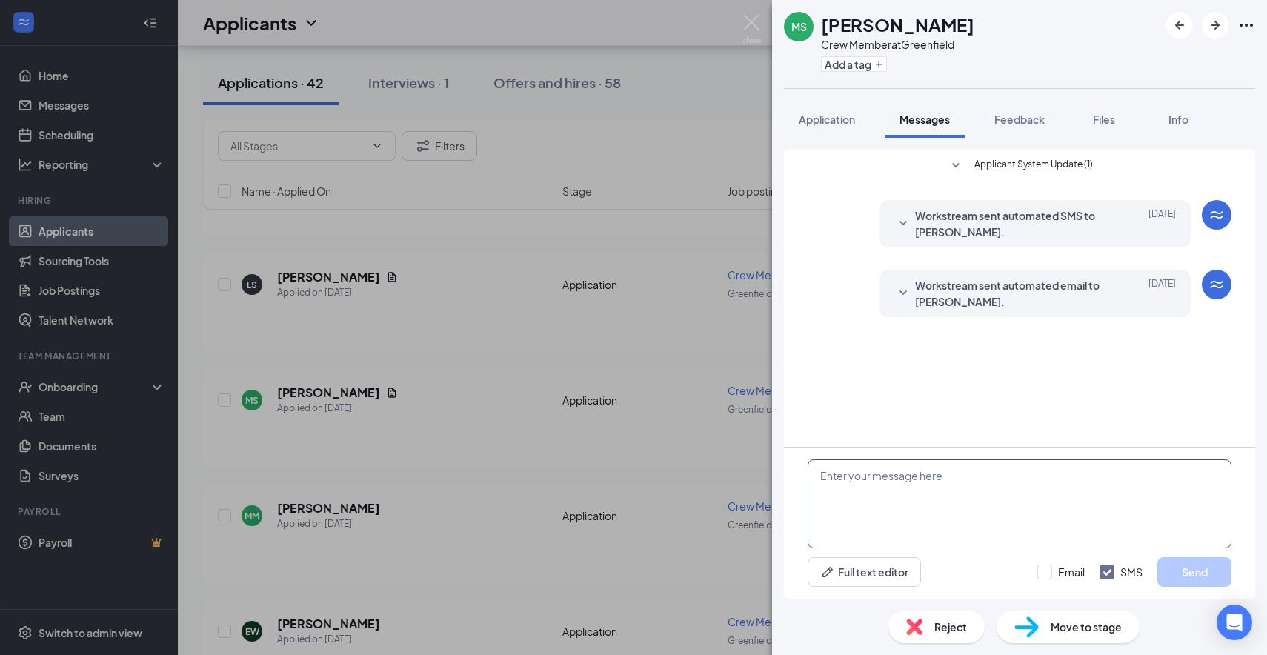
click at [926, 496] on textarea at bounding box center [1020, 503] width 424 height 89
paste textarea "Hi there this is [PERSON_NAME] from [PERSON_NAME] Culvers, I wanted to see if y…"
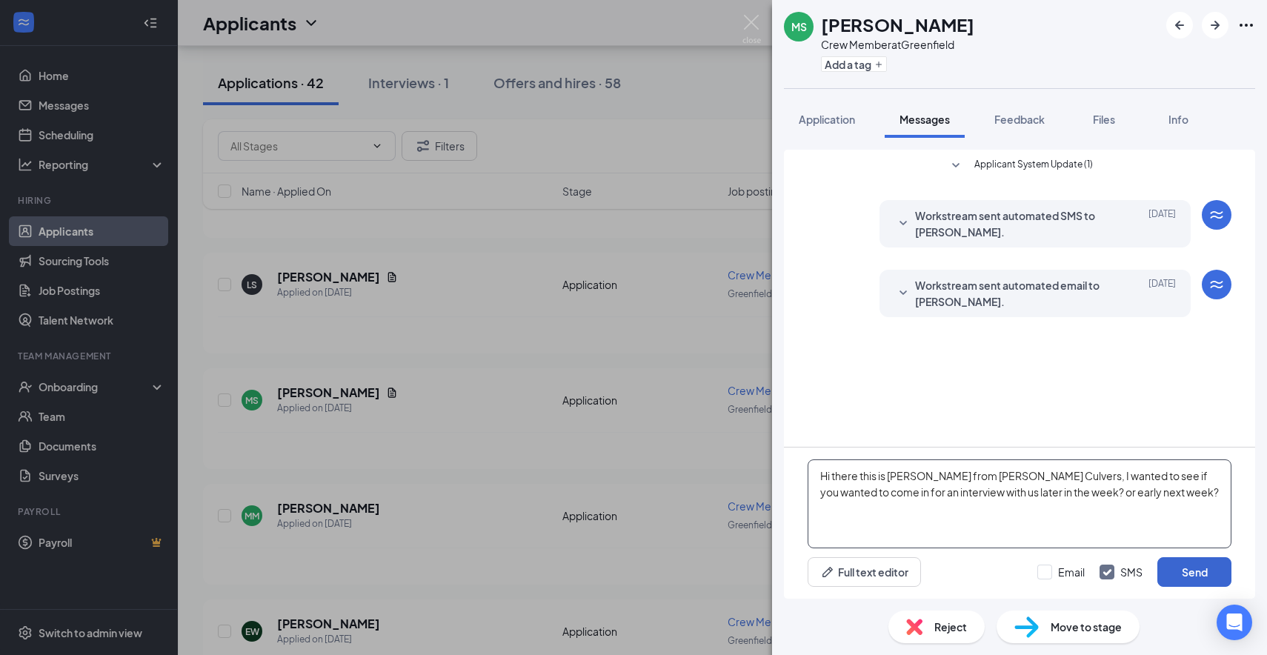
type textarea "Hi there this is [PERSON_NAME] from [PERSON_NAME] Culvers, I wanted to see if y…"
click at [1188, 582] on button "Send" at bounding box center [1194, 572] width 74 height 30
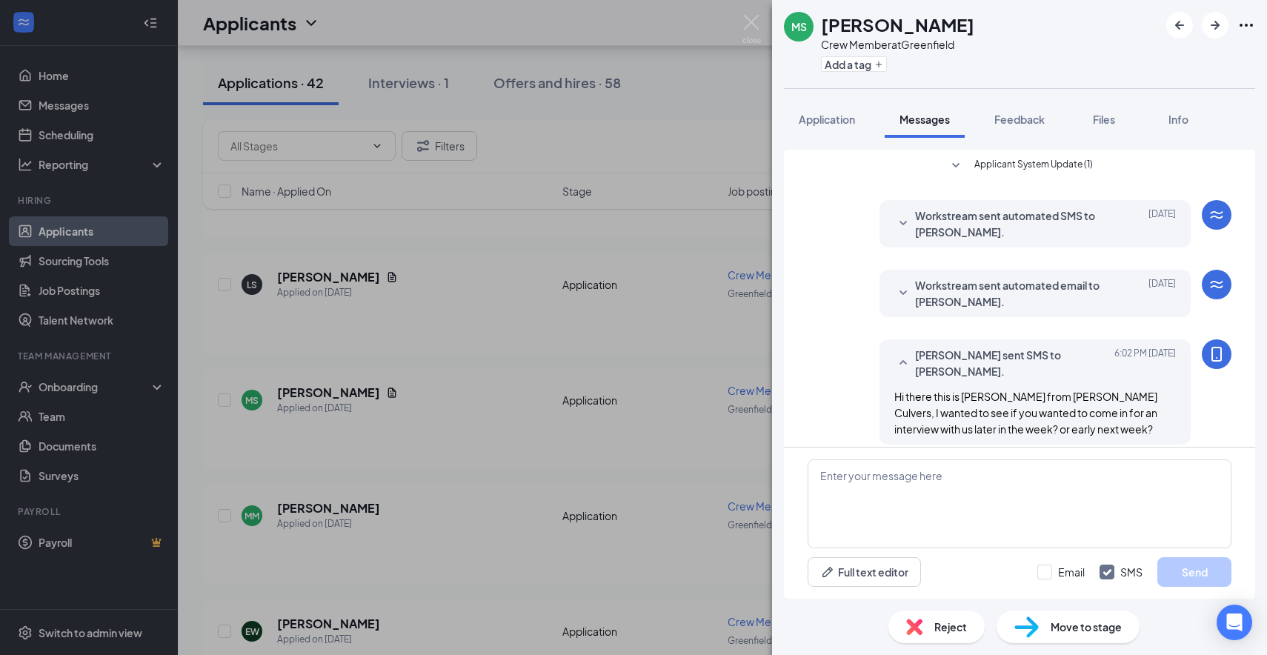
scroll to position [13, 0]
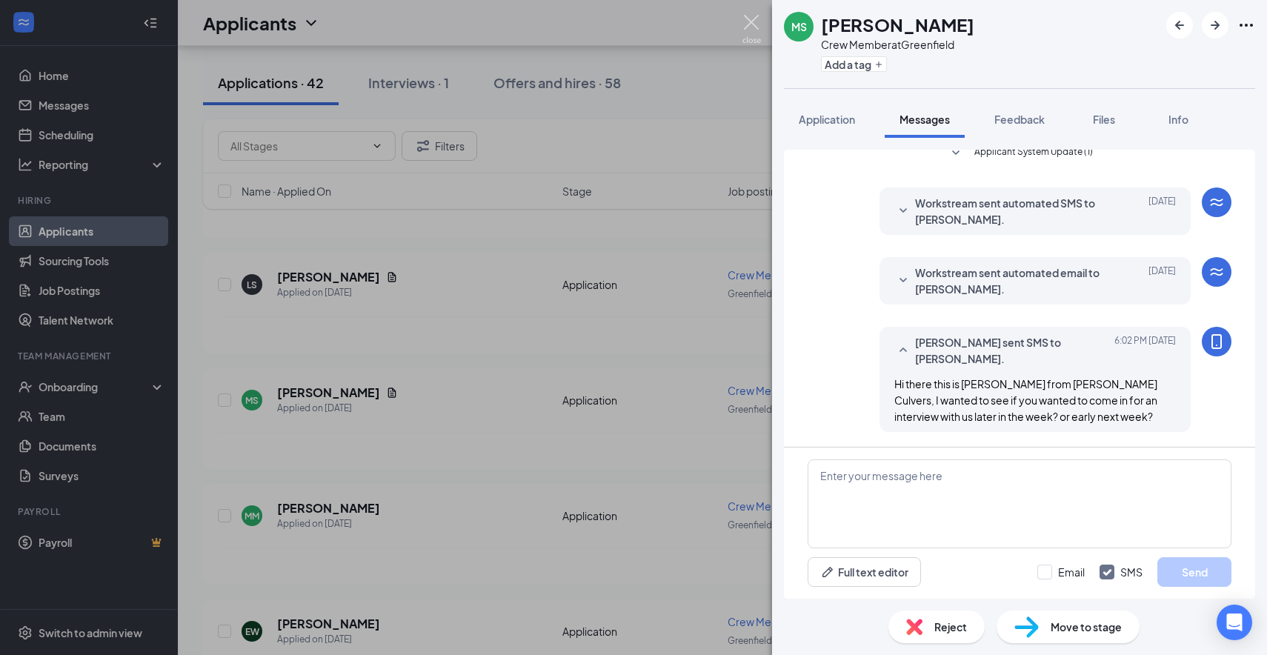
click at [756, 27] on img at bounding box center [752, 29] width 19 height 29
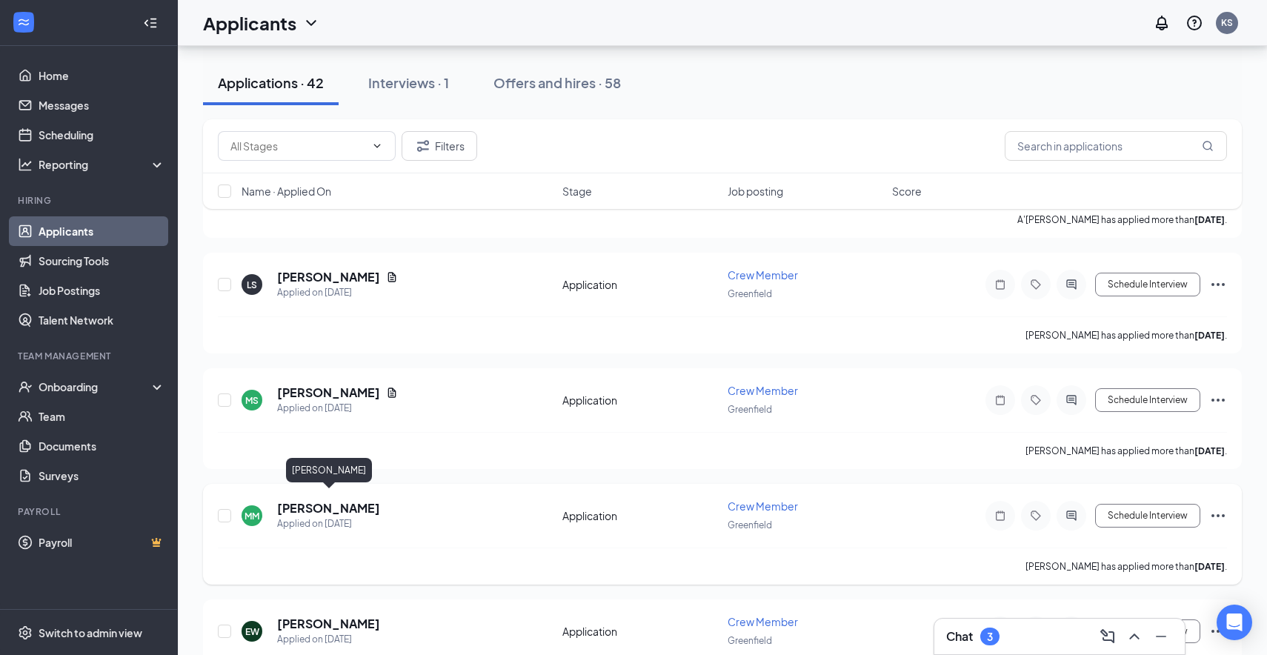
click at [305, 500] on h5 "[PERSON_NAME]" at bounding box center [328, 508] width 103 height 16
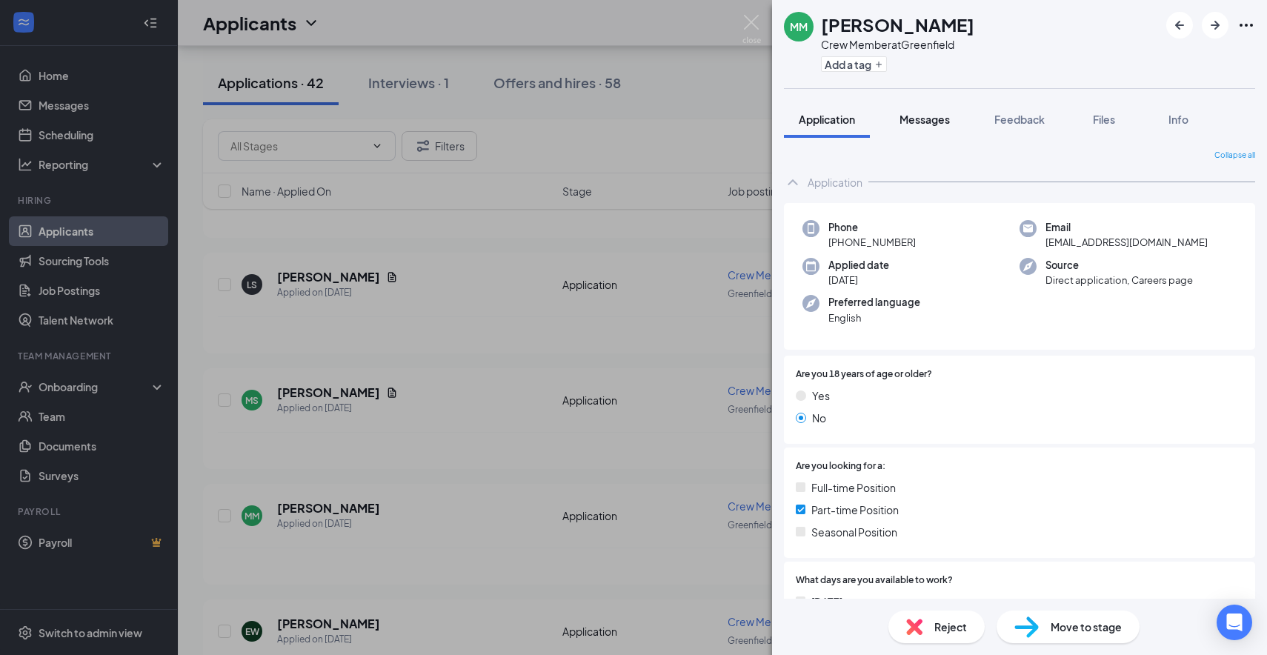
click at [926, 120] on span "Messages" at bounding box center [925, 119] width 50 height 13
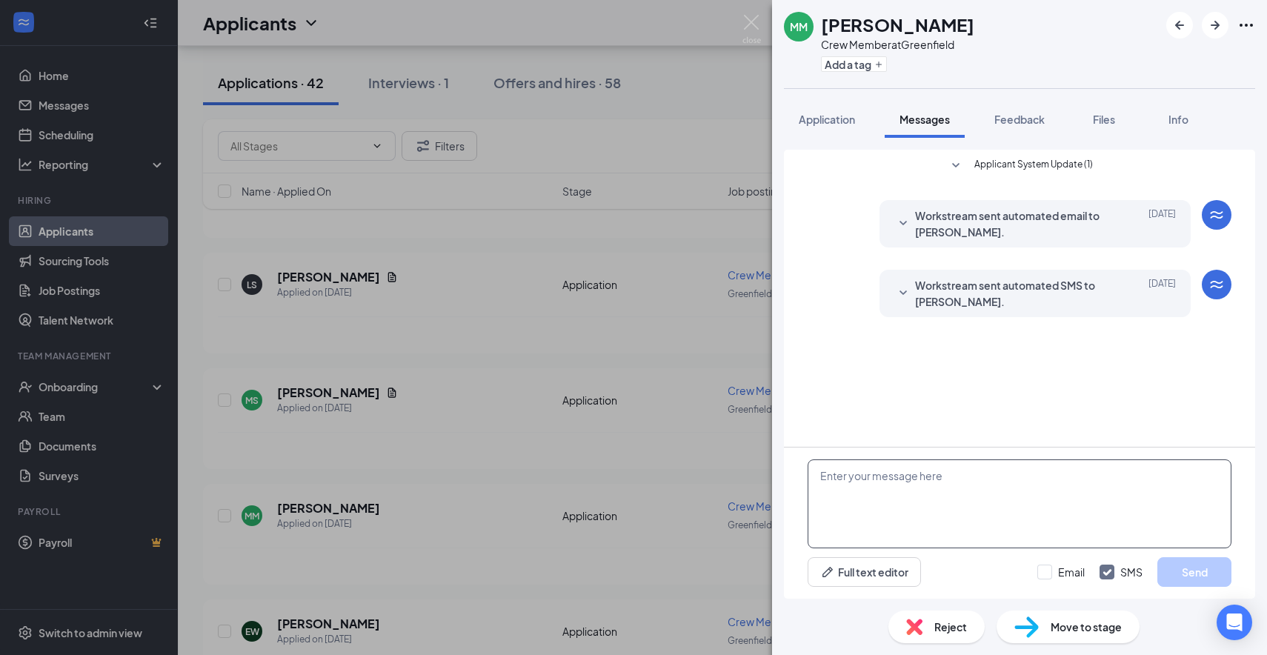
click at [874, 496] on textarea at bounding box center [1020, 503] width 424 height 89
paste textarea "Hi there this is [PERSON_NAME] from [PERSON_NAME] Culvers, I wanted to see if y…"
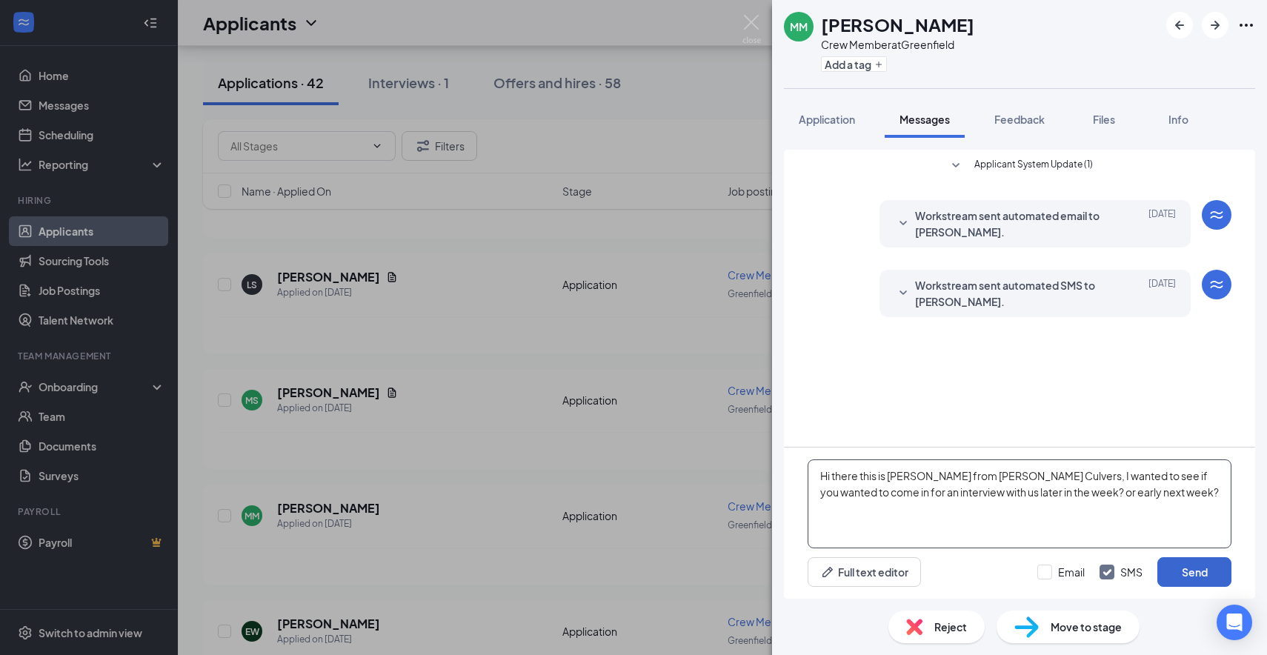
type textarea "Hi there this is [PERSON_NAME] from [PERSON_NAME] Culvers, I wanted to see if y…"
click at [1185, 565] on button "Send" at bounding box center [1194, 572] width 74 height 30
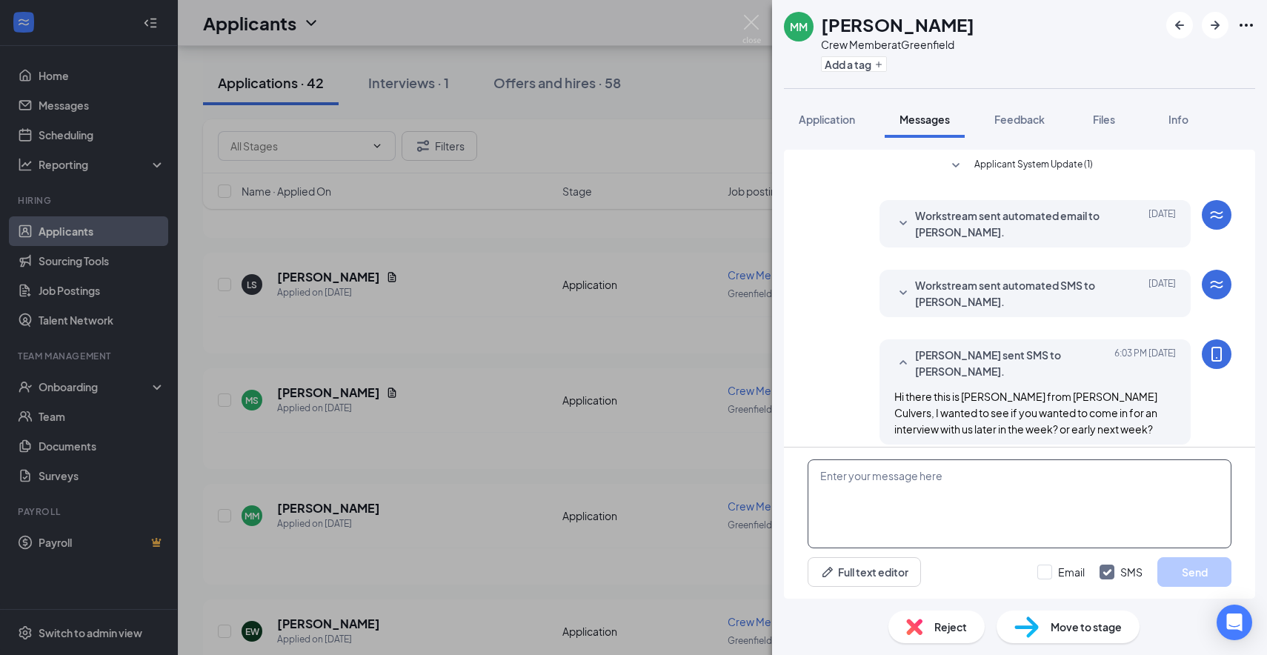
scroll to position [13, 0]
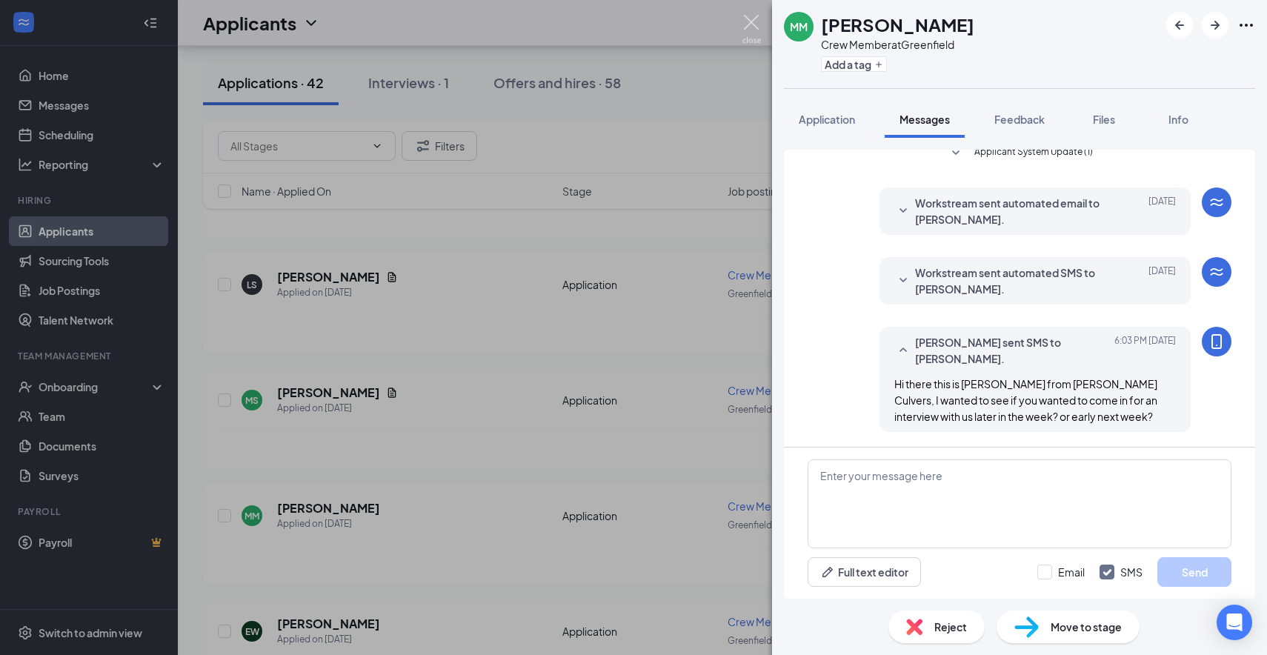
click at [753, 19] on img at bounding box center [752, 29] width 19 height 29
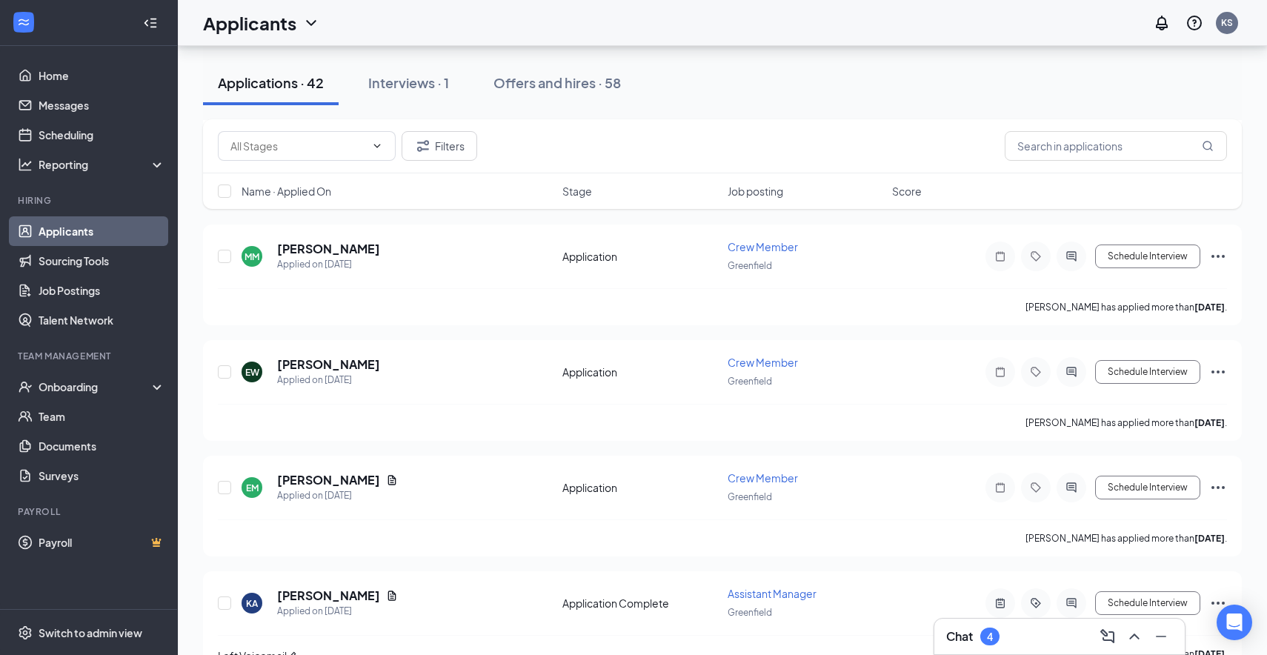
scroll to position [879, 0]
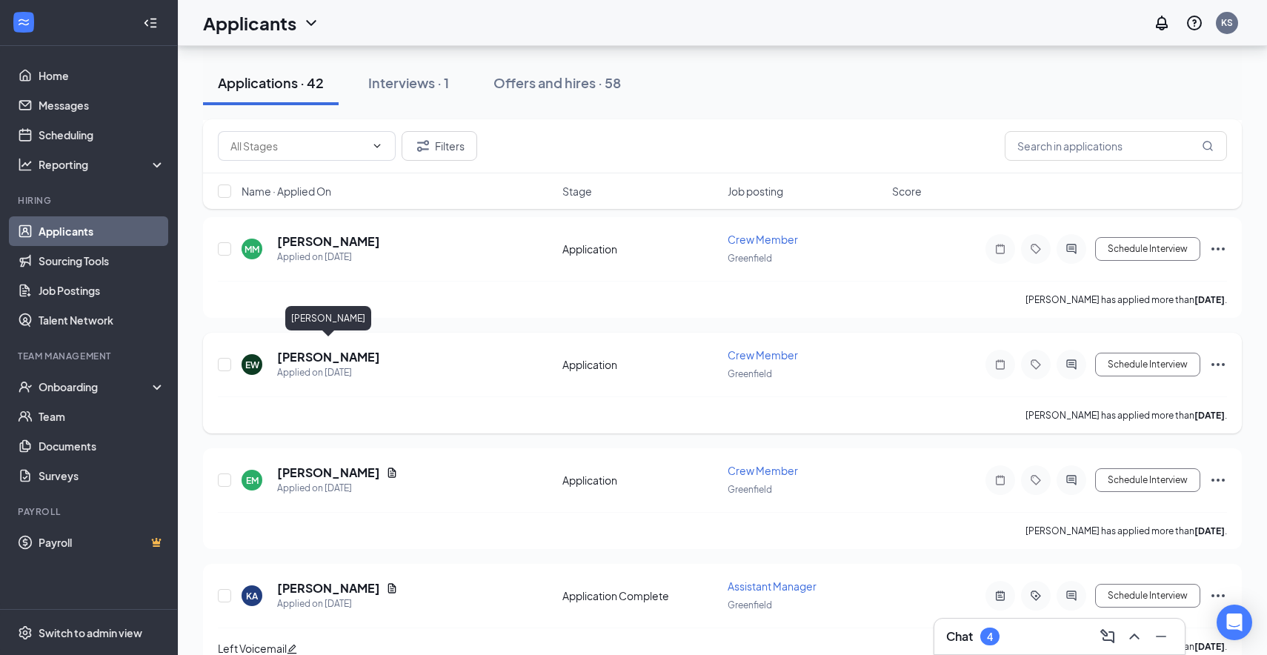
click at [325, 349] on h5 "[PERSON_NAME]" at bounding box center [328, 357] width 103 height 16
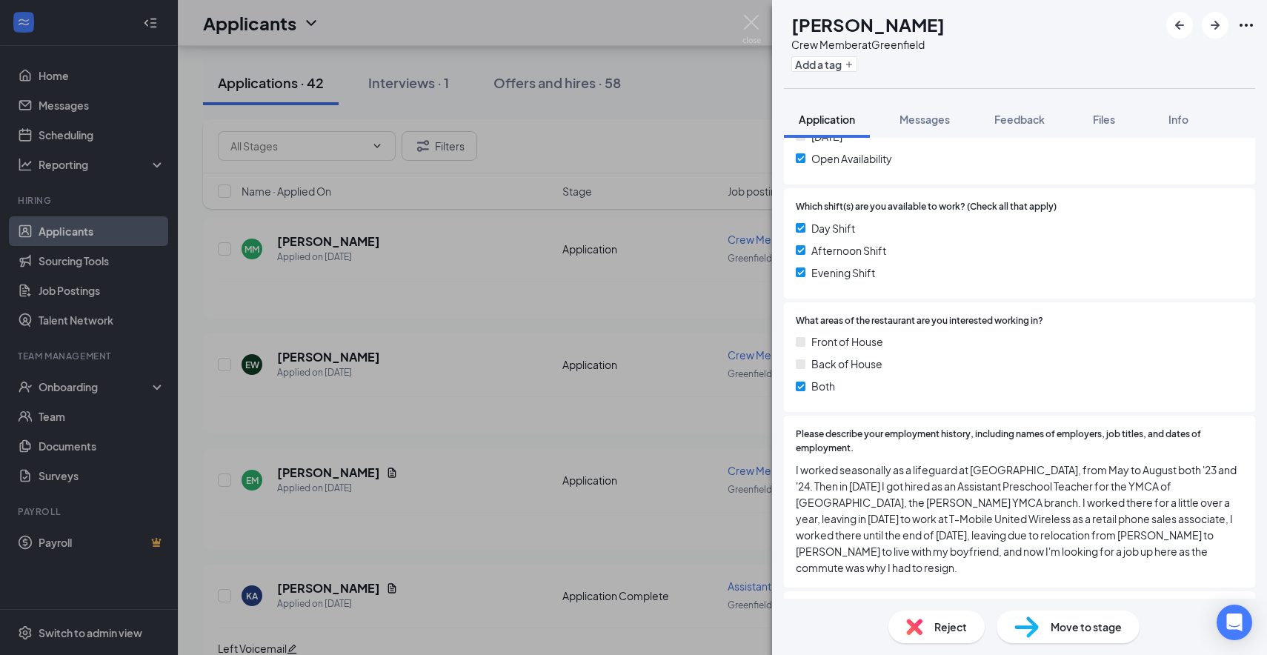
scroll to position [600, 0]
click at [922, 122] on span "Messages" at bounding box center [925, 119] width 50 height 13
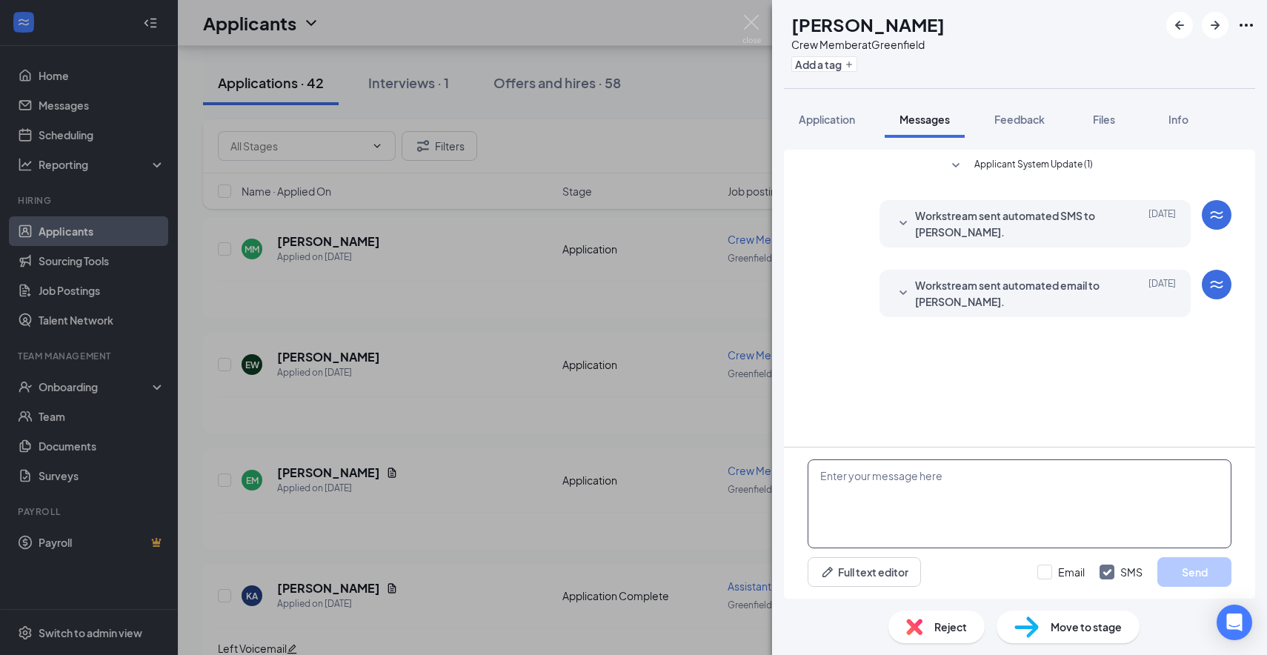
click at [860, 516] on textarea at bounding box center [1020, 503] width 424 height 89
paste textarea "Hi there this is [PERSON_NAME] from [PERSON_NAME] Culvers, I wanted to see if y…"
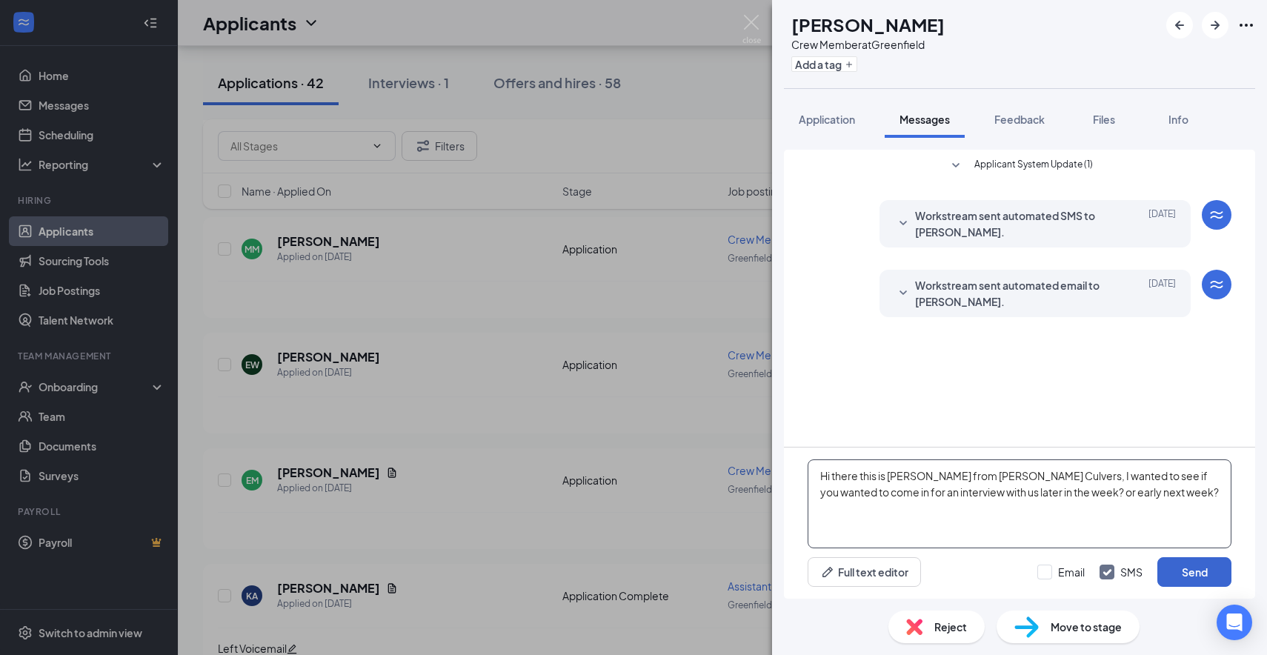
type textarea "Hi there this is [PERSON_NAME] from [PERSON_NAME] Culvers, I wanted to see if y…"
click at [1174, 571] on button "Send" at bounding box center [1194, 572] width 74 height 30
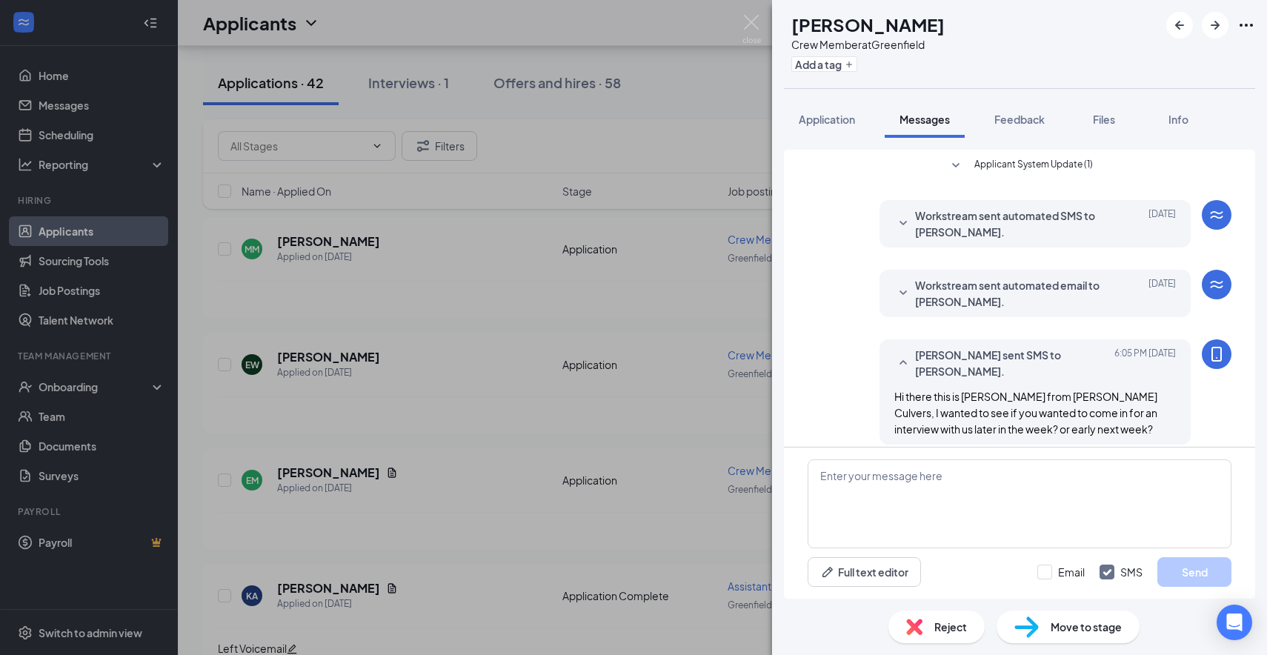
scroll to position [13, 0]
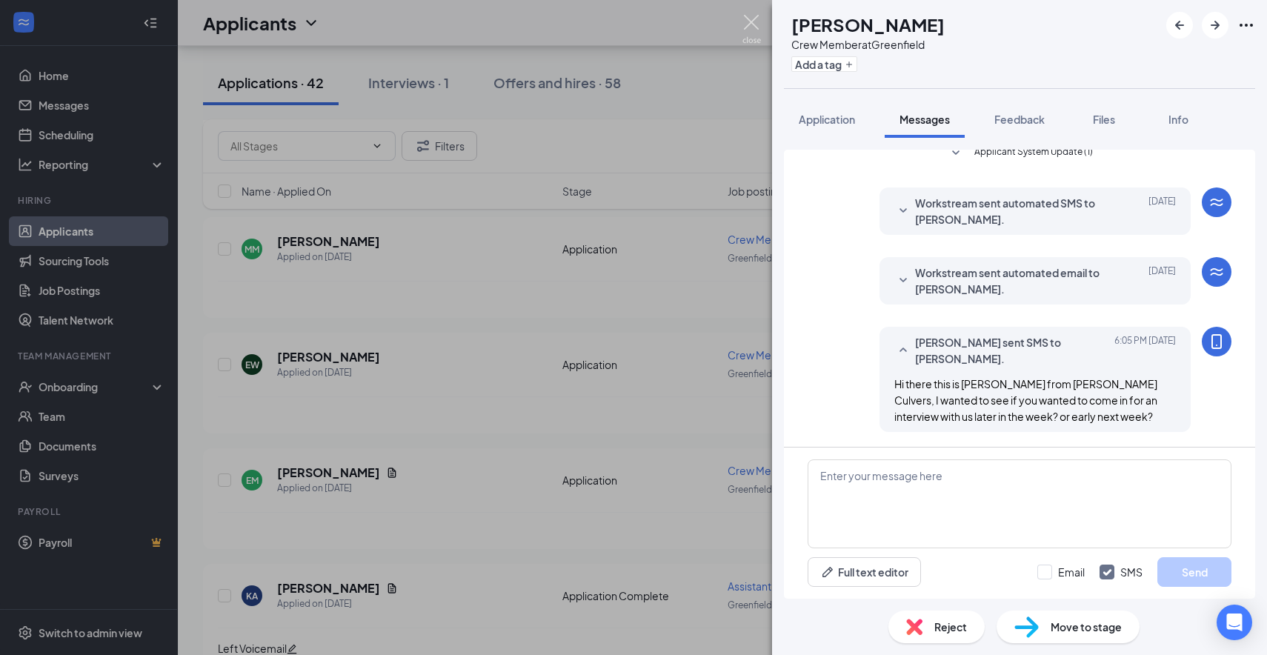
click at [753, 21] on img at bounding box center [752, 29] width 19 height 29
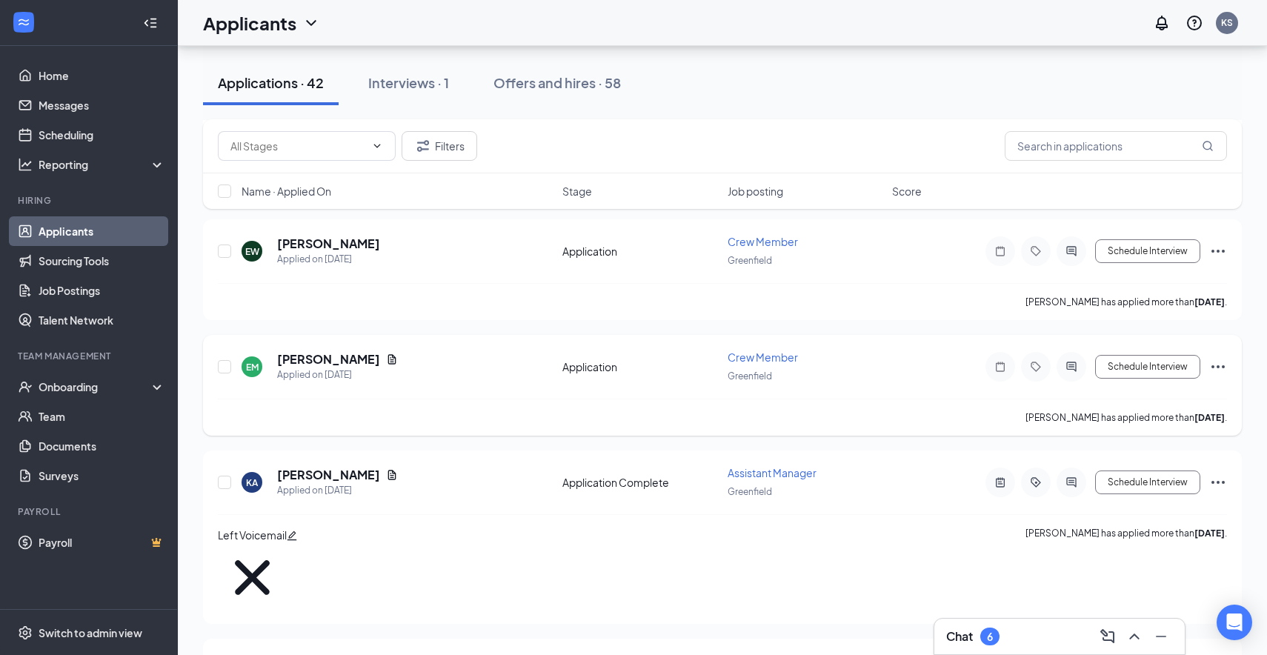
scroll to position [1002, 0]
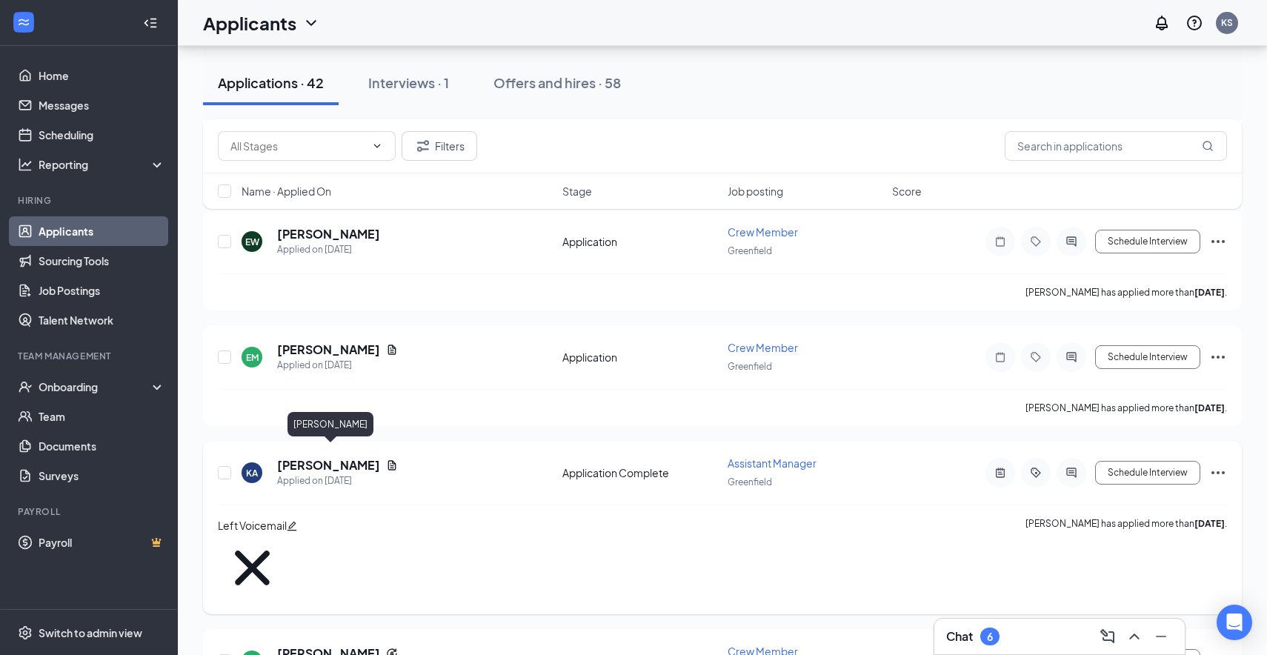
click at [368, 457] on h5 "[PERSON_NAME]" at bounding box center [328, 465] width 103 height 16
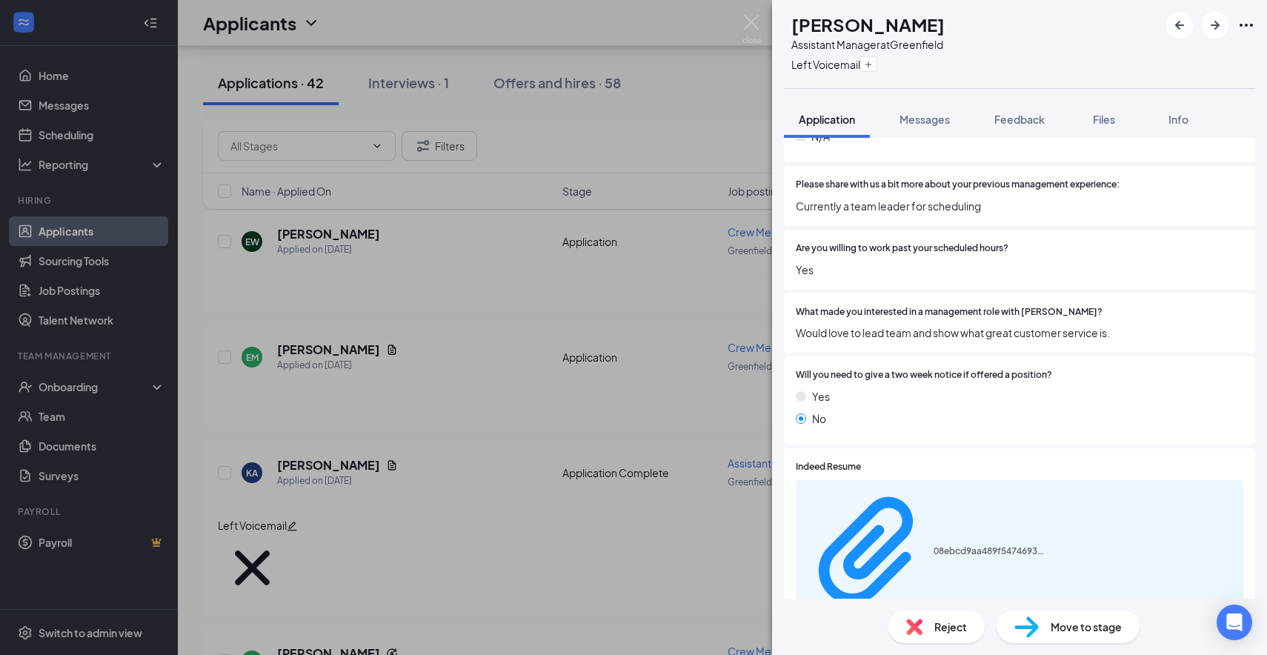
scroll to position [395, 0]
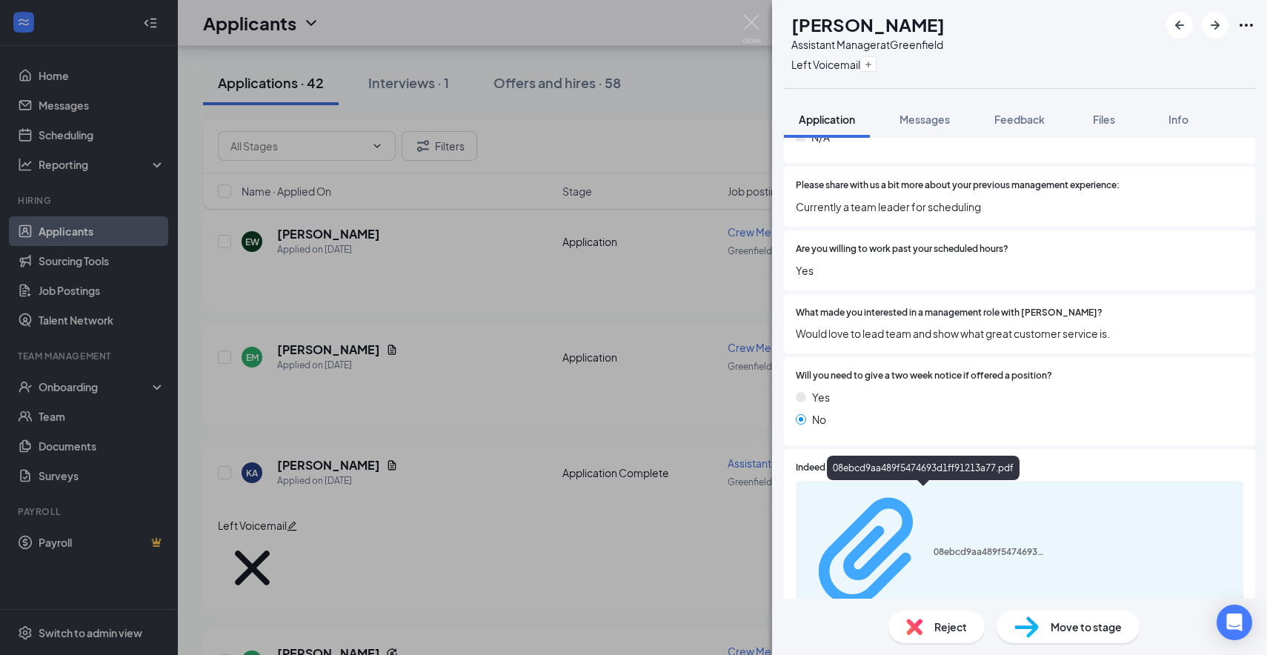
click at [934, 546] on div "08ebcd9aa489f5474693d1ff91213a77.pdf" at bounding box center [989, 552] width 111 height 12
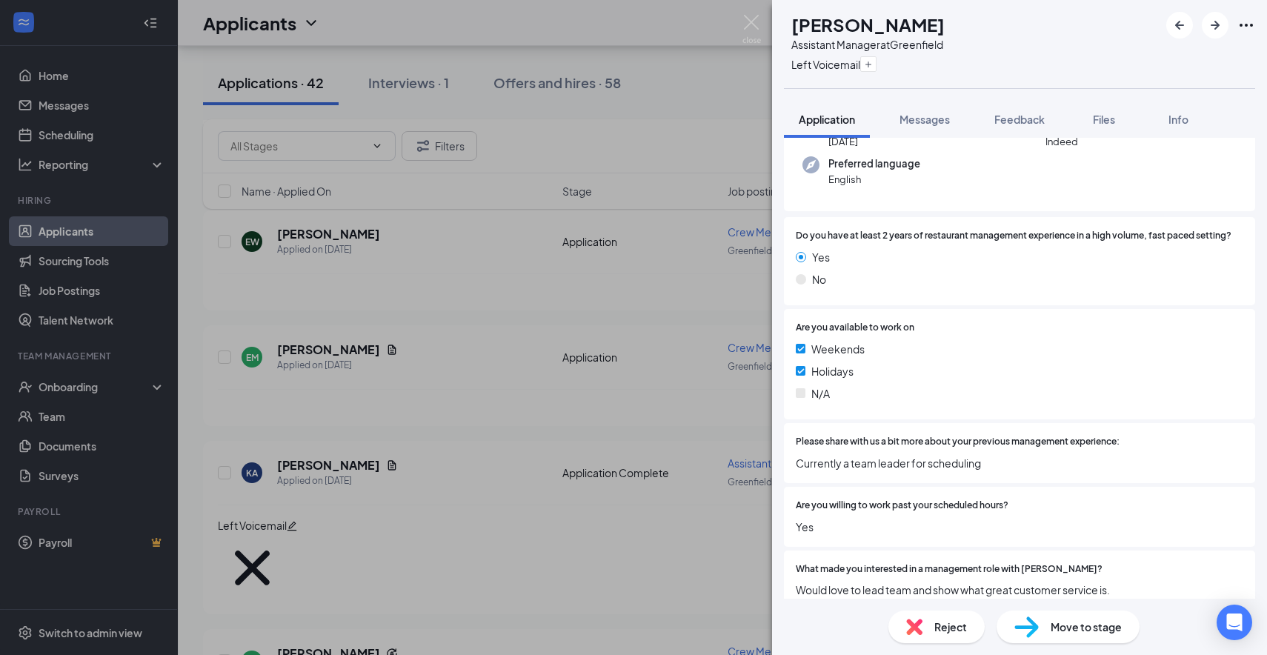
scroll to position [153, 0]
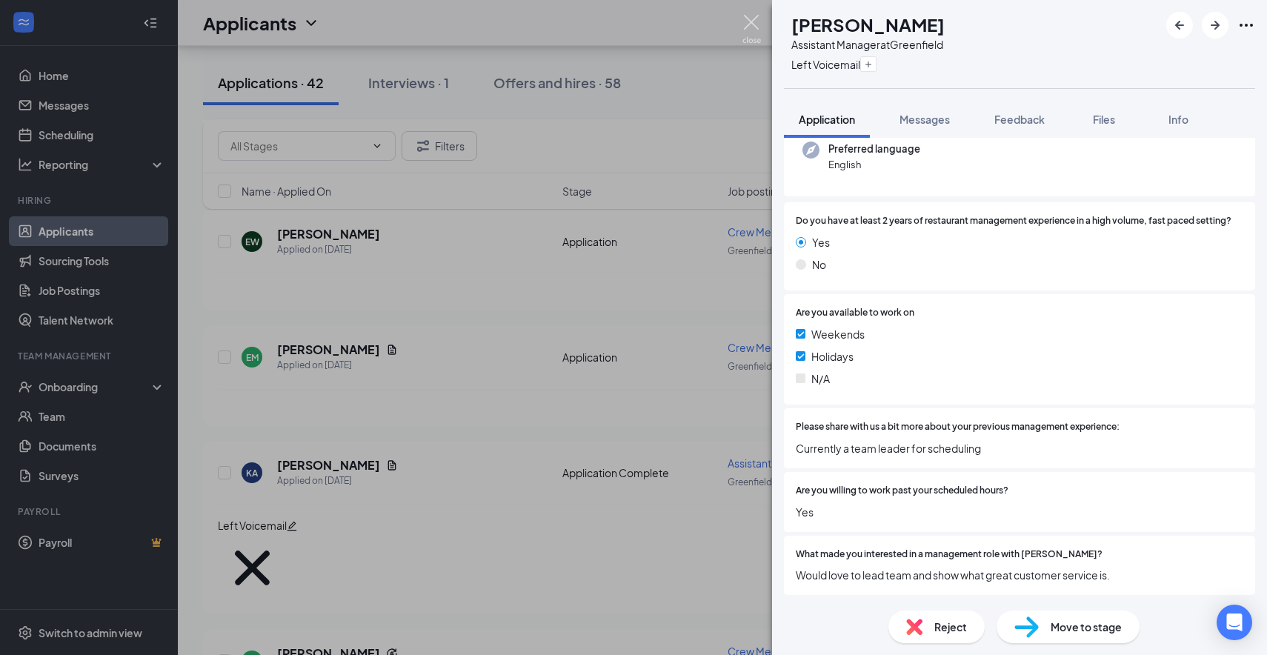
click at [755, 19] on img at bounding box center [752, 29] width 19 height 29
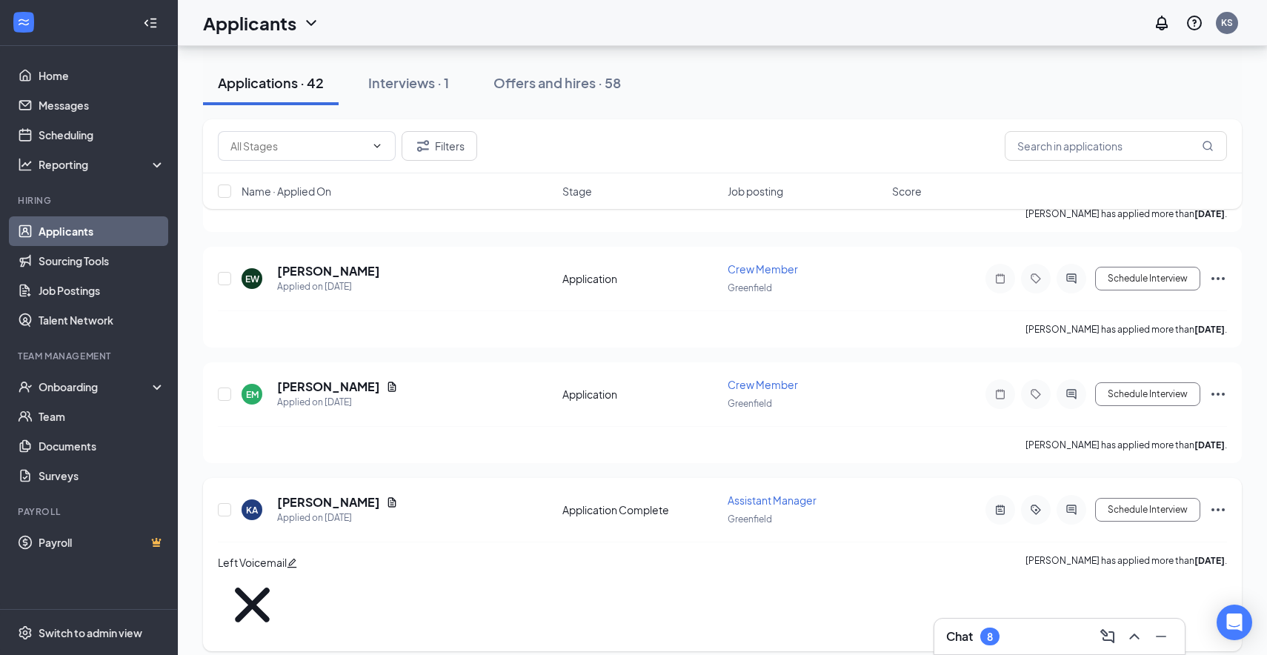
scroll to position [957, 0]
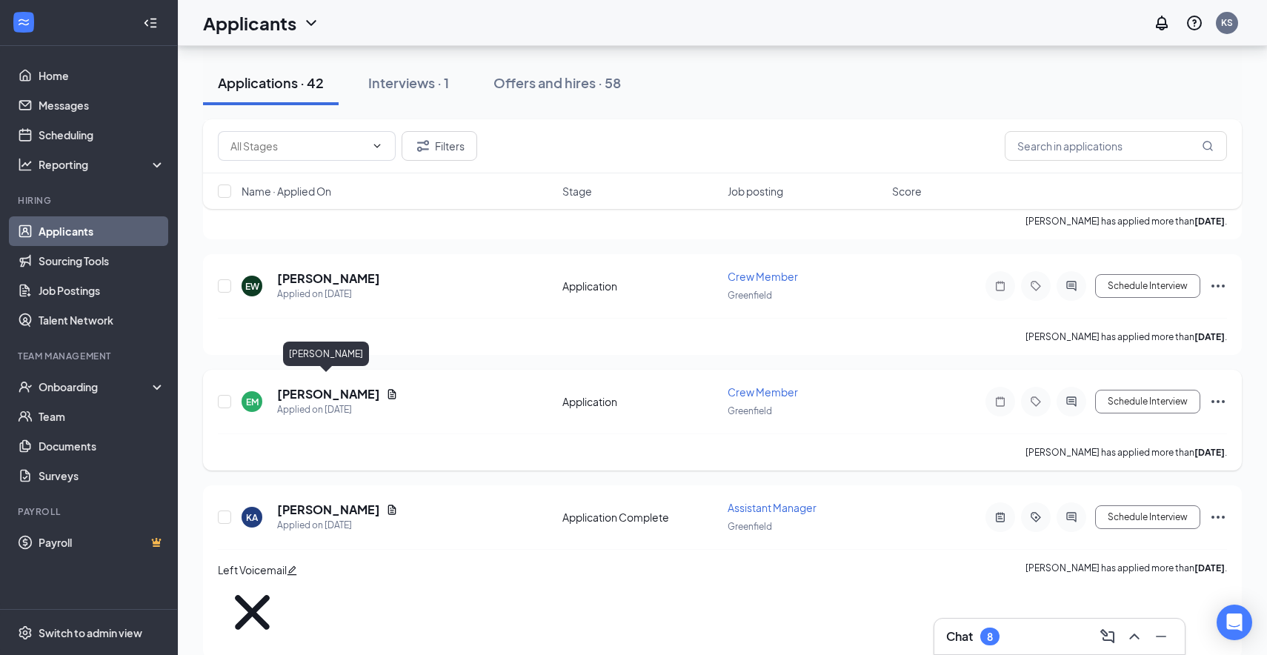
click at [358, 386] on h5 "[PERSON_NAME]" at bounding box center [328, 394] width 103 height 16
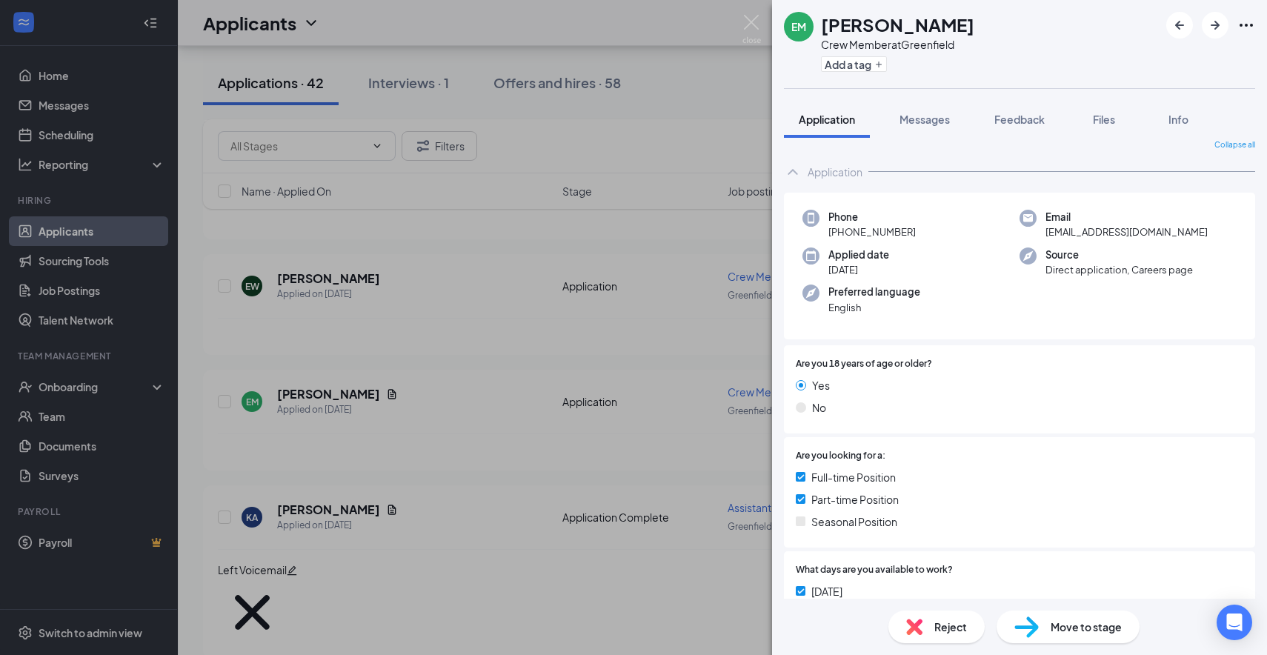
scroll to position [16, 0]
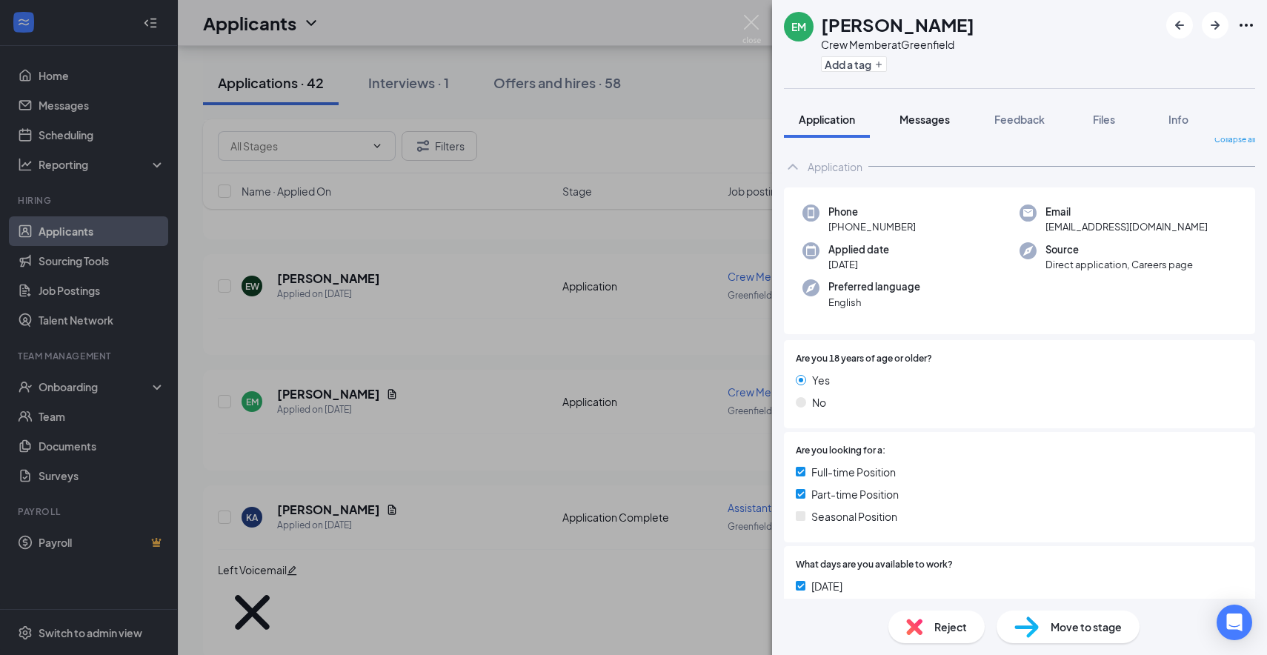
click at [934, 124] on span "Messages" at bounding box center [925, 119] width 50 height 13
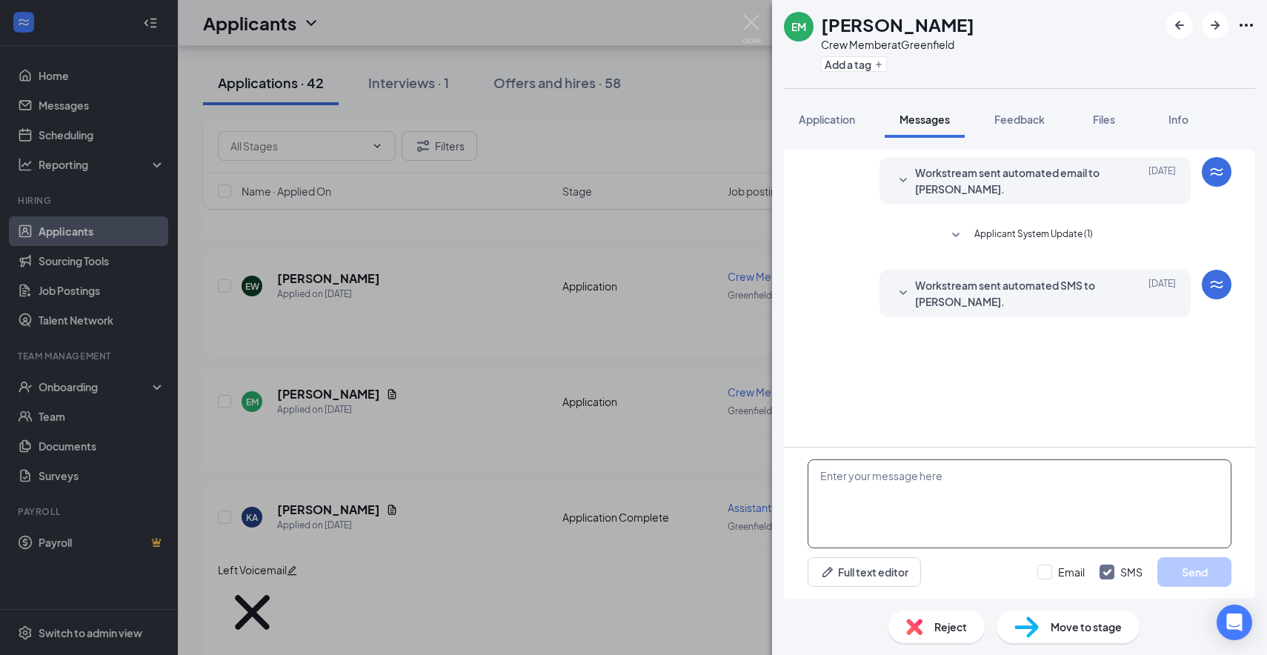
paste textarea "Hi there this is [PERSON_NAME] from [PERSON_NAME] Culvers, I wanted to see if y…"
type textarea "Hi there this is [PERSON_NAME] from [PERSON_NAME] Culvers, I wanted to see if y…"
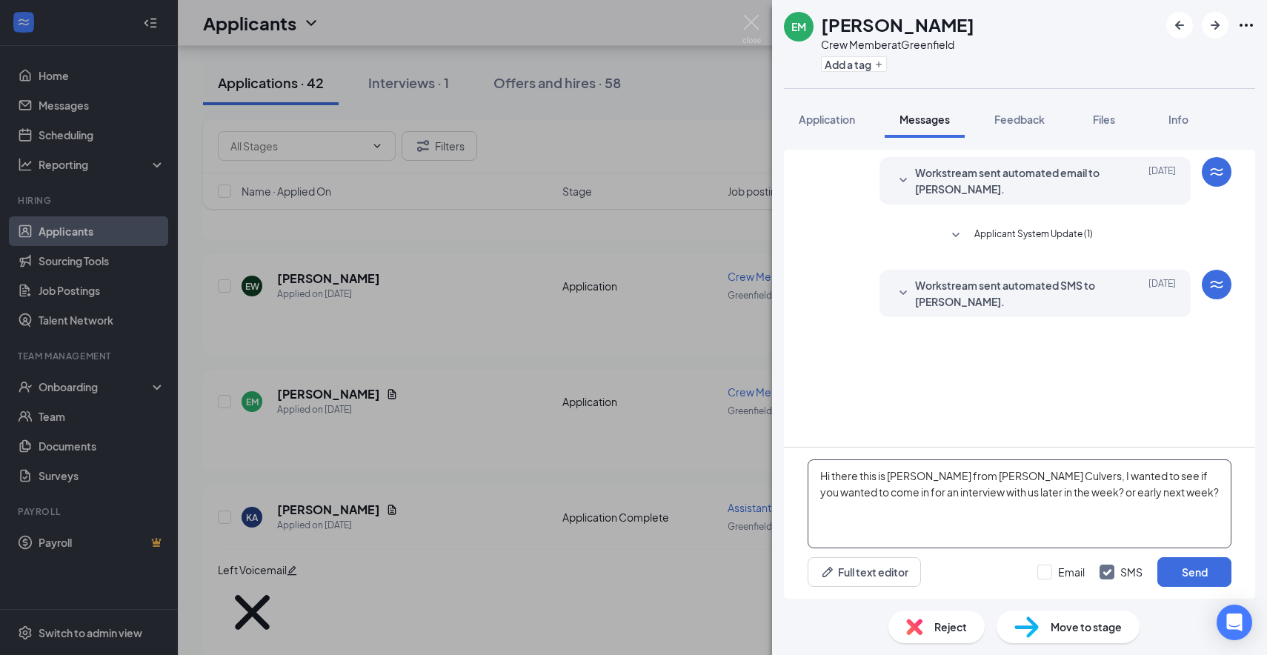
click at [946, 499] on textarea "Hi there this is [PERSON_NAME] from [PERSON_NAME] Culvers, I wanted to see if y…" at bounding box center [1020, 503] width 424 height 89
click at [945, 499] on textarea "Hi there this is [PERSON_NAME] from [PERSON_NAME] Culvers, I wanted to see if y…" at bounding box center [1020, 503] width 424 height 89
click at [985, 494] on textarea "Hi there this is [PERSON_NAME] from [PERSON_NAME] Culvers, I wanted to see if y…" at bounding box center [1020, 503] width 424 height 89
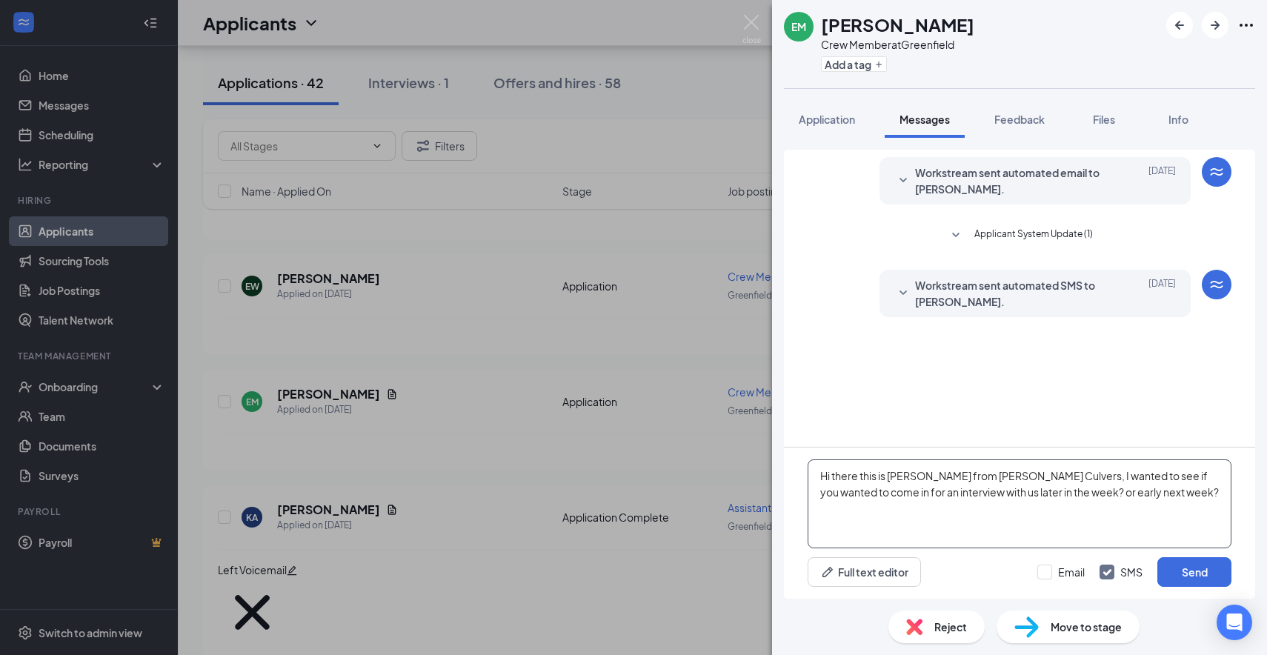
click at [985, 494] on textarea "Hi there this is [PERSON_NAME] from [PERSON_NAME] Culvers, I wanted to see if y…" at bounding box center [1020, 503] width 424 height 89
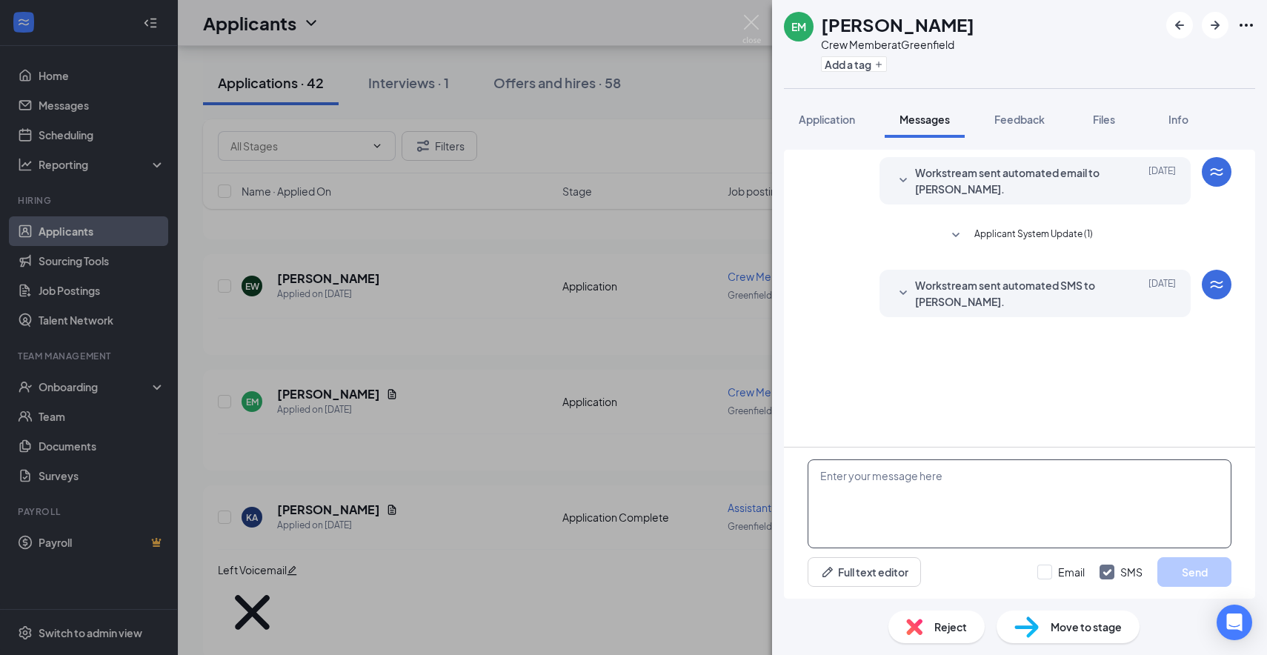
click at [931, 476] on textarea at bounding box center [1020, 503] width 424 height 89
paste textarea "Hi there this is [PERSON_NAME] from [PERSON_NAME] Culvers, I wanted to see if y…"
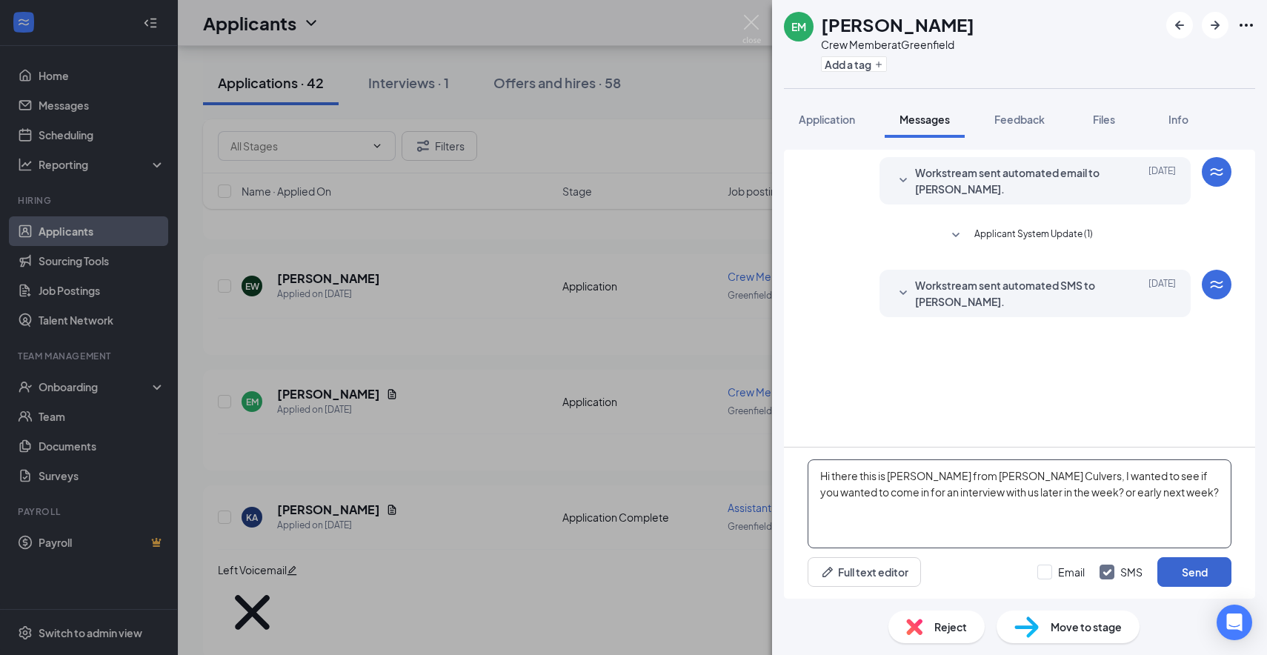
type textarea "Hi there this is [PERSON_NAME] from [PERSON_NAME] Culvers, I wanted to see if y…"
click at [1189, 575] on button "Send" at bounding box center [1194, 572] width 74 height 30
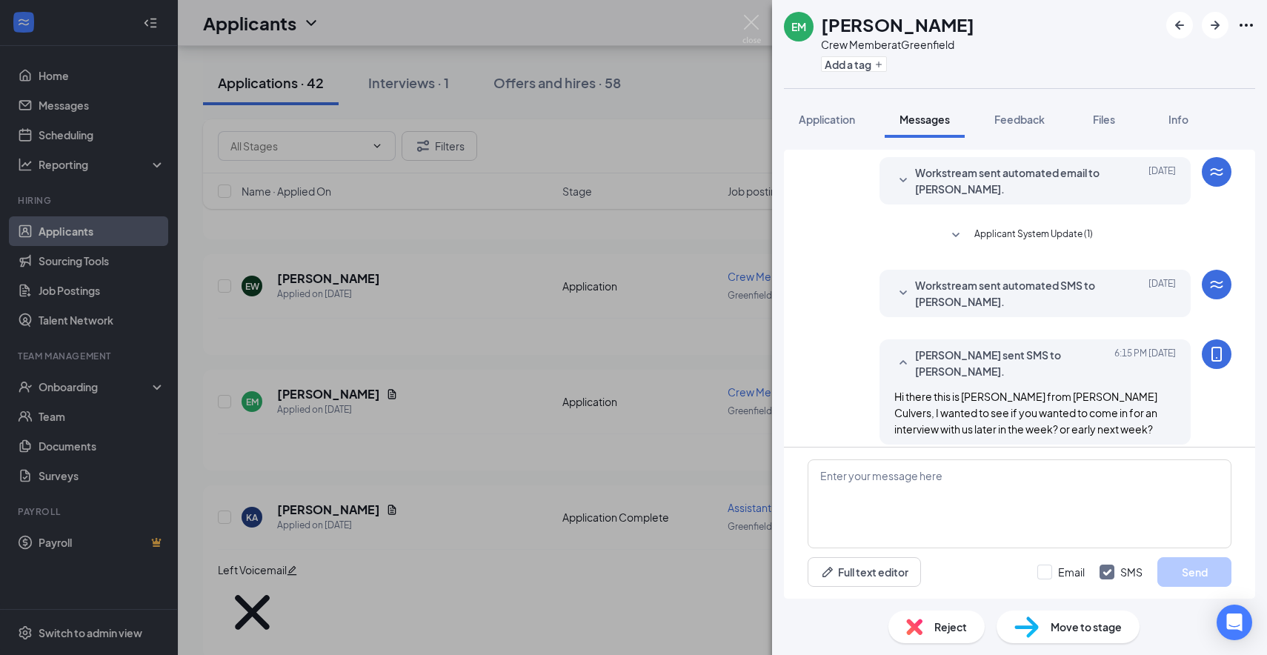
scroll to position [13, 0]
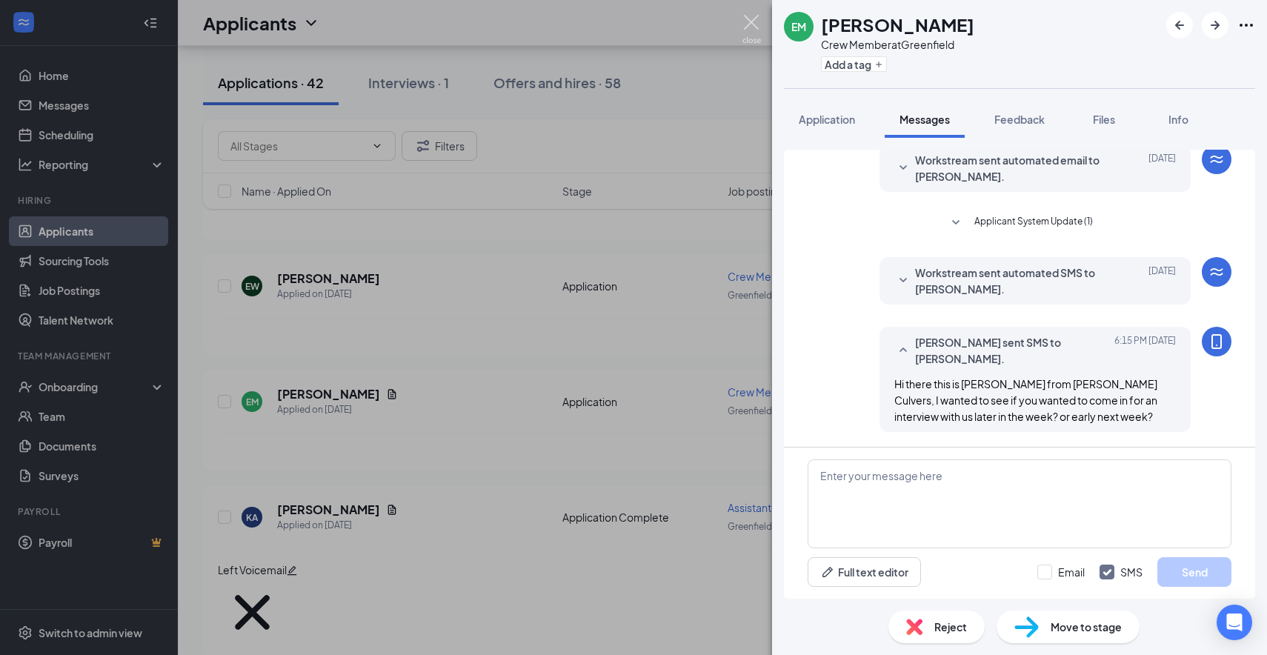
click at [745, 22] on img at bounding box center [752, 29] width 19 height 29
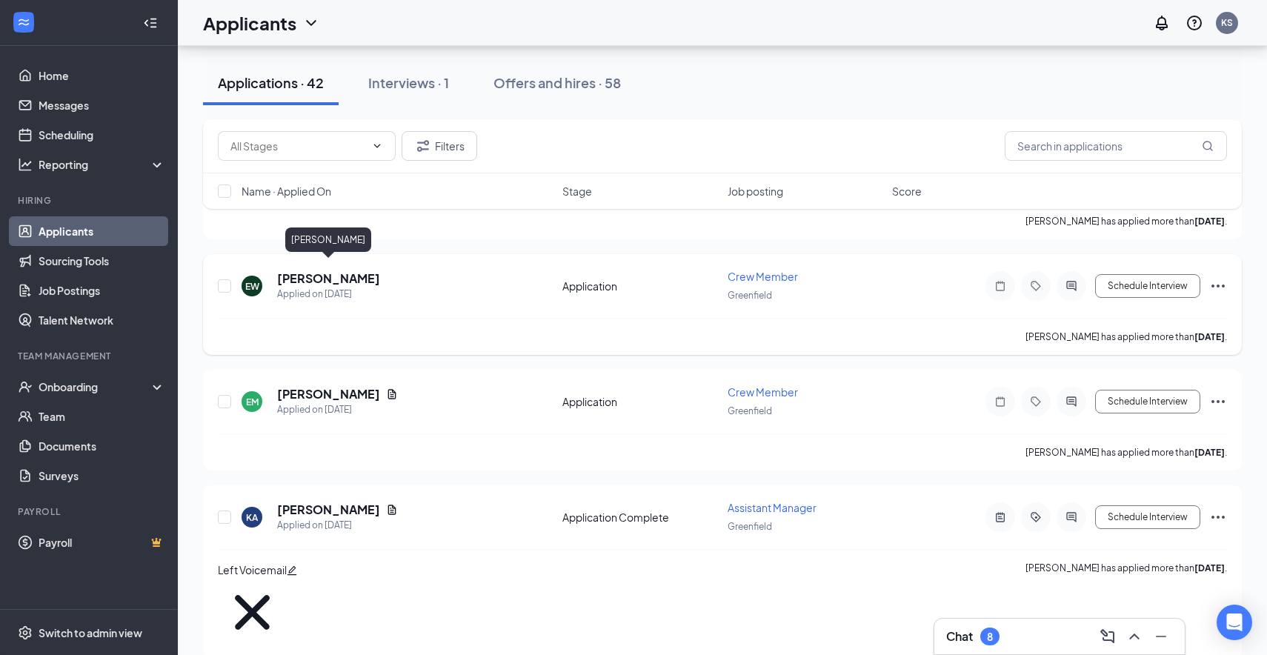
click at [339, 270] on h5 "[PERSON_NAME]" at bounding box center [328, 278] width 103 height 16
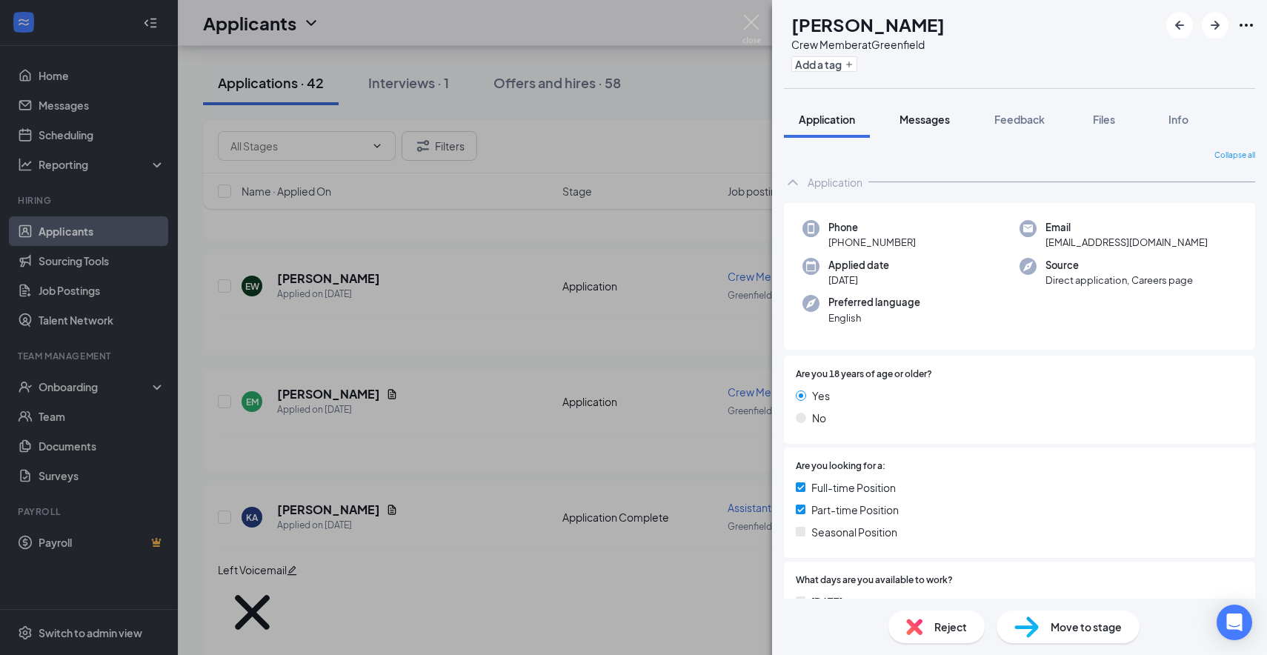
click at [946, 122] on span "Messages" at bounding box center [925, 119] width 50 height 13
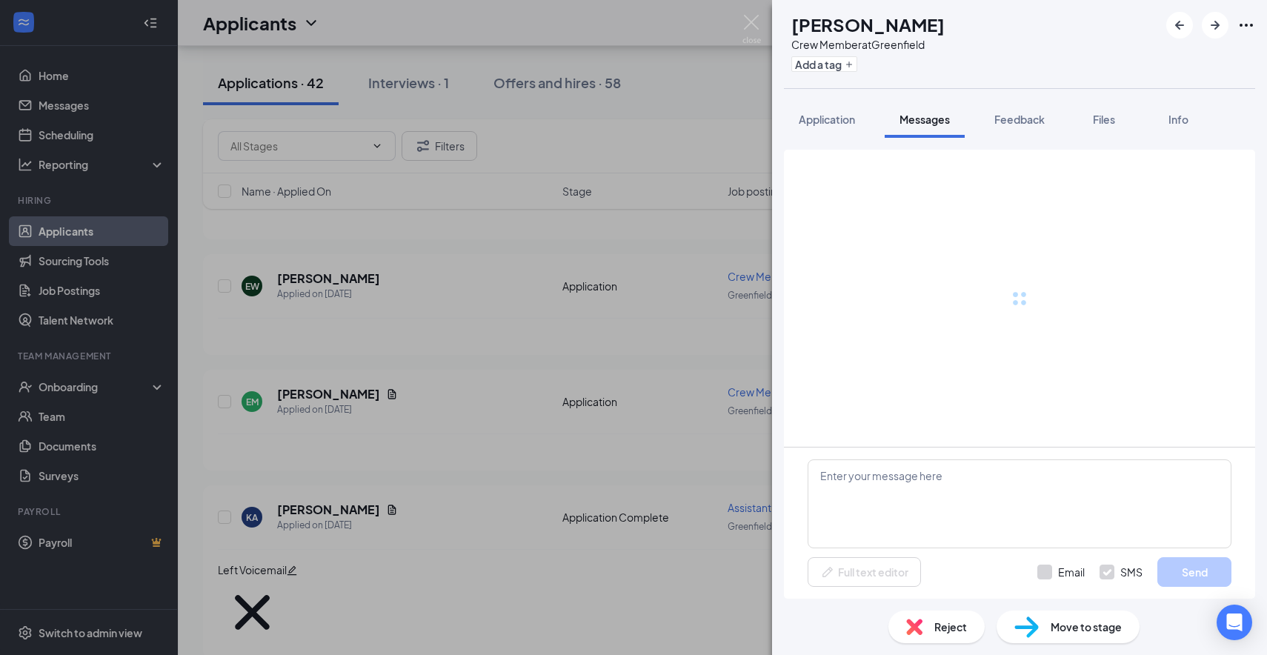
scroll to position [13, 0]
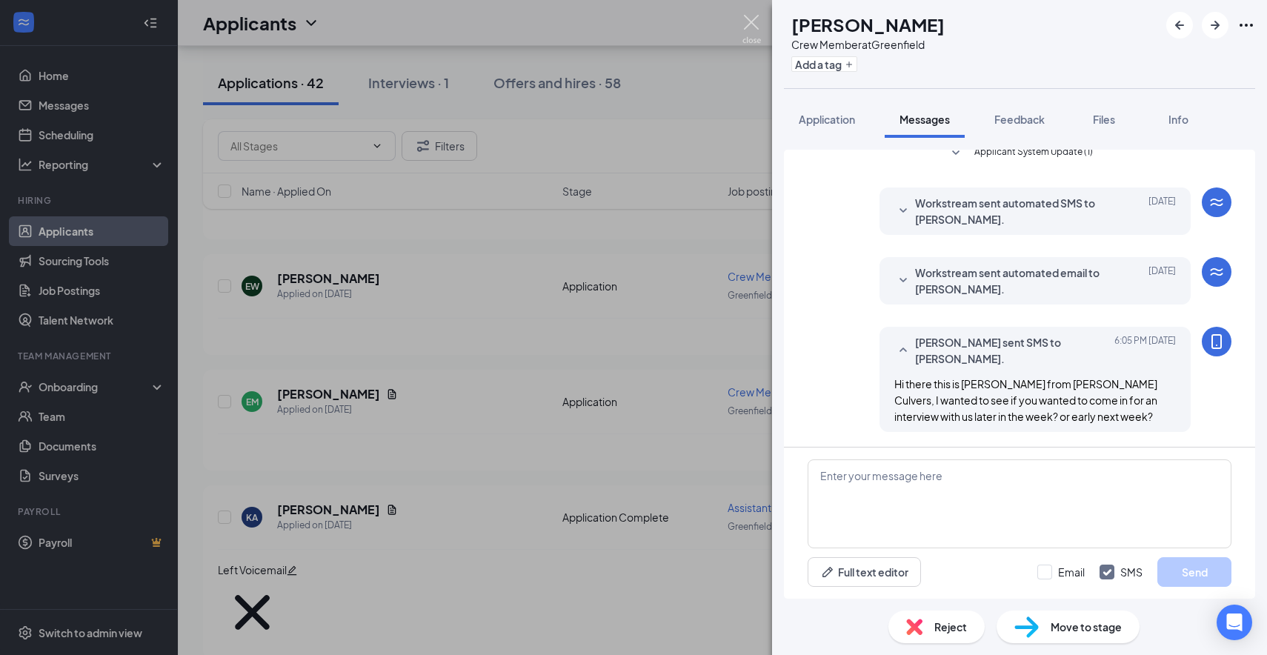
click at [752, 22] on img at bounding box center [752, 29] width 19 height 29
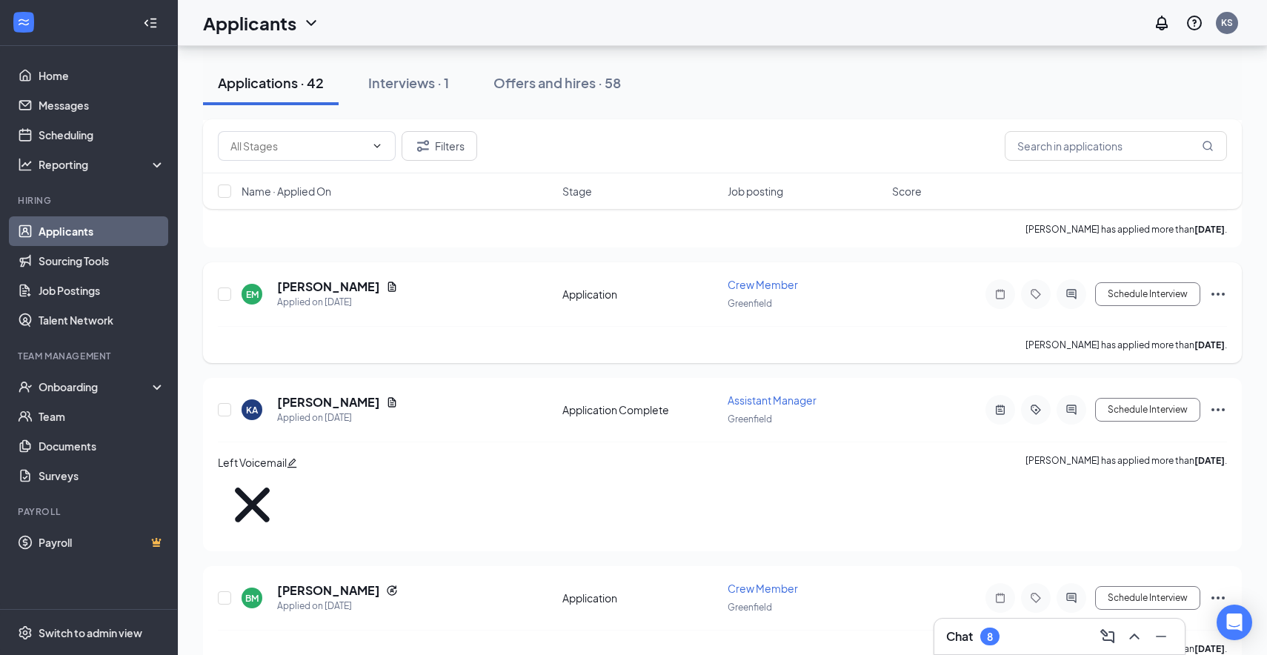
scroll to position [1089, 0]
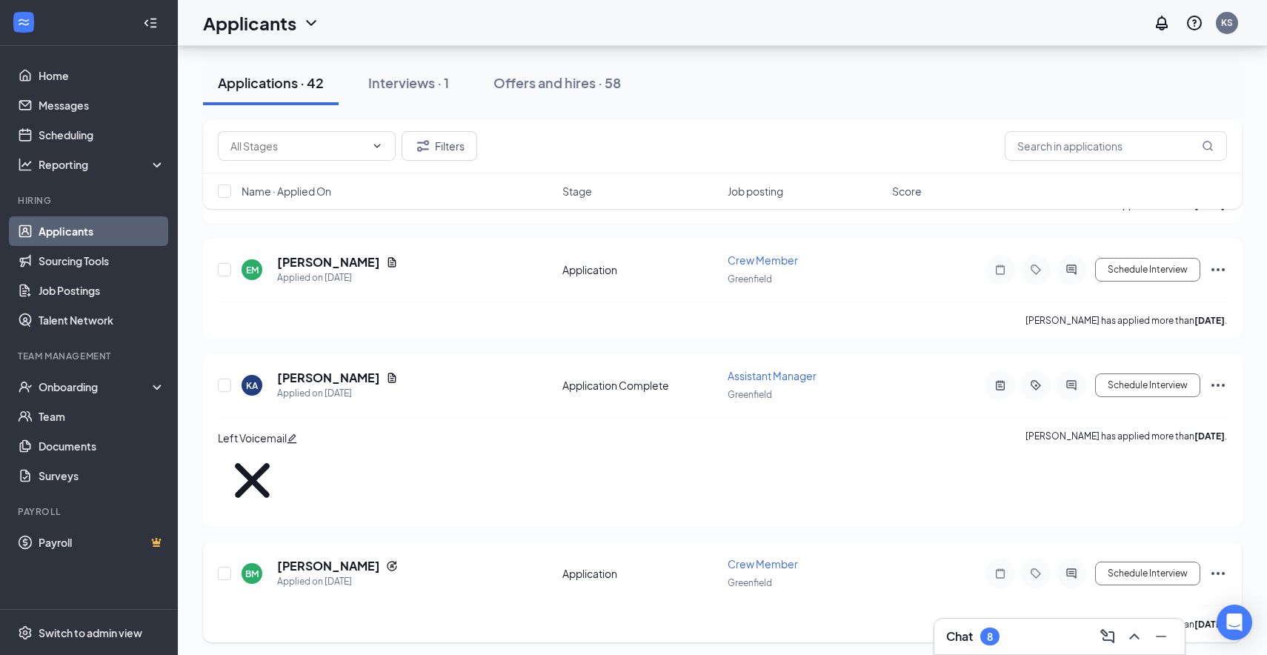
click at [1057, 559] on div at bounding box center [1072, 574] width 30 height 30
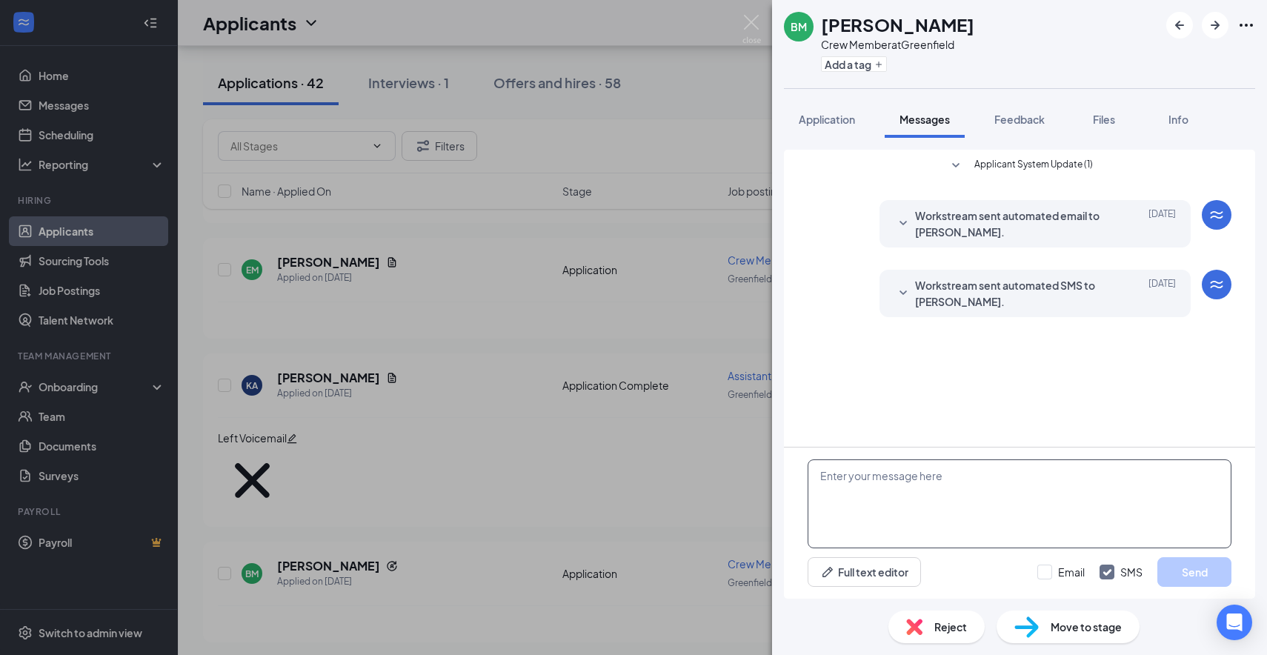
paste textarea "Hi there this is [PERSON_NAME] from [PERSON_NAME] Culvers, I wanted to see if y…"
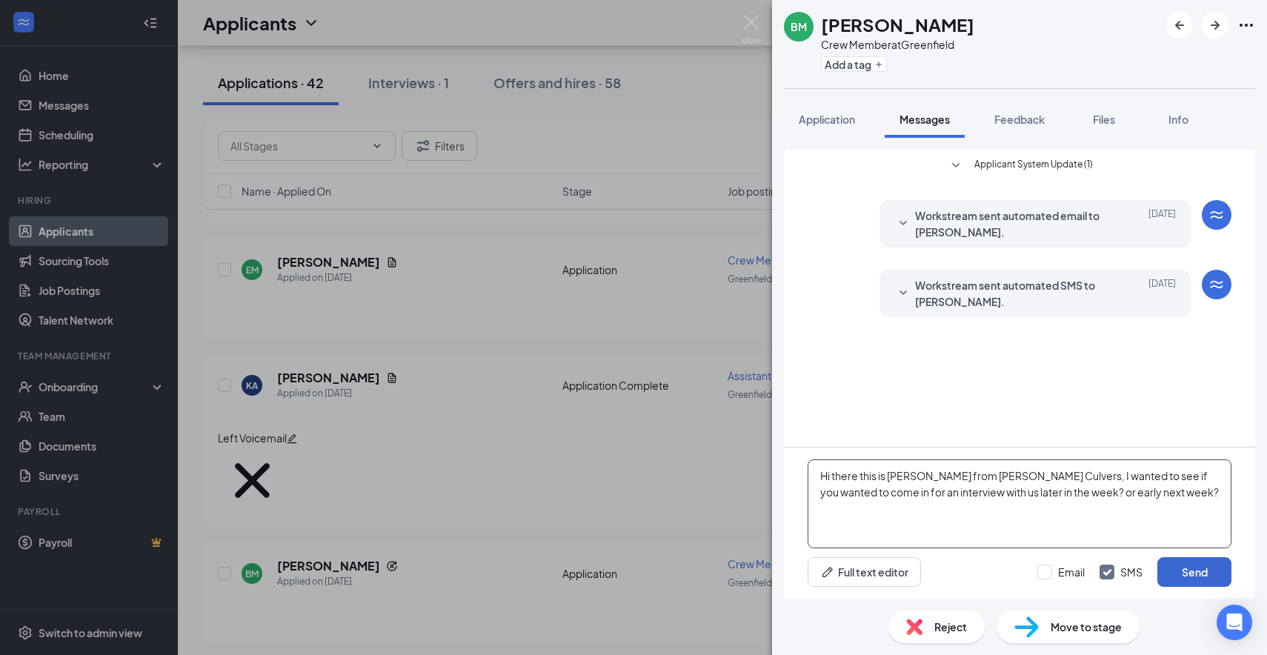
type textarea "Hi there this is [PERSON_NAME] from [PERSON_NAME] Culvers, I wanted to see if y…"
click at [1176, 579] on button "Send" at bounding box center [1194, 572] width 74 height 30
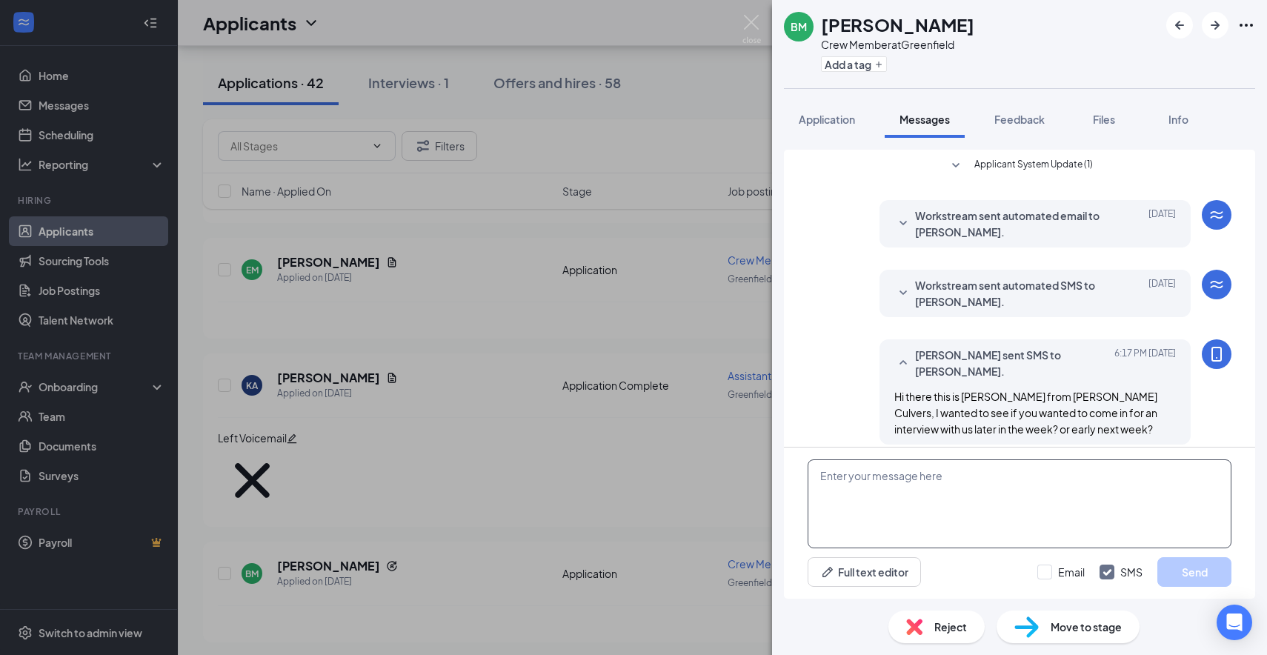
scroll to position [13, 0]
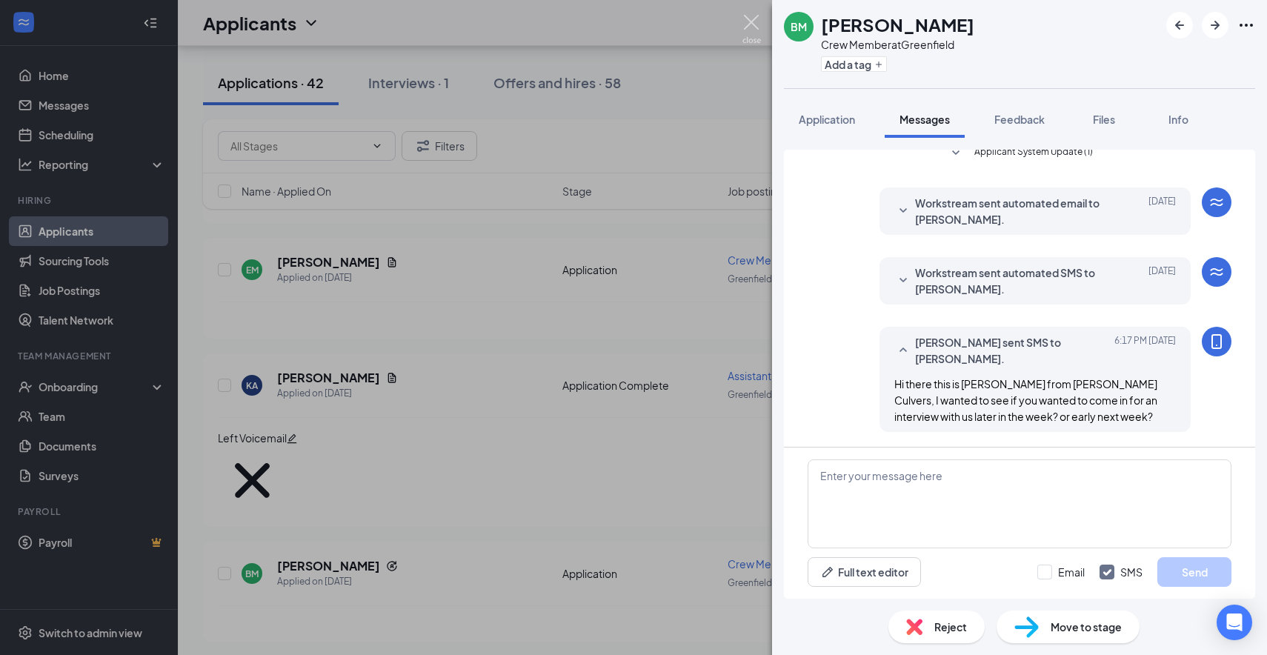
click at [755, 23] on img at bounding box center [752, 29] width 19 height 29
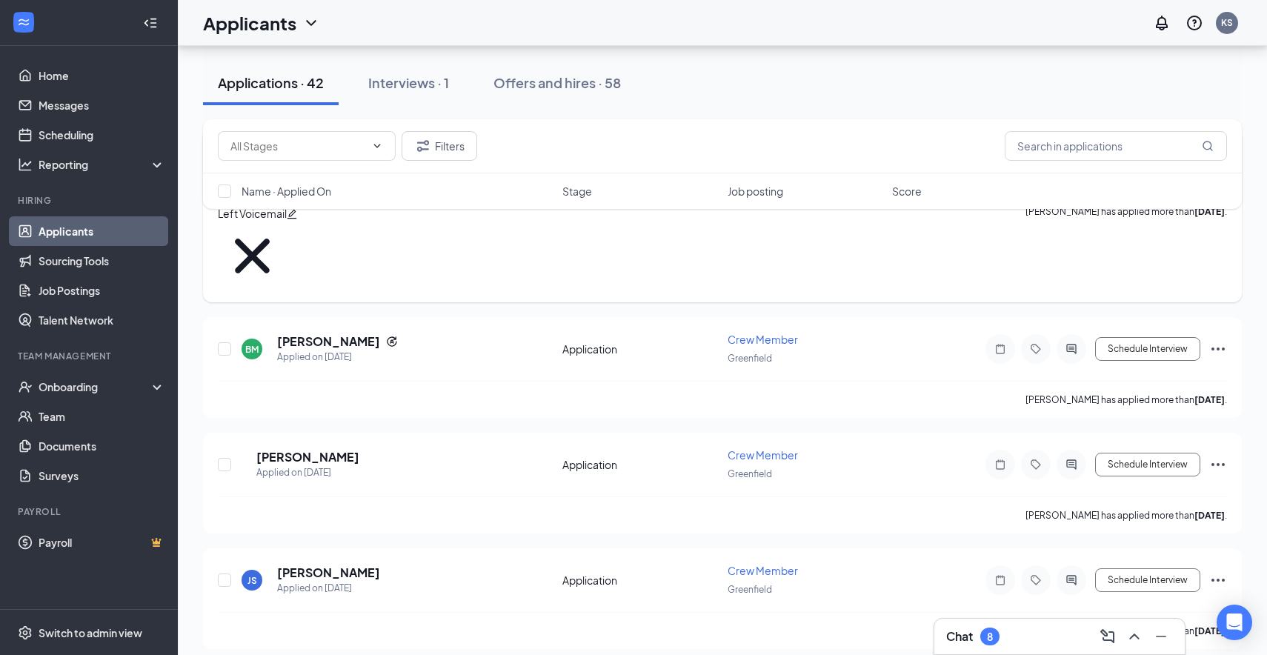
scroll to position [1315, 0]
click at [331, 448] on h5 "[PERSON_NAME]" at bounding box center [307, 456] width 103 height 16
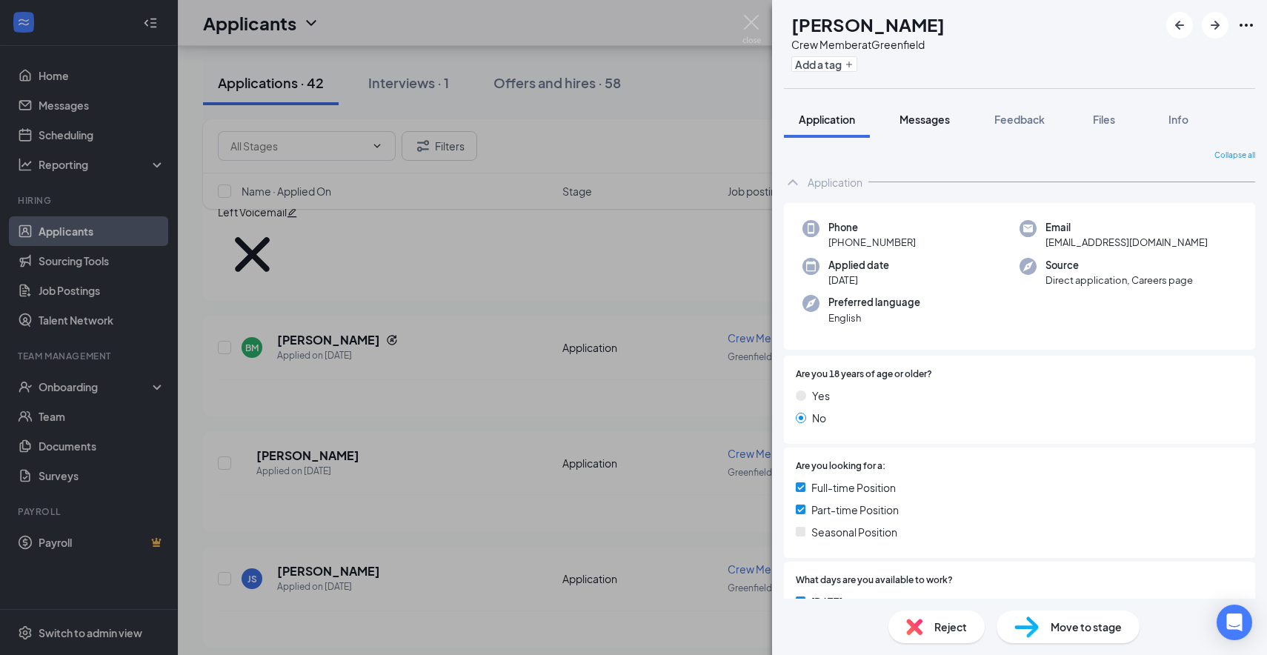
click at [914, 127] on button "Messages" at bounding box center [925, 119] width 80 height 37
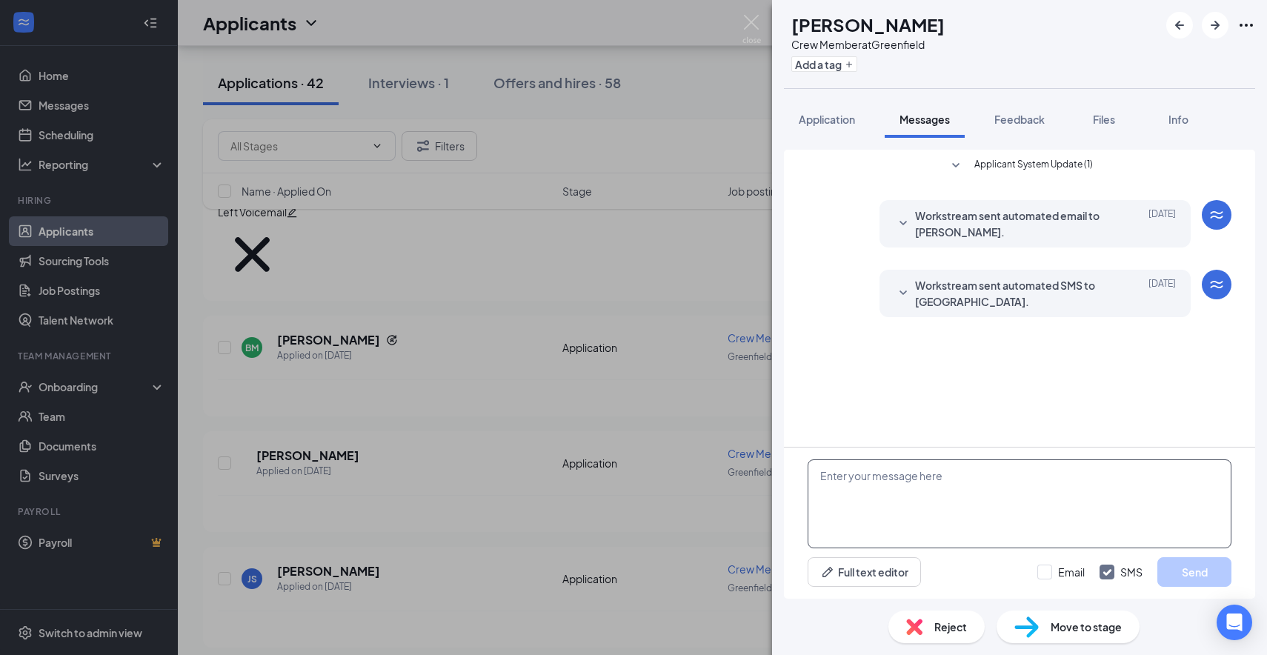
click at [1040, 462] on textarea at bounding box center [1020, 503] width 424 height 89
click at [1045, 473] on textarea at bounding box center [1020, 503] width 424 height 89
click at [1047, 489] on textarea at bounding box center [1020, 503] width 424 height 89
paste textarea "Hi there this is [PERSON_NAME] from [PERSON_NAME] Culvers, I wanted to see if y…"
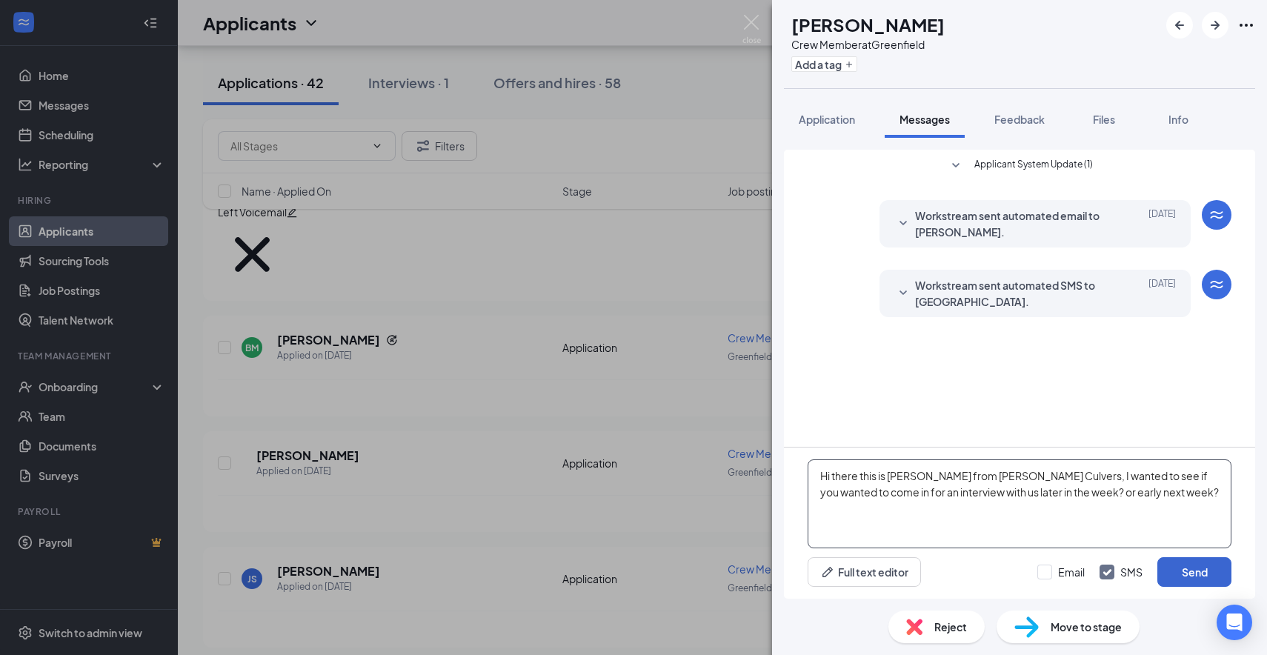
type textarea "Hi there this is [PERSON_NAME] from [PERSON_NAME] Culvers, I wanted to see if y…"
click at [1189, 567] on button "Send" at bounding box center [1194, 572] width 74 height 30
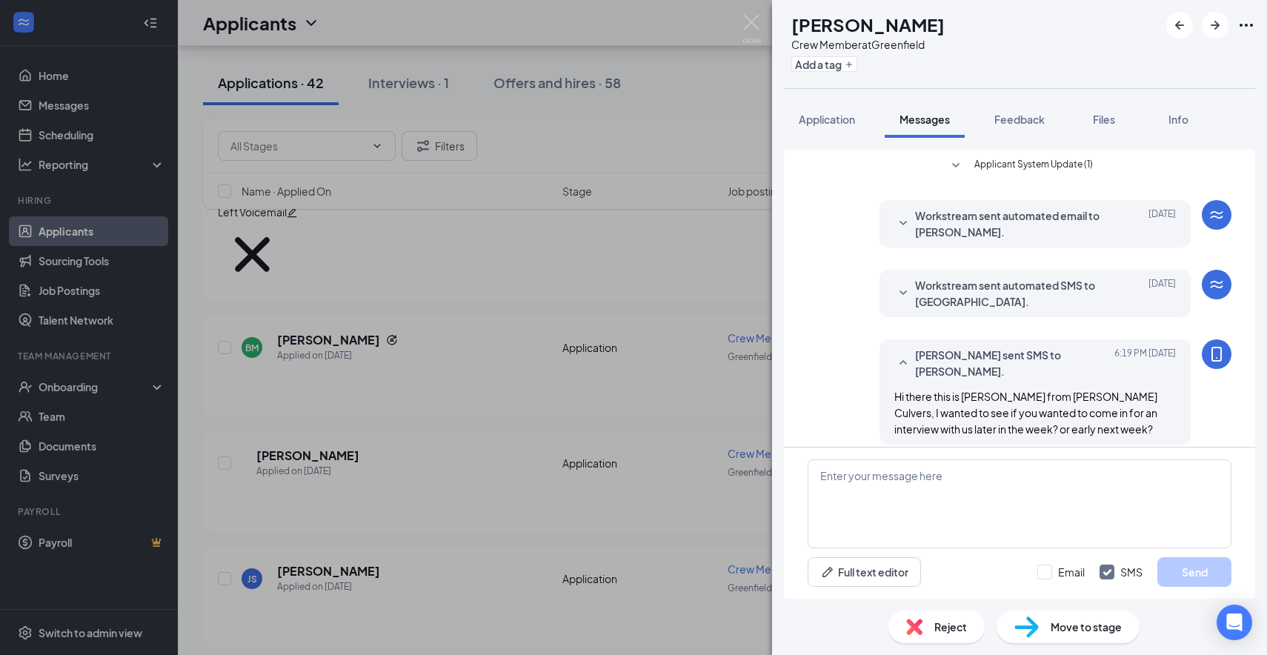
scroll to position [13, 0]
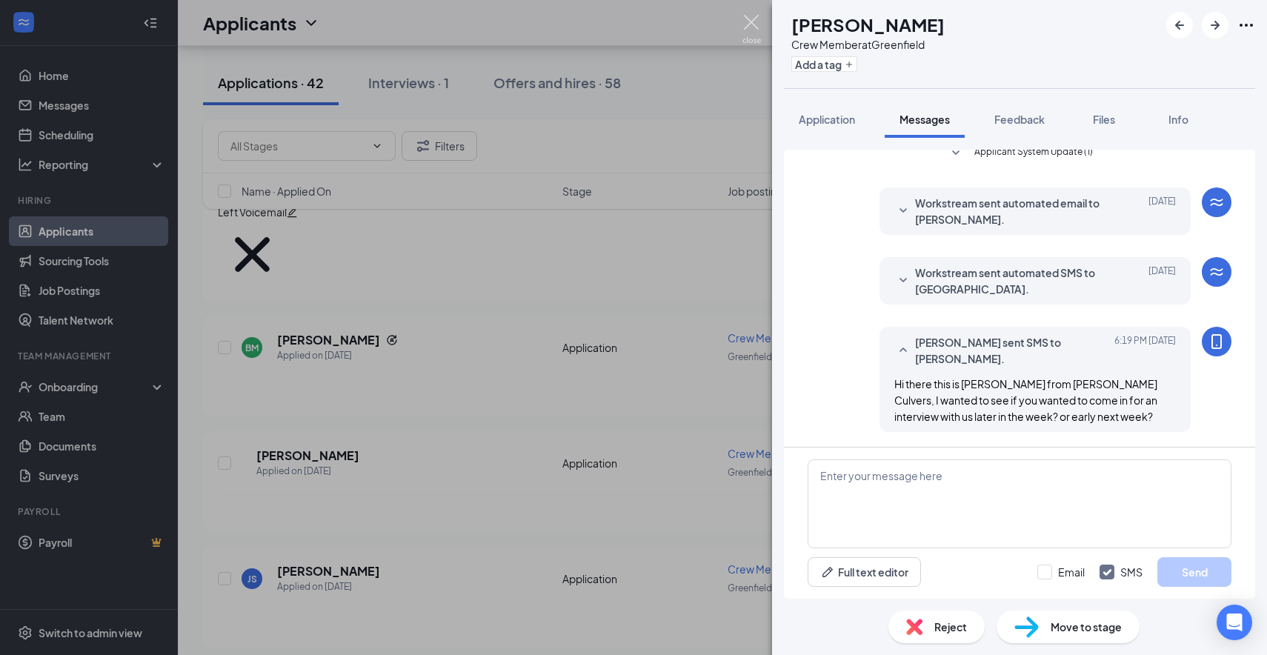
click at [758, 37] on img at bounding box center [752, 29] width 19 height 29
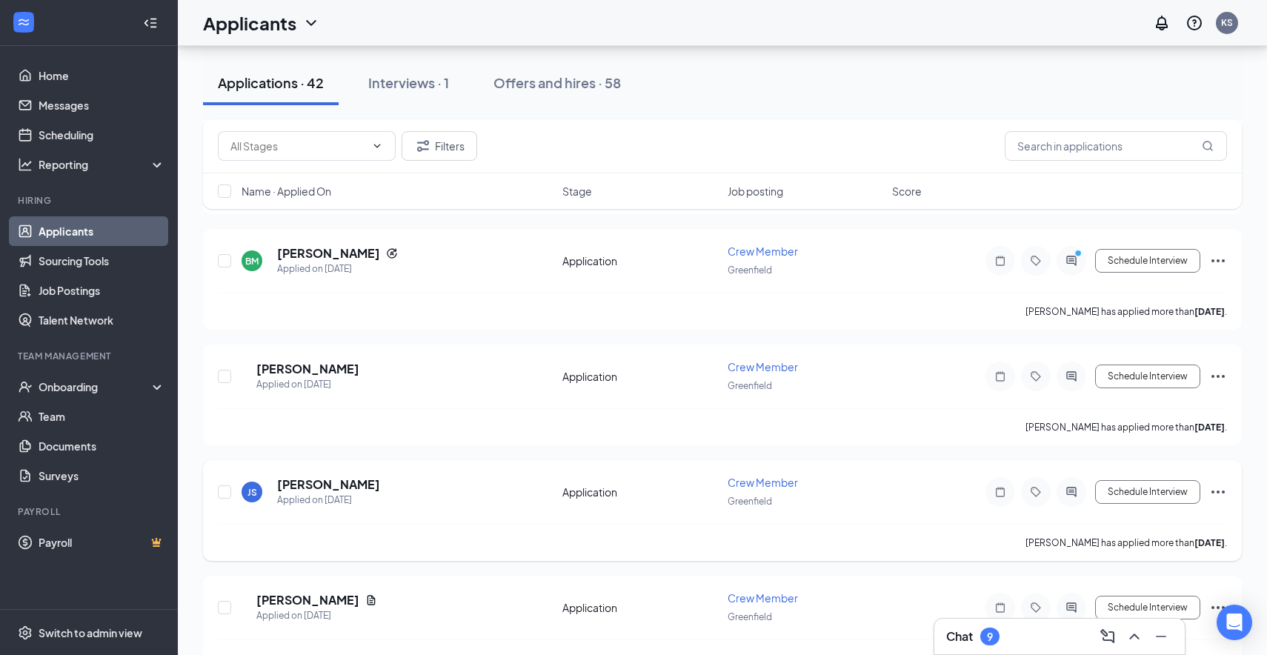
scroll to position [1401, 0]
click at [969, 634] on h3 "Chat" at bounding box center [959, 636] width 27 height 16
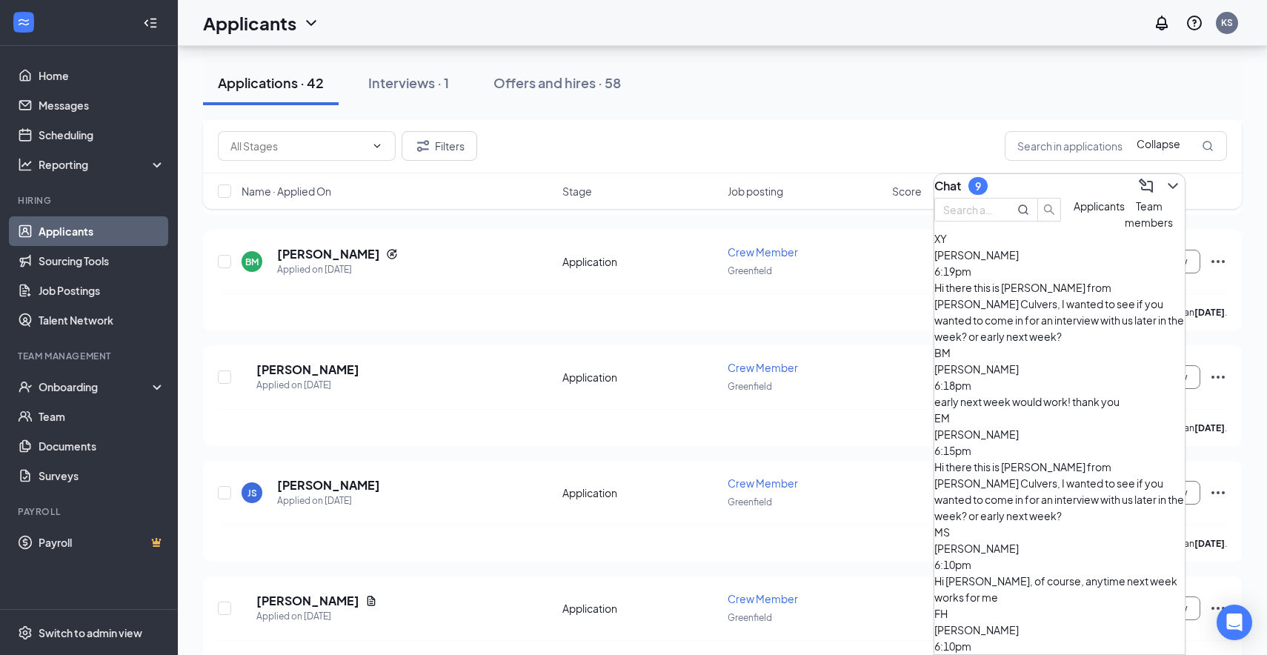
click at [1164, 187] on icon "ChevronDown" at bounding box center [1173, 186] width 18 height 18
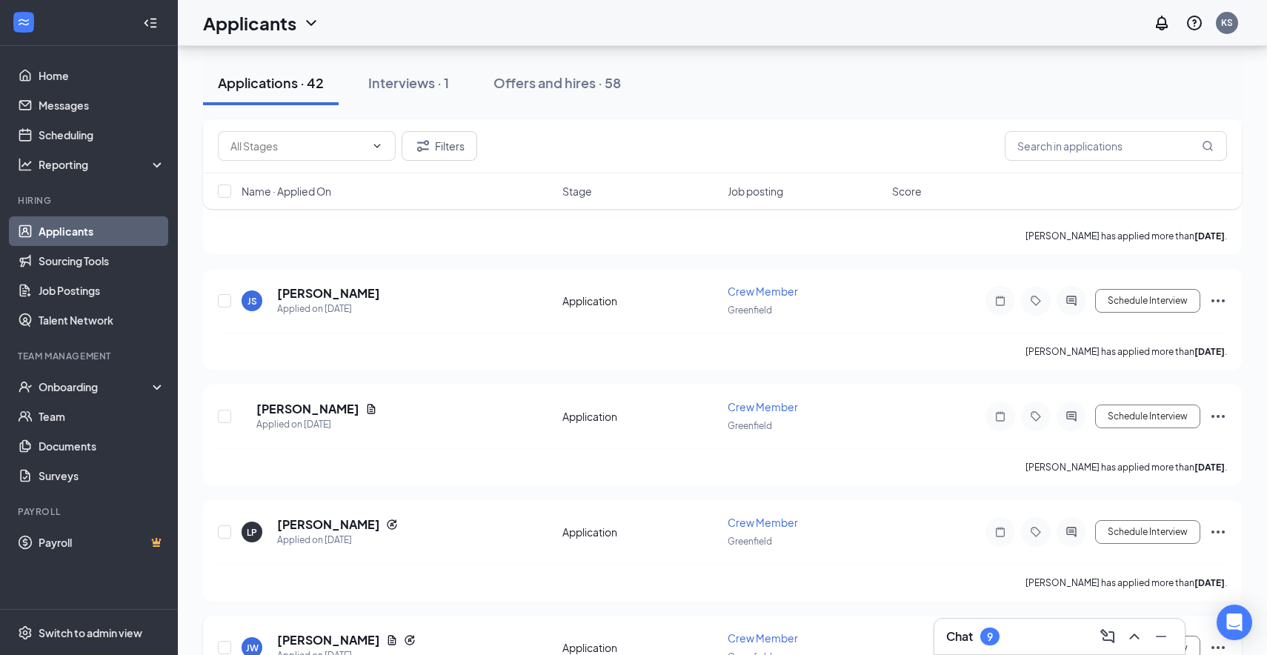
scroll to position [1592, 0]
click at [353, 518] on h5 "[PERSON_NAME]" at bounding box center [328, 526] width 103 height 16
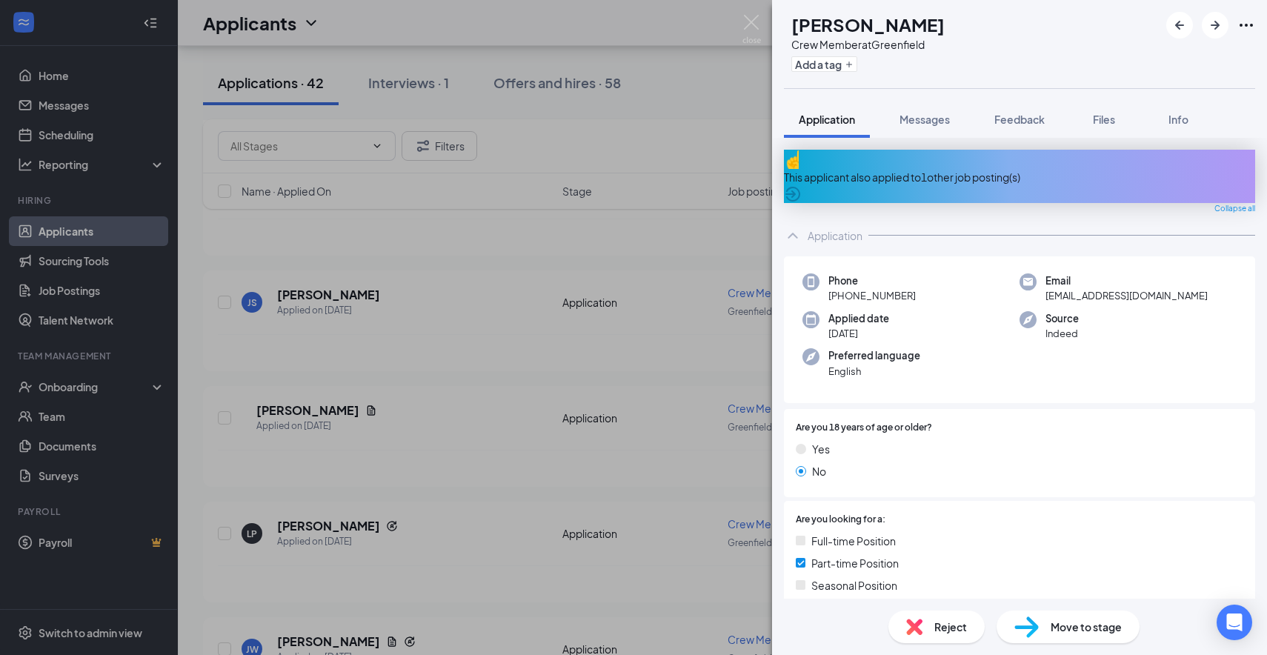
click at [884, 169] on div "This applicant also applied to 1 other job posting(s)" at bounding box center [1019, 177] width 471 height 16
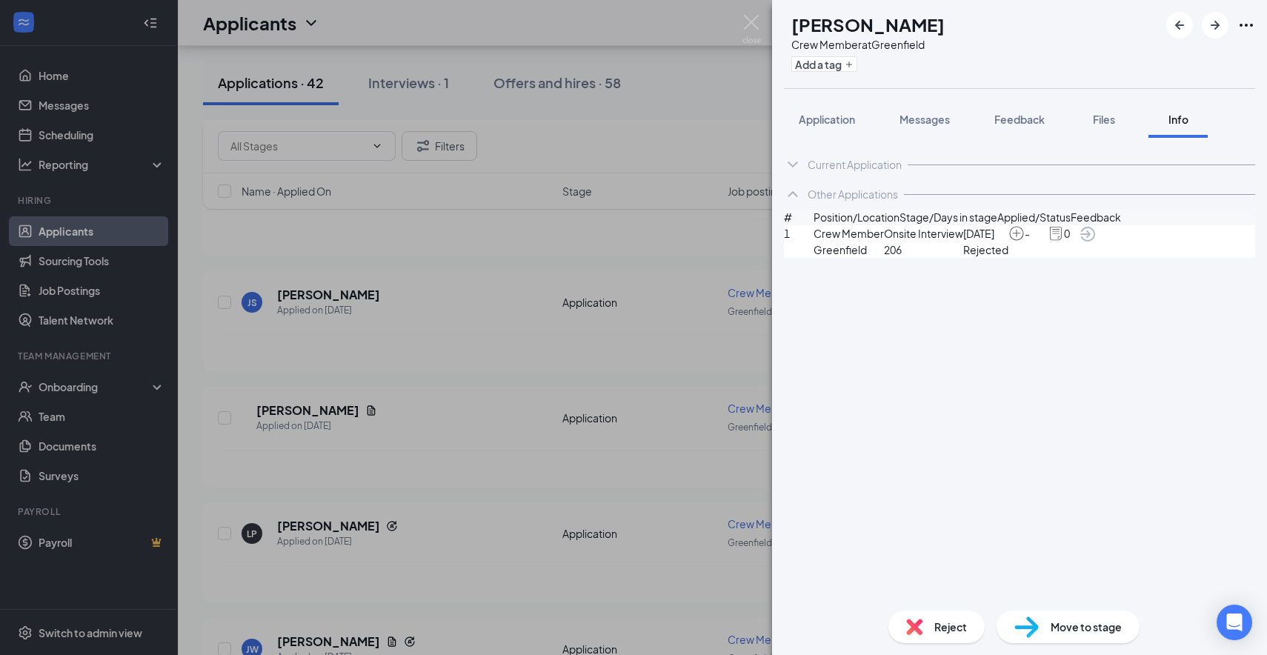
click at [884, 242] on span "Crew Member" at bounding box center [849, 233] width 70 height 16
click at [1025, 242] on img at bounding box center [1017, 233] width 16 height 16
click at [963, 258] on span "206" at bounding box center [923, 250] width 79 height 16
click at [873, 258] on span "Greenfield" at bounding box center [849, 250] width 70 height 16
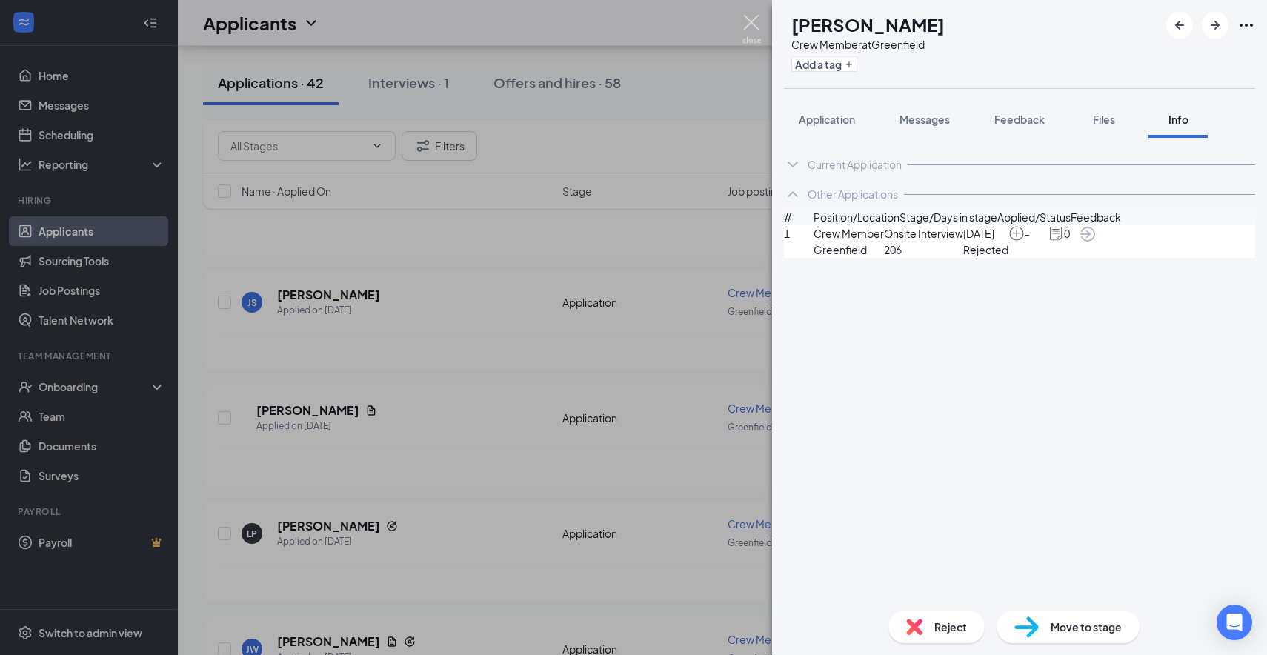
click at [753, 23] on img at bounding box center [752, 29] width 19 height 29
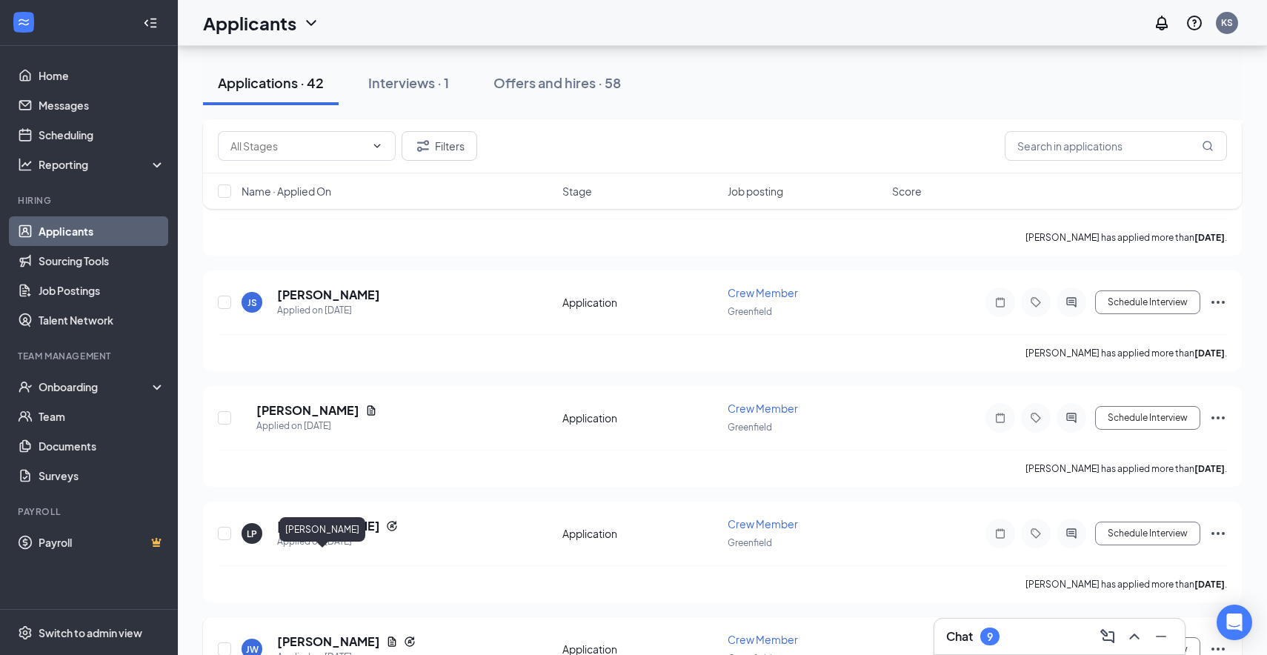
click at [316, 634] on h5 "[PERSON_NAME]" at bounding box center [328, 642] width 103 height 16
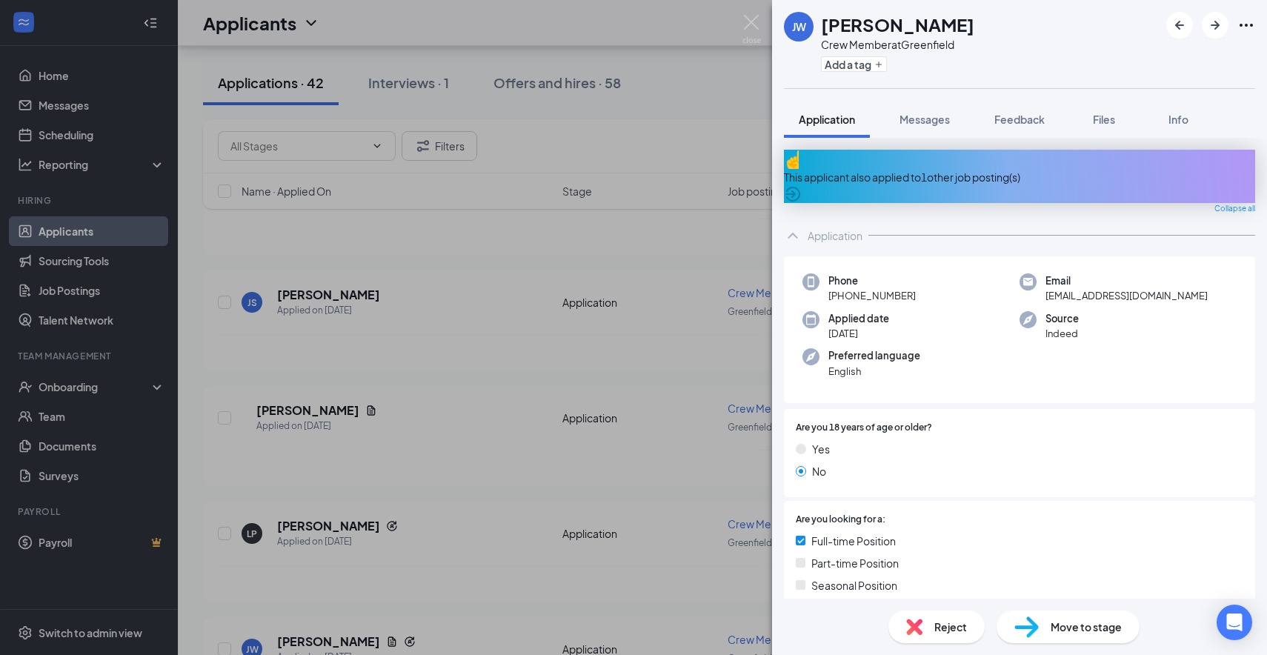
click at [856, 170] on div "This applicant also applied to 1 other job posting(s)" at bounding box center [1019, 177] width 471 height 16
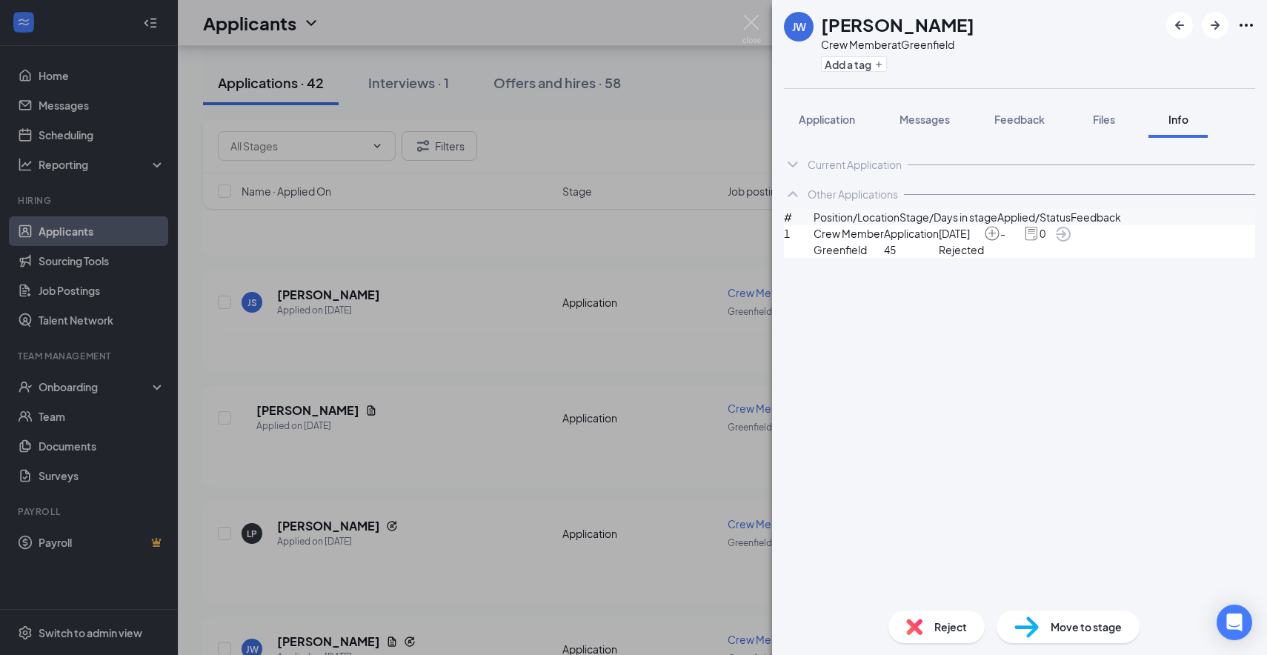
click at [1072, 243] on icon "ArrowCircle" at bounding box center [1063, 234] width 18 height 18
click at [748, 21] on img at bounding box center [752, 29] width 19 height 29
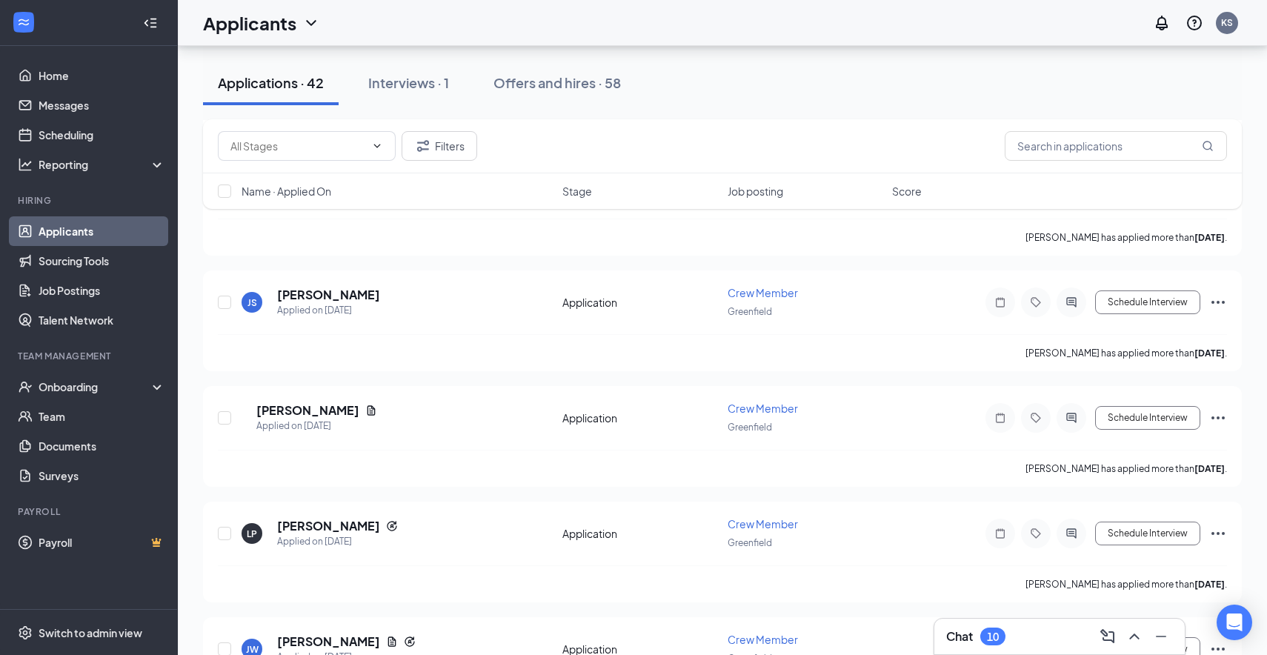
click at [985, 635] on div "10" at bounding box center [992, 637] width 25 height 18
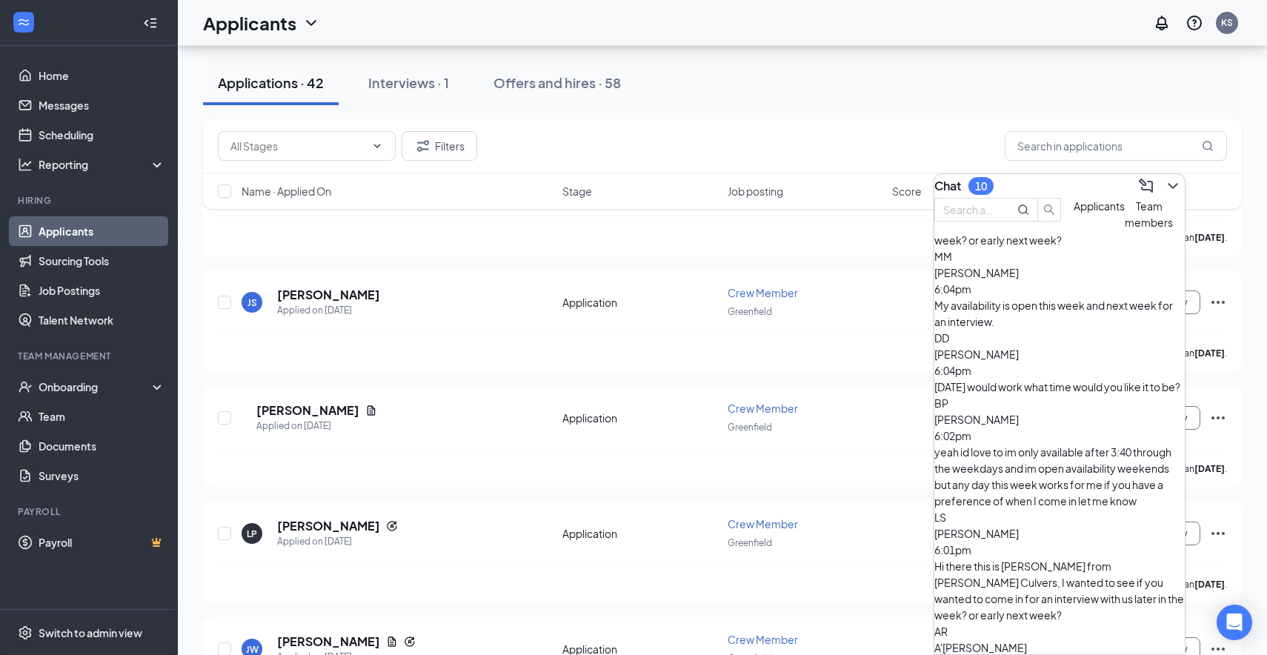
scroll to position [730, 0]
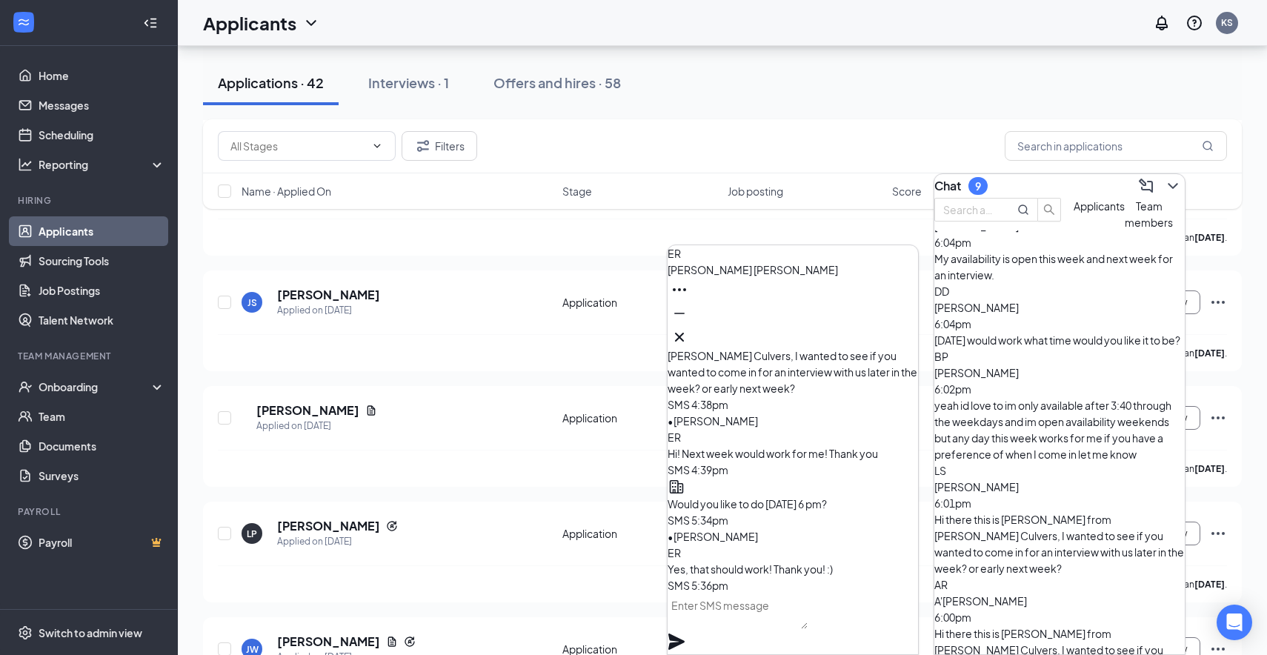
click at [753, 276] on span "[PERSON_NAME]" at bounding box center [753, 269] width 170 height 13
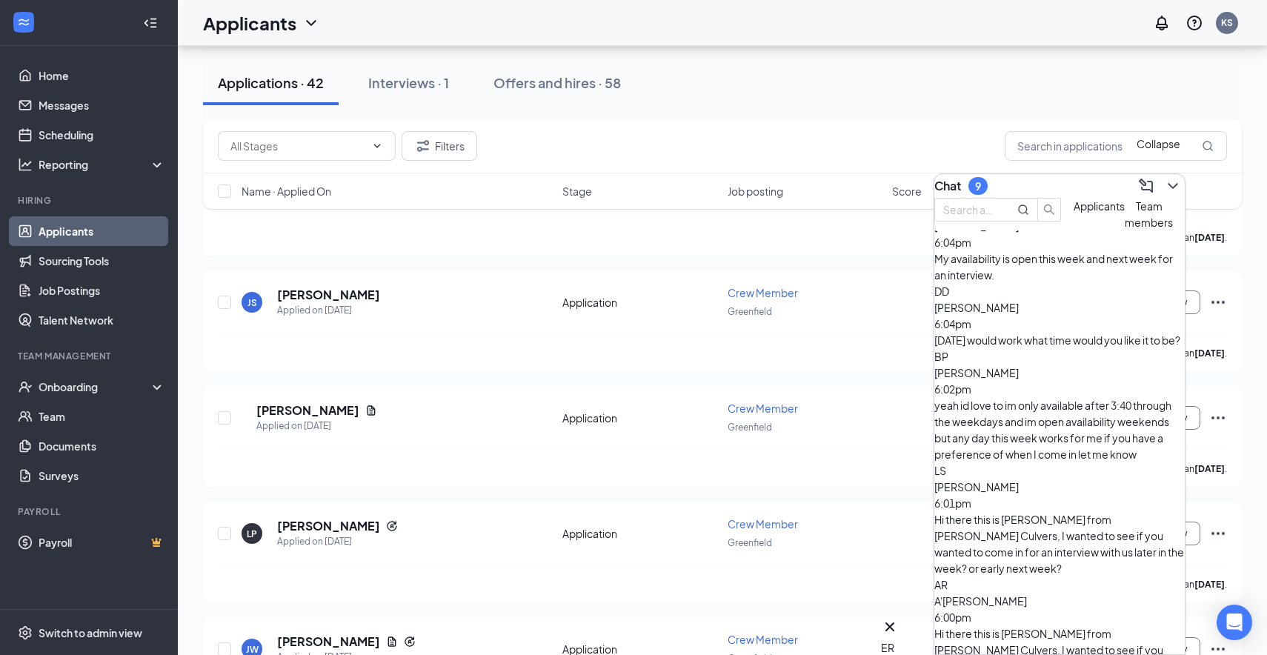
click at [1167, 181] on icon "ChevronDown" at bounding box center [1173, 186] width 18 height 18
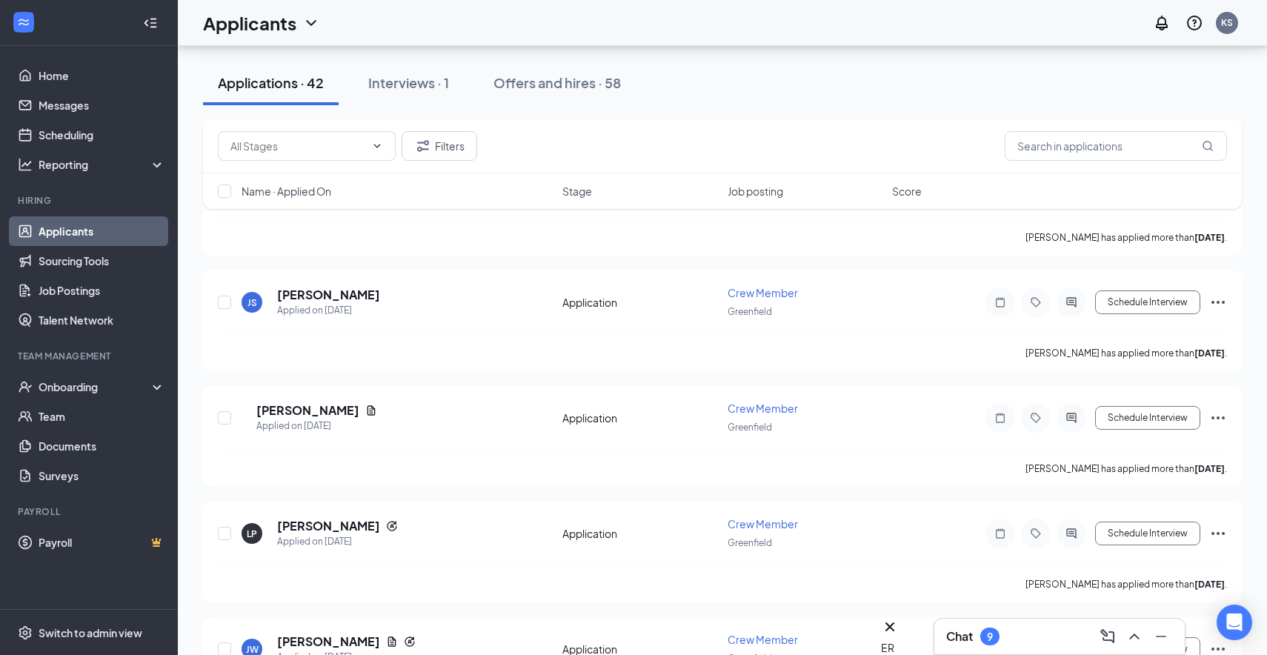
scroll to position [0, 0]
click at [1129, 141] on input "text" at bounding box center [1116, 146] width 222 height 30
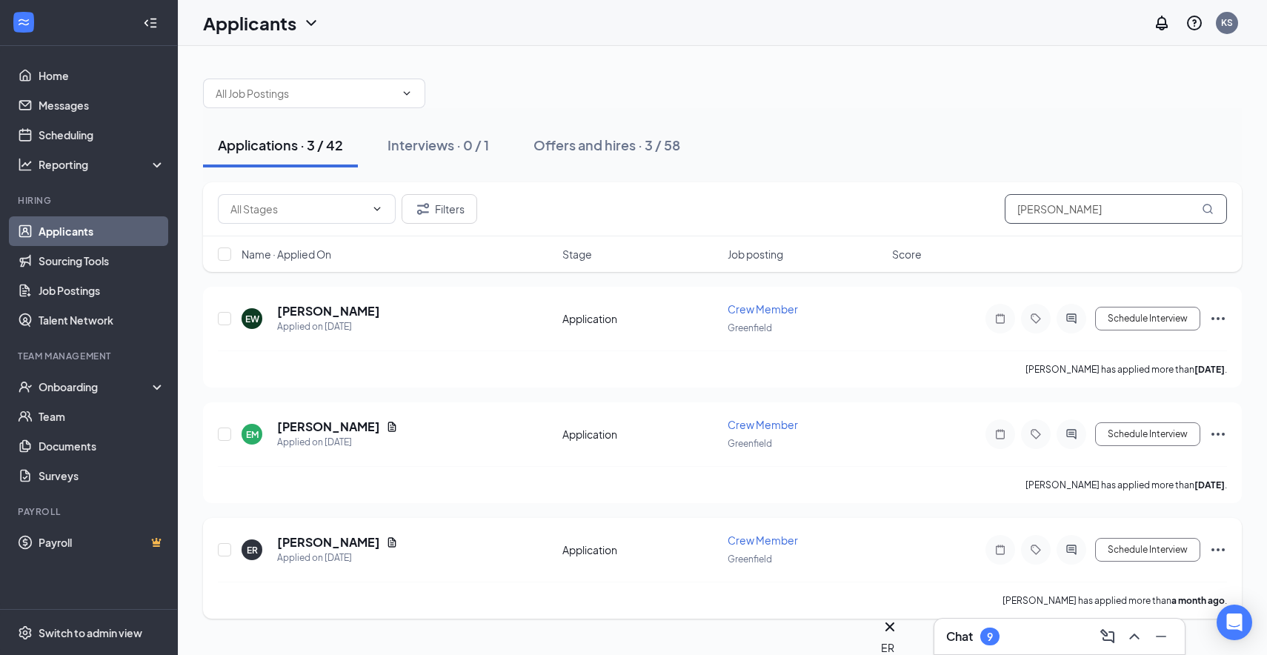
type input "[PERSON_NAME]"
click at [1068, 546] on icon "ActiveChat" at bounding box center [1072, 550] width 18 height 12
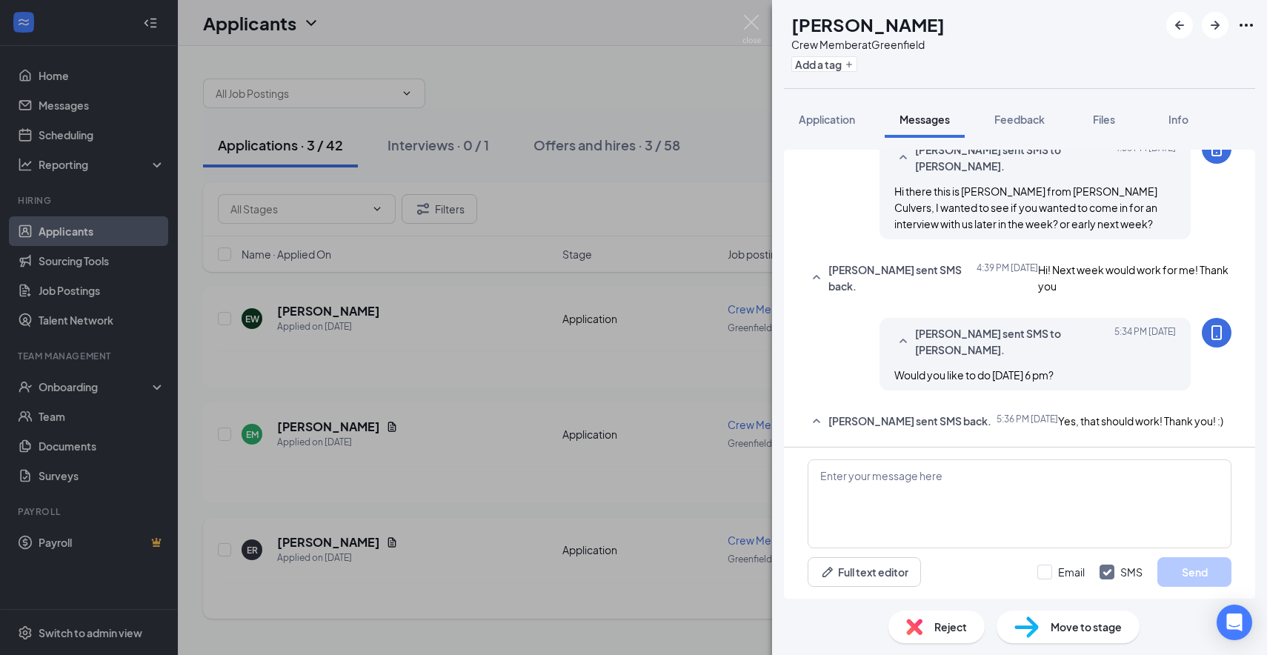
scroll to position [268, 0]
click at [755, 26] on img at bounding box center [752, 29] width 19 height 29
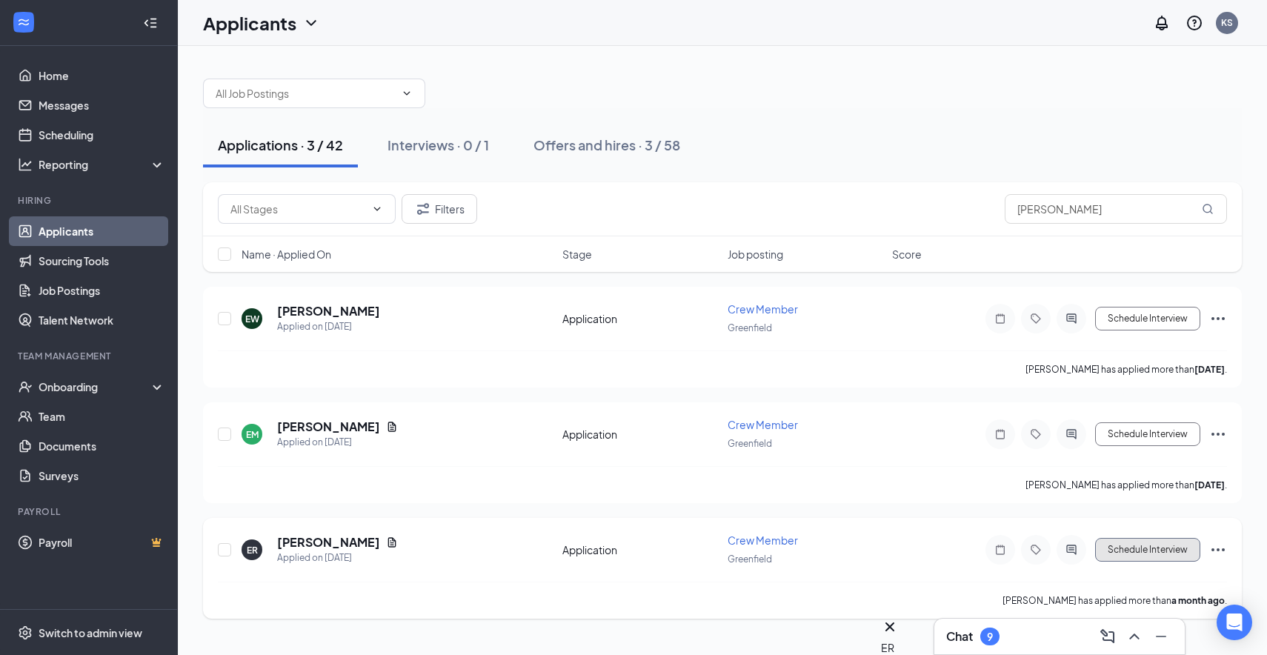
click at [1162, 548] on button "Schedule Interview" at bounding box center [1147, 550] width 105 height 24
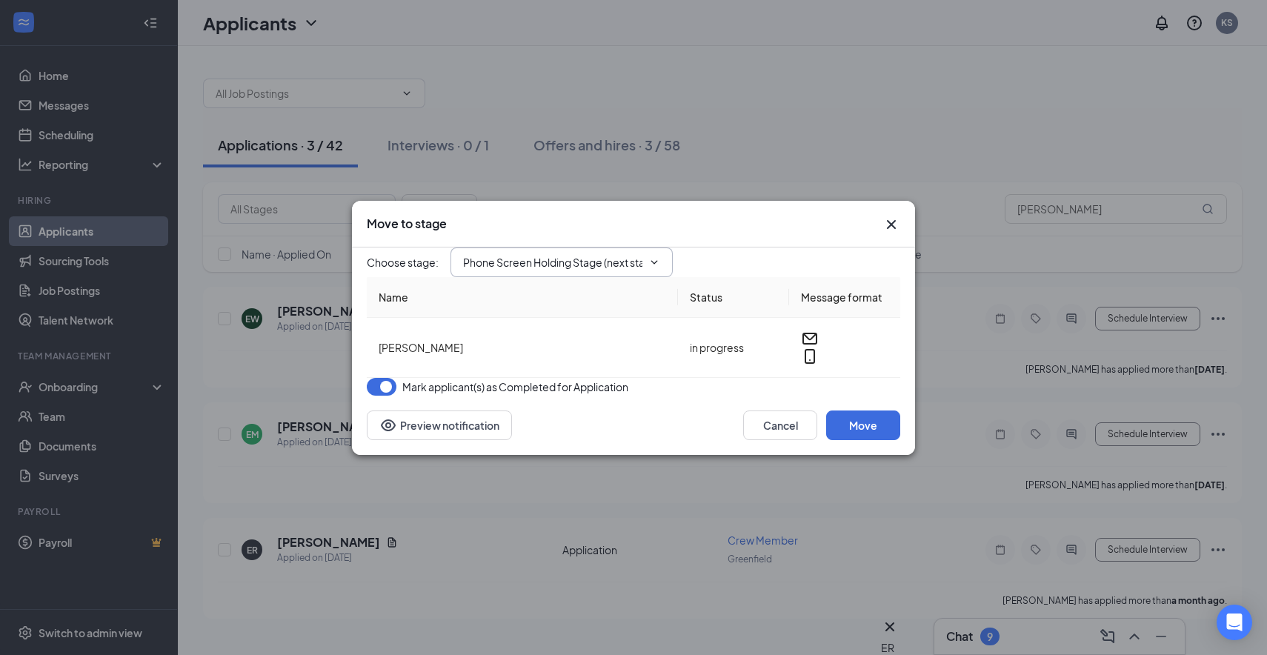
click at [652, 260] on icon "ChevronDown" at bounding box center [654, 262] width 7 height 4
click at [665, 248] on span "Phone Screen Holding Stage (next stage)" at bounding box center [562, 263] width 222 height 30
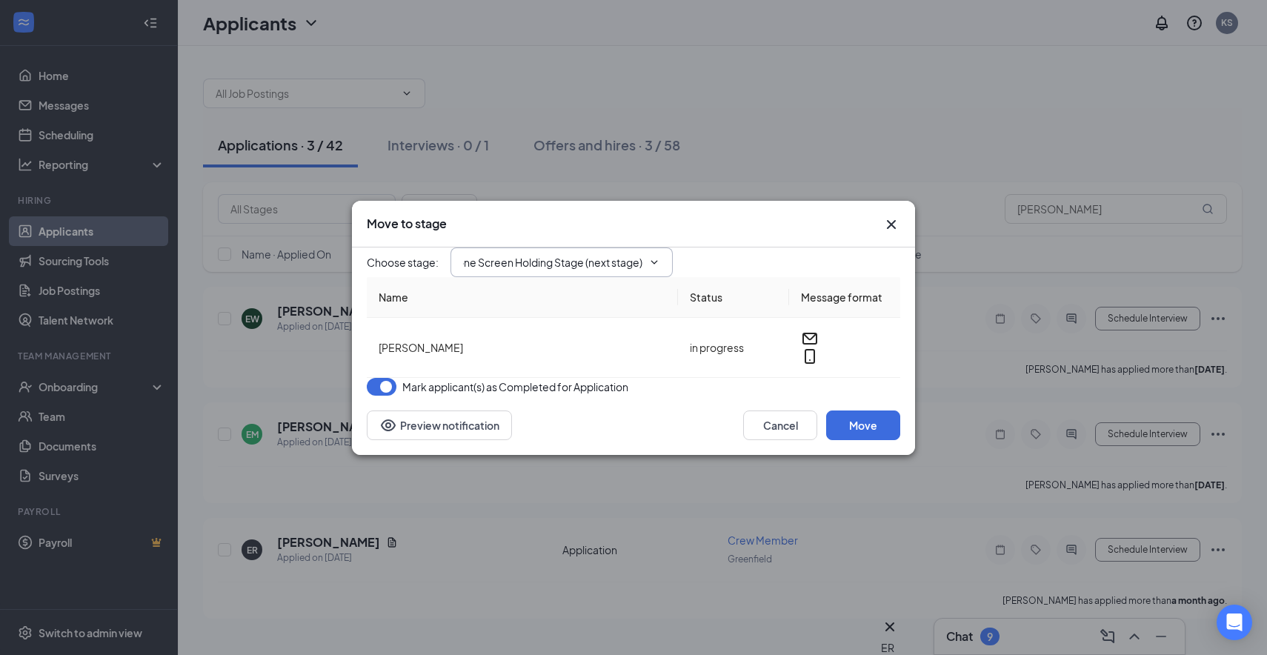
click at [577, 254] on input "Phone Screen Holding Stage (next stage)" at bounding box center [552, 262] width 179 height 16
click at [535, 296] on div "Onsite Interview" at bounding box center [502, 288] width 79 height 16
type input "Onsite Interview"
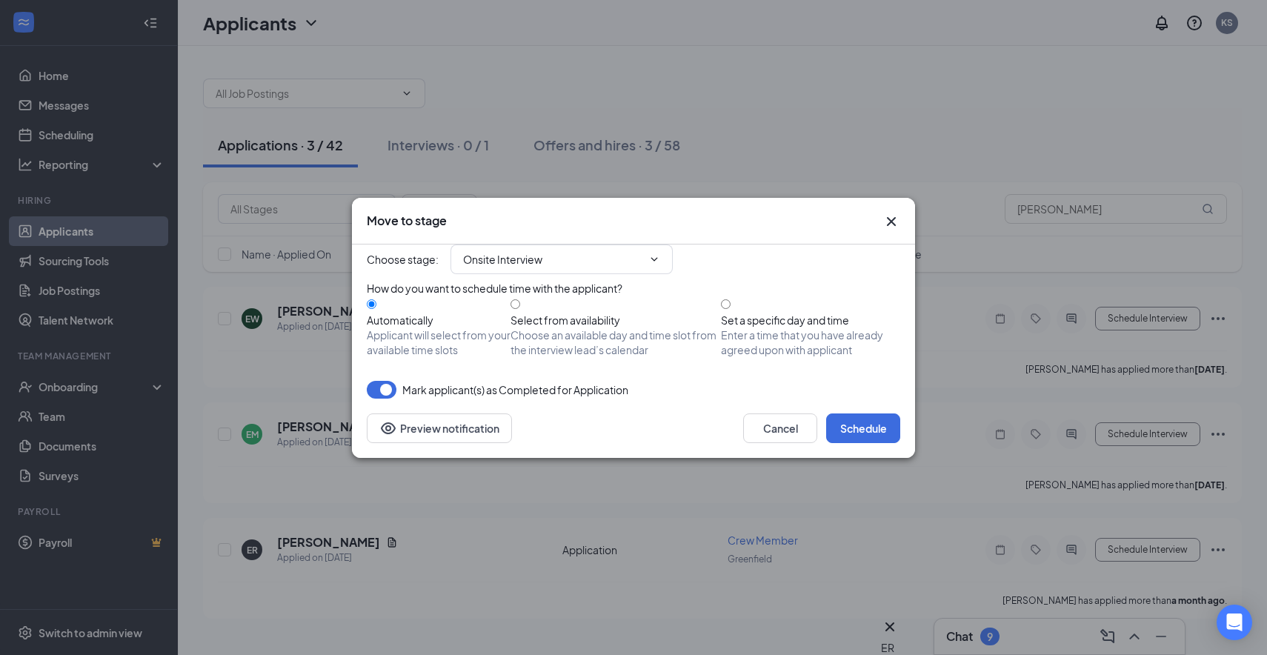
click at [737, 306] on div "Automatically Applicant will select from your available time slots Select from …" at bounding box center [634, 326] width 534 height 61
click at [731, 304] on input "Set a specific day and time Enter a time that you have already agreed upon with…" at bounding box center [726, 304] width 10 height 10
radio input "true"
radio input "false"
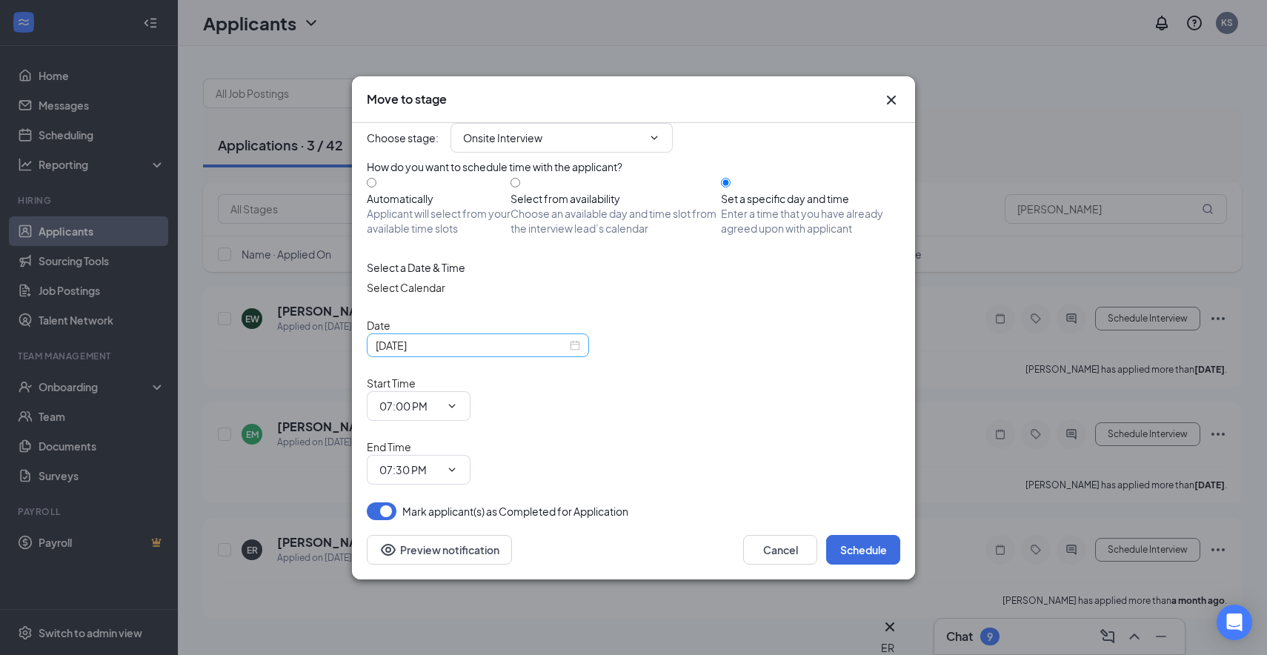
click at [578, 357] on div "[DATE]" at bounding box center [478, 345] width 222 height 24
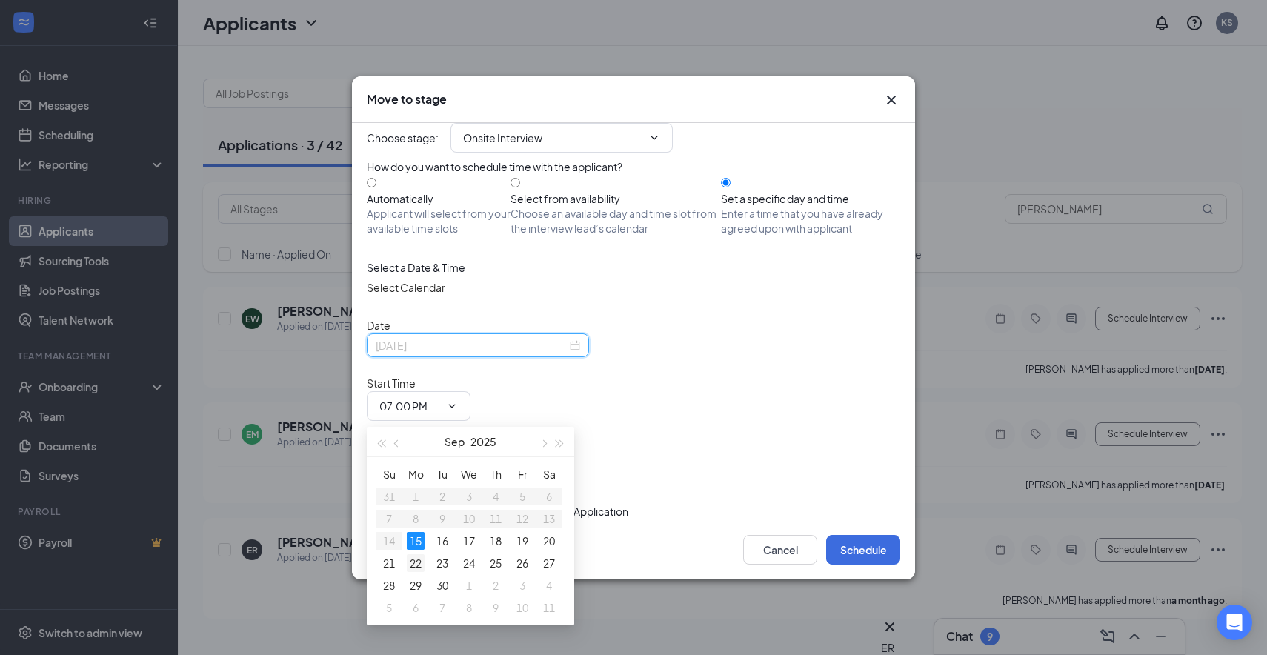
type input "[DATE]"
click at [419, 562] on div "22" at bounding box center [416, 563] width 18 height 18
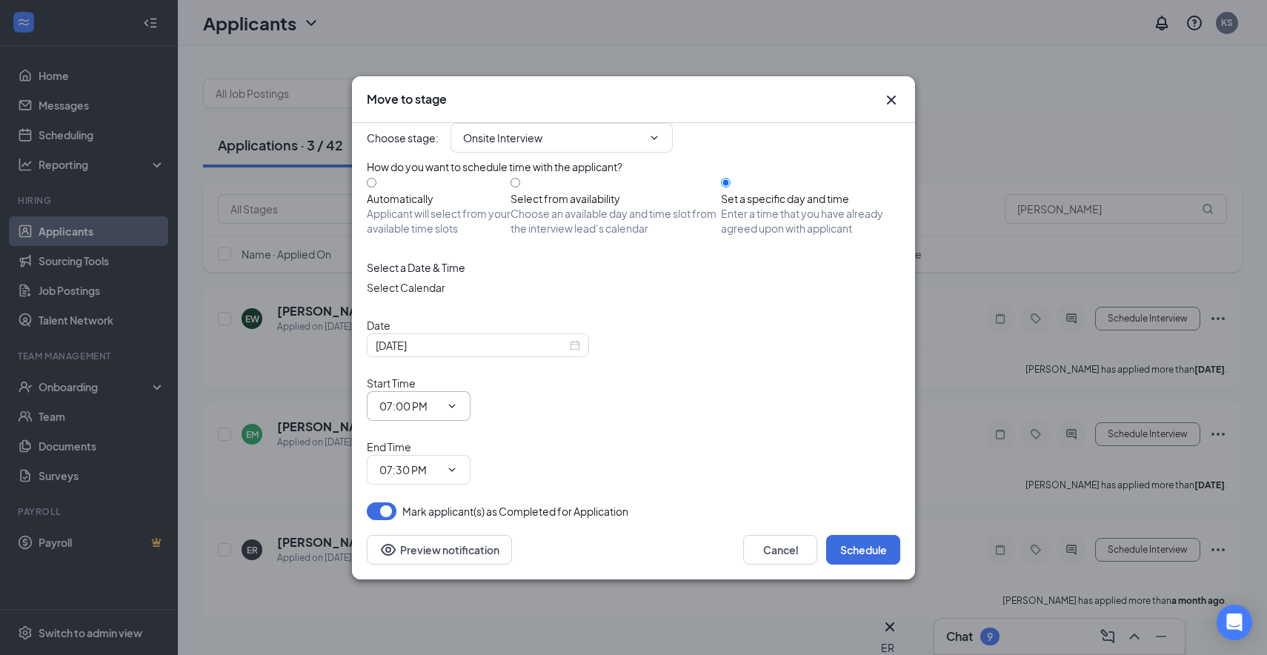
click at [458, 405] on icon "ChevronDown" at bounding box center [452, 406] width 12 height 12
click at [458, 408] on icon "ChevronDown" at bounding box center [452, 406] width 12 height 12
click at [440, 408] on input "07:00 PM" at bounding box center [409, 406] width 61 height 16
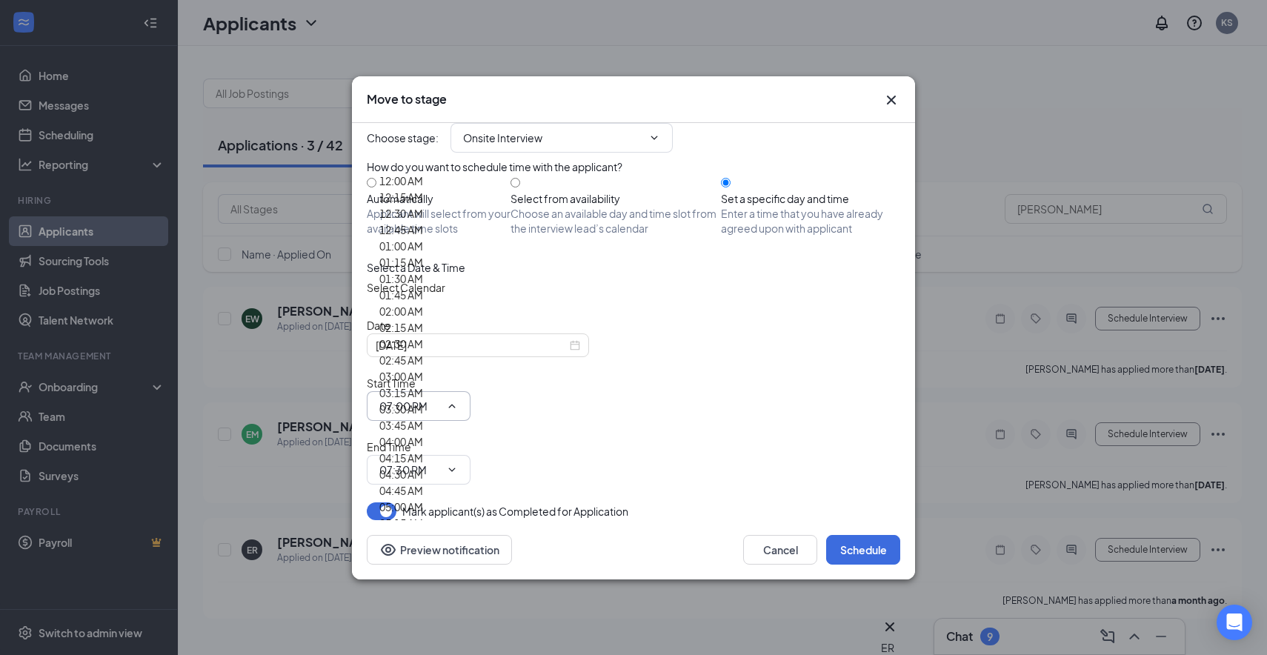
scroll to position [2323, 0]
type input "06:00 PM"
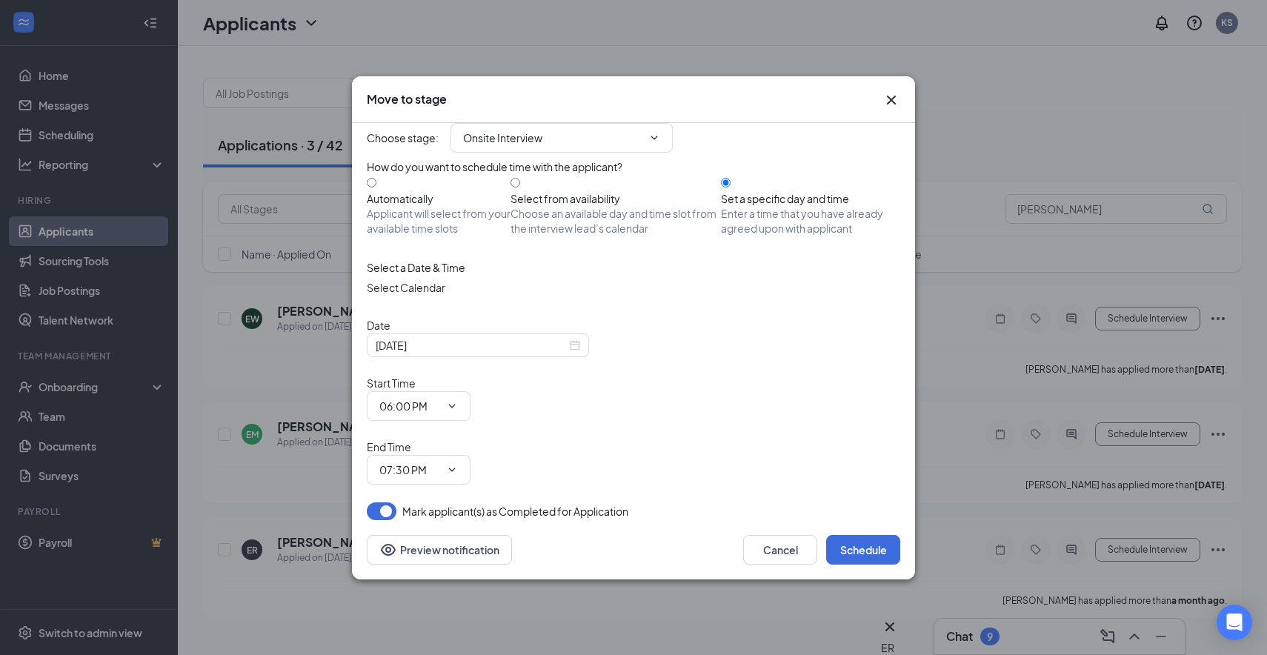
click at [696, 489] on div "Choose stage : Onsite Interview Application (current stage) Phone Screen Holdin…" at bounding box center [634, 321] width 534 height 397
click at [857, 535] on button "Schedule" at bounding box center [863, 550] width 74 height 30
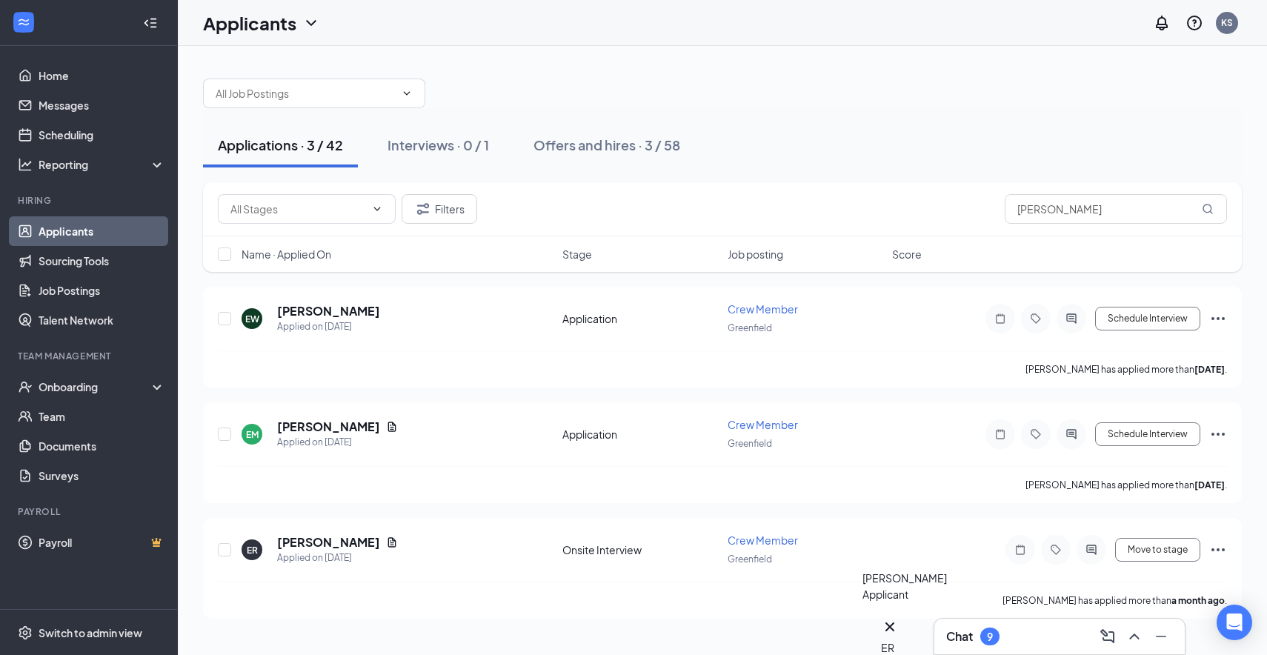
click at [897, 639] on div "ER" at bounding box center [890, 647] width 18 height 16
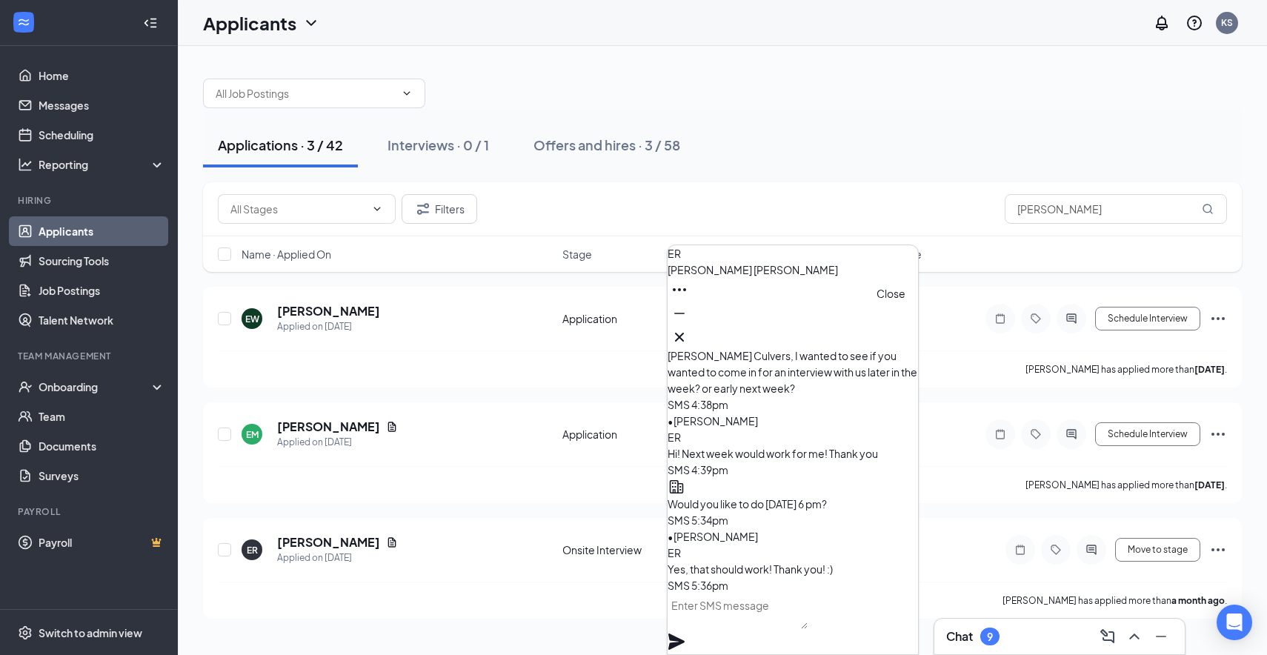
click at [688, 330] on icon "Cross" at bounding box center [680, 337] width 18 height 18
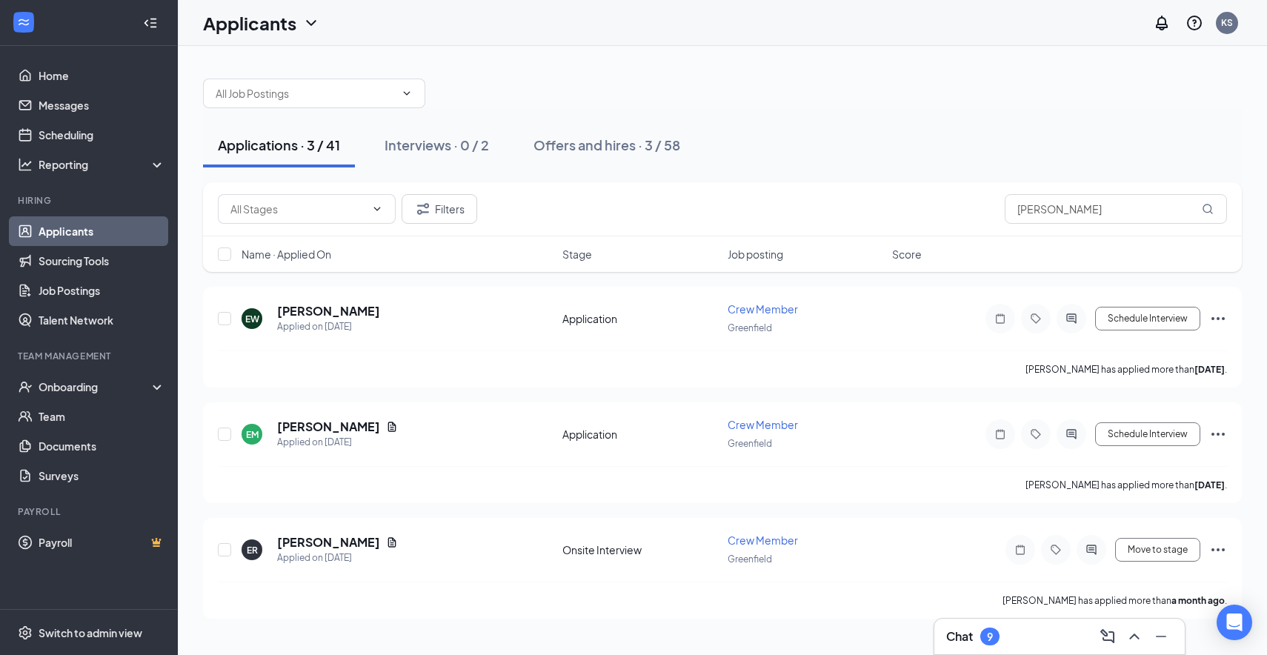
click at [972, 630] on h3 "Chat" at bounding box center [959, 636] width 27 height 16
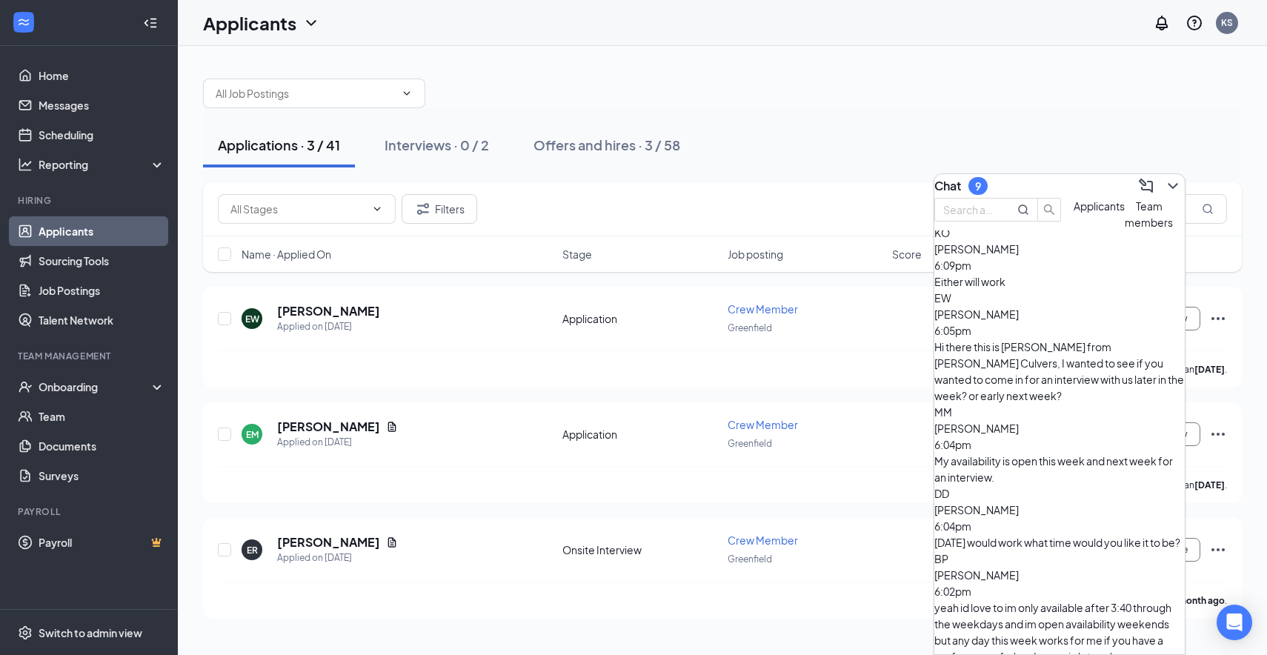
scroll to position [527, 0]
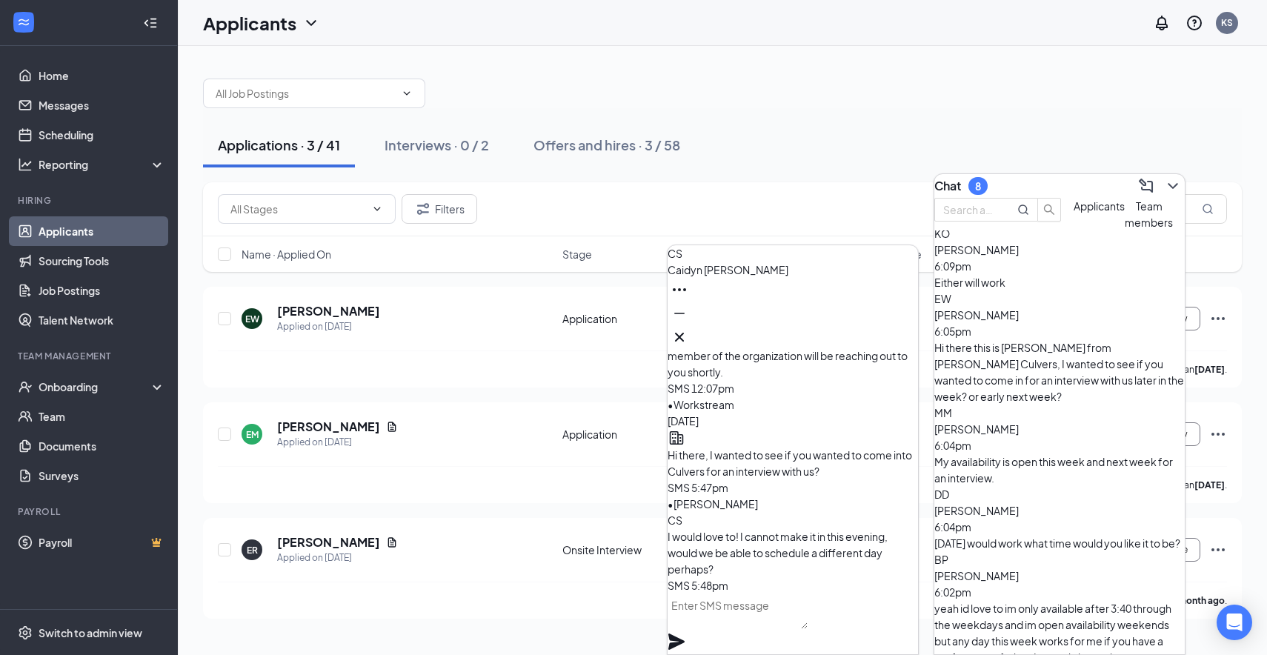
click at [735, 616] on textarea at bounding box center [738, 612] width 140 height 36
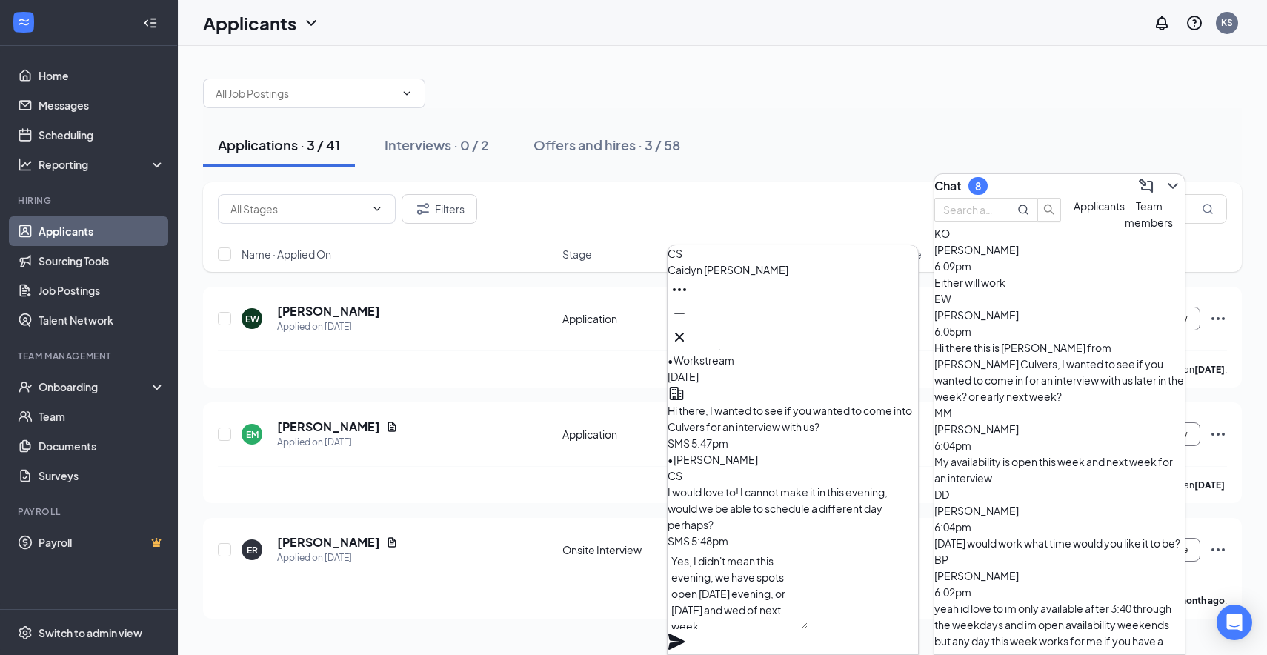
type textarea "Yes, I didn't mean this evening, we have spots open [DATE] evening, or [DATE] a…"
click at [685, 633] on icon "Plane" at bounding box center [677, 642] width 18 height 18
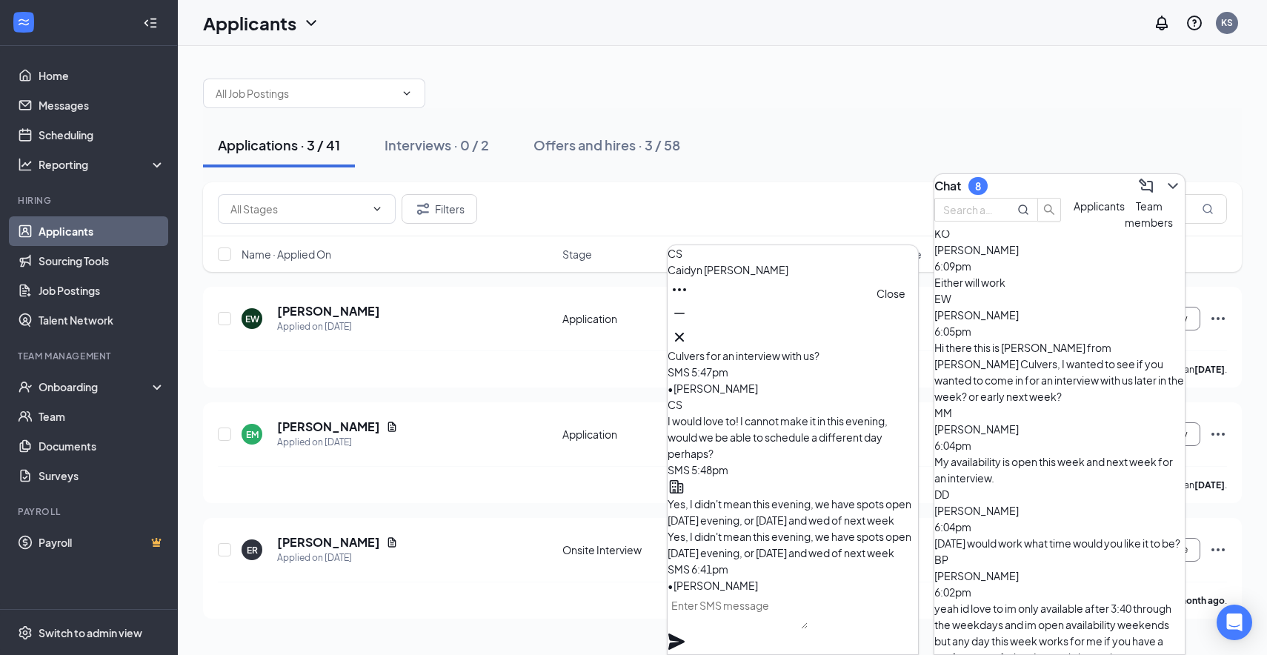
click at [688, 328] on icon "Cross" at bounding box center [680, 337] width 18 height 18
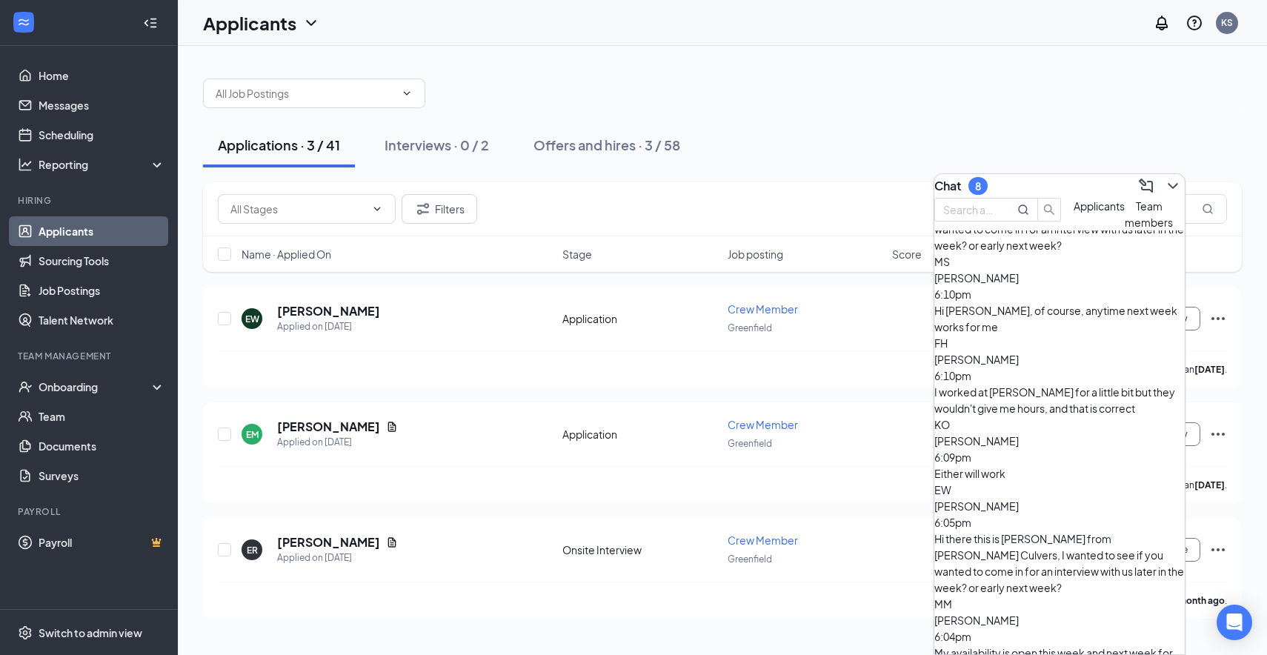
scroll to position [309, 0]
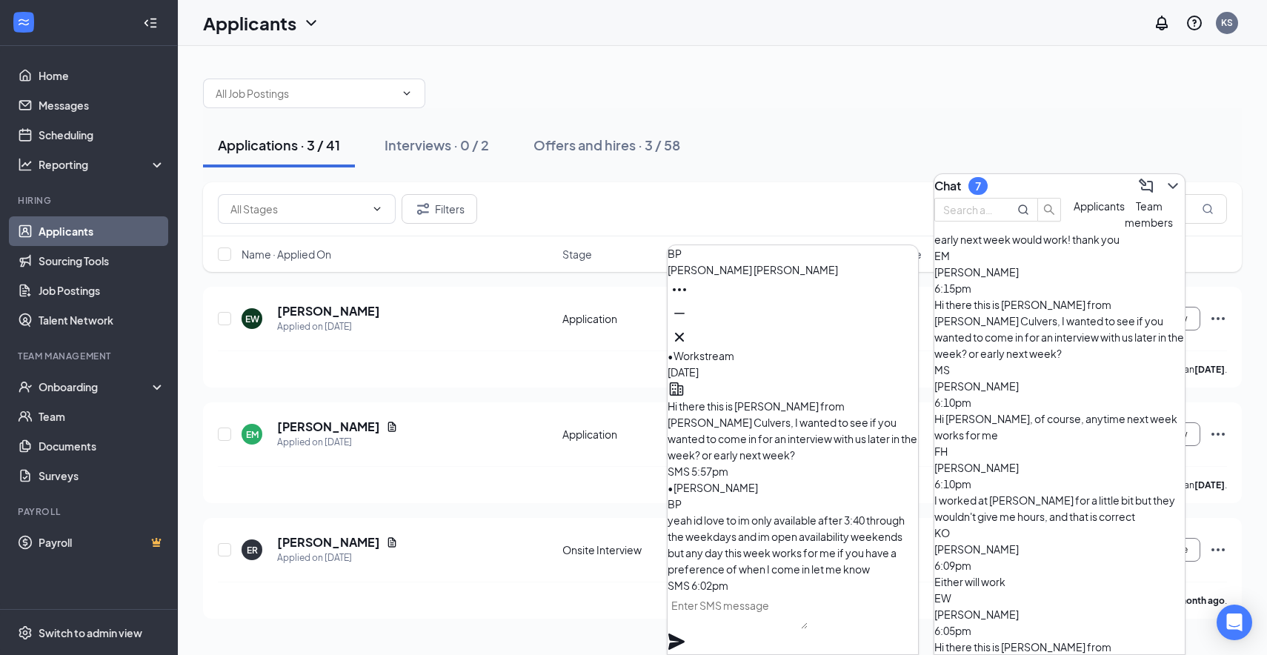
drag, startPoint x: 1085, startPoint y: 502, endPoint x: 1074, endPoint y: 494, distance: 13.4
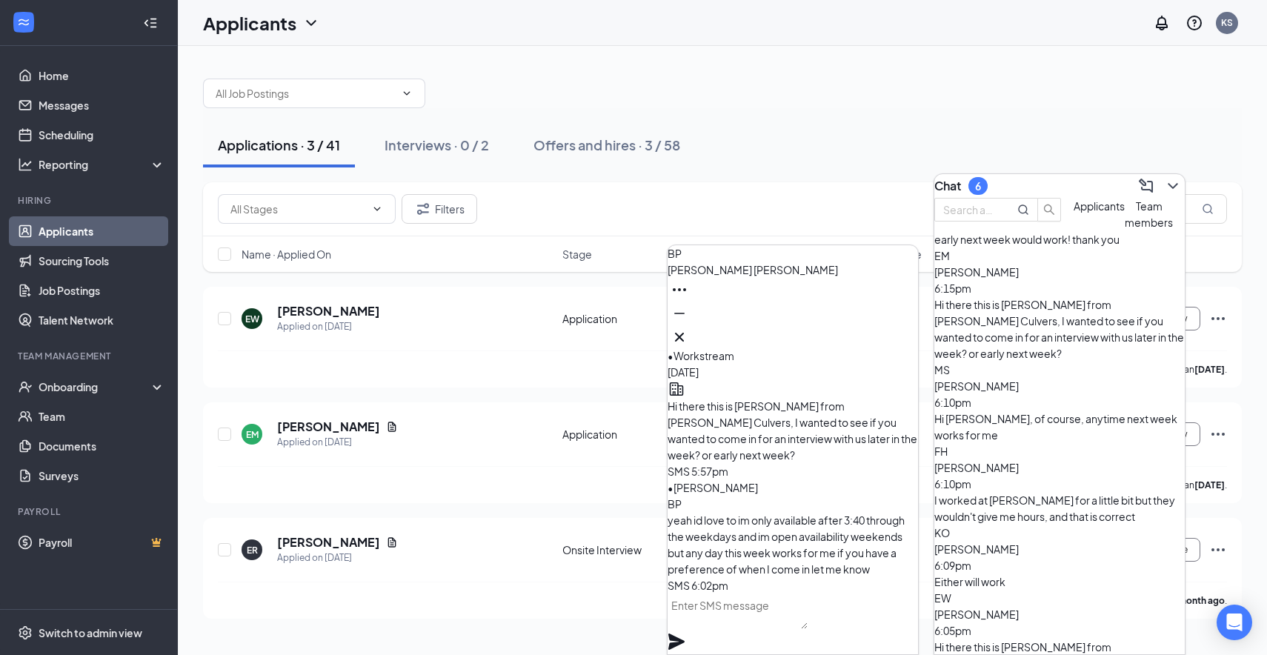
click at [763, 628] on textarea at bounding box center [738, 612] width 140 height 36
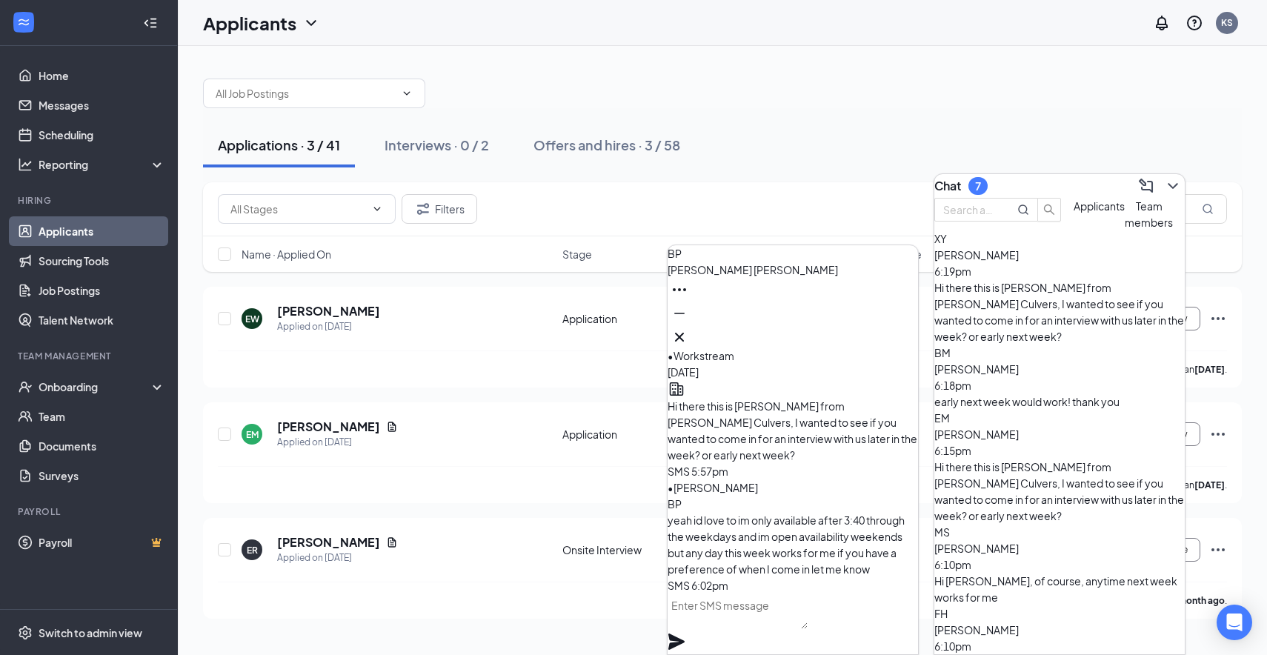
scroll to position [0, 0]
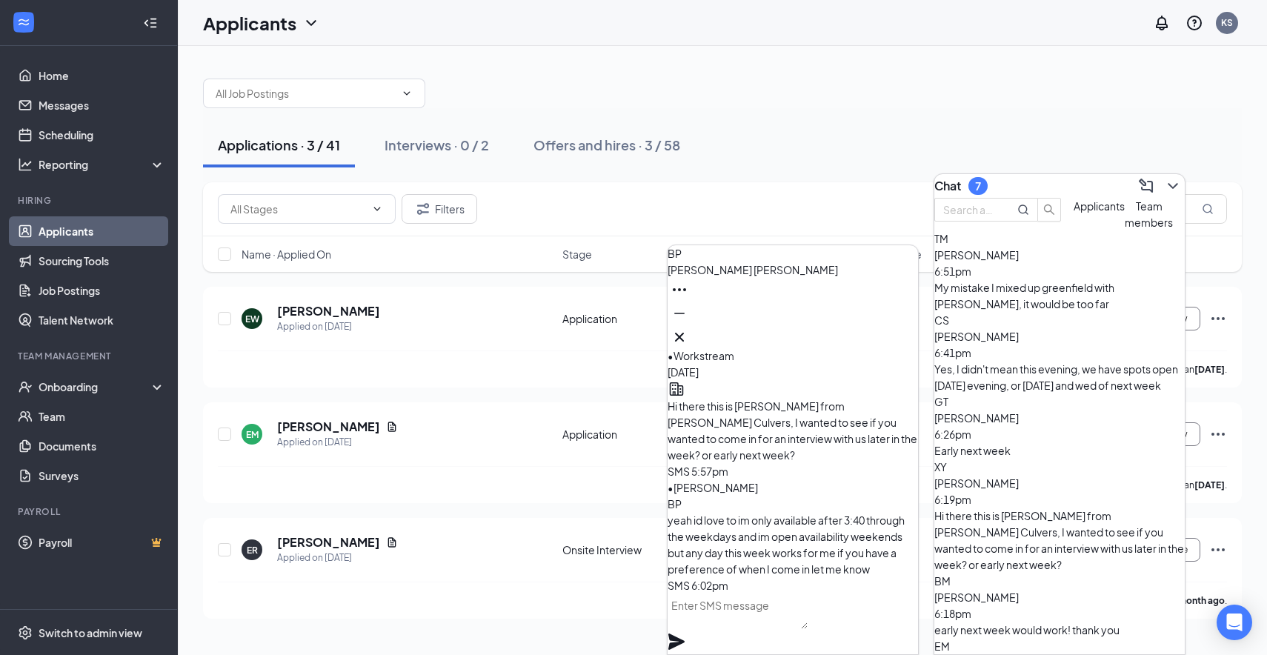
click at [1090, 310] on div "My mistake I mixed up greenfield with [PERSON_NAME], it would be too far" at bounding box center [1059, 295] width 250 height 33
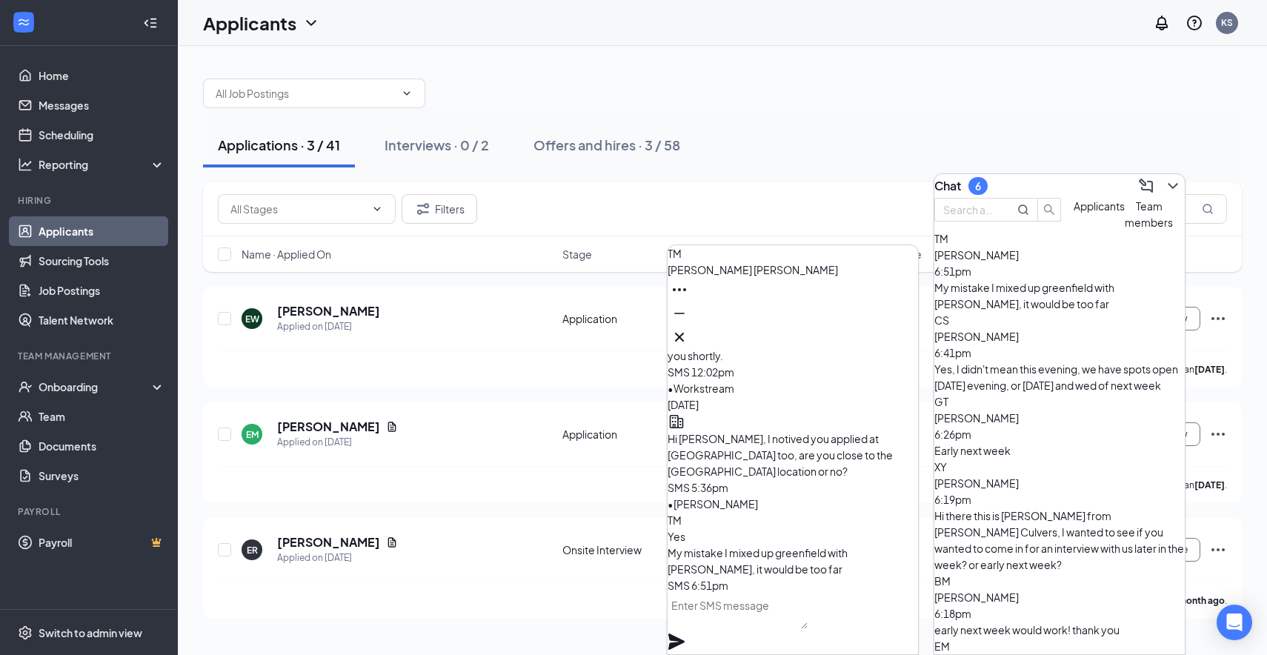
click at [765, 629] on textarea at bounding box center [738, 612] width 140 height 36
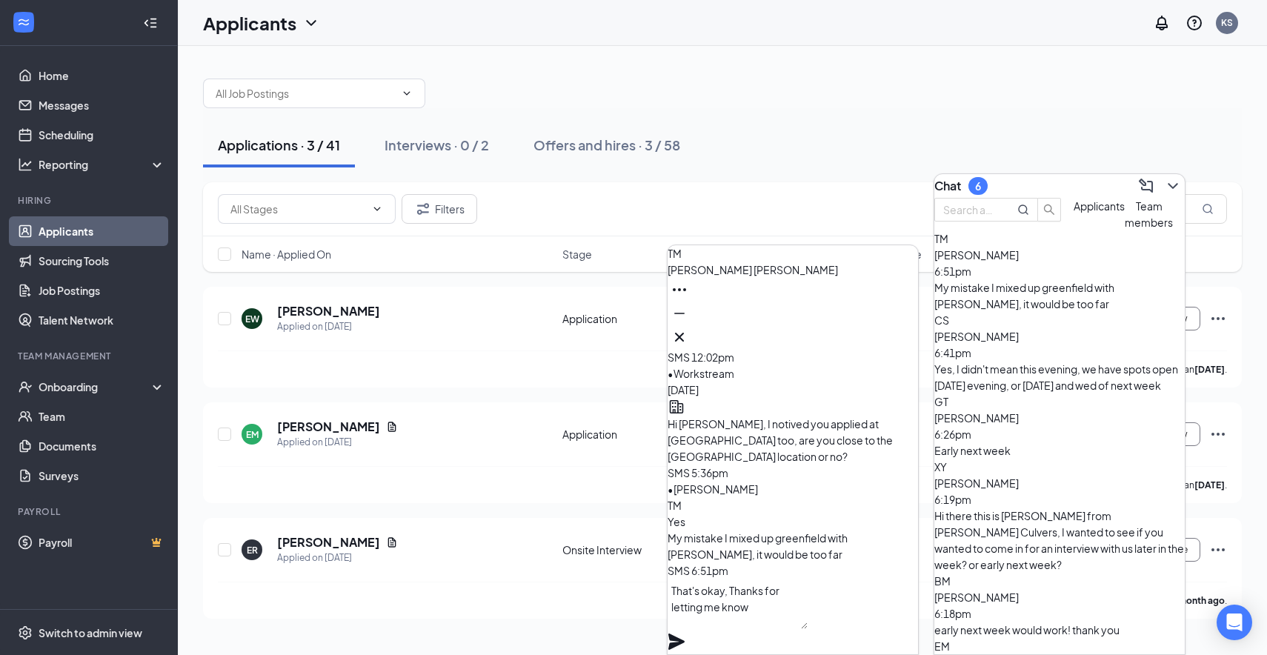
type textarea "That's okay, Thanks for letting me know"
click at [685, 633] on icon "Plane" at bounding box center [677, 642] width 18 height 18
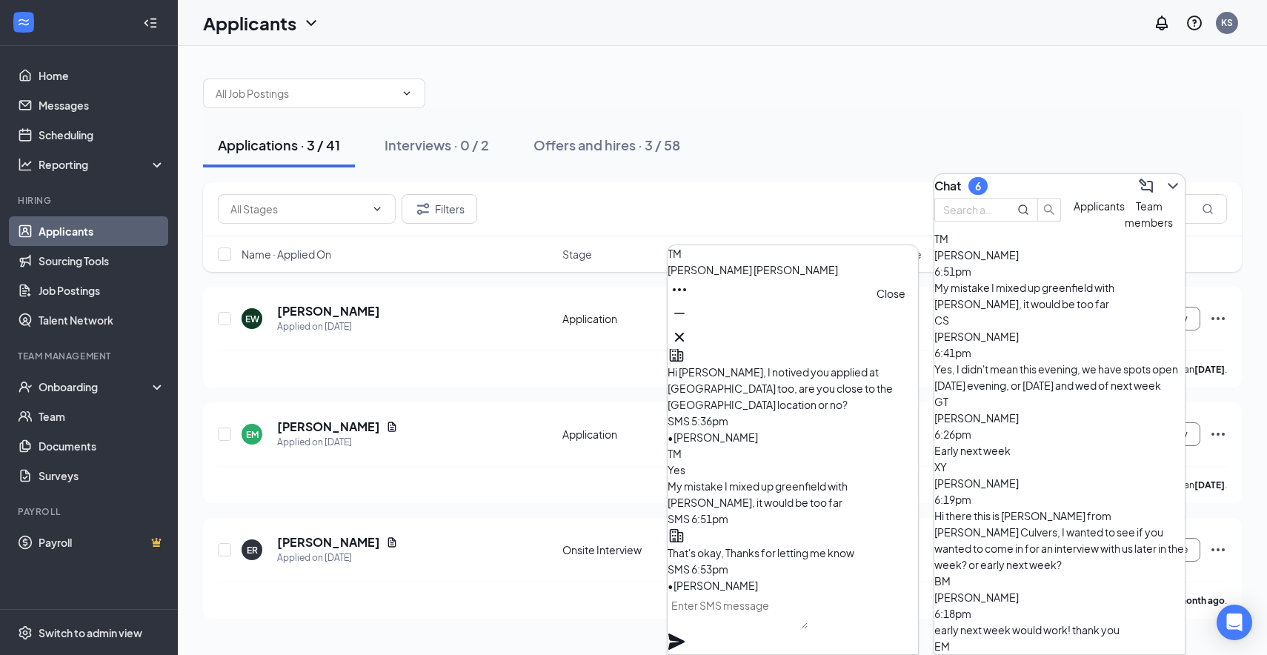
click at [684, 333] on icon "Cross" at bounding box center [679, 337] width 9 height 9
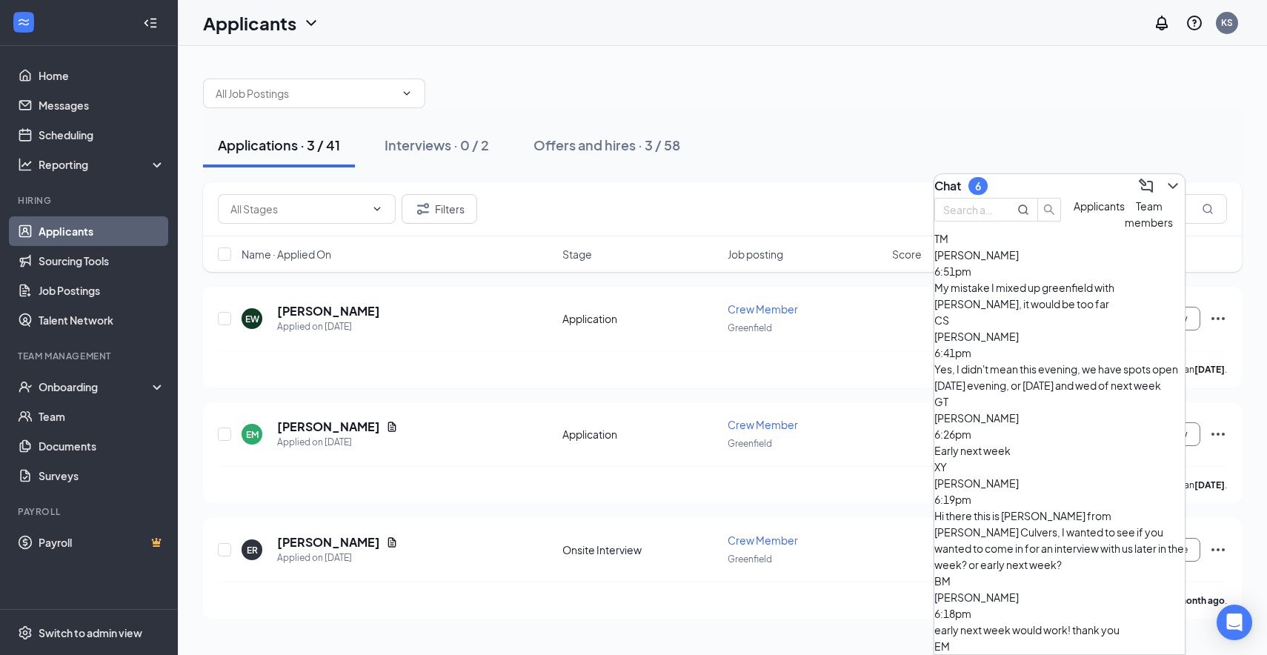
click at [1160, 113] on div "Applications · 3 / 41 Interviews · 0 / 2 Offers and hires · 3 / 58" at bounding box center [722, 145] width 1039 height 74
click at [1191, 202] on input "[PERSON_NAME]" at bounding box center [1116, 209] width 222 height 30
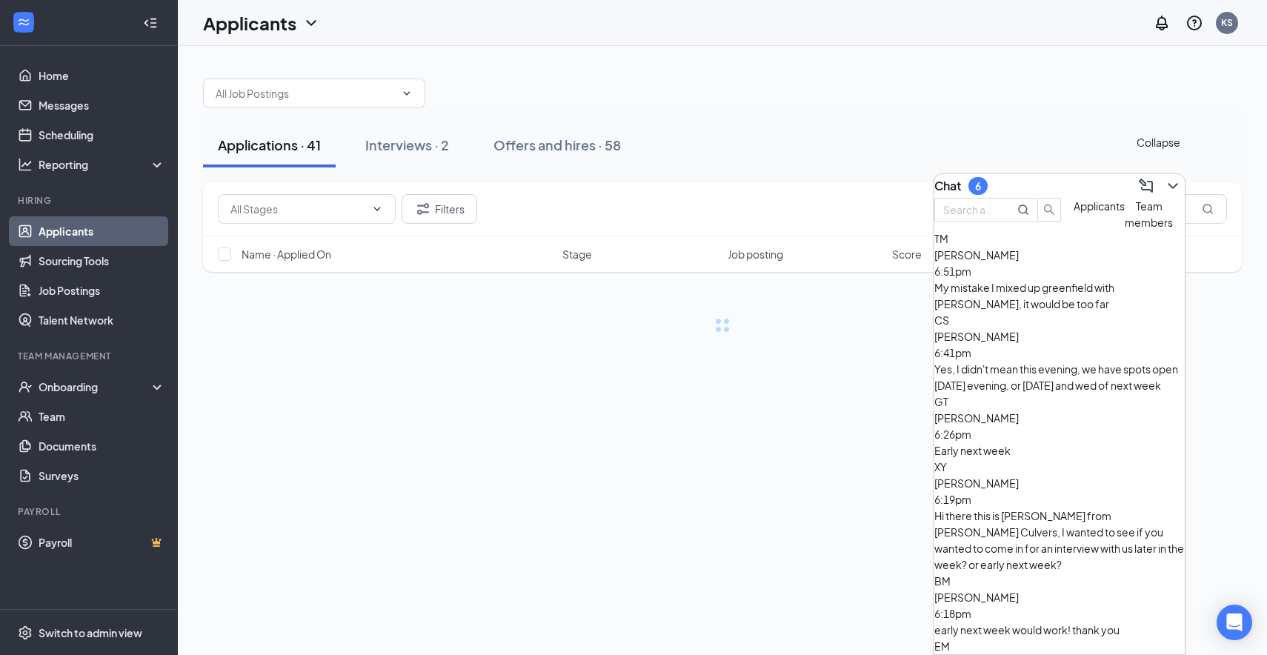
click at [1164, 179] on icon "ChevronDown" at bounding box center [1173, 186] width 18 height 18
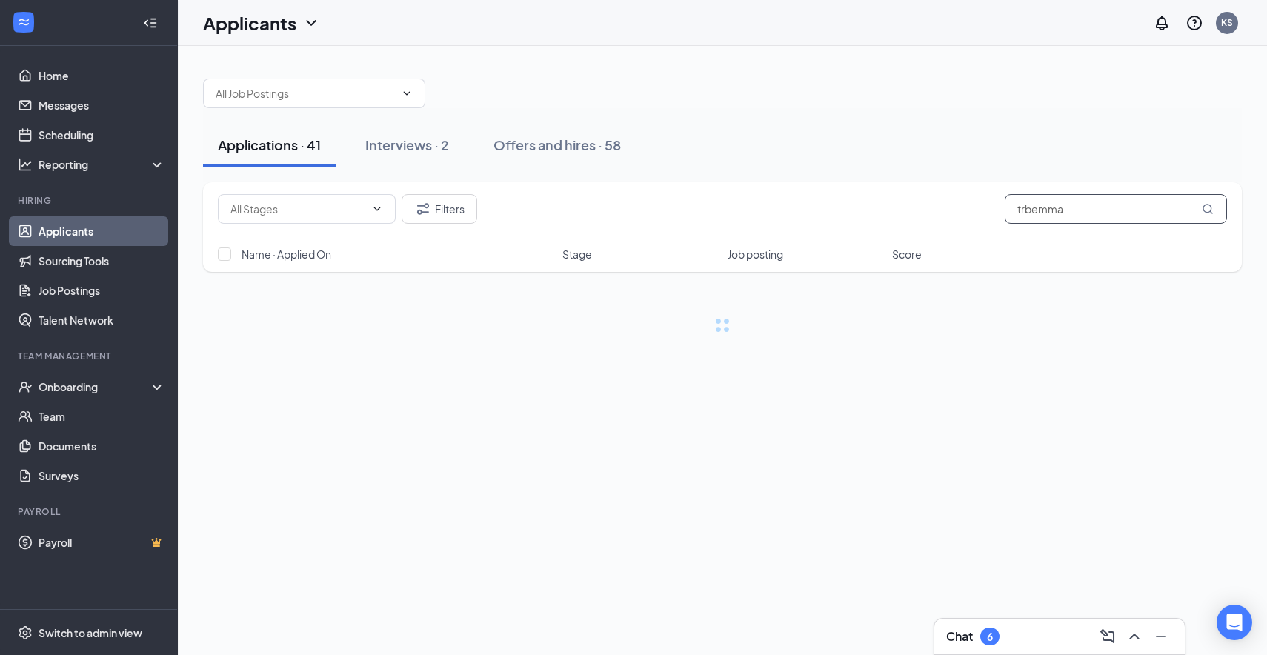
click at [1141, 211] on input "trbemma" at bounding box center [1116, 209] width 222 height 30
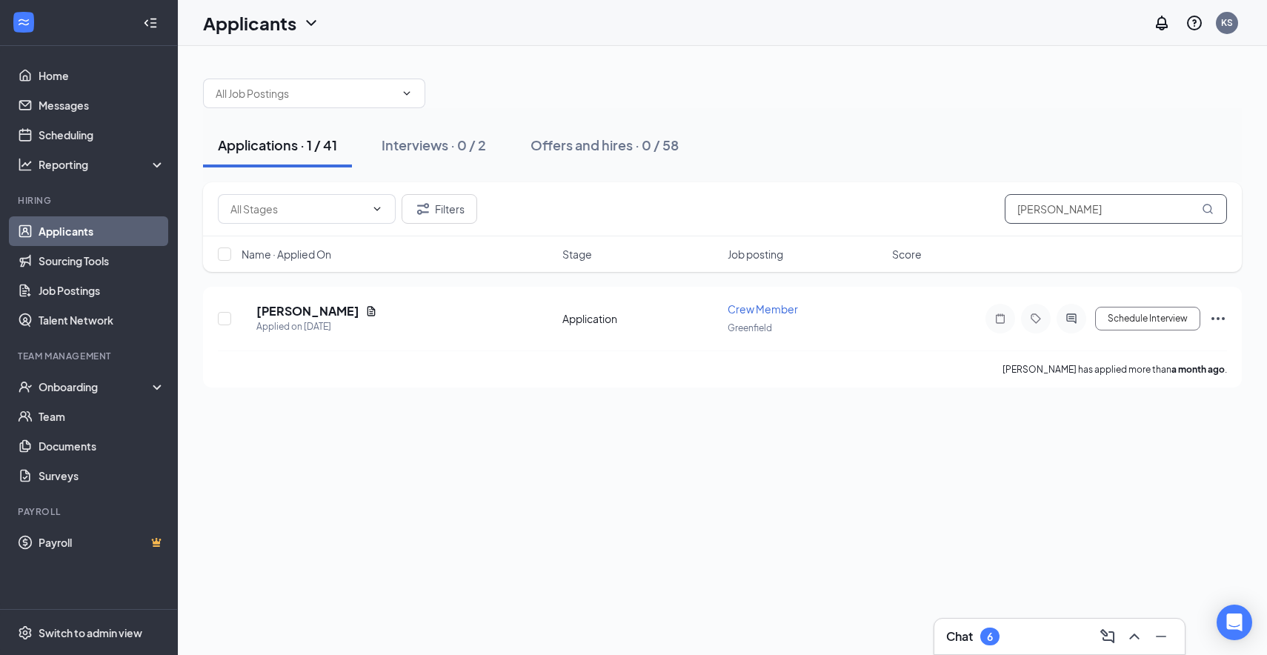
type input "[PERSON_NAME]"
click at [1067, 316] on icon "ActiveChat" at bounding box center [1071, 318] width 10 height 10
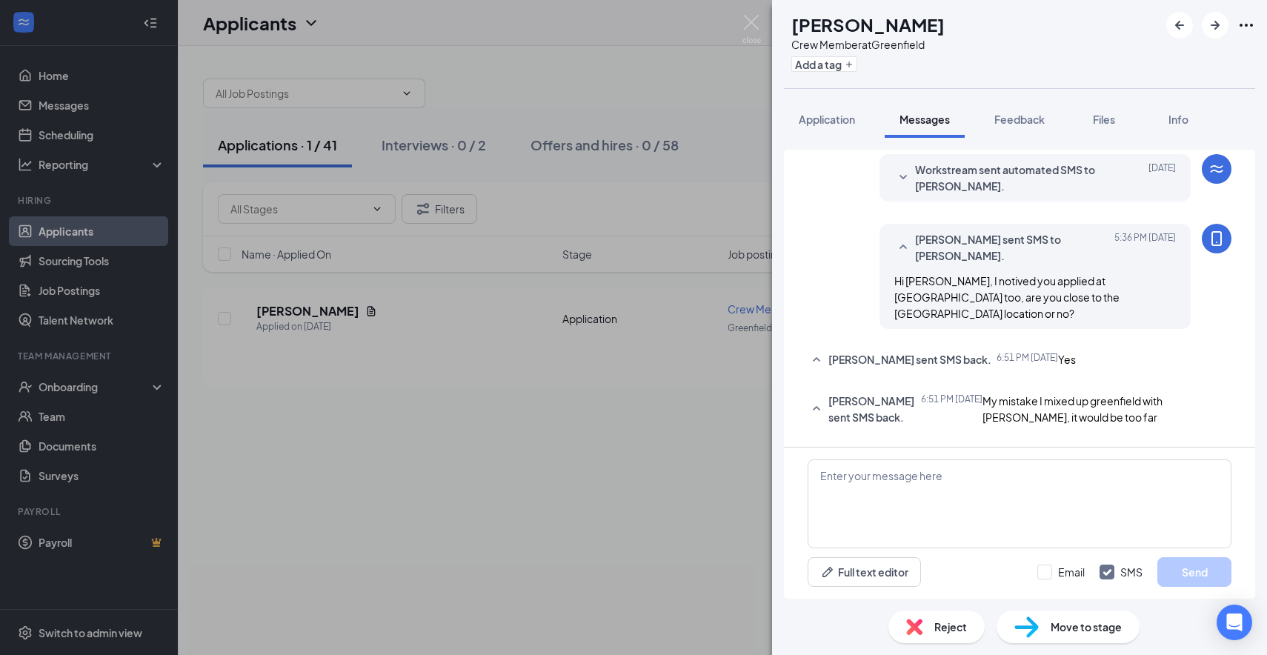
scroll to position [268, 0]
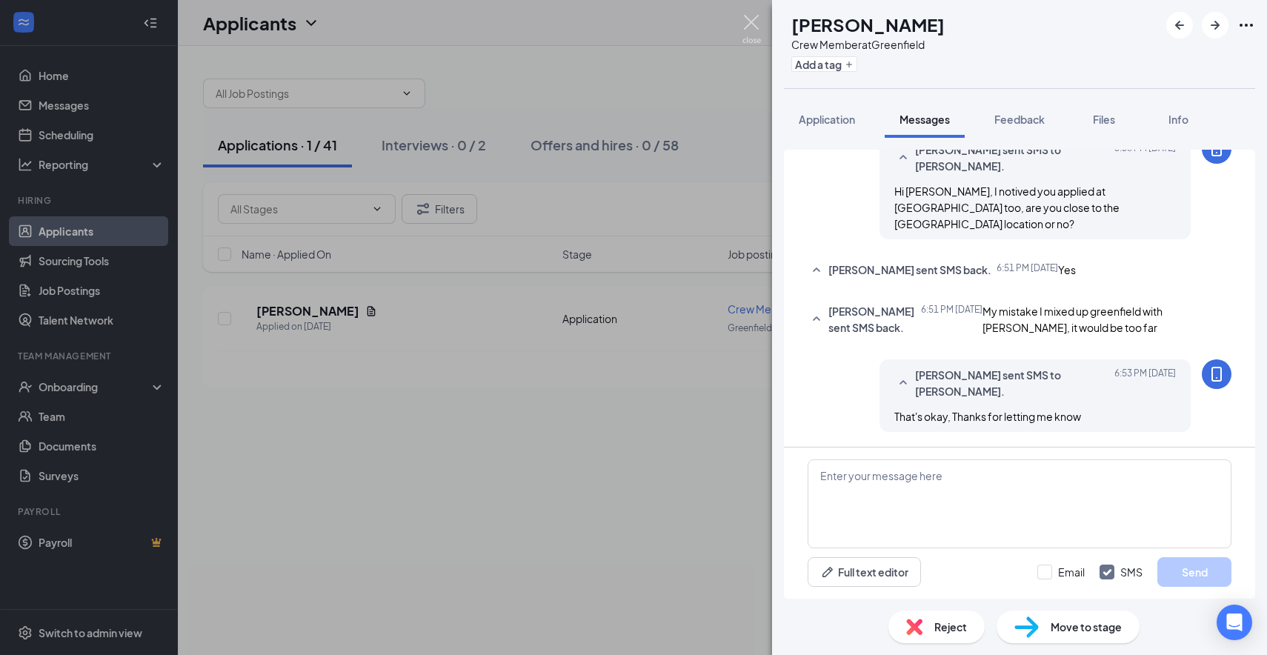
click at [748, 24] on img at bounding box center [752, 29] width 19 height 29
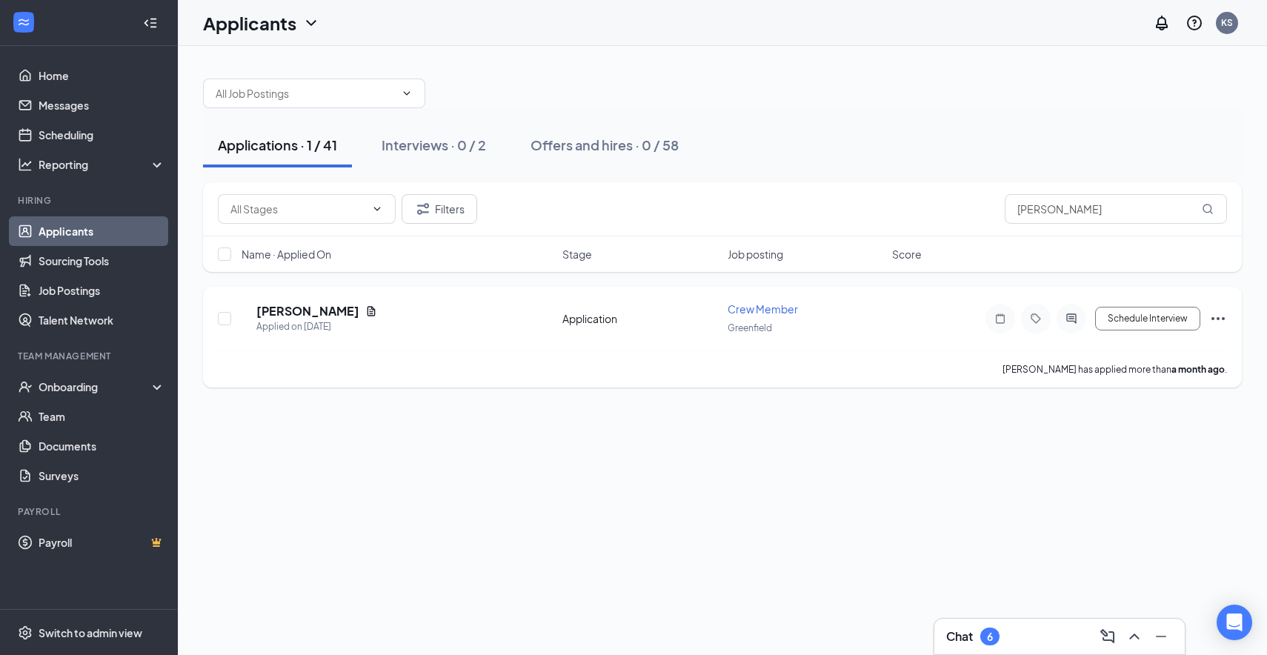
click at [1210, 313] on icon "Ellipses" at bounding box center [1218, 319] width 18 height 18
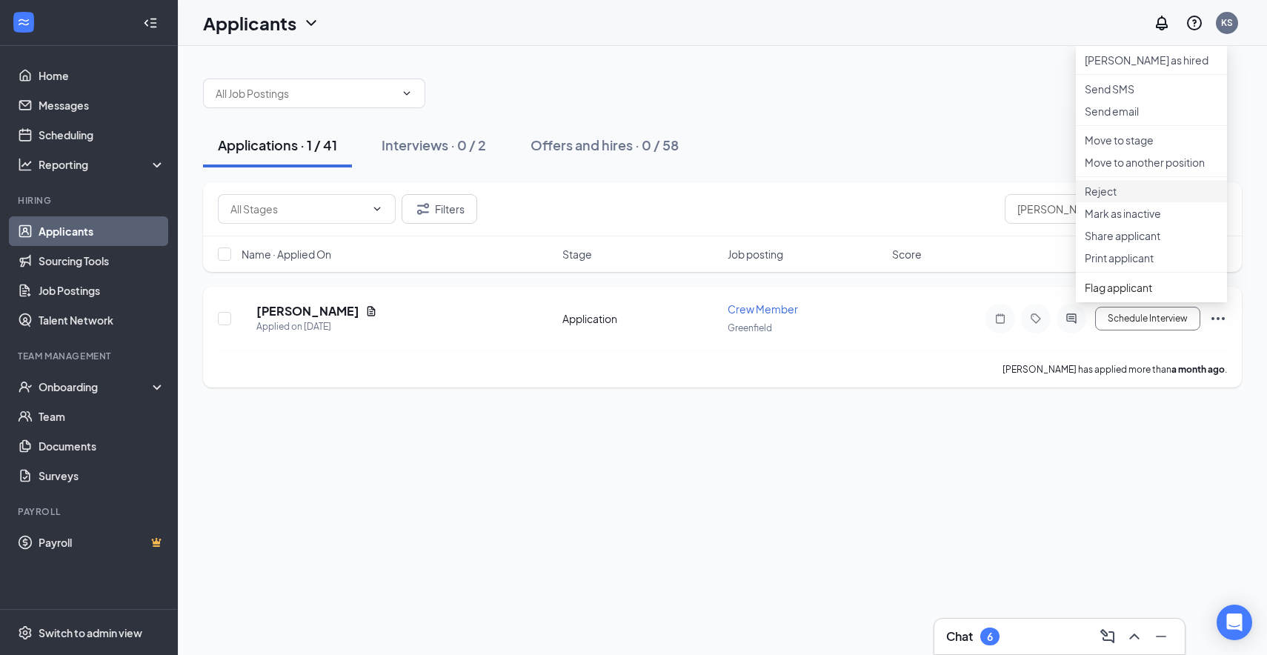
click at [1112, 199] on p "Reject" at bounding box center [1151, 191] width 133 height 15
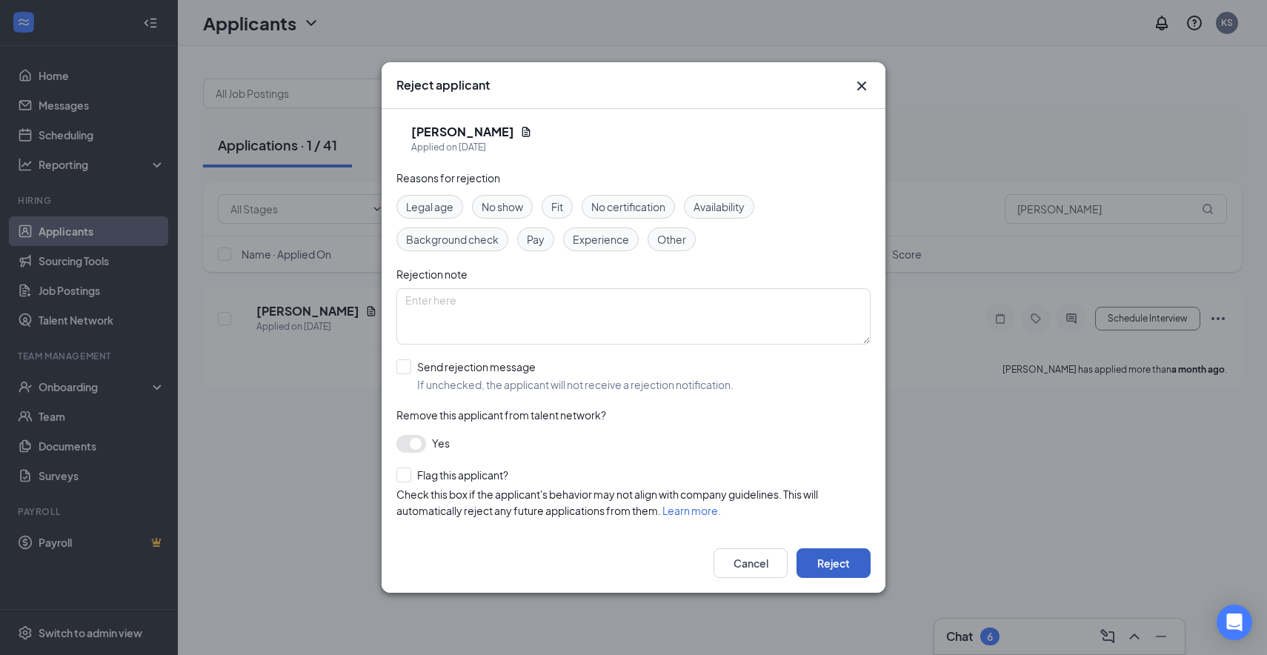
click at [846, 566] on button "Reject" at bounding box center [834, 563] width 74 height 30
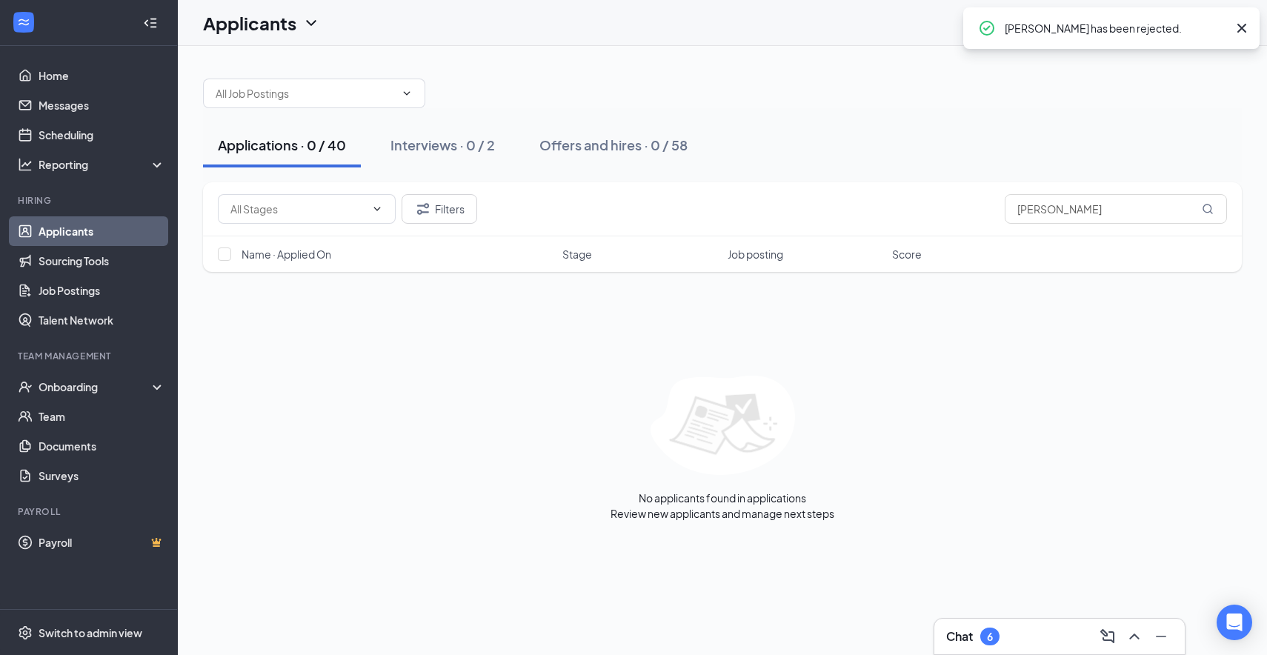
click at [969, 641] on h3 "Chat" at bounding box center [959, 636] width 27 height 16
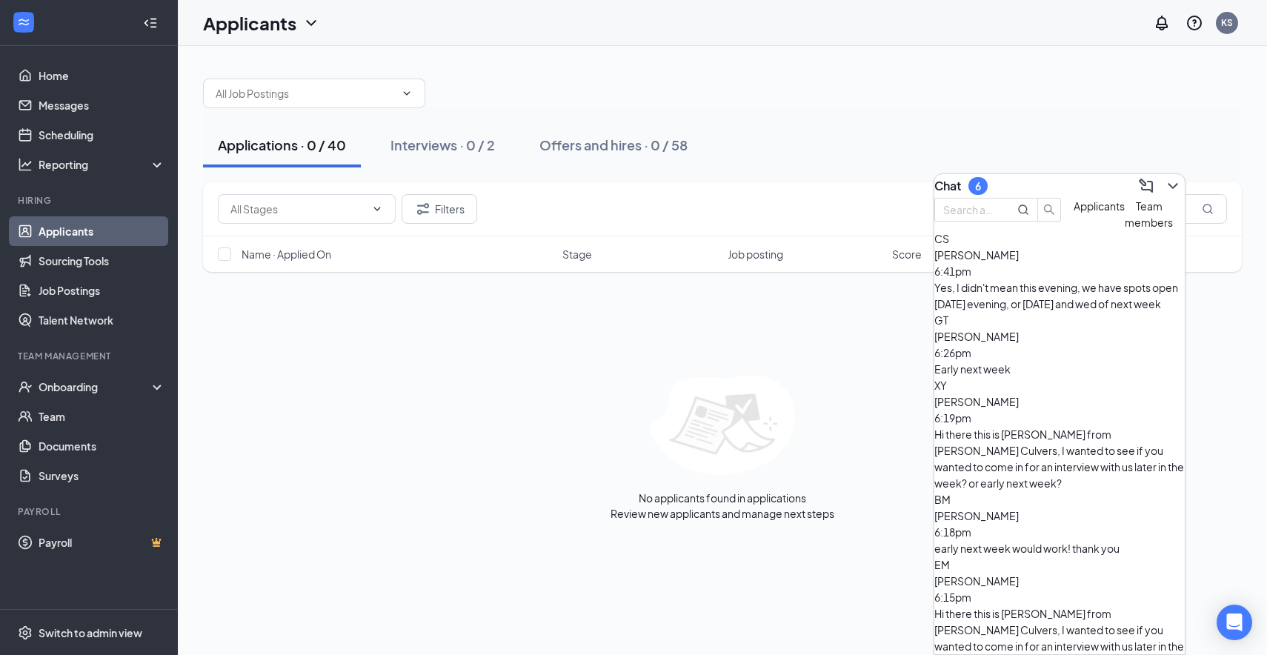
click at [1057, 508] on div "[PERSON_NAME] 6:18pm" at bounding box center [1059, 524] width 250 height 33
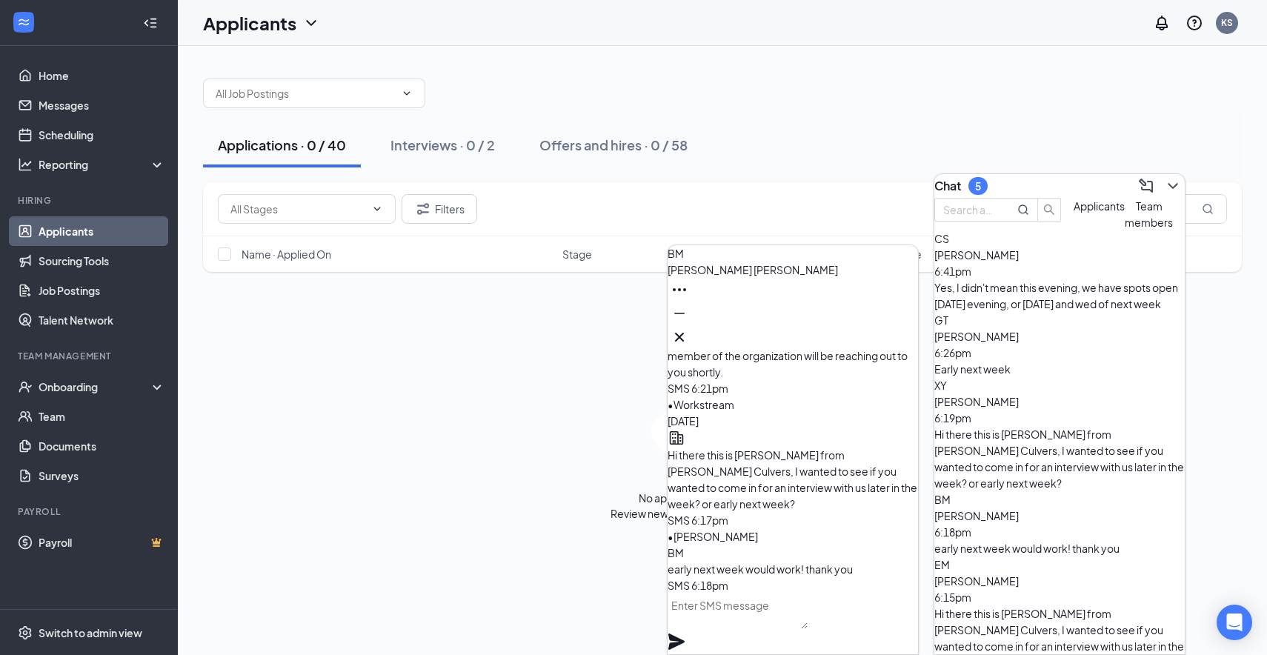
click at [743, 627] on textarea at bounding box center [738, 612] width 140 height 36
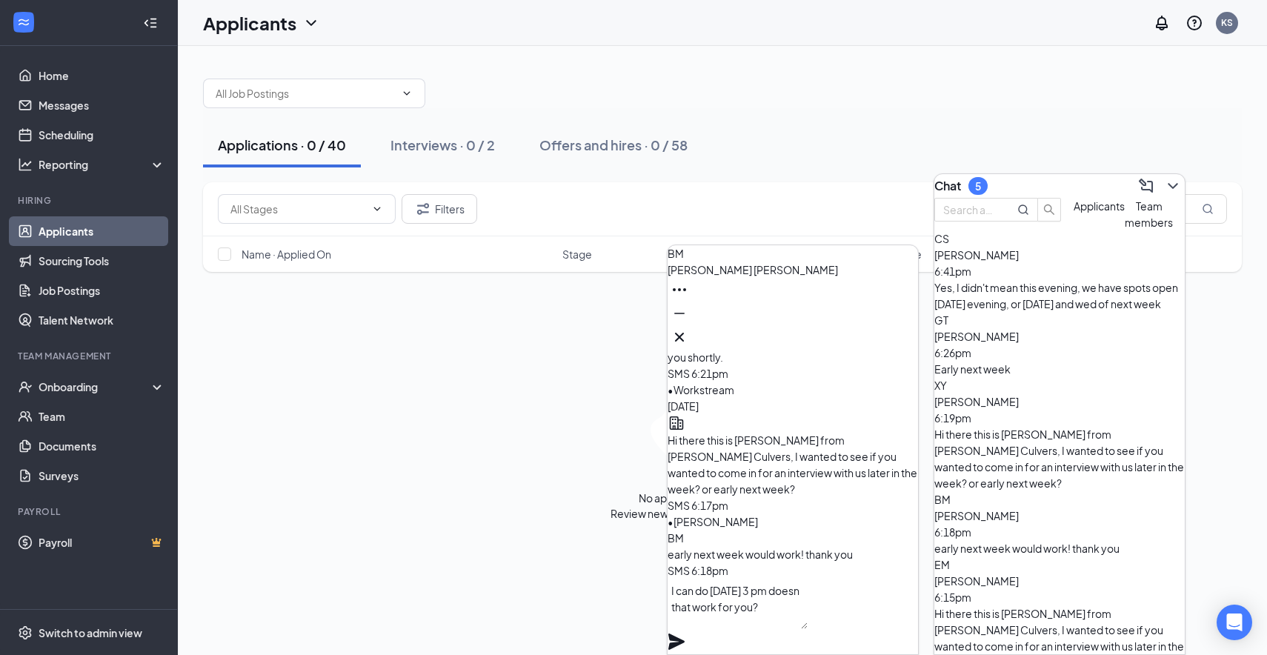
type textarea "I can do [DATE] 3 pm doesn that work for you?"
click at [685, 634] on icon "Plane" at bounding box center [676, 642] width 16 height 16
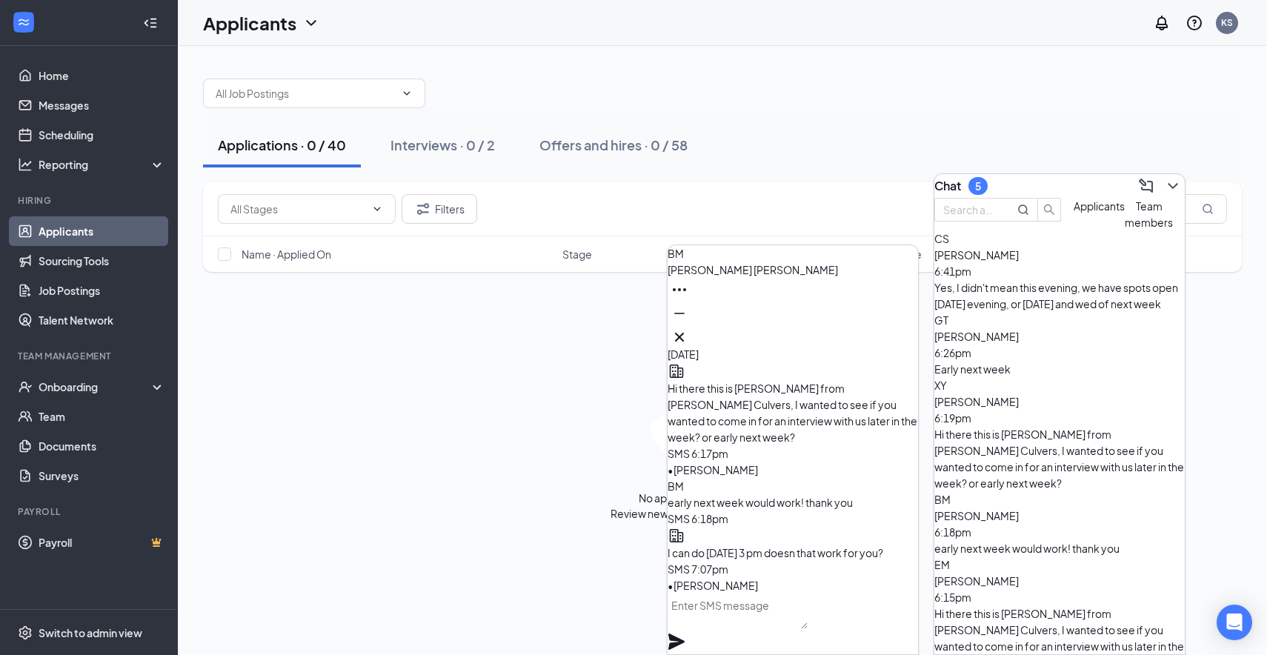
click at [1019, 343] on span "[PERSON_NAME]" at bounding box center [976, 336] width 84 height 13
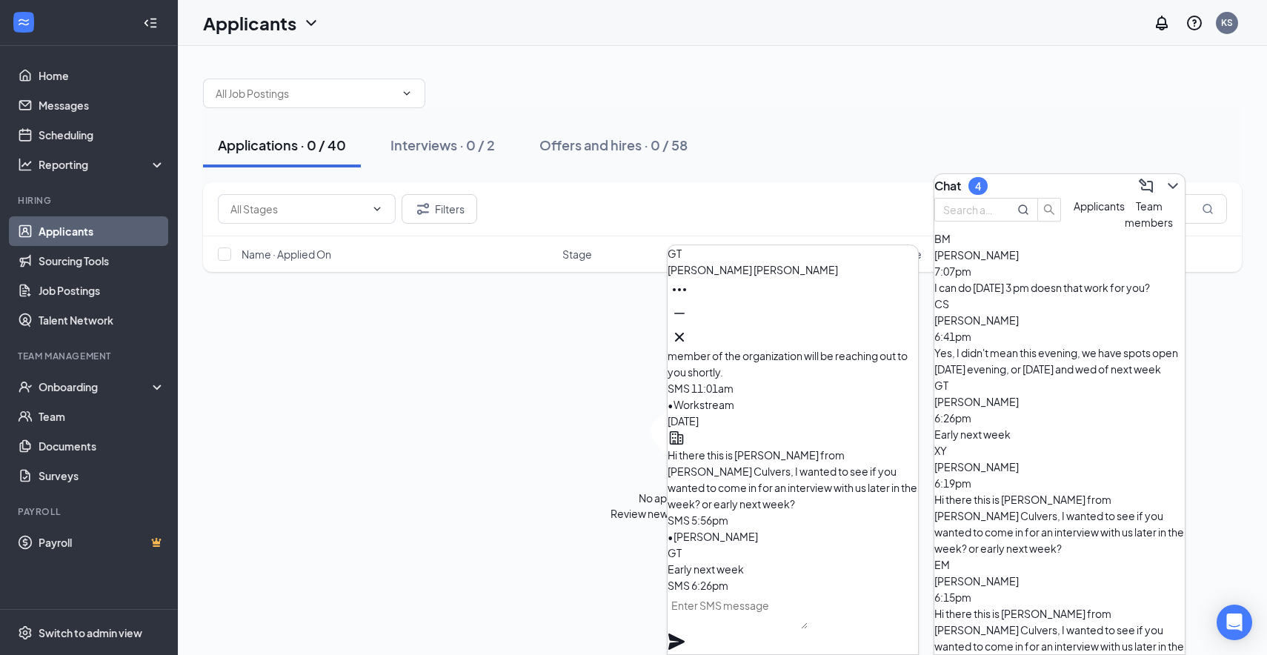
click at [808, 629] on textarea at bounding box center [738, 612] width 140 height 36
type textarea "I've got a [DATE] spot [DATE] 5 pm"
click at [685, 634] on icon "Plane" at bounding box center [676, 642] width 16 height 16
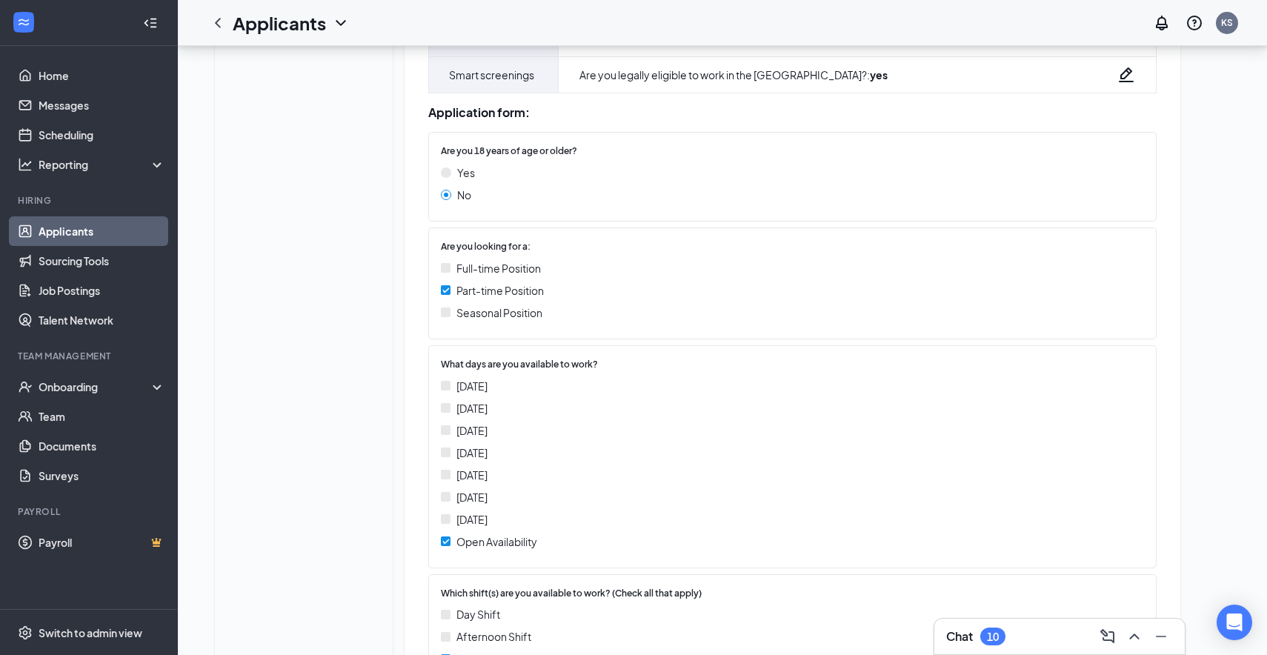
scroll to position [356, 0]
